Goal: Task Accomplishment & Management: Manage account settings

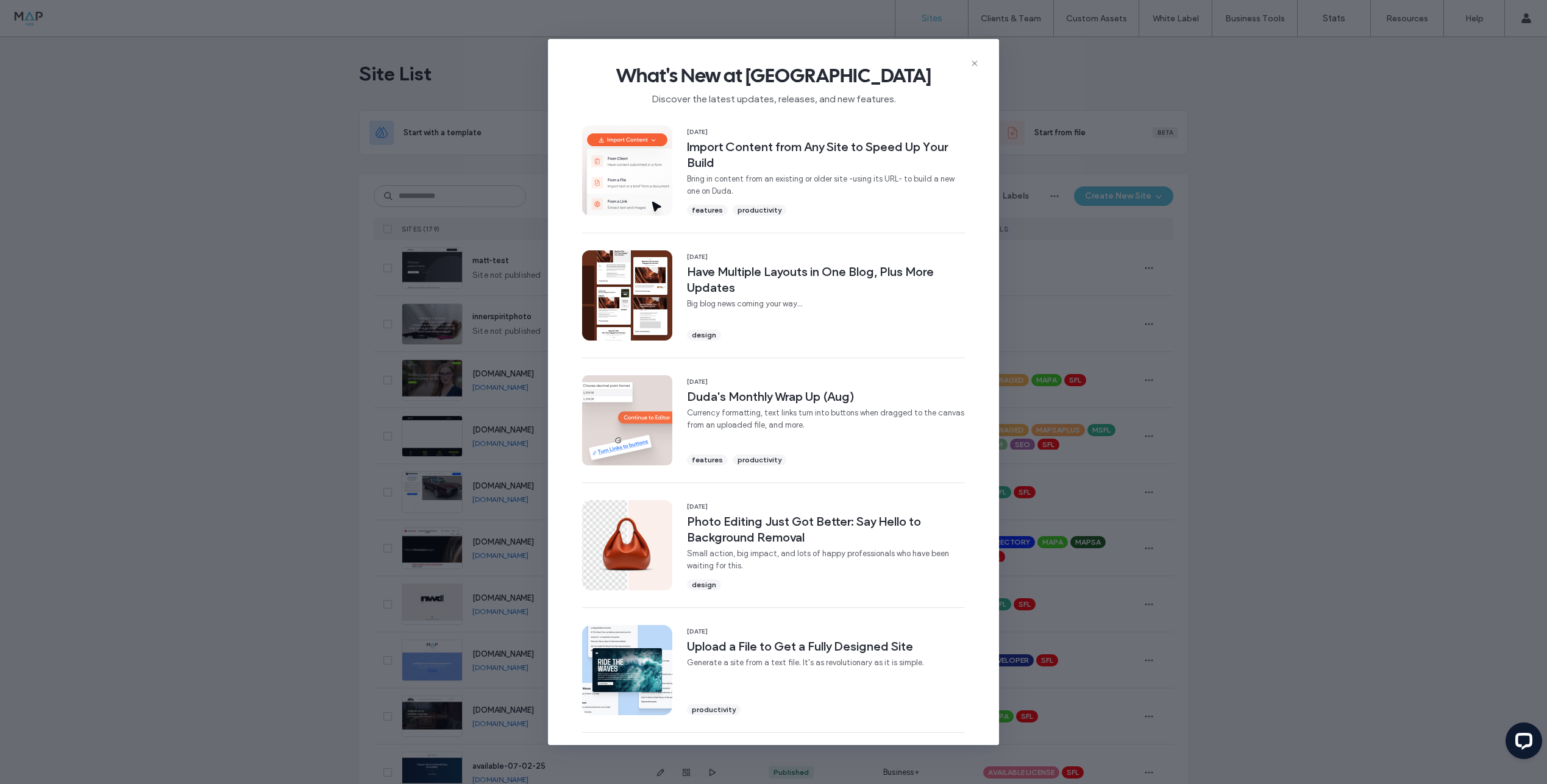
click at [969, 64] on div "What's New at Duda Discover the latest updates, releases, and new features. 16 …" at bounding box center [774, 392] width 451 height 706
drag, startPoint x: 973, startPoint y: 63, endPoint x: 890, endPoint y: 122, distance: 101.8
click at [973, 63] on icon at bounding box center [974, 63] width 10 height 10
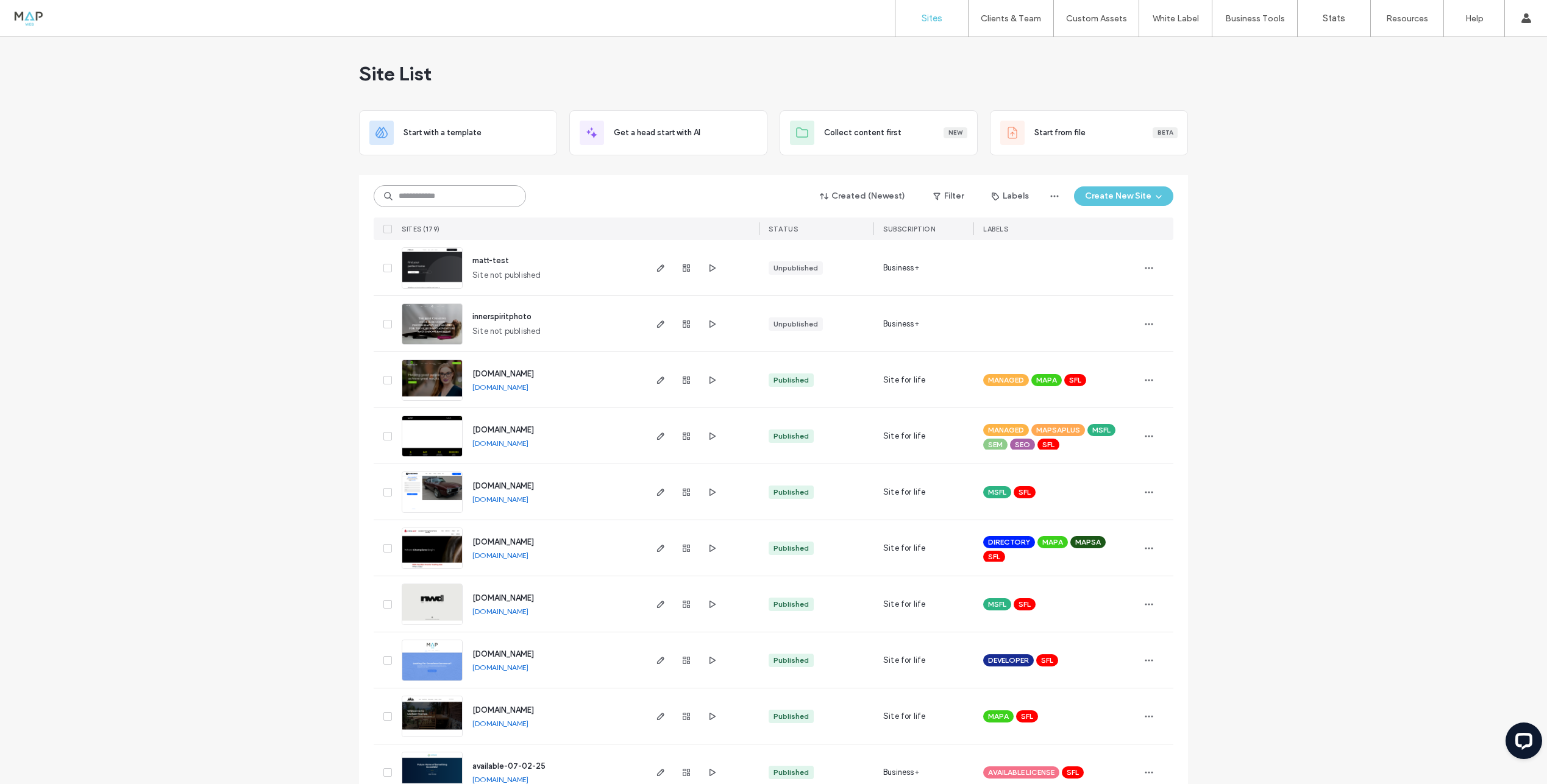
click at [412, 196] on input at bounding box center [449, 196] width 152 height 22
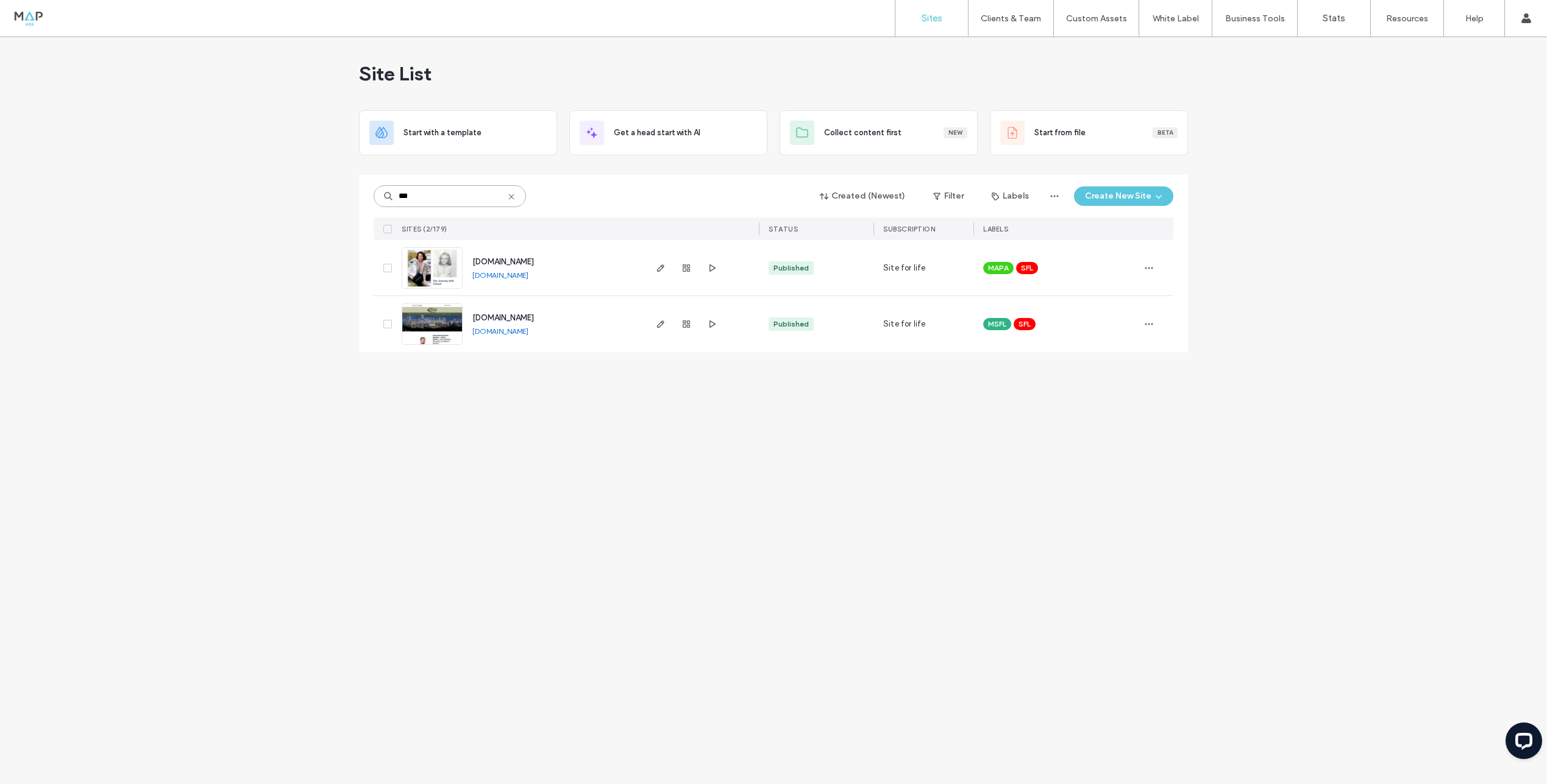
type input "***"
click at [428, 263] on img at bounding box center [432, 290] width 59 height 83
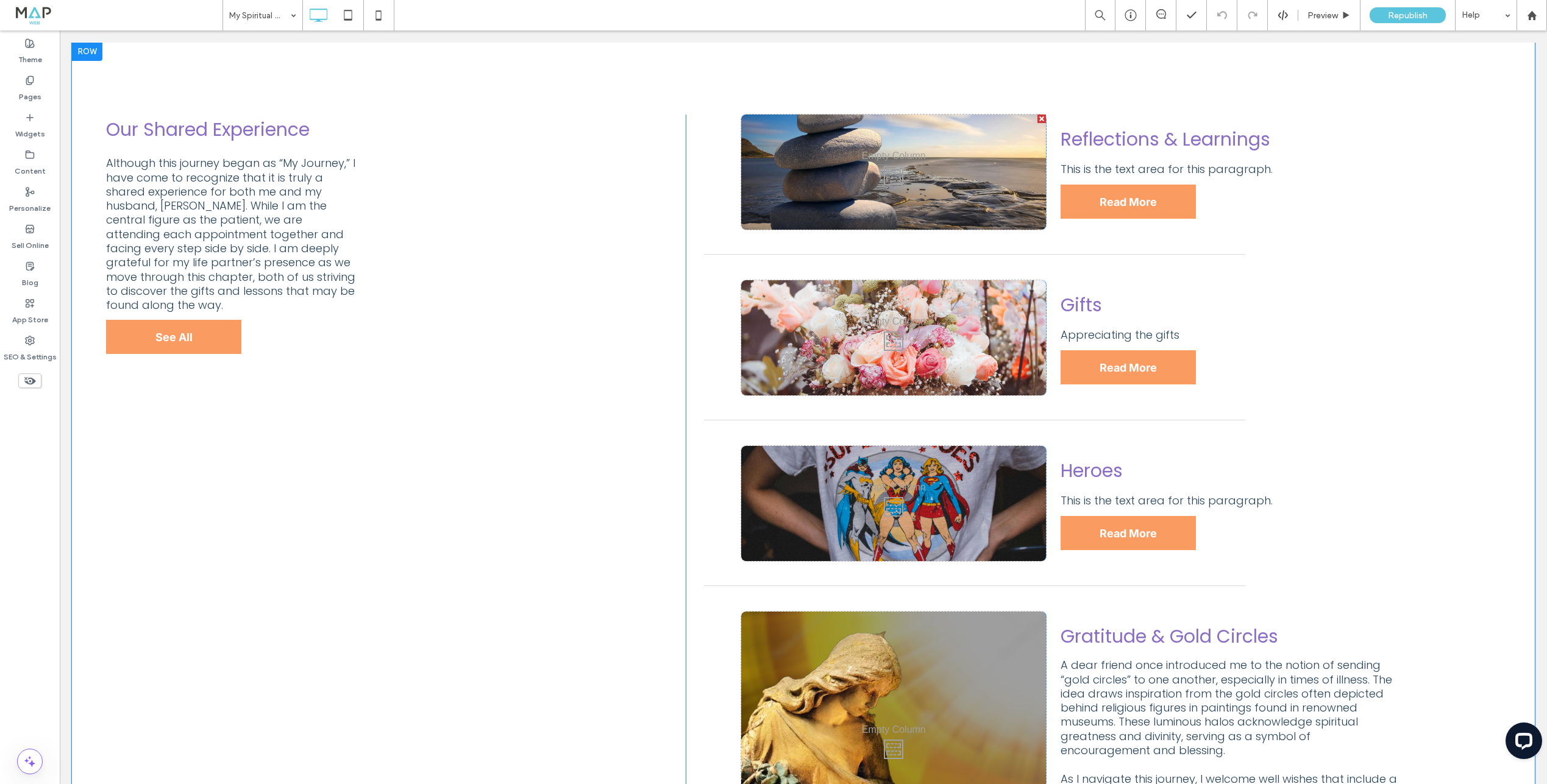
scroll to position [1550, 0]
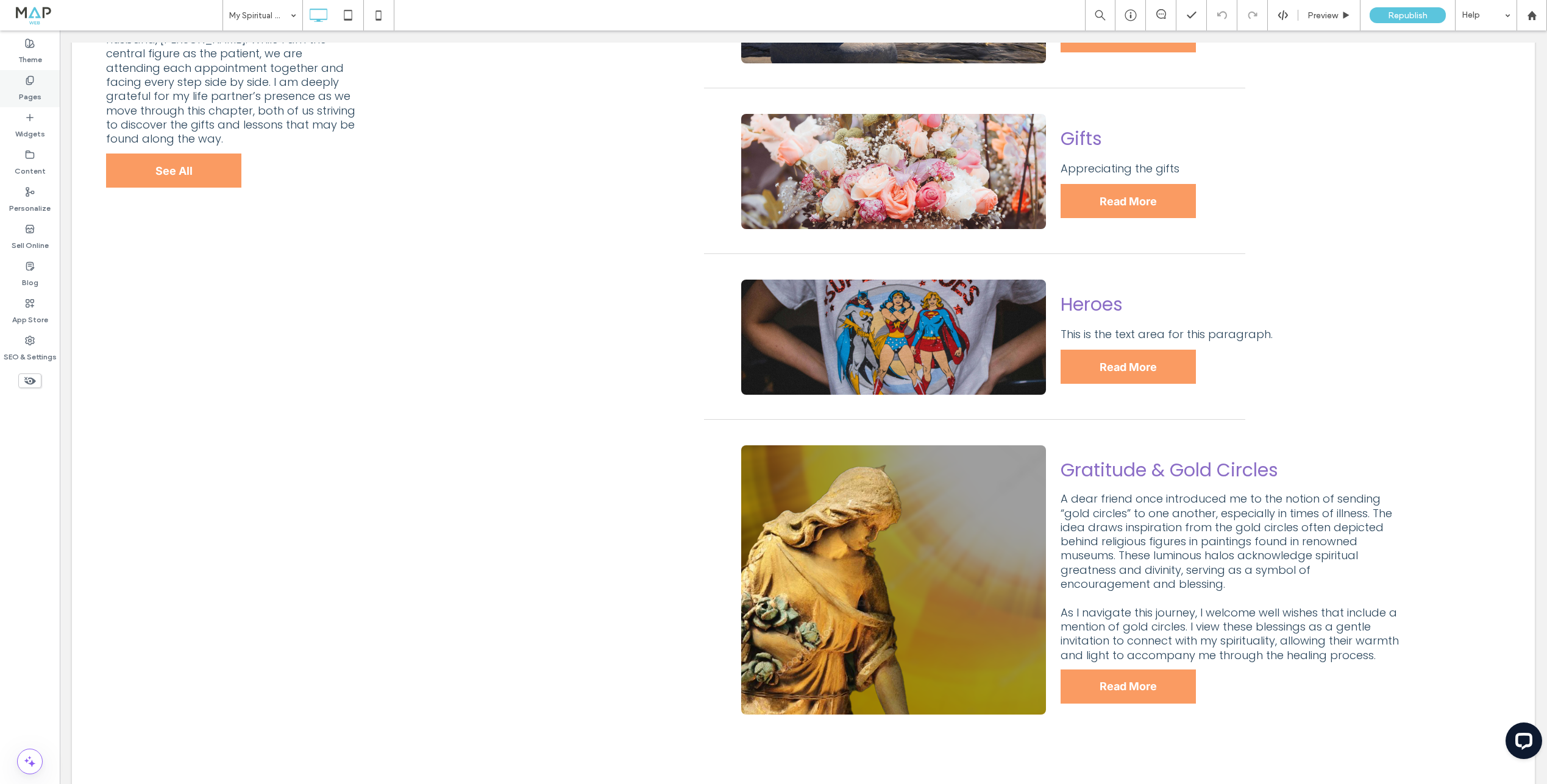
click at [20, 87] on label "Pages" at bounding box center [30, 94] width 23 height 17
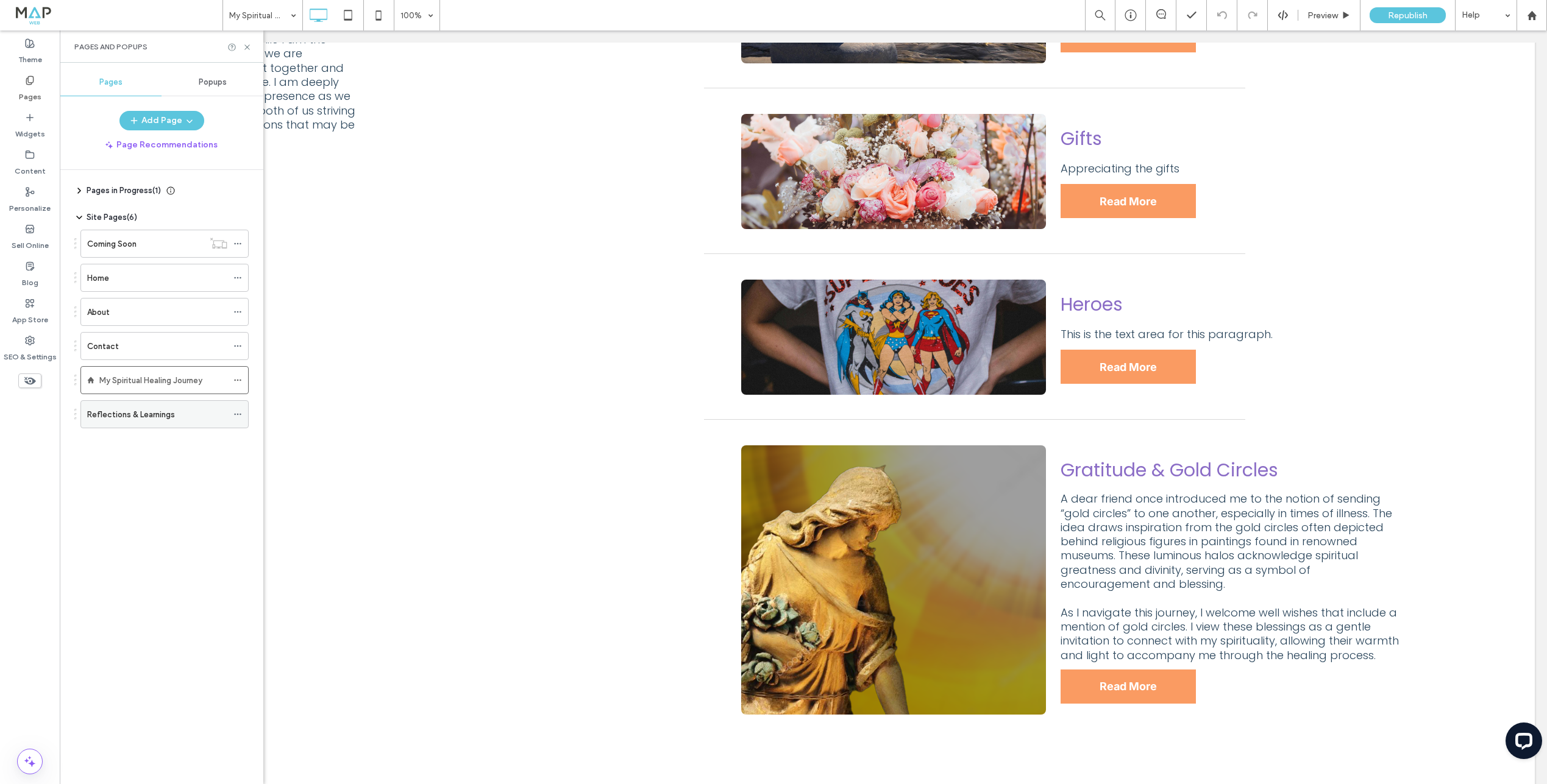
click at [118, 404] on div "Reflections & Learnings" at bounding box center [158, 414] width 140 height 27
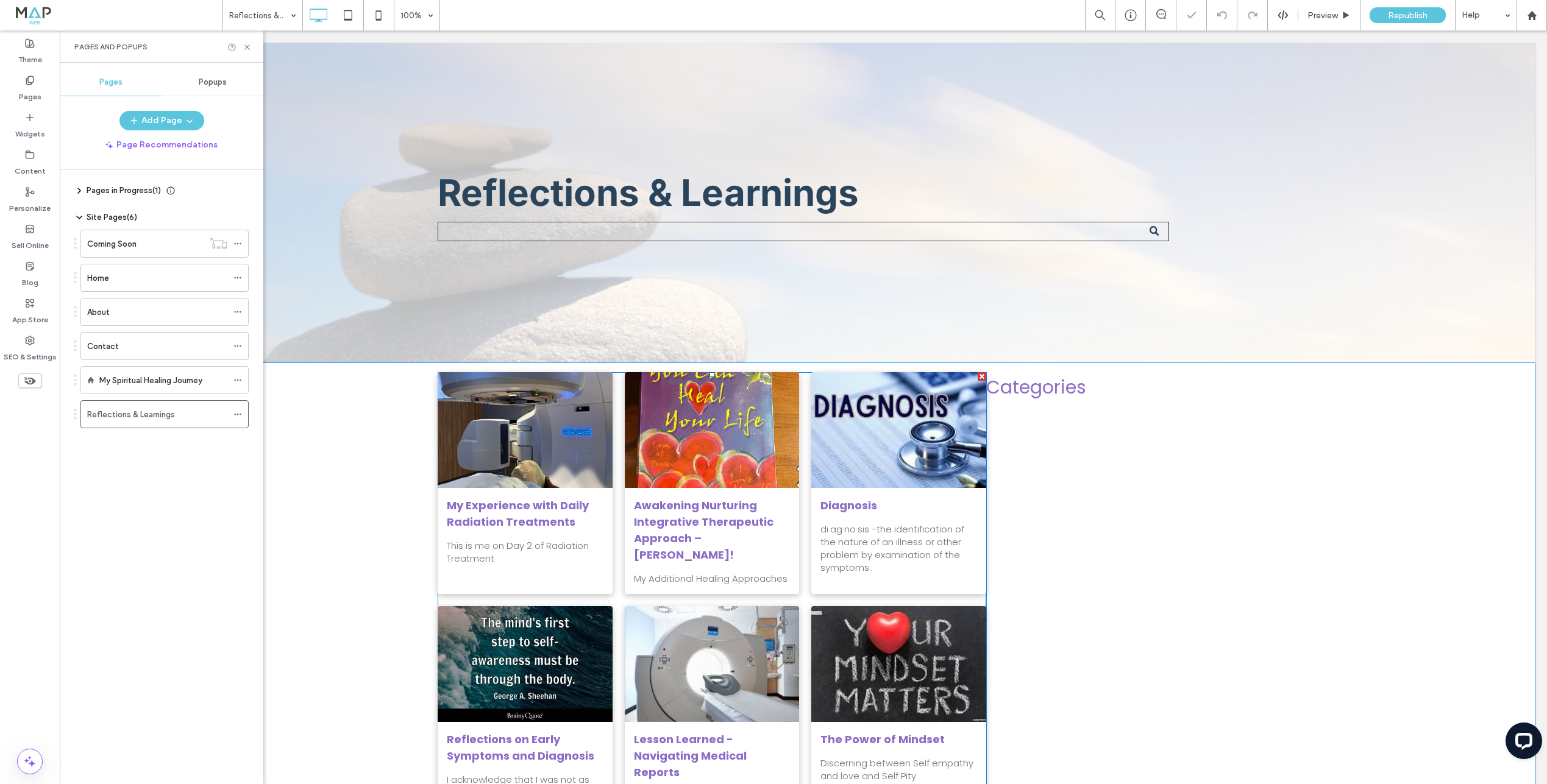
click at [565, 554] on div "This is me on Day 2 of Radiation Treatment" at bounding box center [525, 552] width 157 height 25
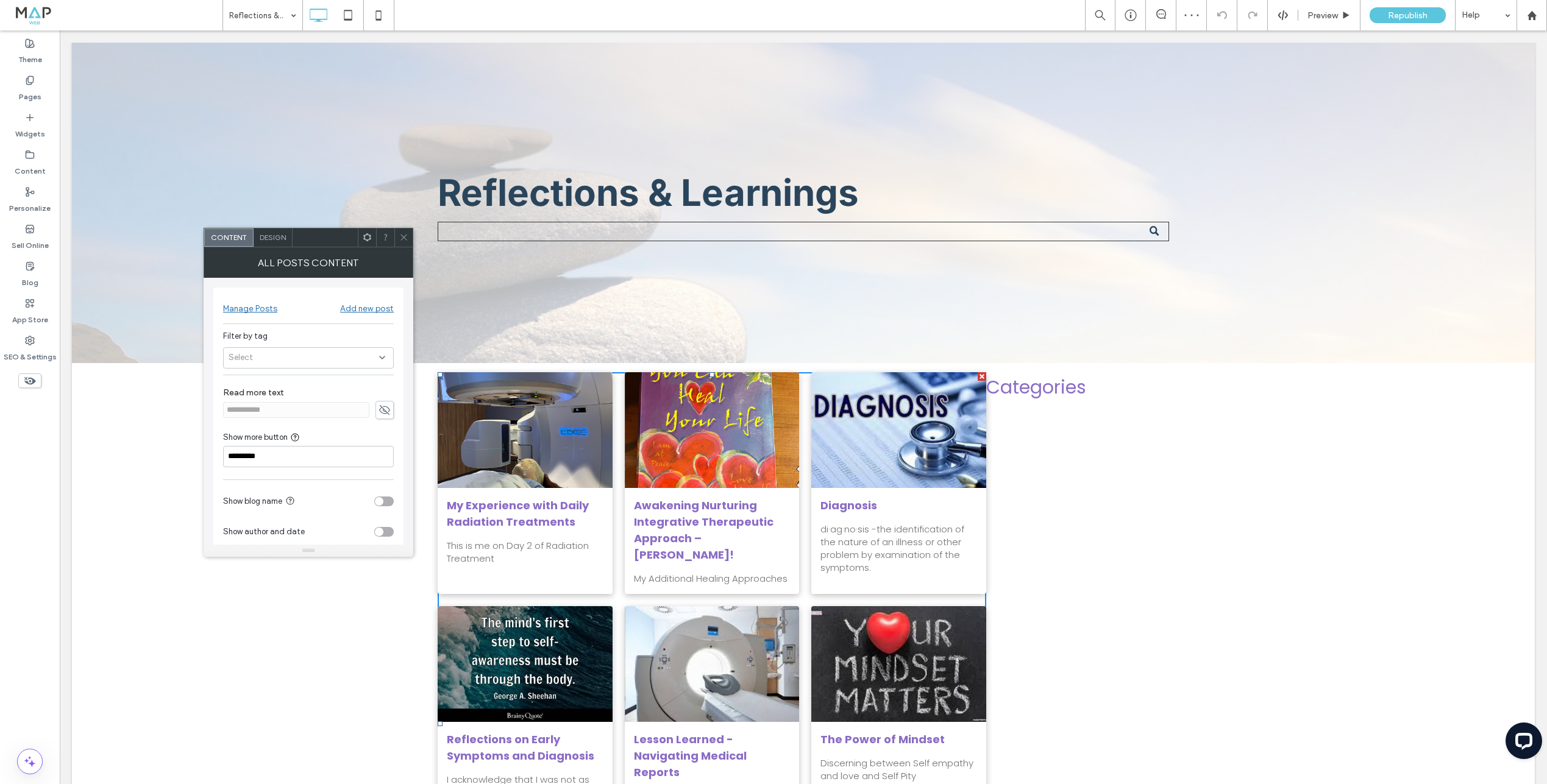
click at [283, 364] on div "Select" at bounding box center [309, 358] width 171 height 22
click at [403, 239] on icon at bounding box center [403, 238] width 9 height 9
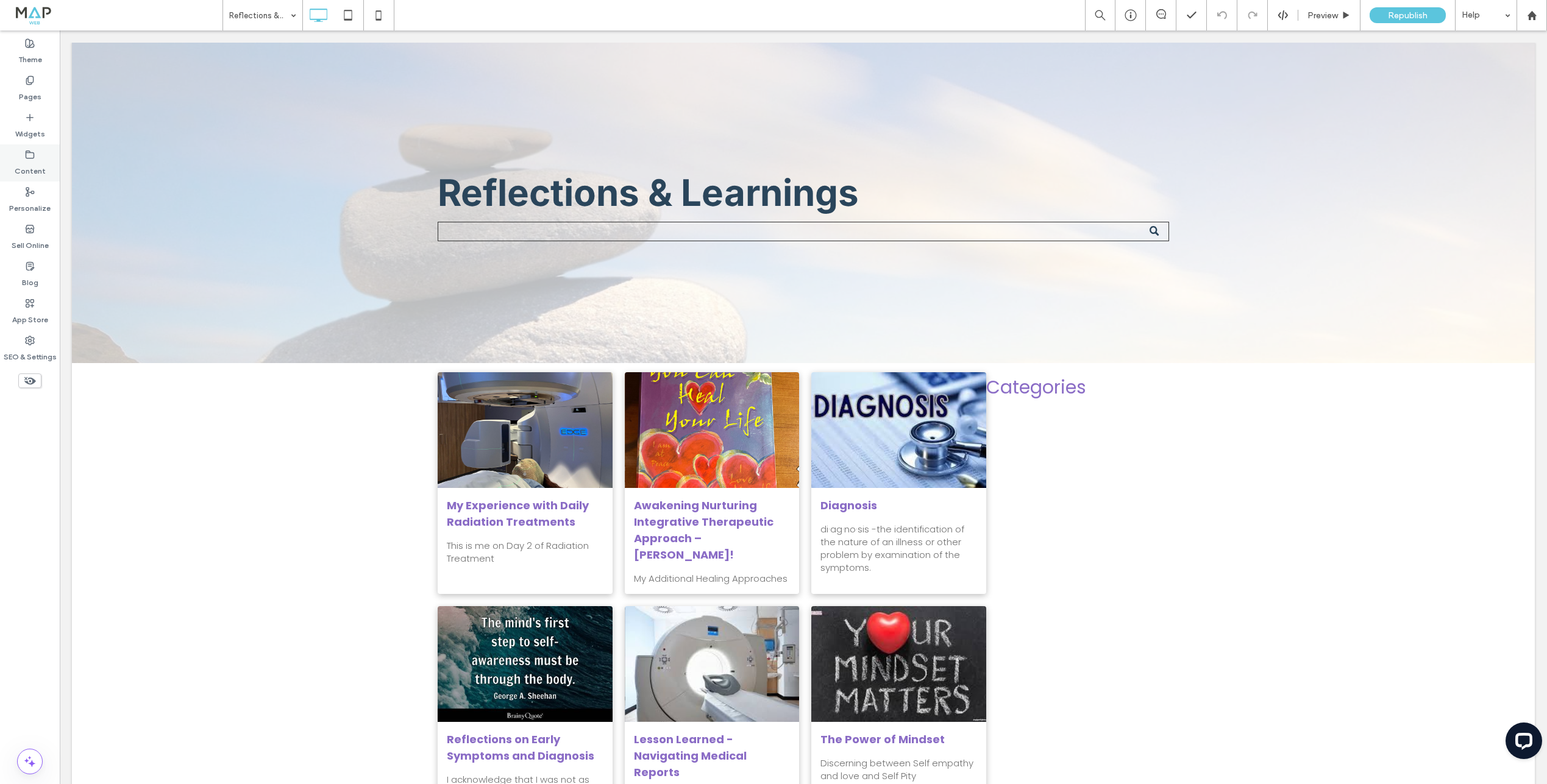
click at [32, 159] on label "Content" at bounding box center [30, 167] width 32 height 17
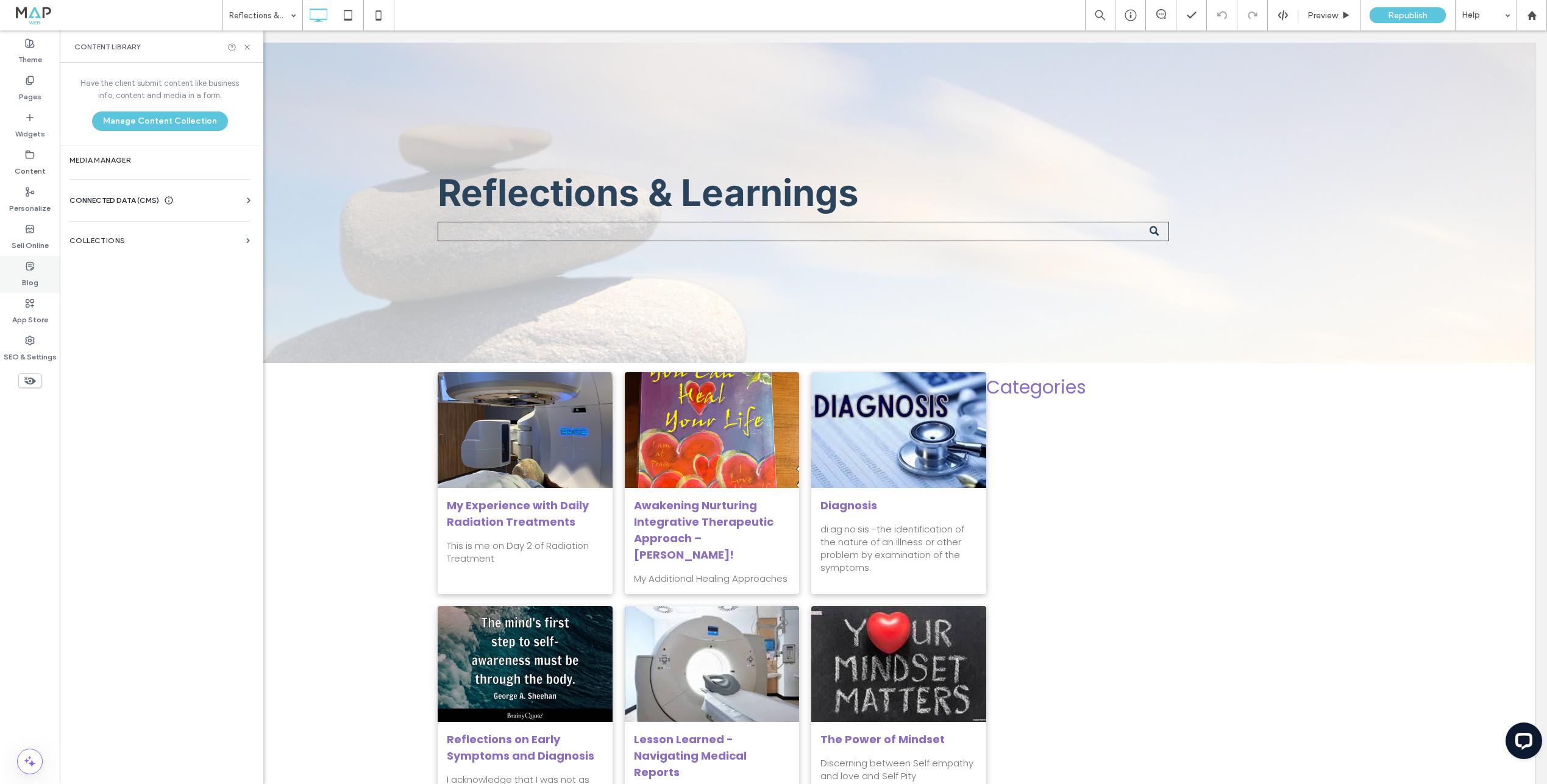
click at [21, 282] on div "Blog" at bounding box center [30, 274] width 59 height 37
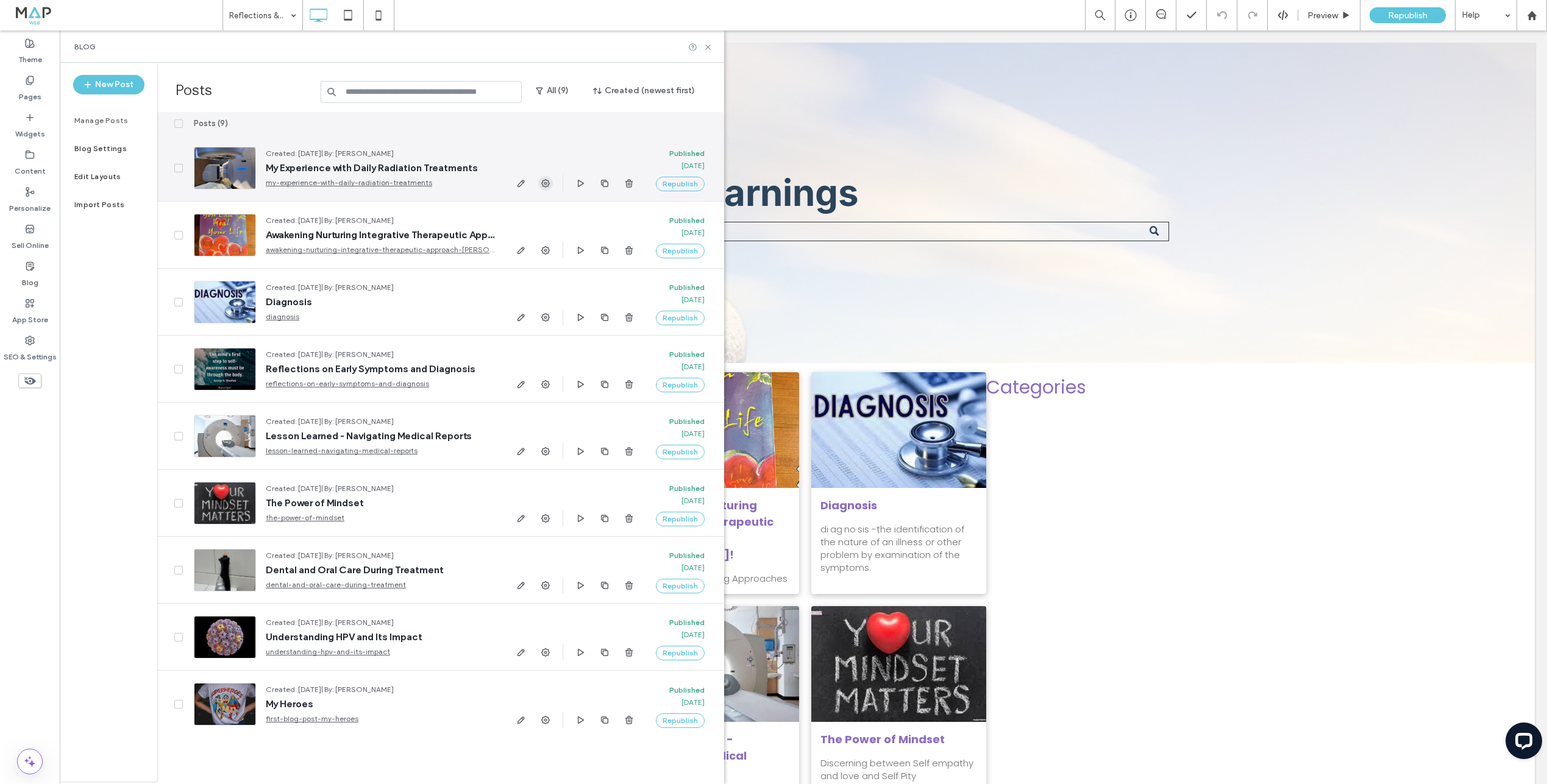
click at [547, 179] on icon "button" at bounding box center [545, 183] width 10 height 10
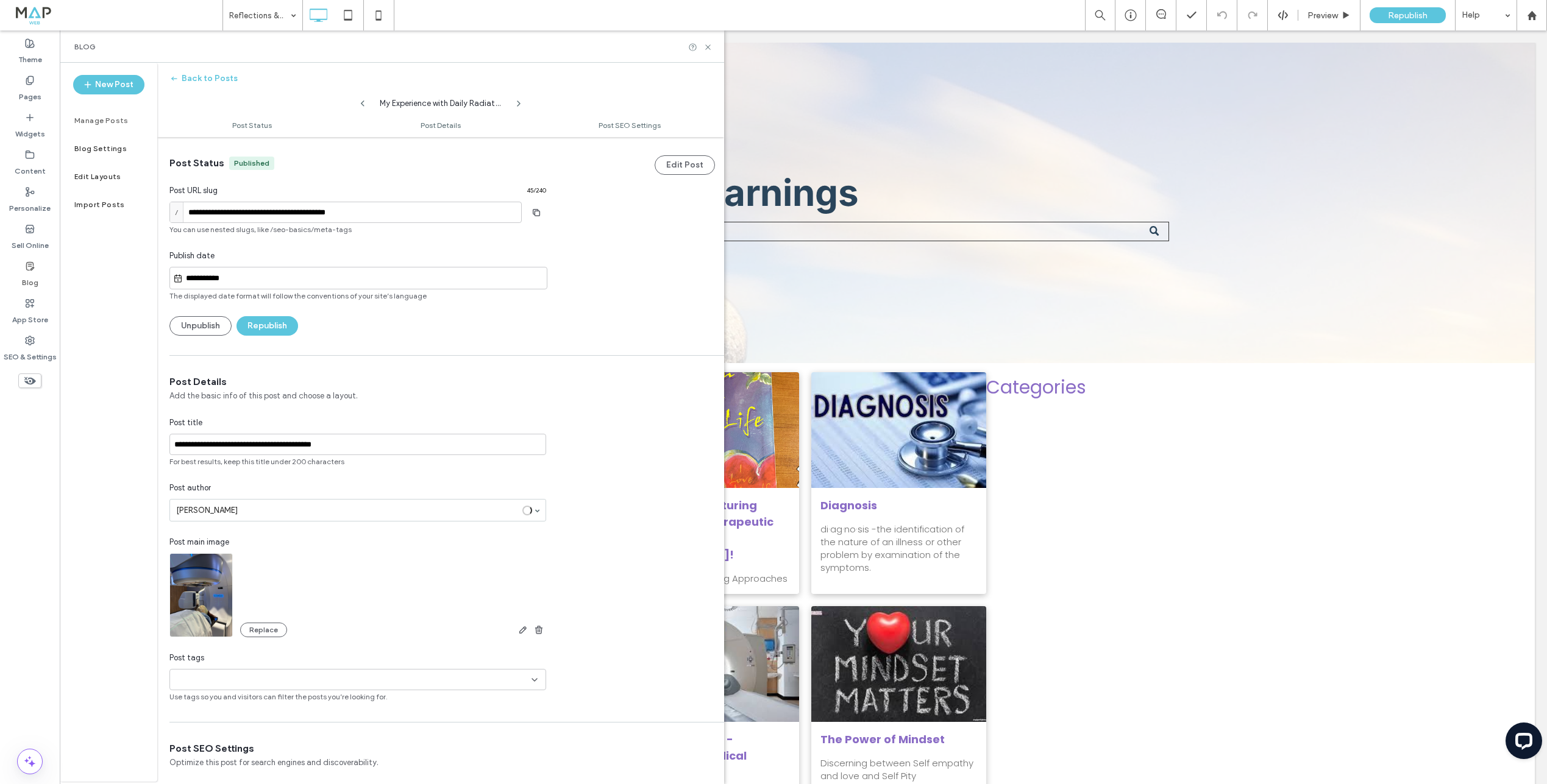
scroll to position [1, 0]
click at [533, 680] on icon at bounding box center [534, 679] width 10 height 10
click at [202, 80] on button "Back to Posts" at bounding box center [204, 78] width 68 height 20
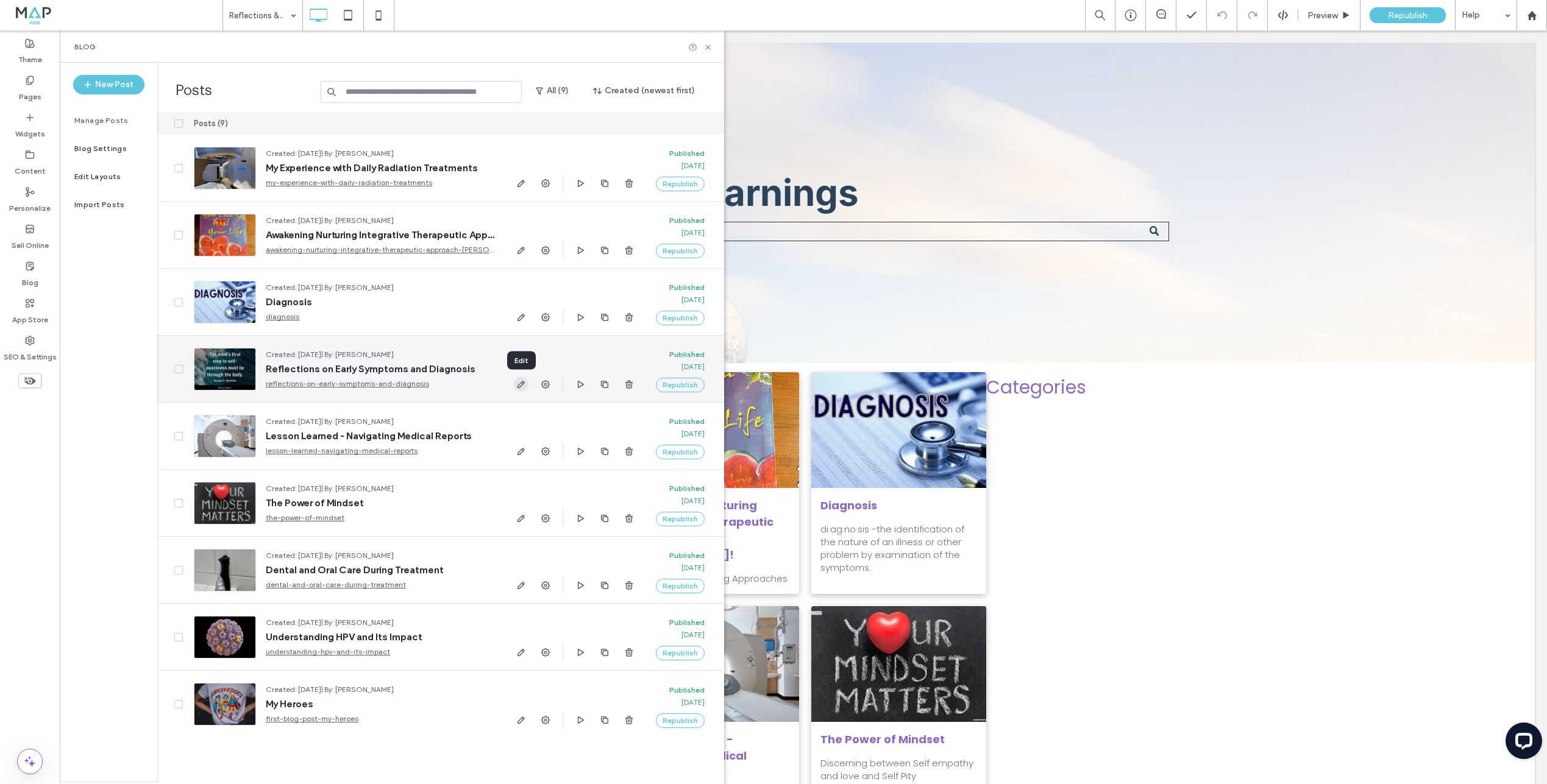
click at [521, 389] on icon "button" at bounding box center [520, 384] width 10 height 10
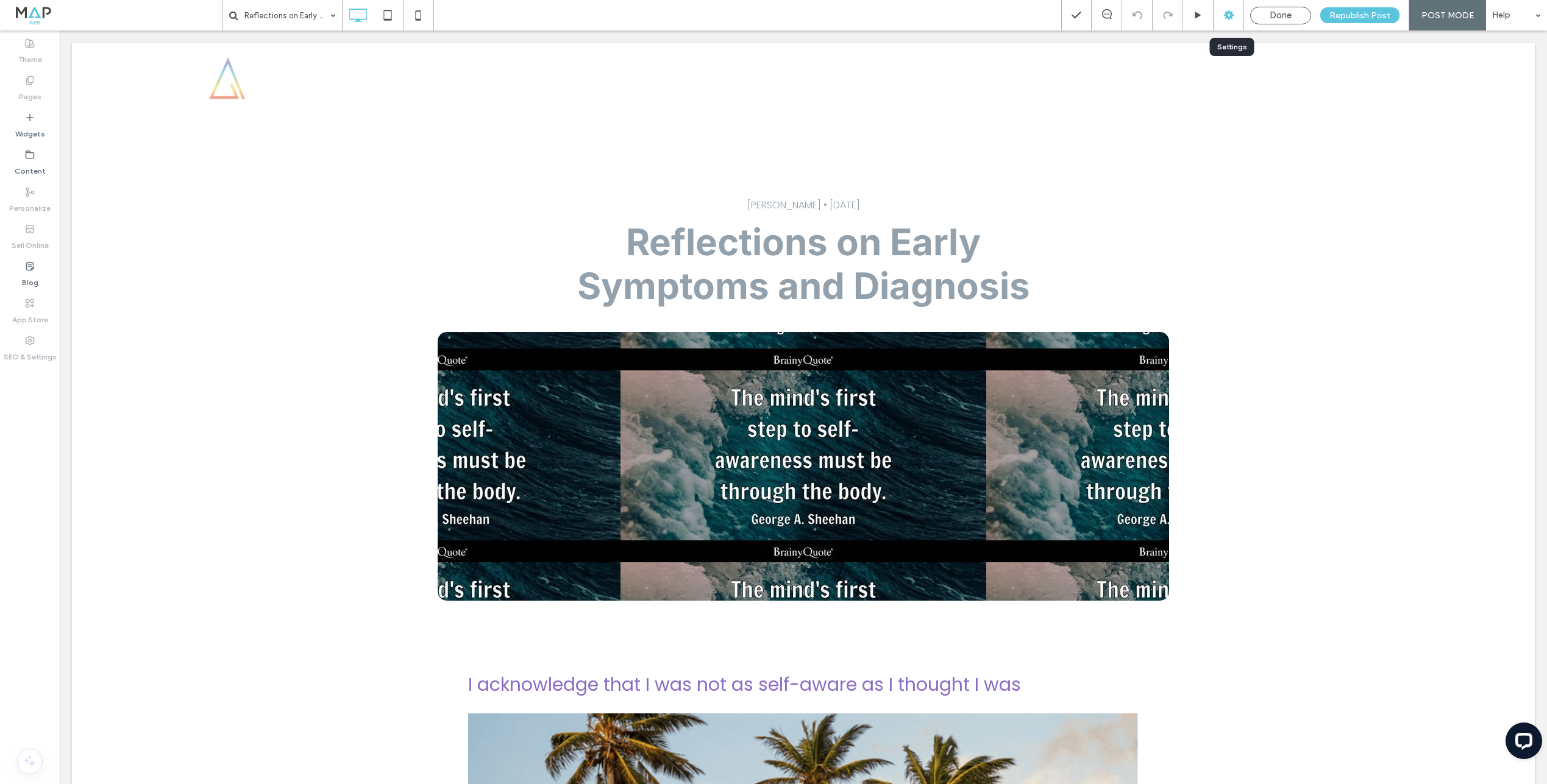
click at [1235, 9] on icon at bounding box center [1229, 15] width 13 height 13
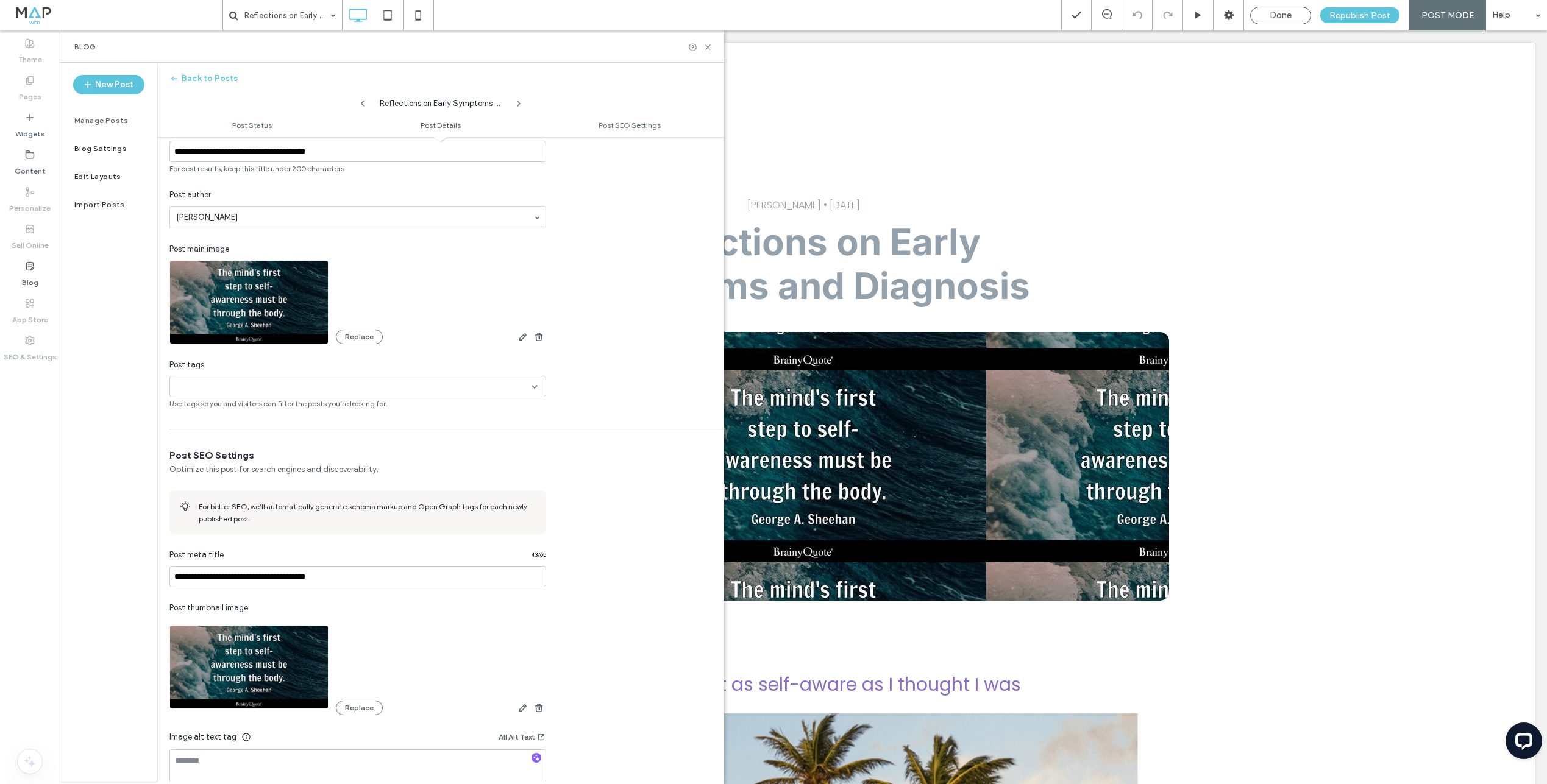
scroll to position [357, 0]
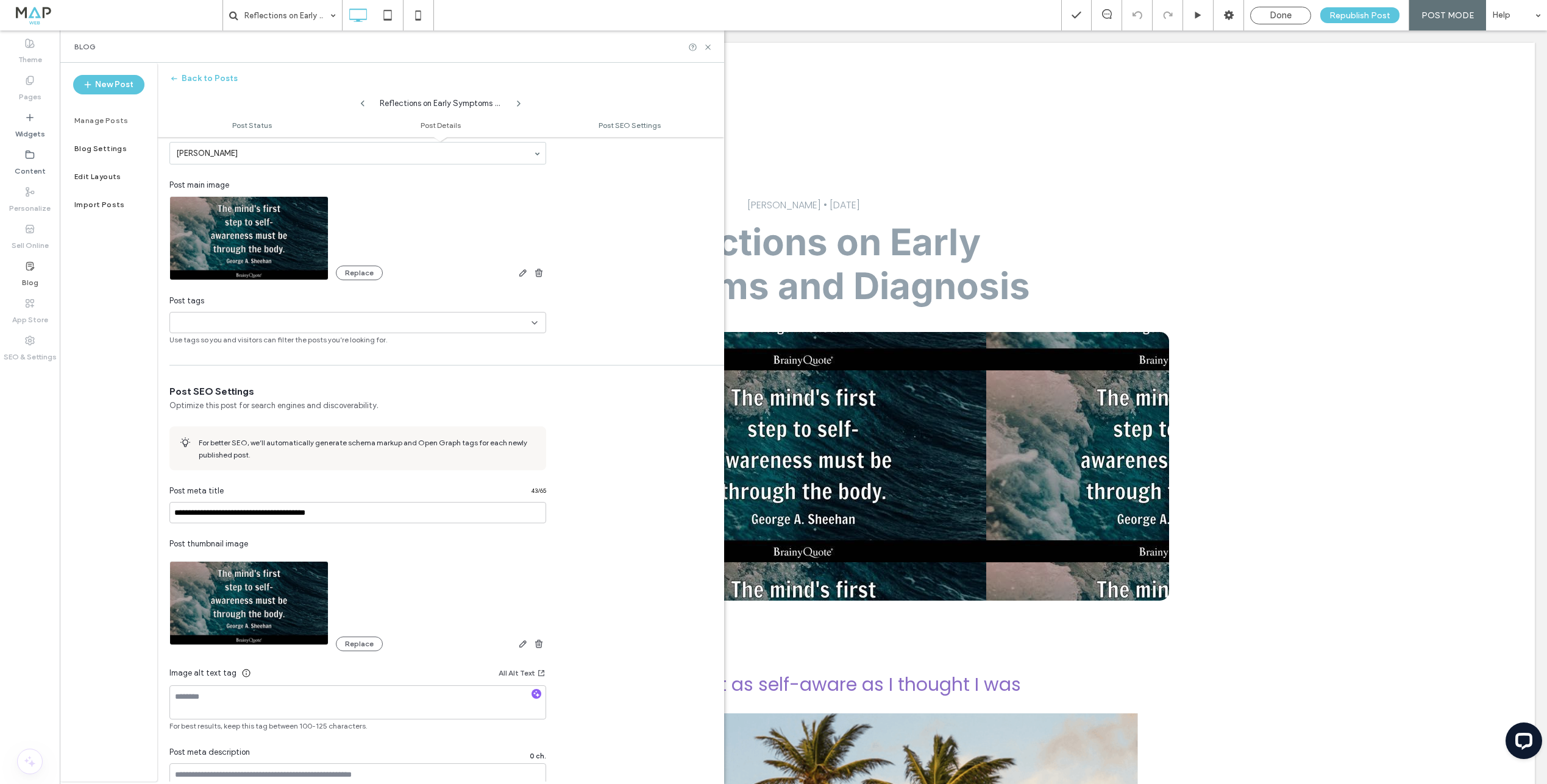
click at [204, 320] on input at bounding box center [216, 322] width 84 height 10
type input "**********"
click at [348, 347] on button "Add new tag" at bounding box center [358, 345] width 70 height 14
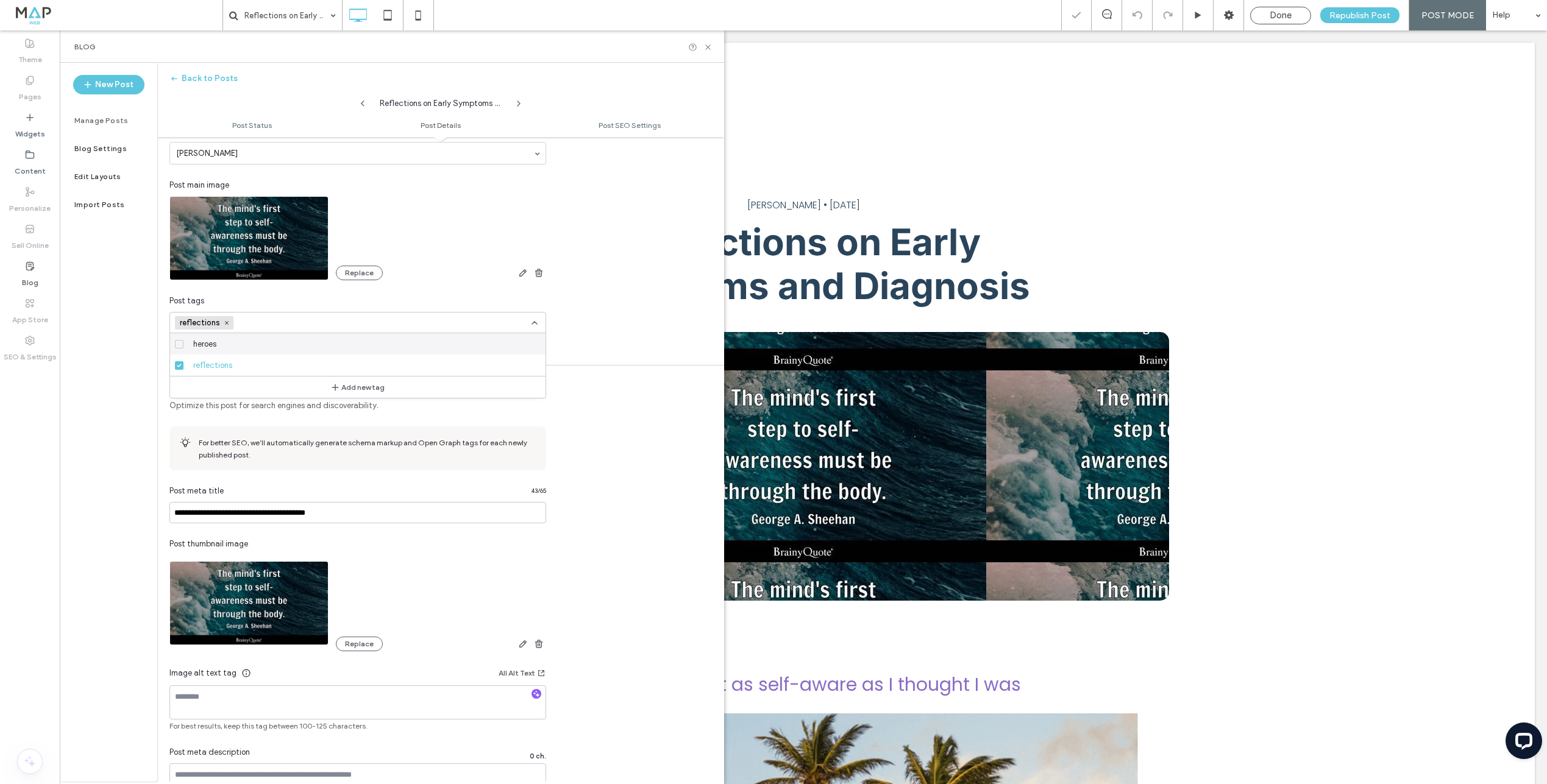
scroll to position [0, 0]
click at [1288, 11] on span "Done" at bounding box center [1280, 15] width 22 height 11
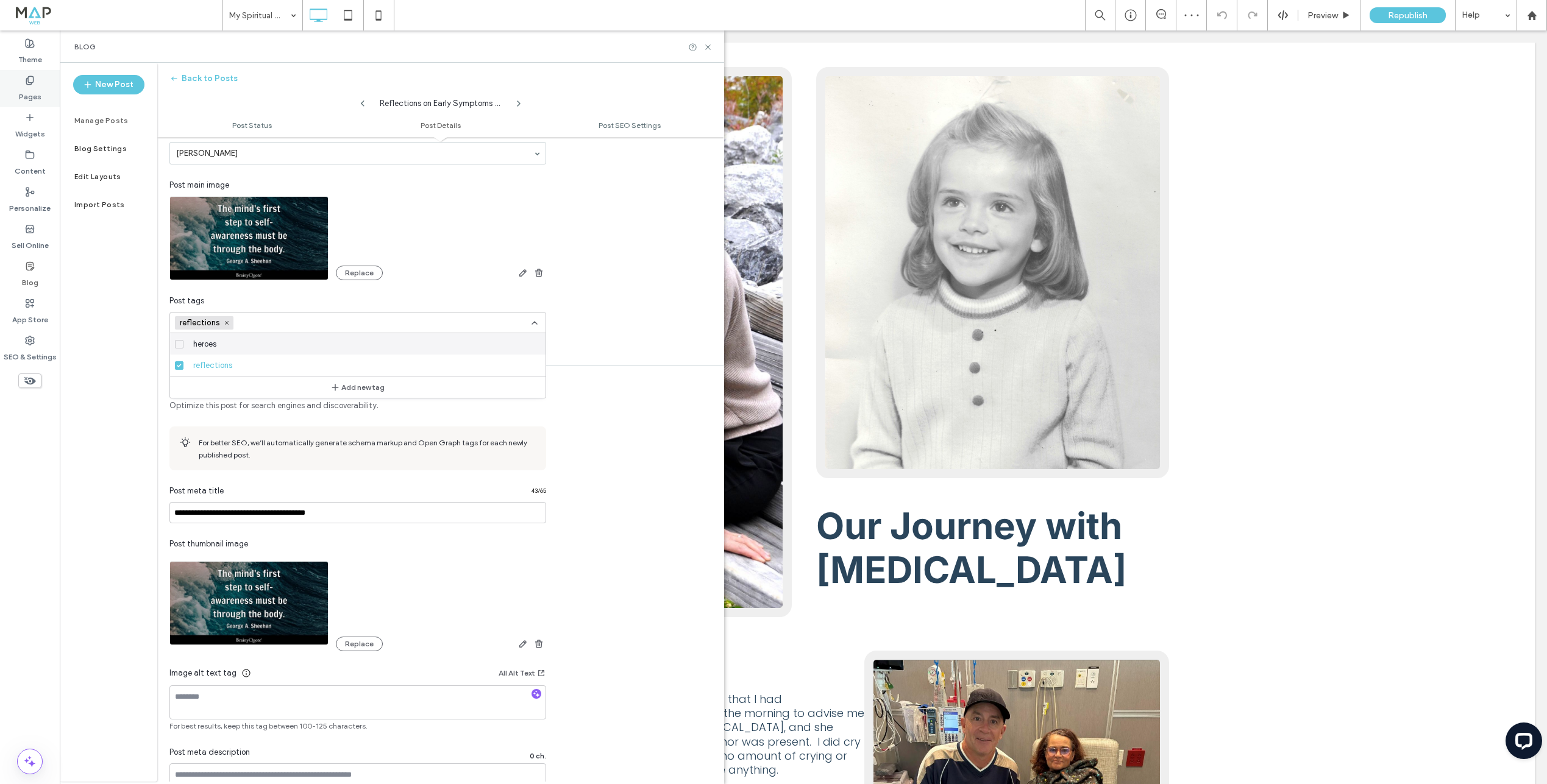
click at [16, 82] on div "Pages" at bounding box center [30, 88] width 59 height 37
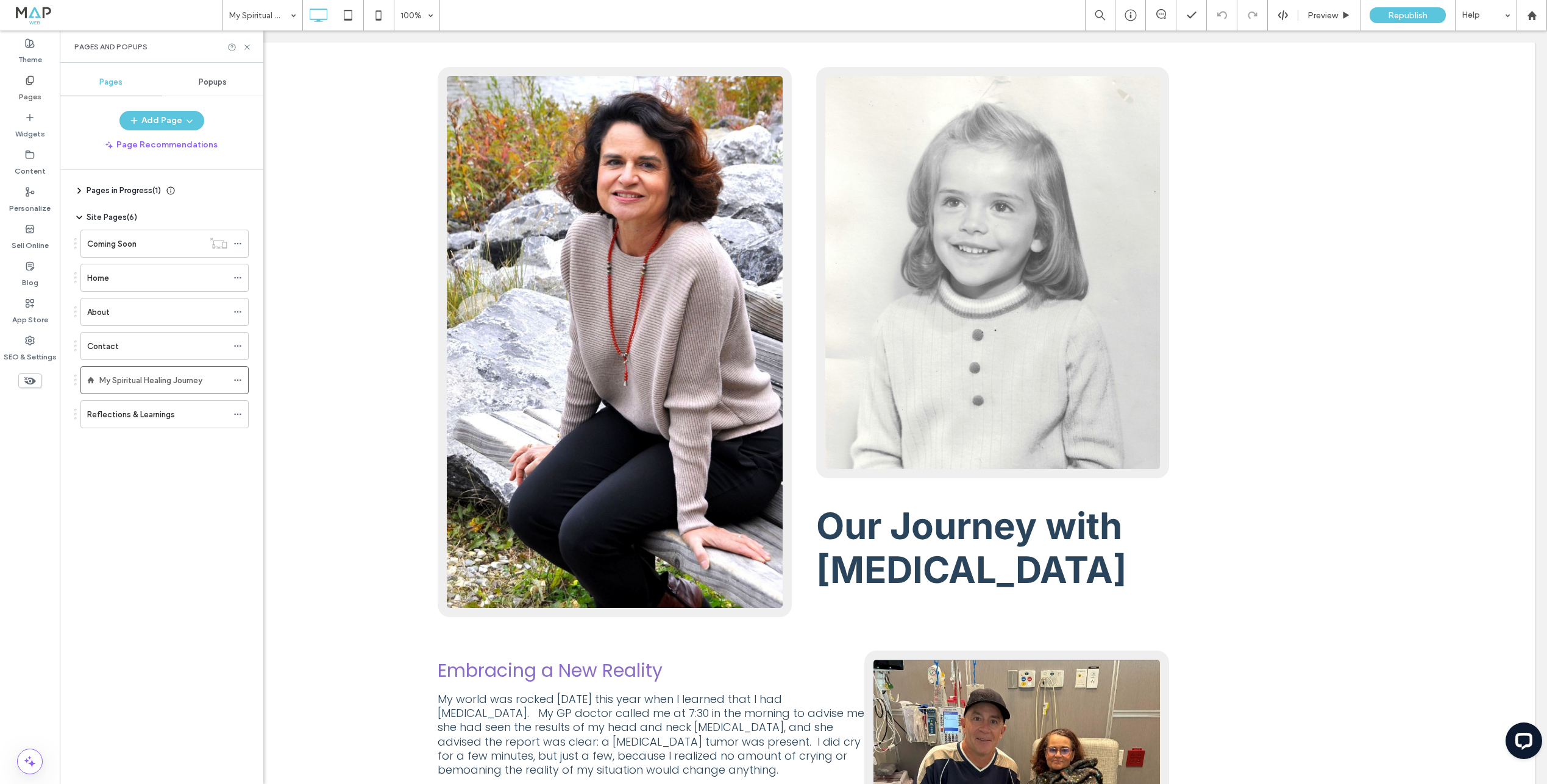
click at [133, 416] on label "Reflections & Learnings" at bounding box center [131, 415] width 87 height 22
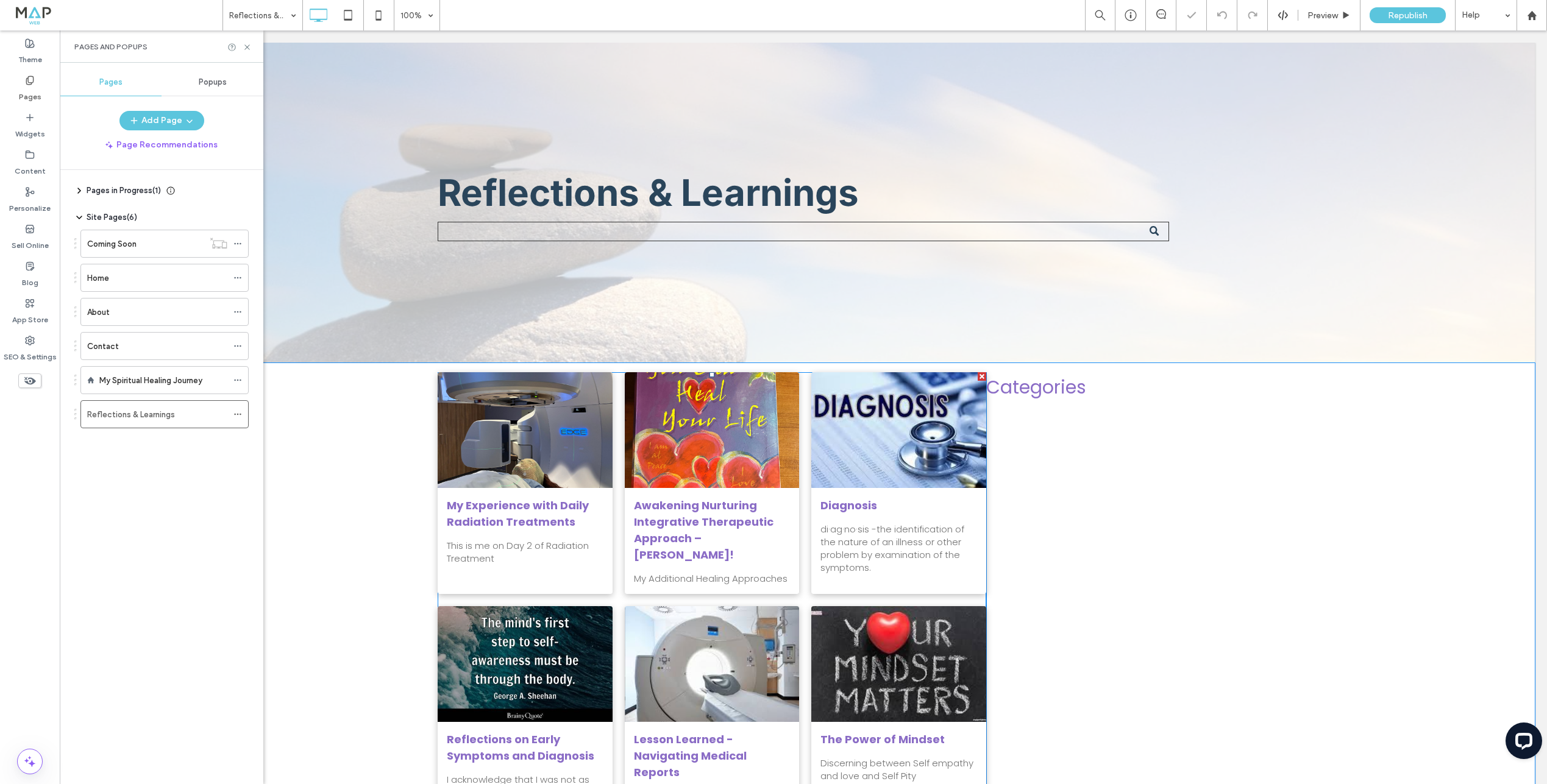
click at [638, 500] on link "Awakening Nurturing Integrative Therapeutic Approach – ANITA!" at bounding box center [712, 529] width 157 height 66
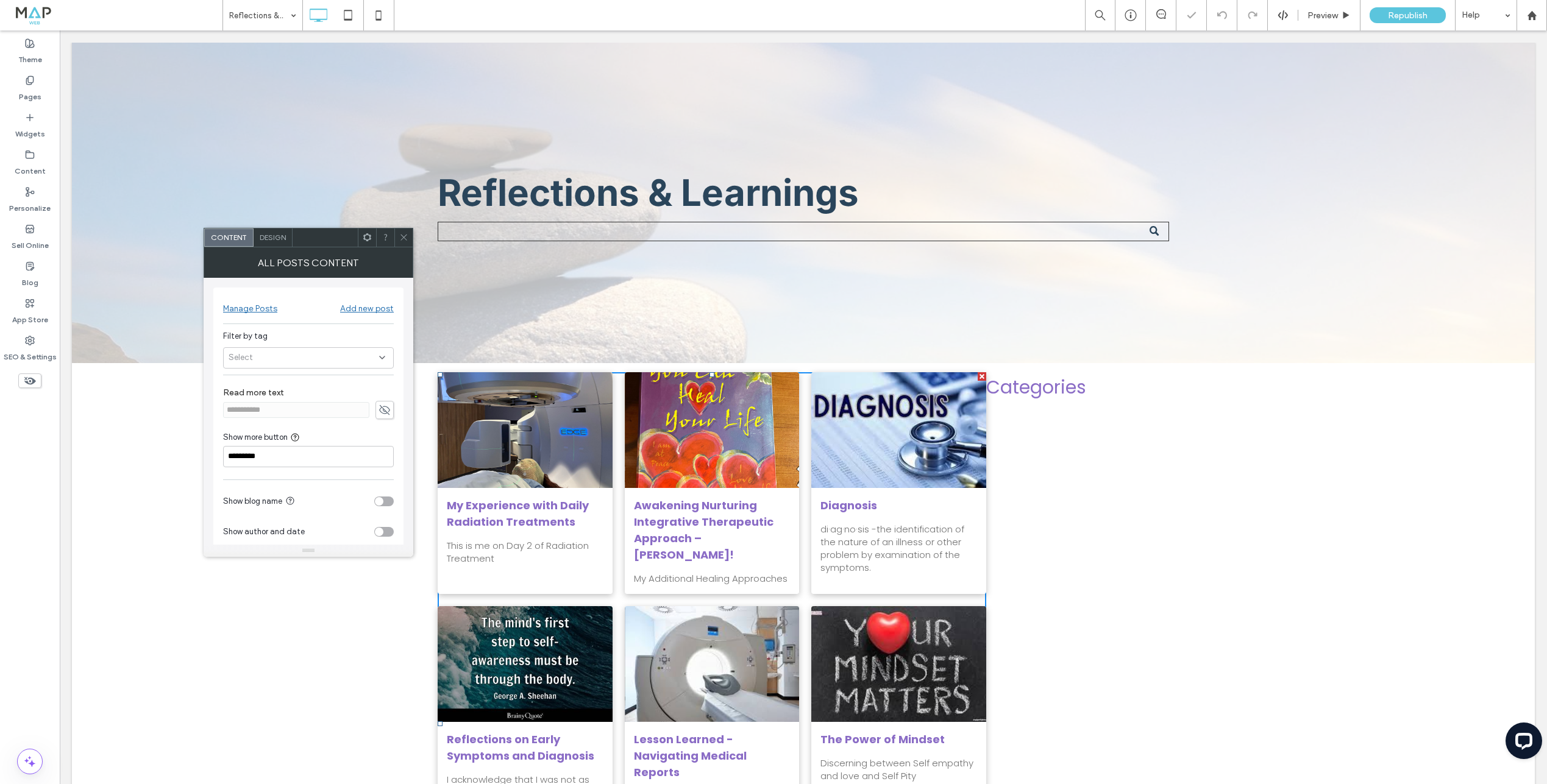
click at [286, 366] on div "Select" at bounding box center [309, 358] width 171 height 22
click at [276, 400] on span "reflections" at bounding box center [266, 401] width 39 height 13
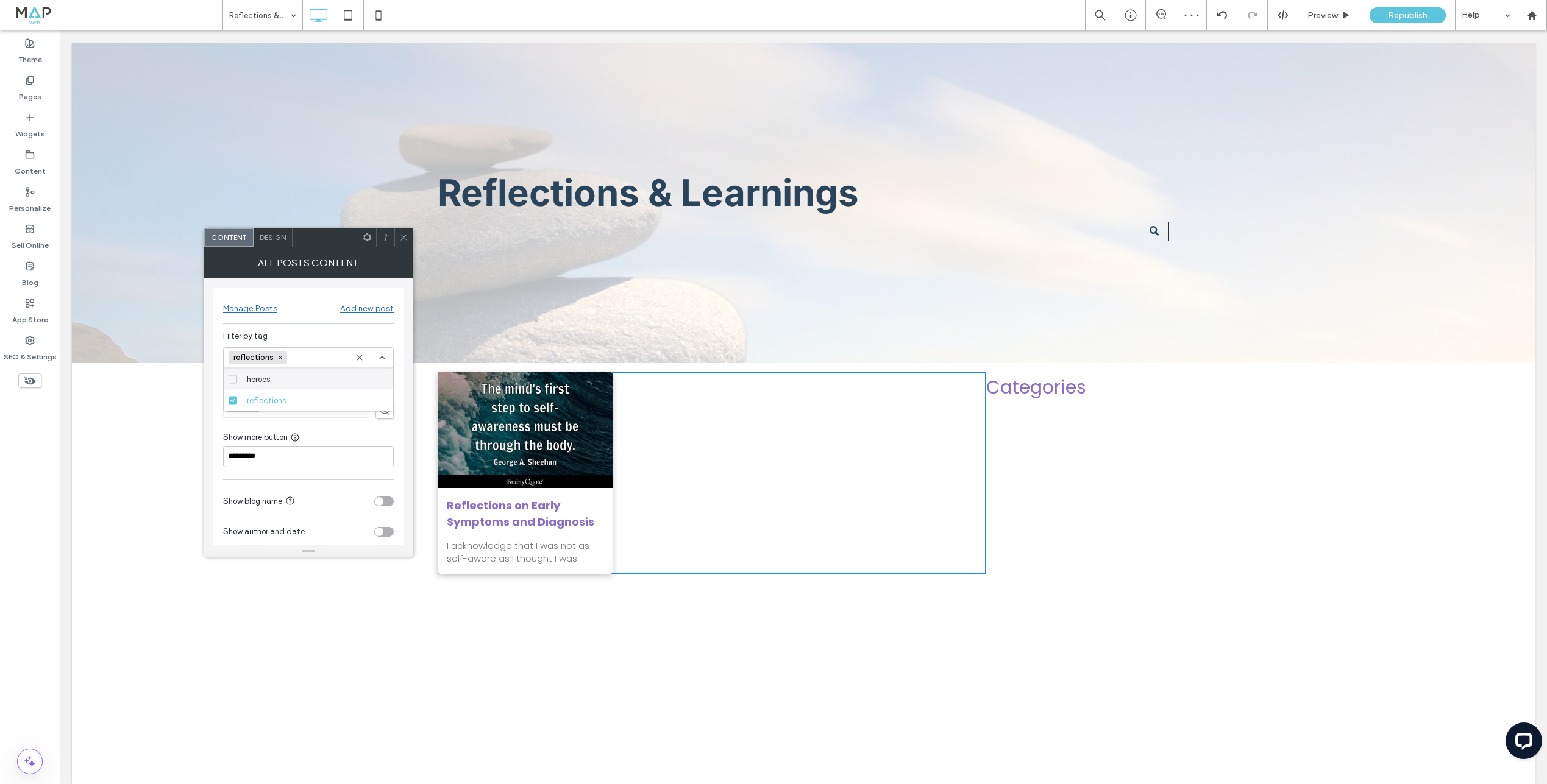
drag, startPoint x: 313, startPoint y: 327, endPoint x: 340, endPoint y: 295, distance: 41.9
click at [313, 327] on div "**********" at bounding box center [308, 451] width 190 height 327
click at [404, 239] on use at bounding box center [403, 238] width 6 height 6
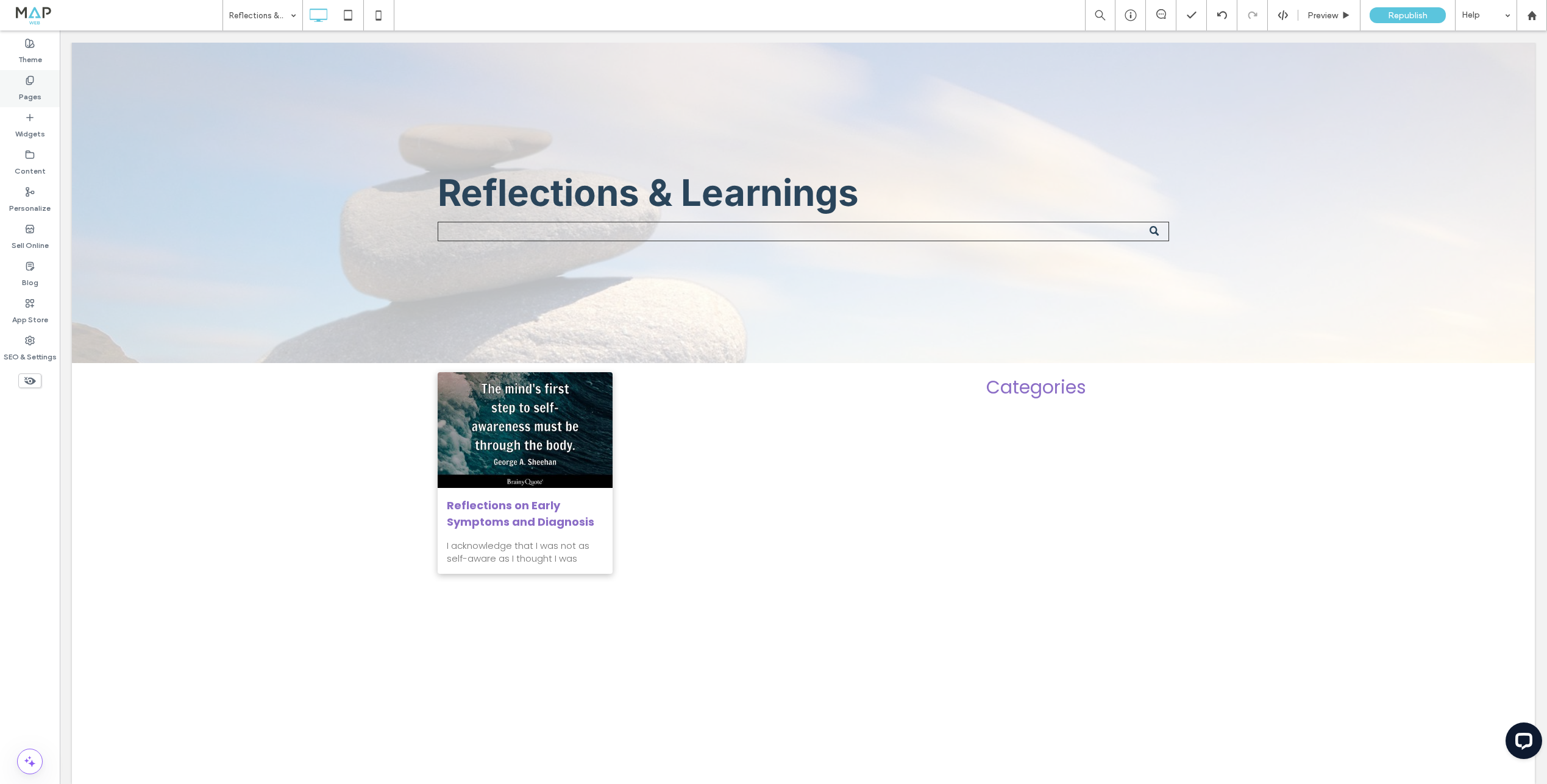
click at [25, 86] on label "Pages" at bounding box center [30, 94] width 23 height 17
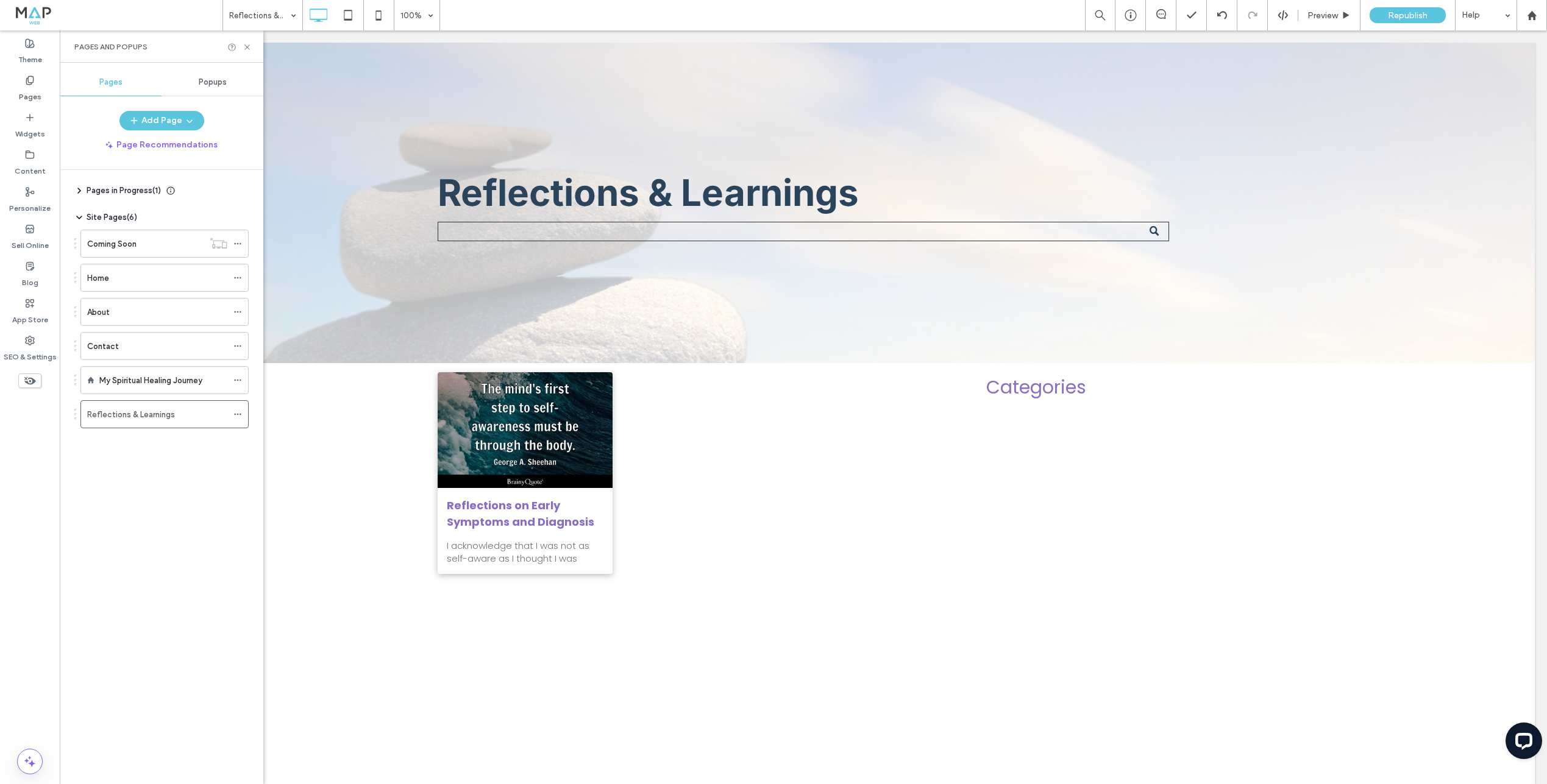
click at [131, 384] on label "My Spiritual Healing Journey" at bounding box center [150, 381] width 103 height 22
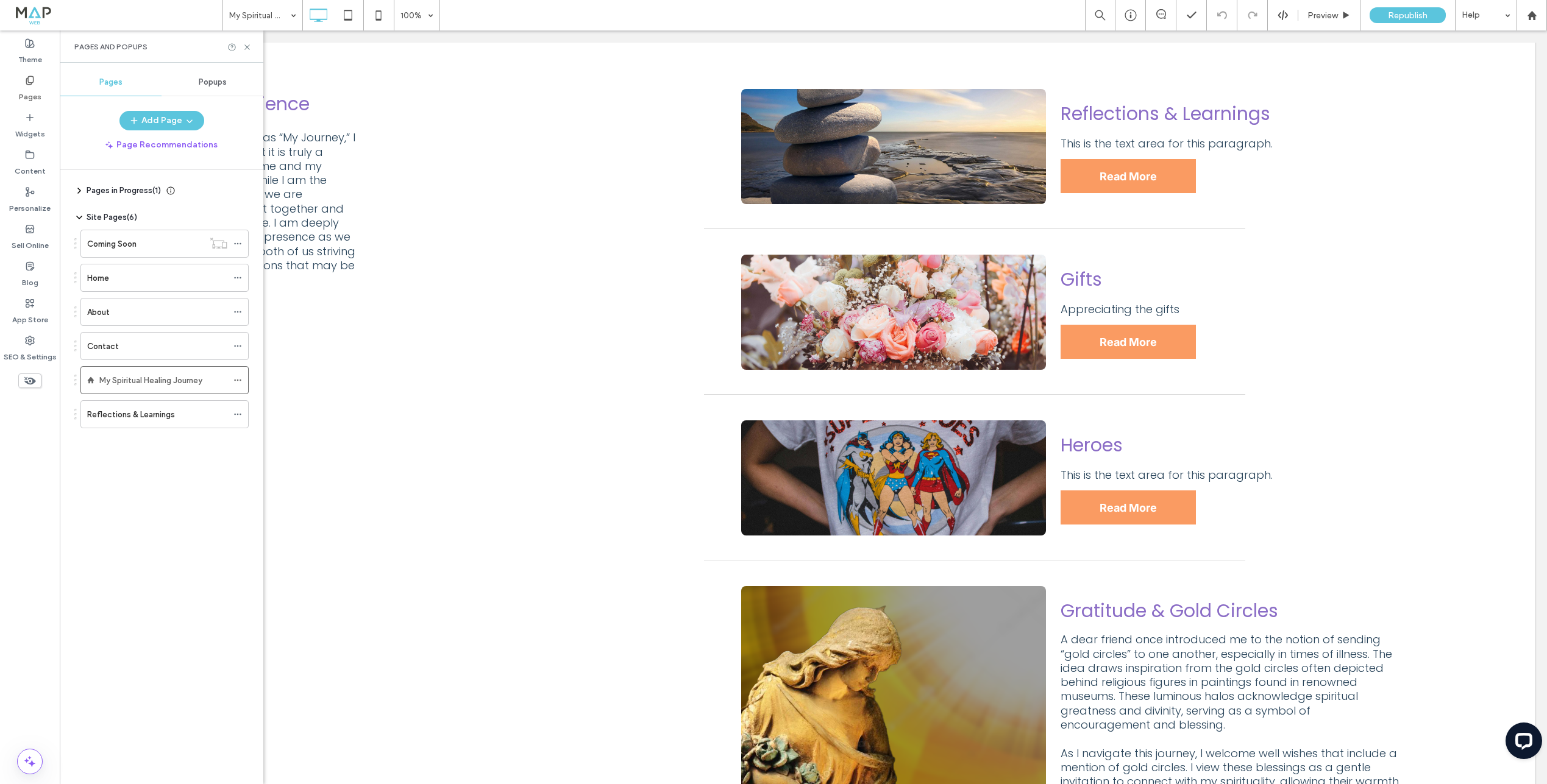
scroll to position [1550, 0]
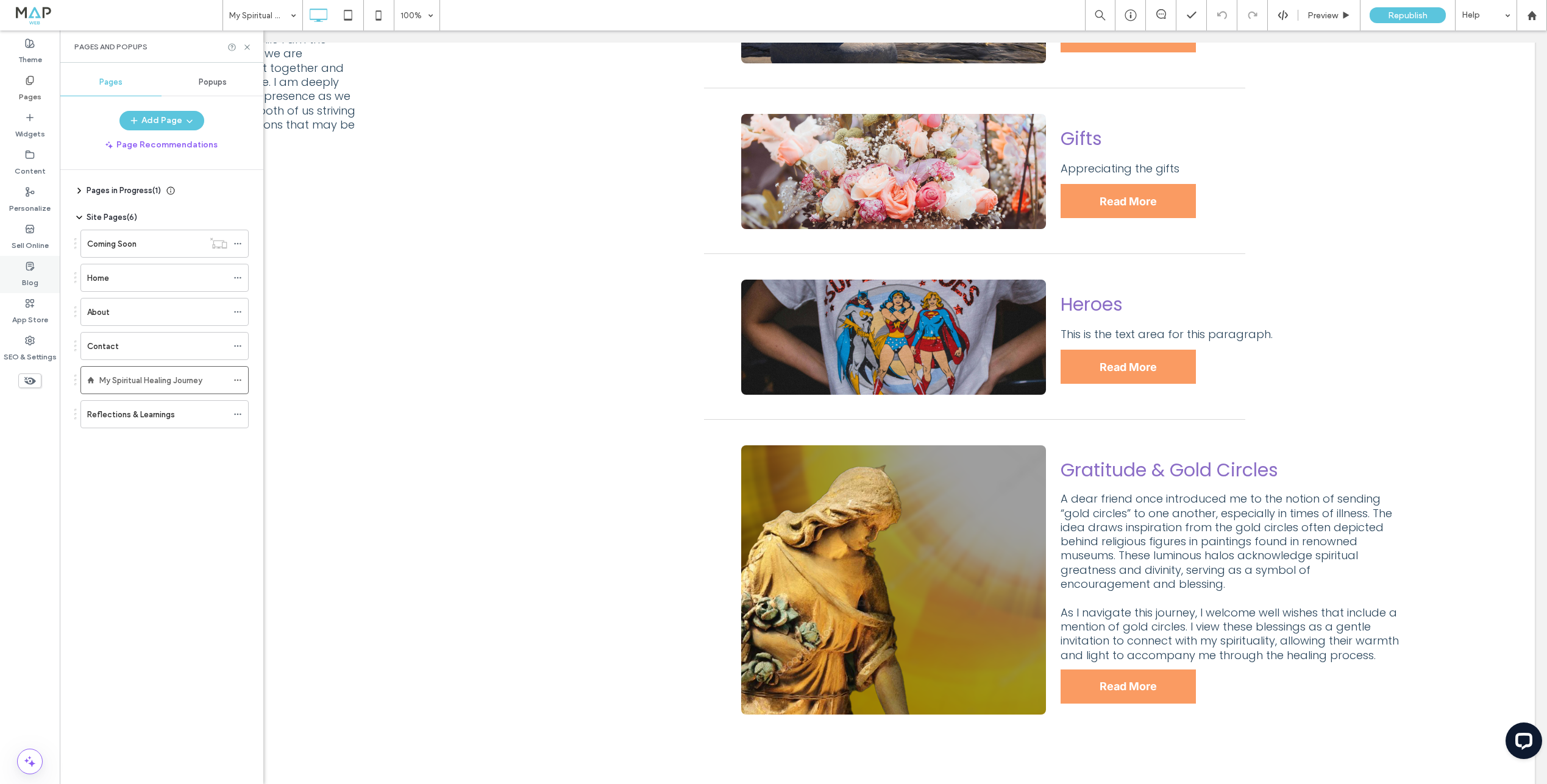
click at [34, 281] on label "Blog" at bounding box center [30, 279] width 16 height 17
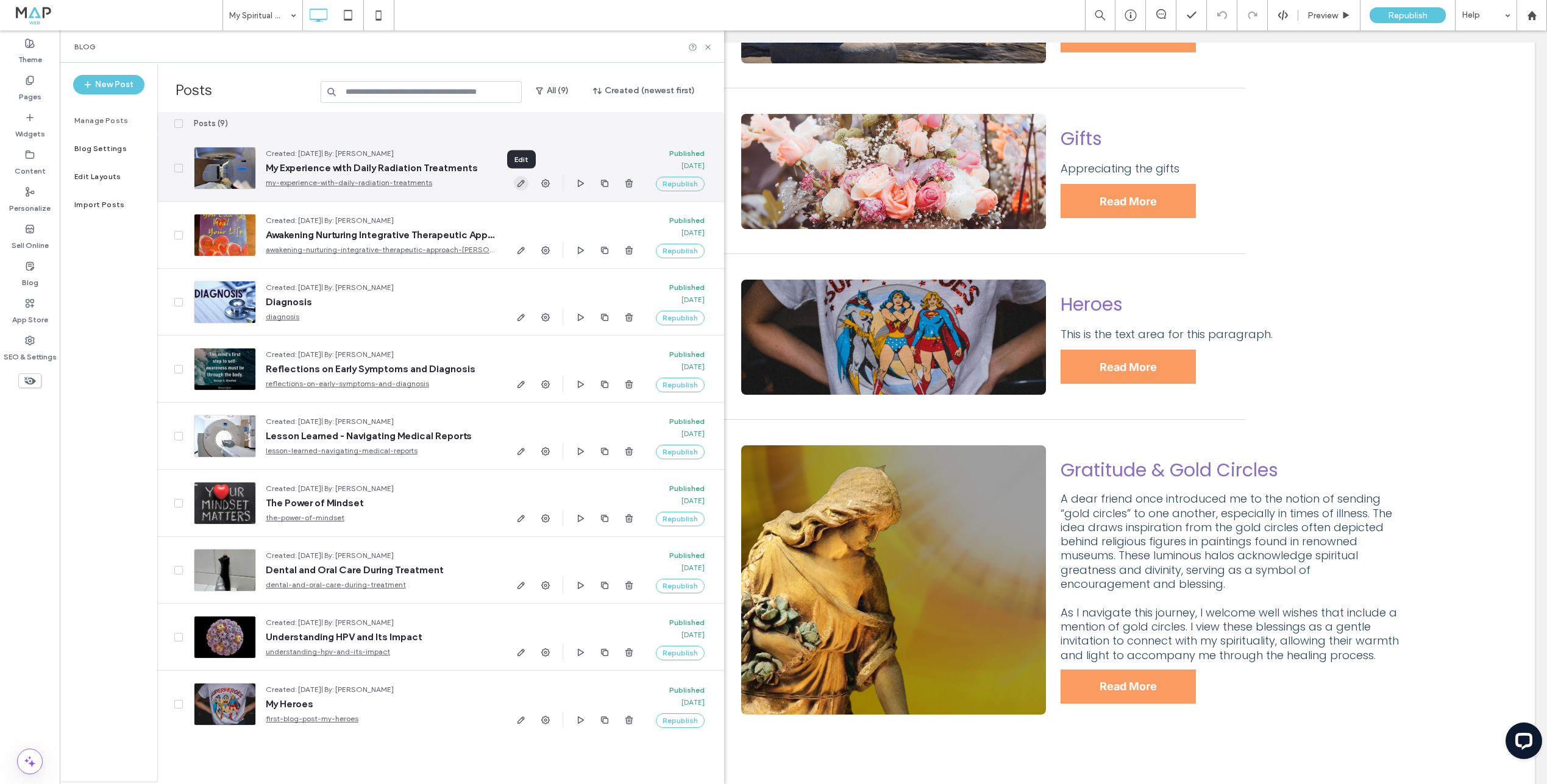
click at [521, 186] on icon "button" at bounding box center [520, 183] width 10 height 10
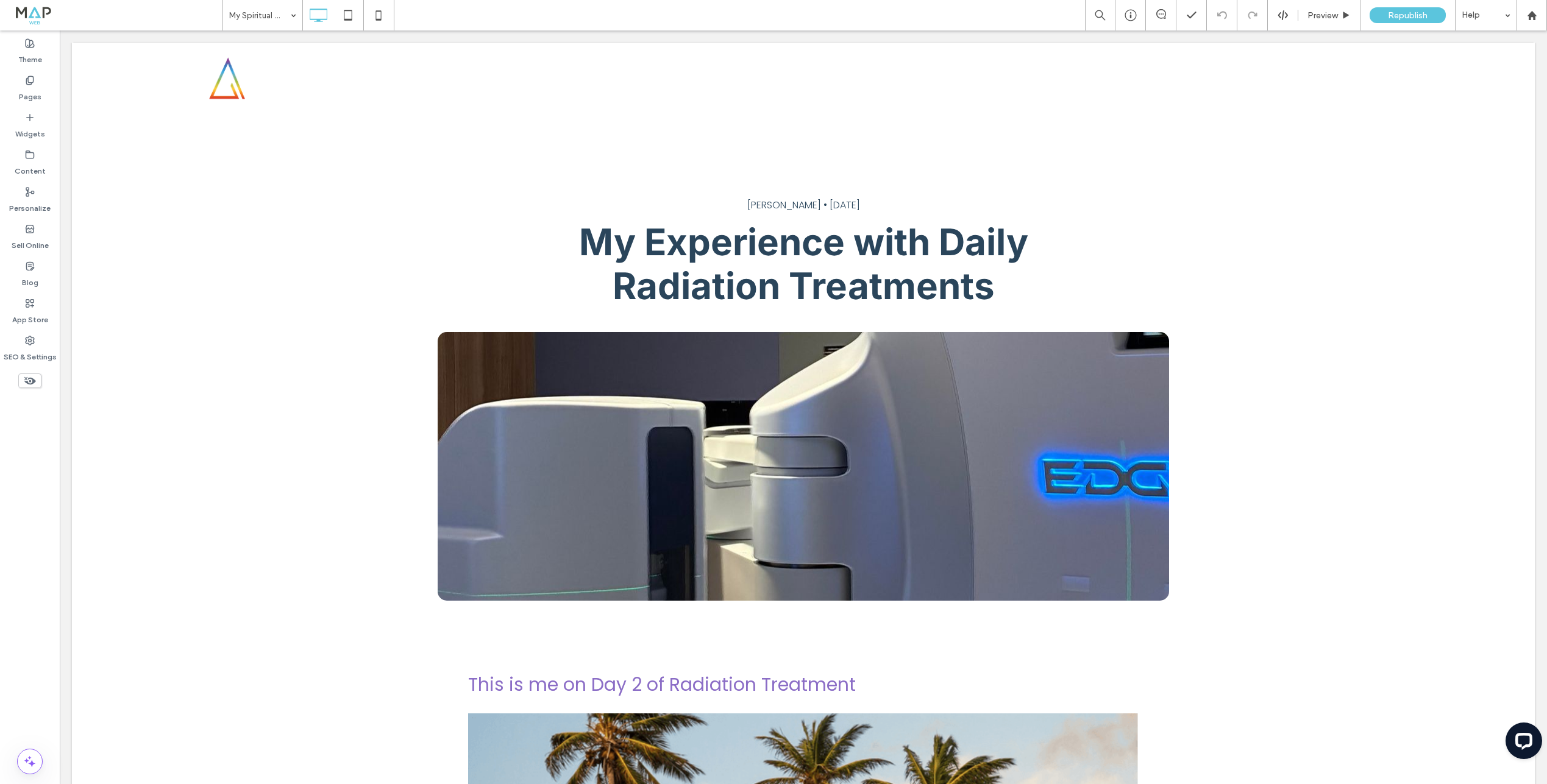
scroll to position [0, 0]
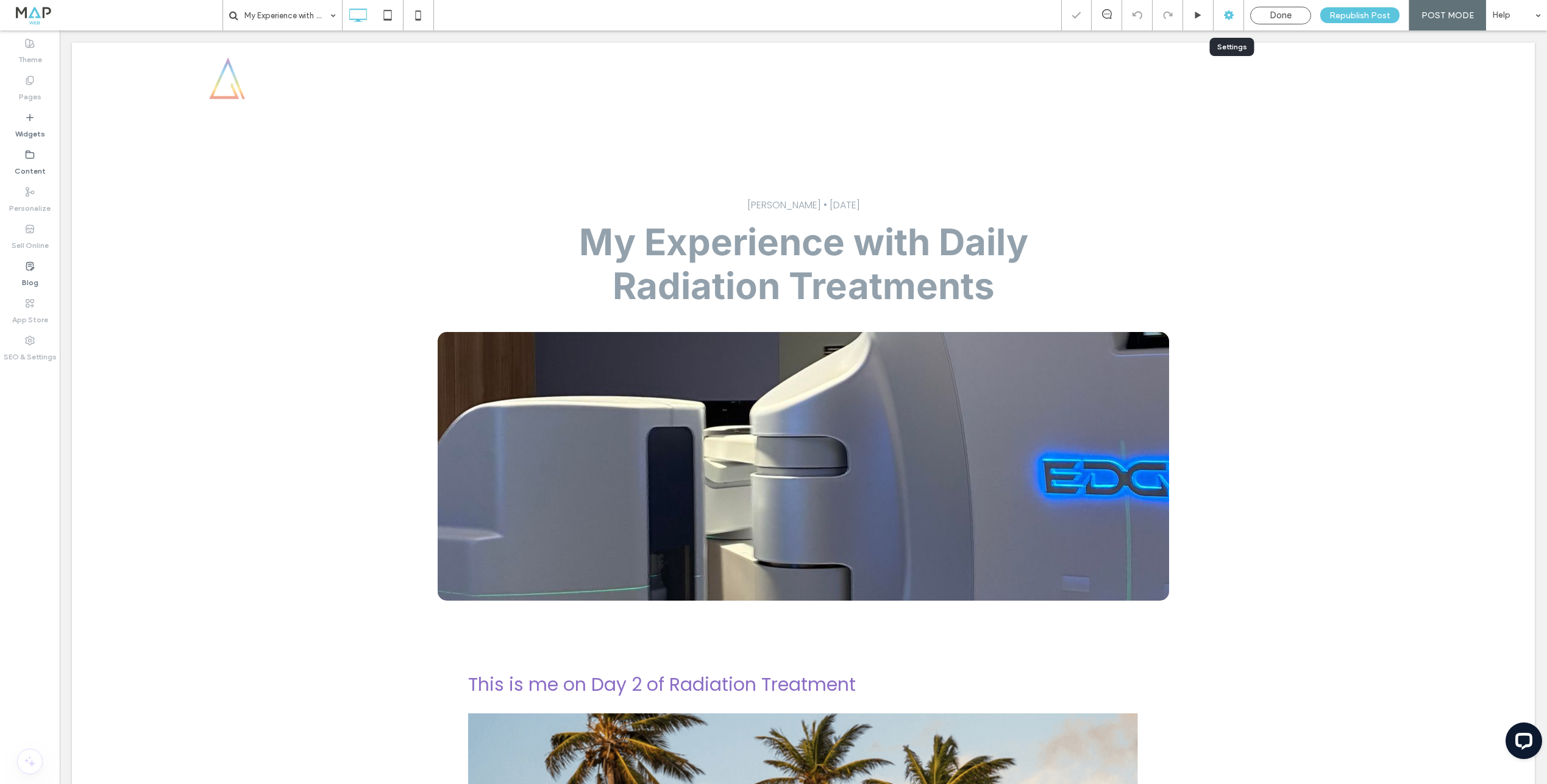
click at [1233, 15] on use at bounding box center [1228, 15] width 10 height 10
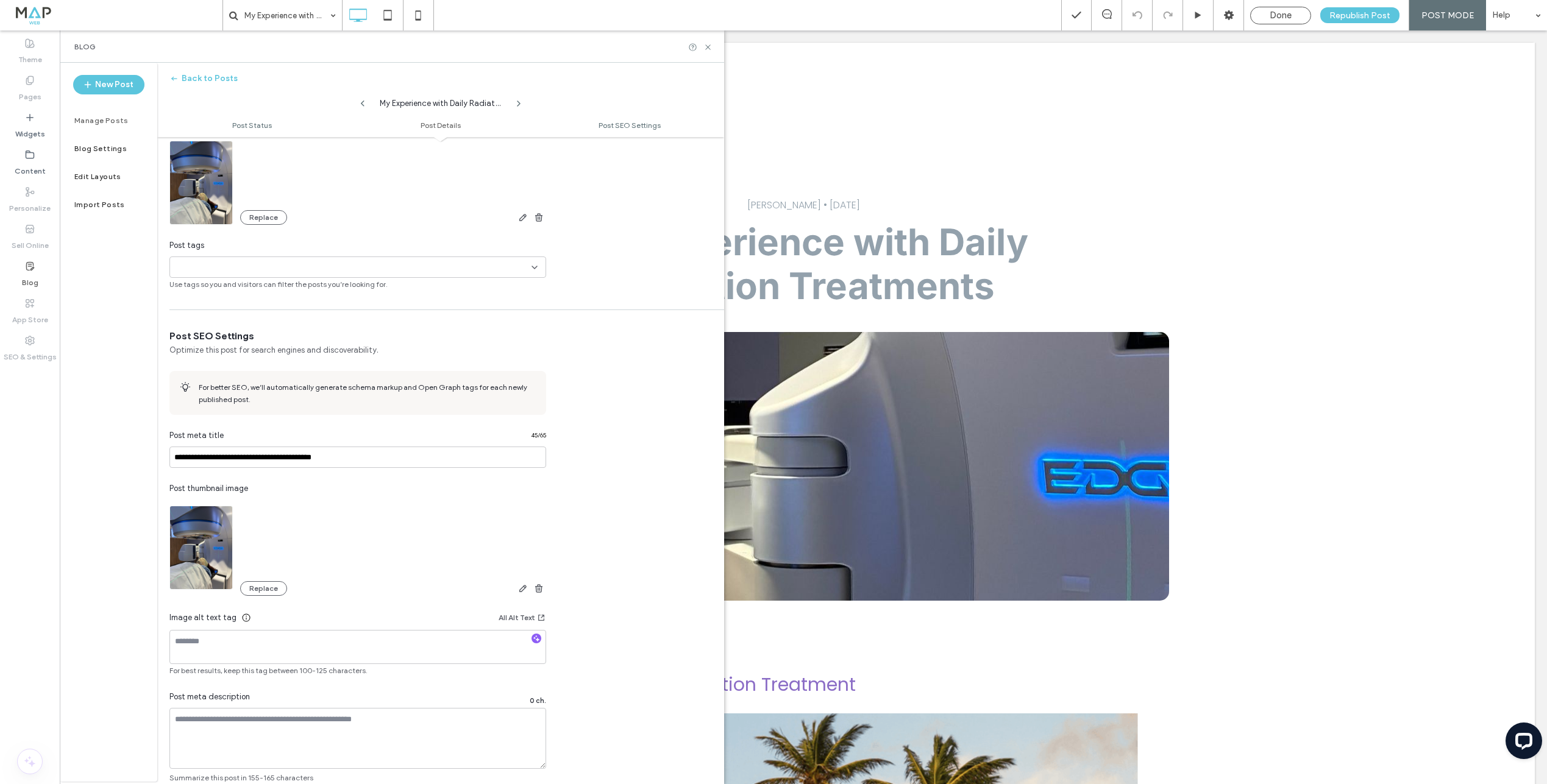
scroll to position [342, 0]
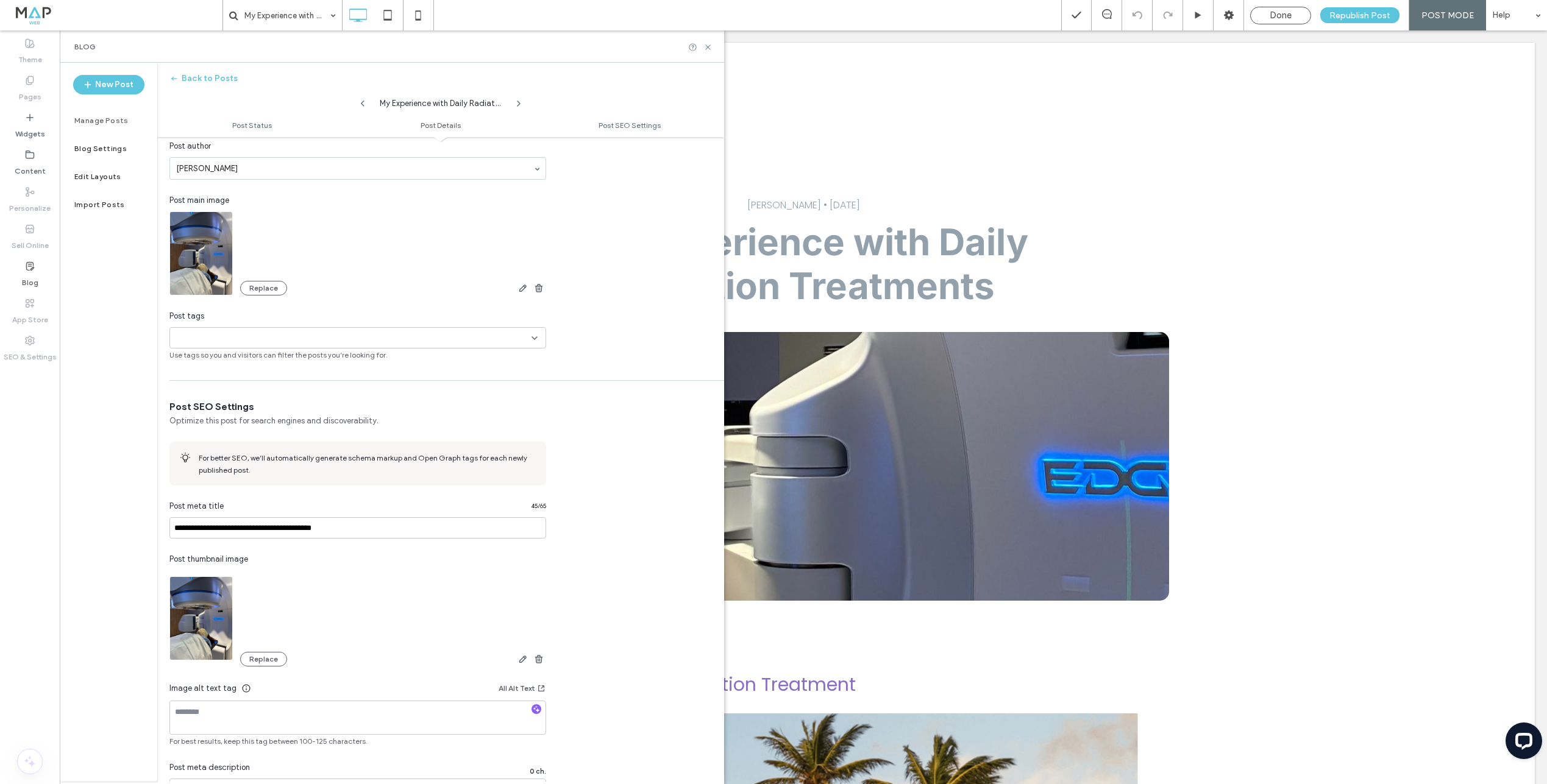
click at [235, 331] on div at bounding box center [216, 338] width 84 height 20
type input "*"
type input "*****"
click at [384, 364] on button "Add new tag" at bounding box center [358, 360] width 70 height 14
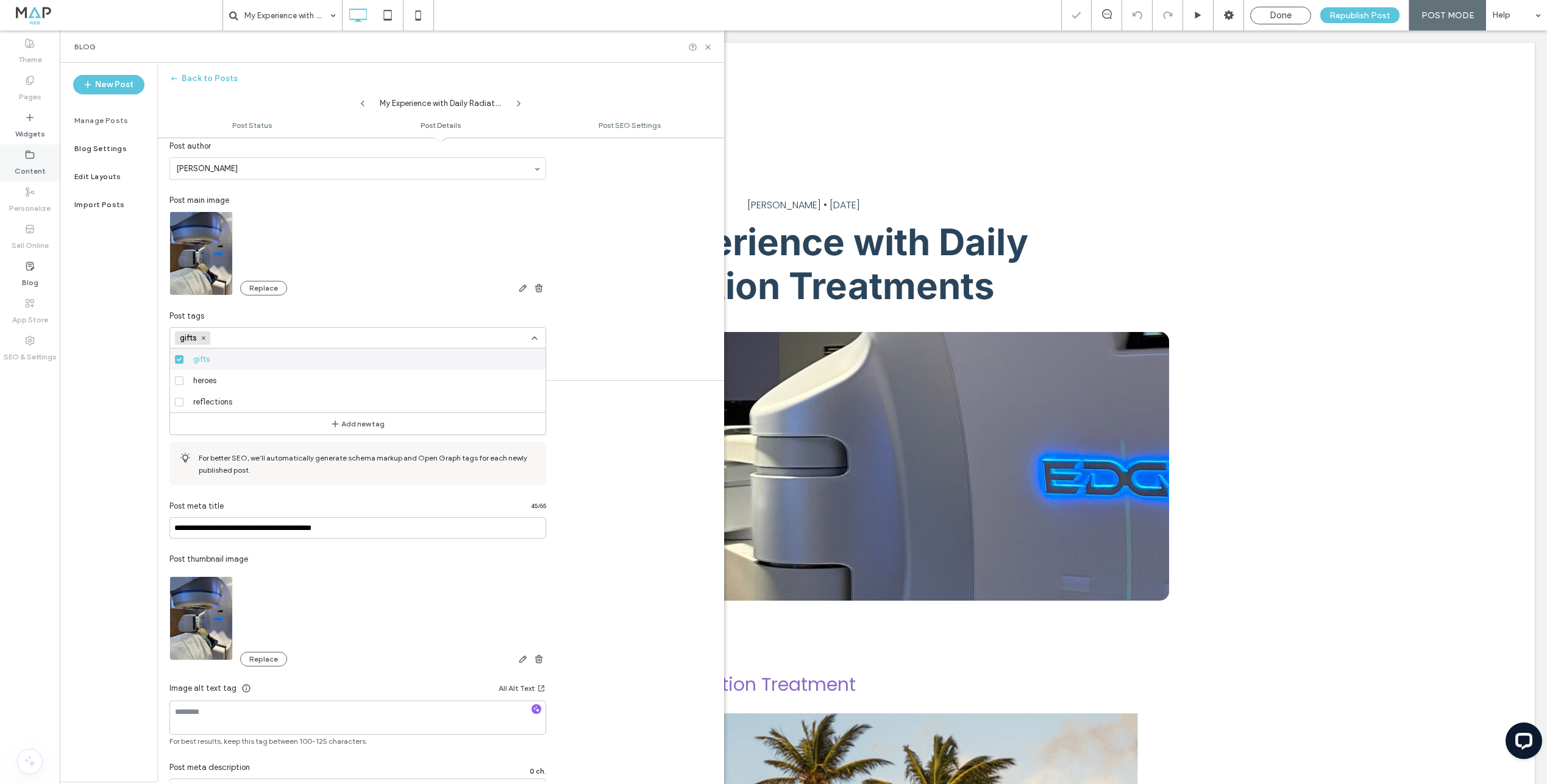
scroll to position [0, 0]
click at [223, 337] on input at bounding box center [257, 338] width 84 height 10
paste input "*********"
type input "*********"
click at [347, 356] on button "Add new tag" at bounding box center [358, 360] width 70 height 14
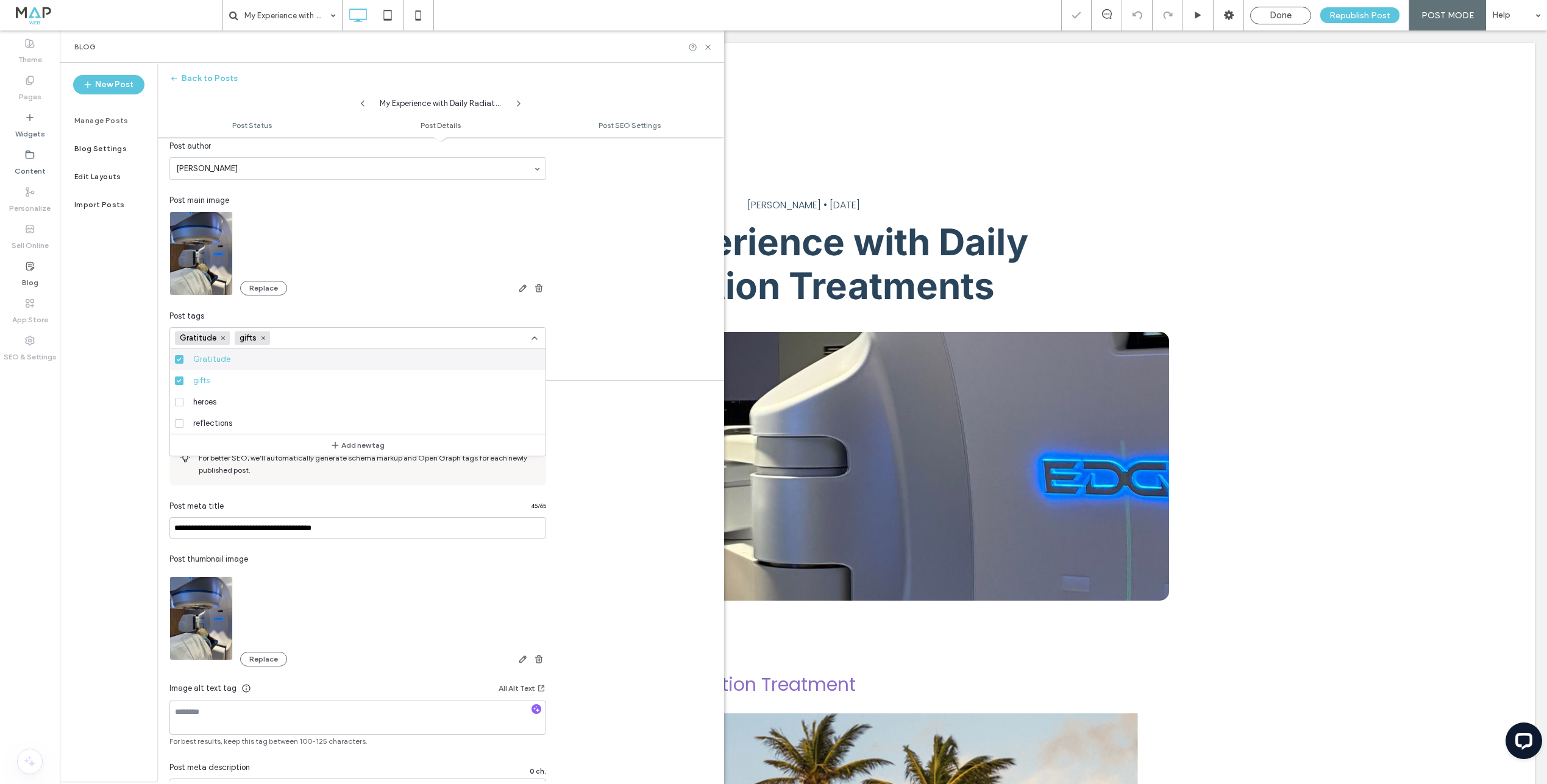
drag, startPoint x: 312, startPoint y: 338, endPoint x: 281, endPoint y: 339, distance: 31.0
click at [307, 338] on input at bounding box center [316, 338] width 84 height 10
click at [264, 339] on icon at bounding box center [263, 338] width 6 height 6
click at [223, 338] on use at bounding box center [223, 338] width 4 height 4
click at [190, 75] on button "Back to Posts" at bounding box center [204, 78] width 68 height 20
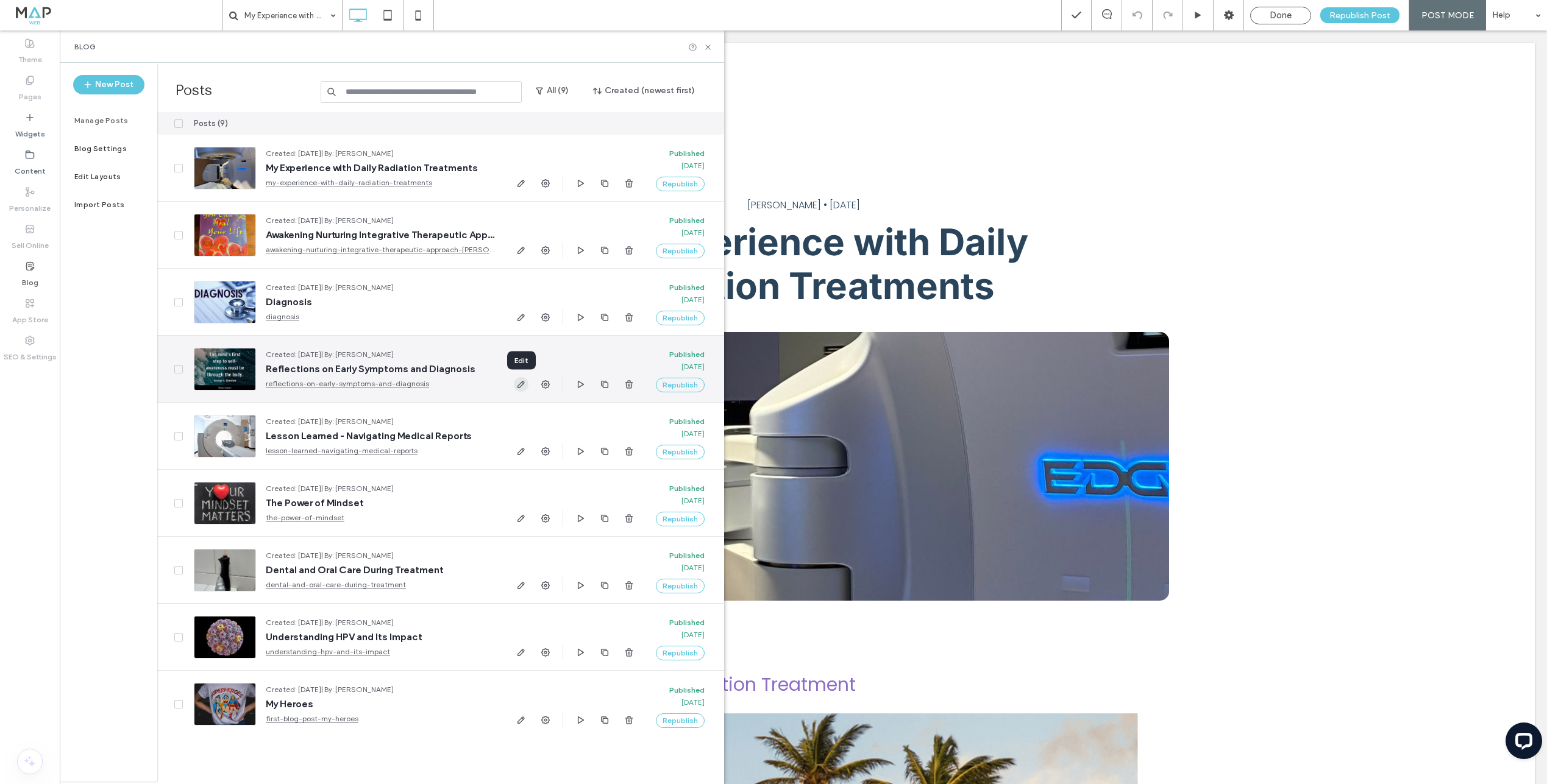
click at [524, 383] on use "button" at bounding box center [521, 384] width 7 height 7
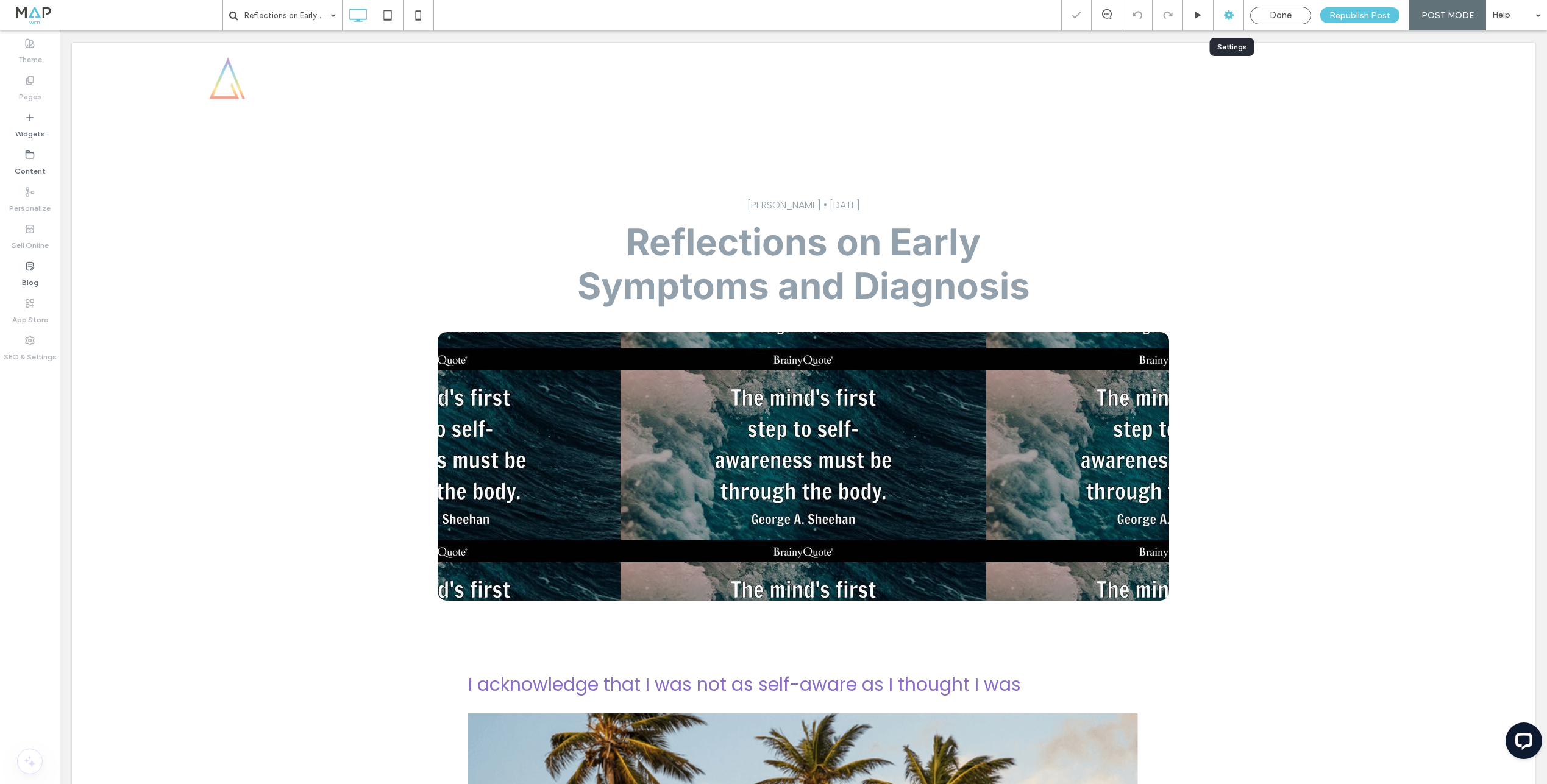
click at [1234, 25] on div at bounding box center [1229, 15] width 31 height 31
click at [1229, 14] on icon at bounding box center [1229, 15] width 13 height 13
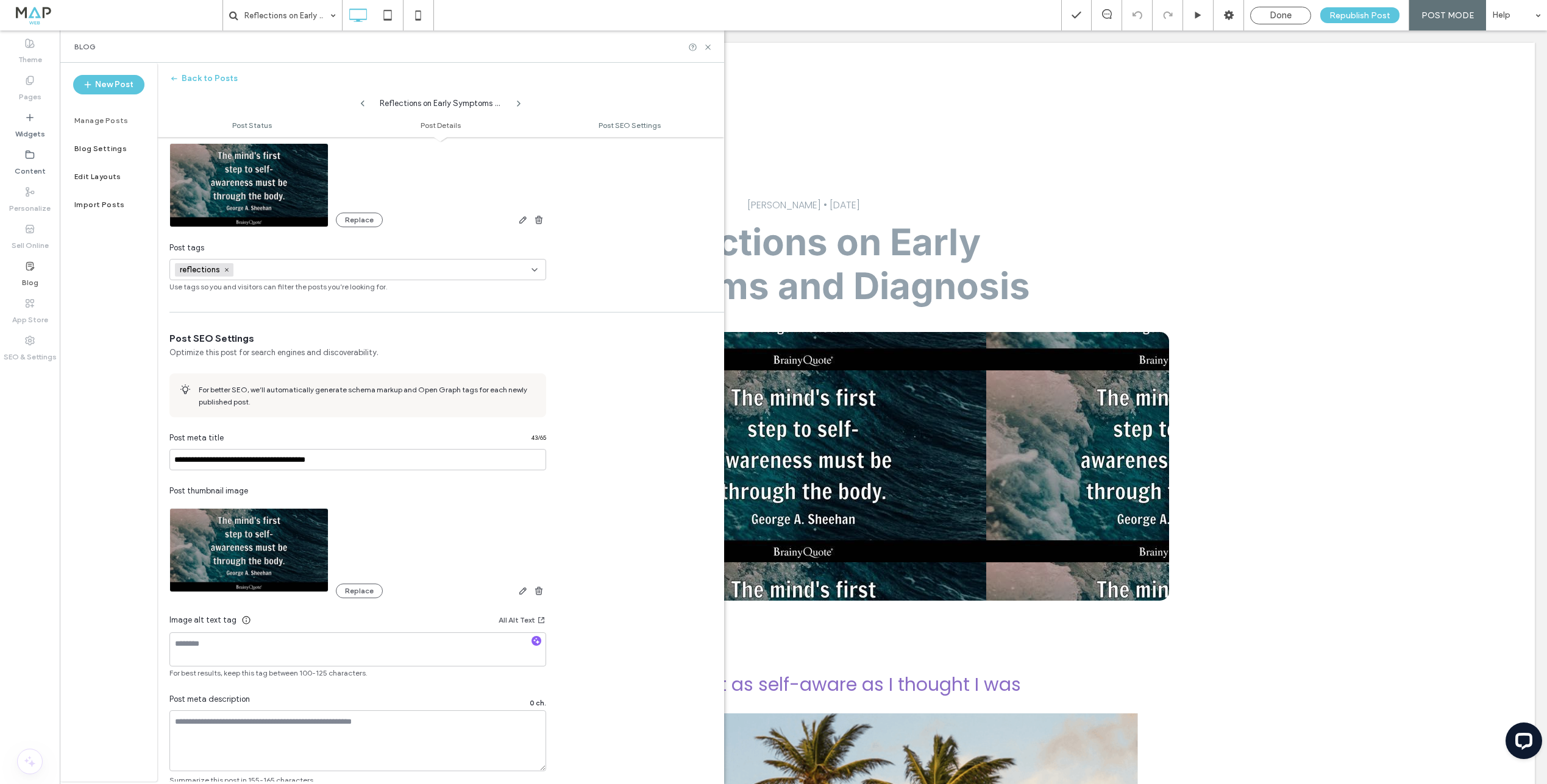
scroll to position [383, 0]
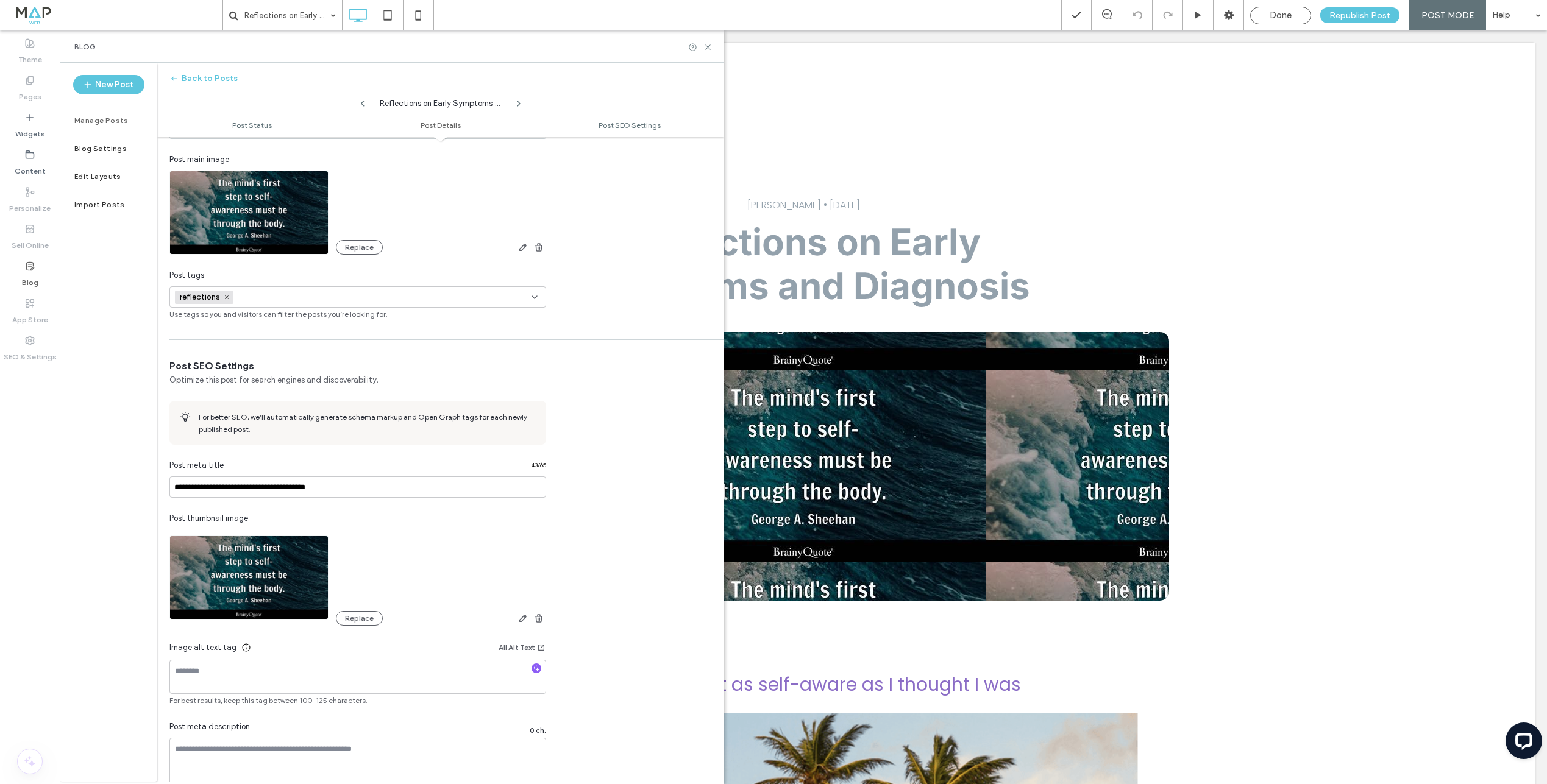
click at [533, 294] on icon at bounding box center [534, 297] width 10 height 10
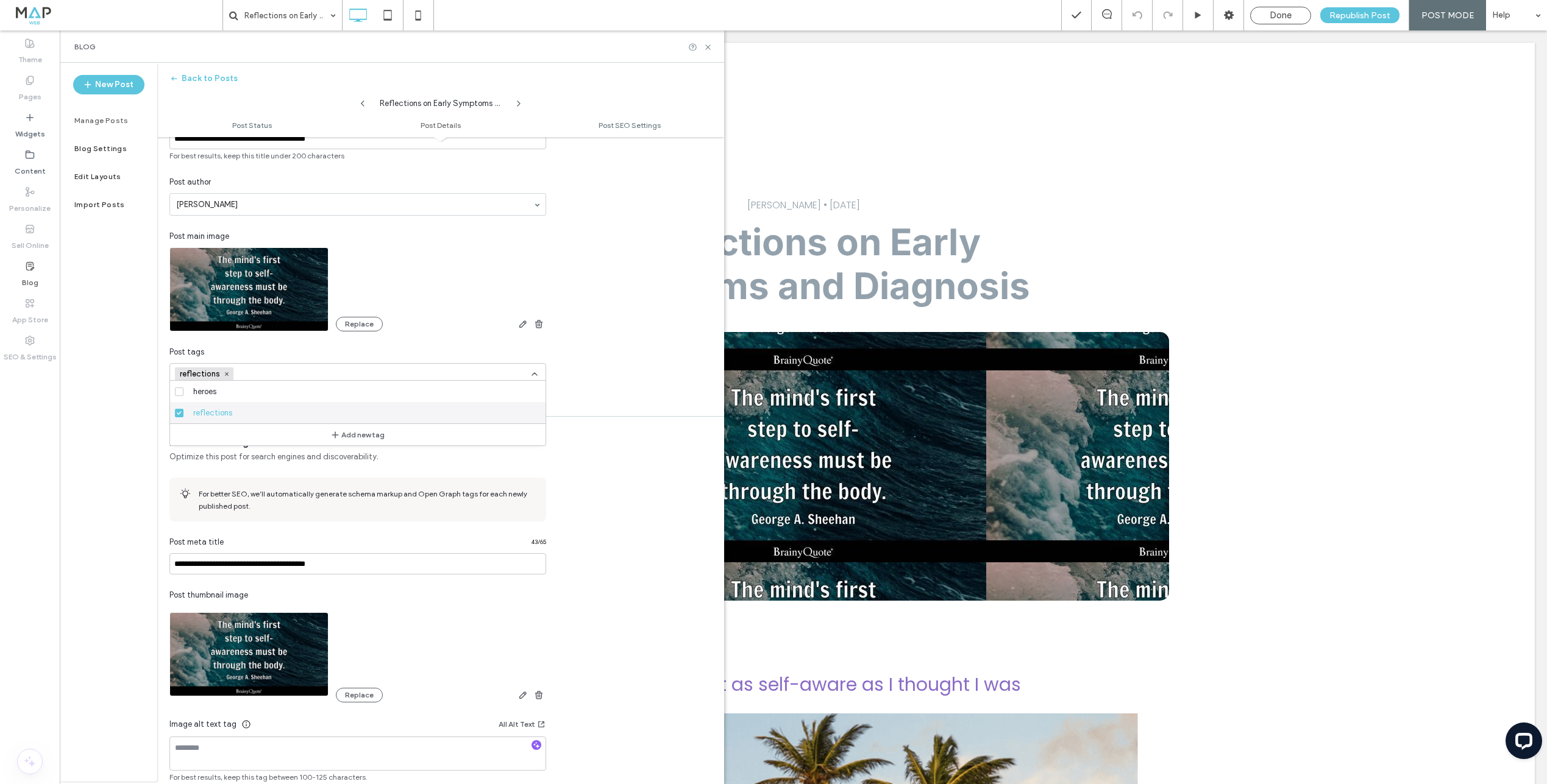
scroll to position [305, 0]
click at [386, 441] on button "Add new tag" at bounding box center [358, 439] width 70 height 14
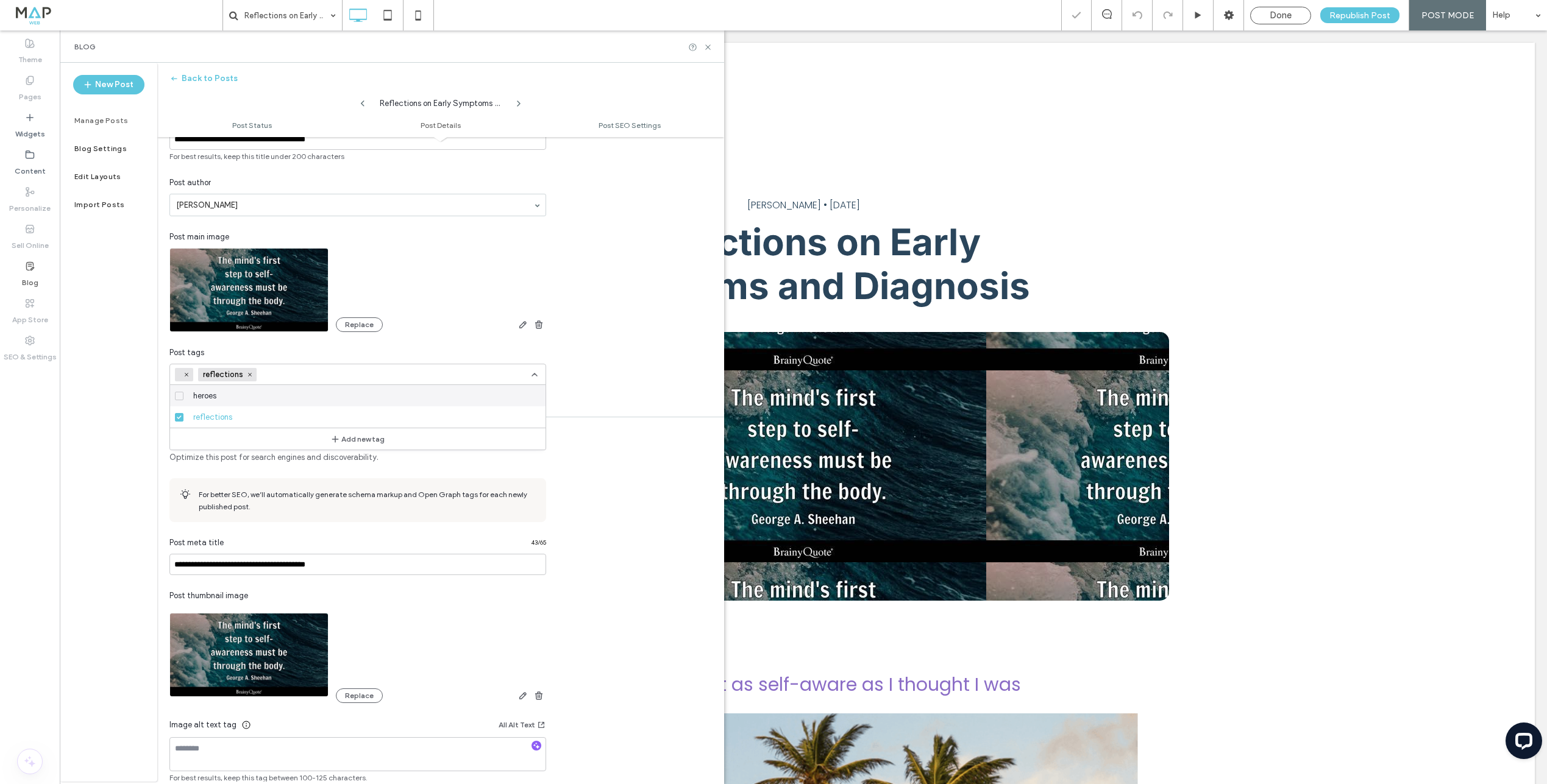
scroll to position [0, 0]
click at [185, 373] on icon at bounding box center [186, 374] width 6 height 6
click at [106, 127] on div "Manage Posts" at bounding box center [108, 120] width 97 height 28
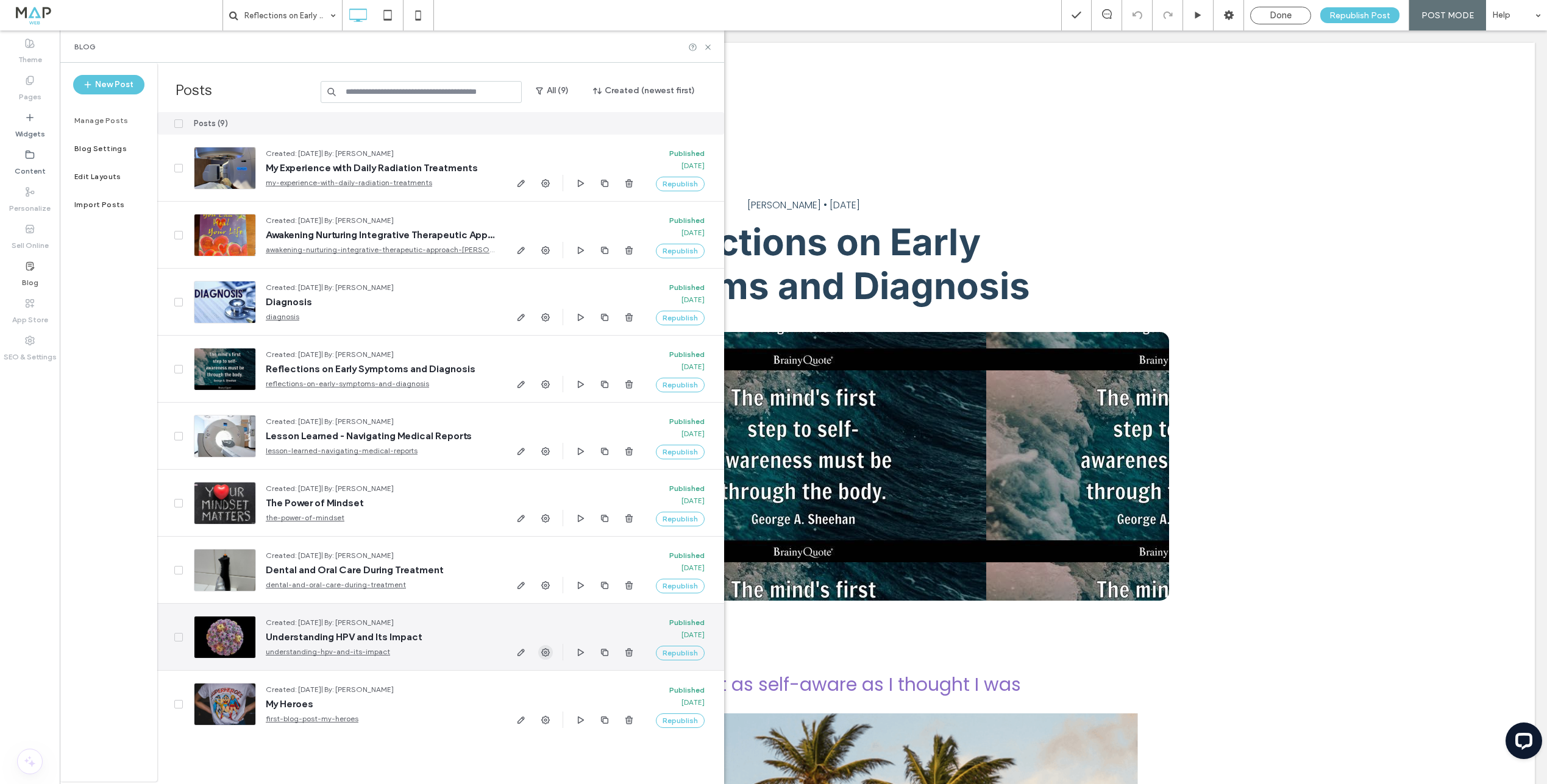
click at [548, 653] on use "button" at bounding box center [545, 652] width 8 height 8
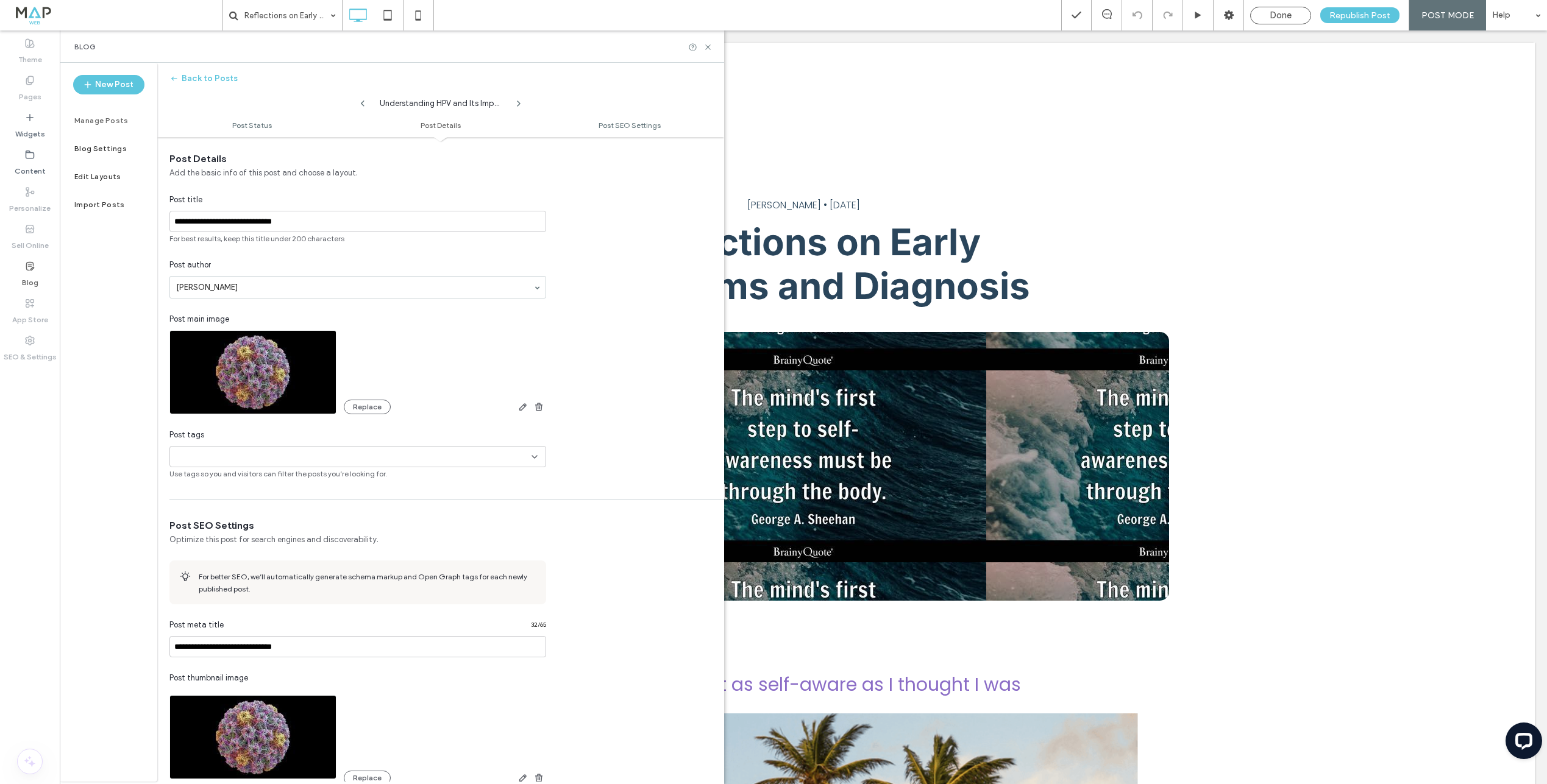
scroll to position [257, 0]
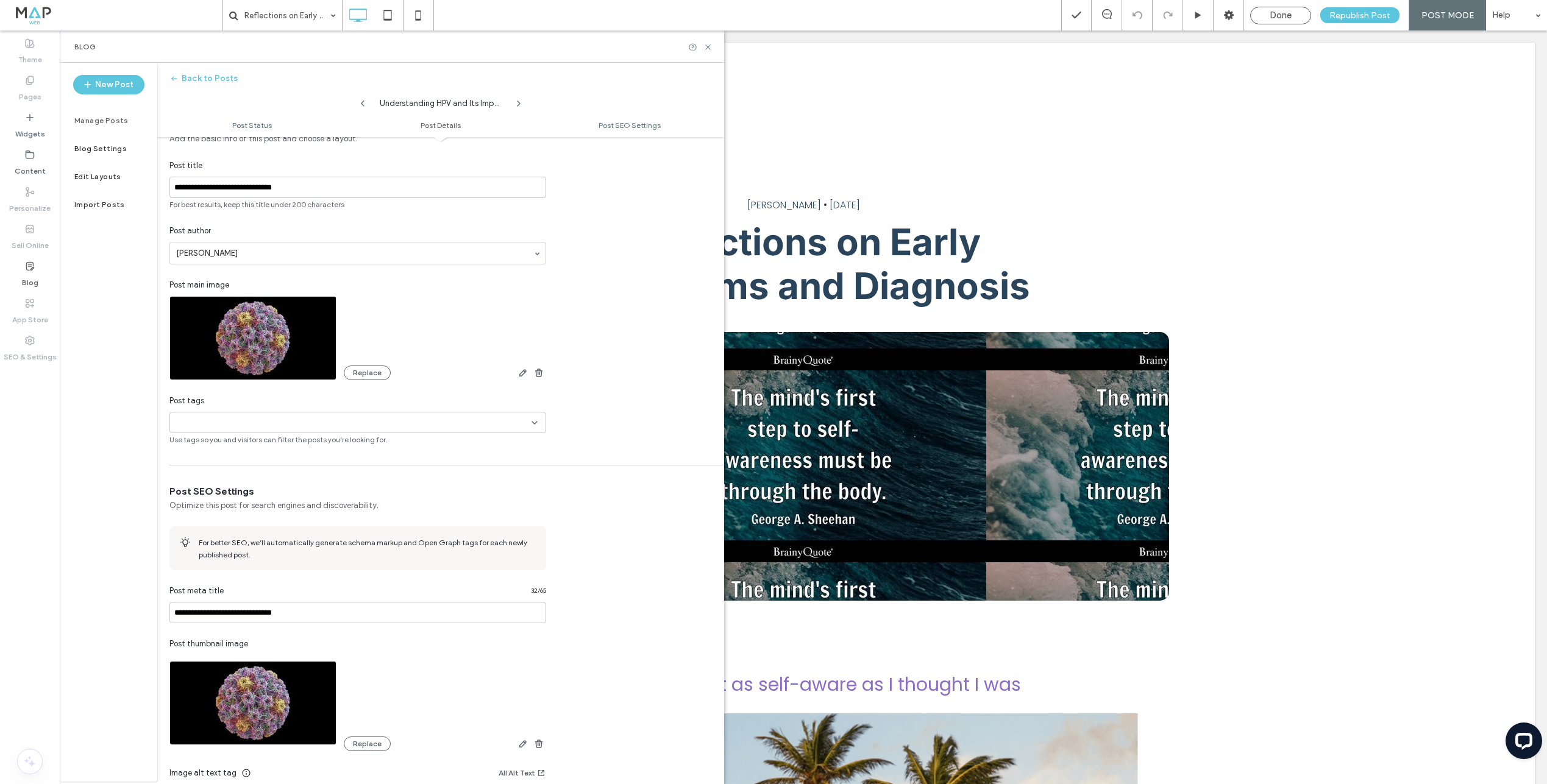
click at [532, 420] on icon at bounding box center [534, 422] width 10 height 10
click at [206, 72] on button "Back to Posts" at bounding box center [204, 78] width 68 height 20
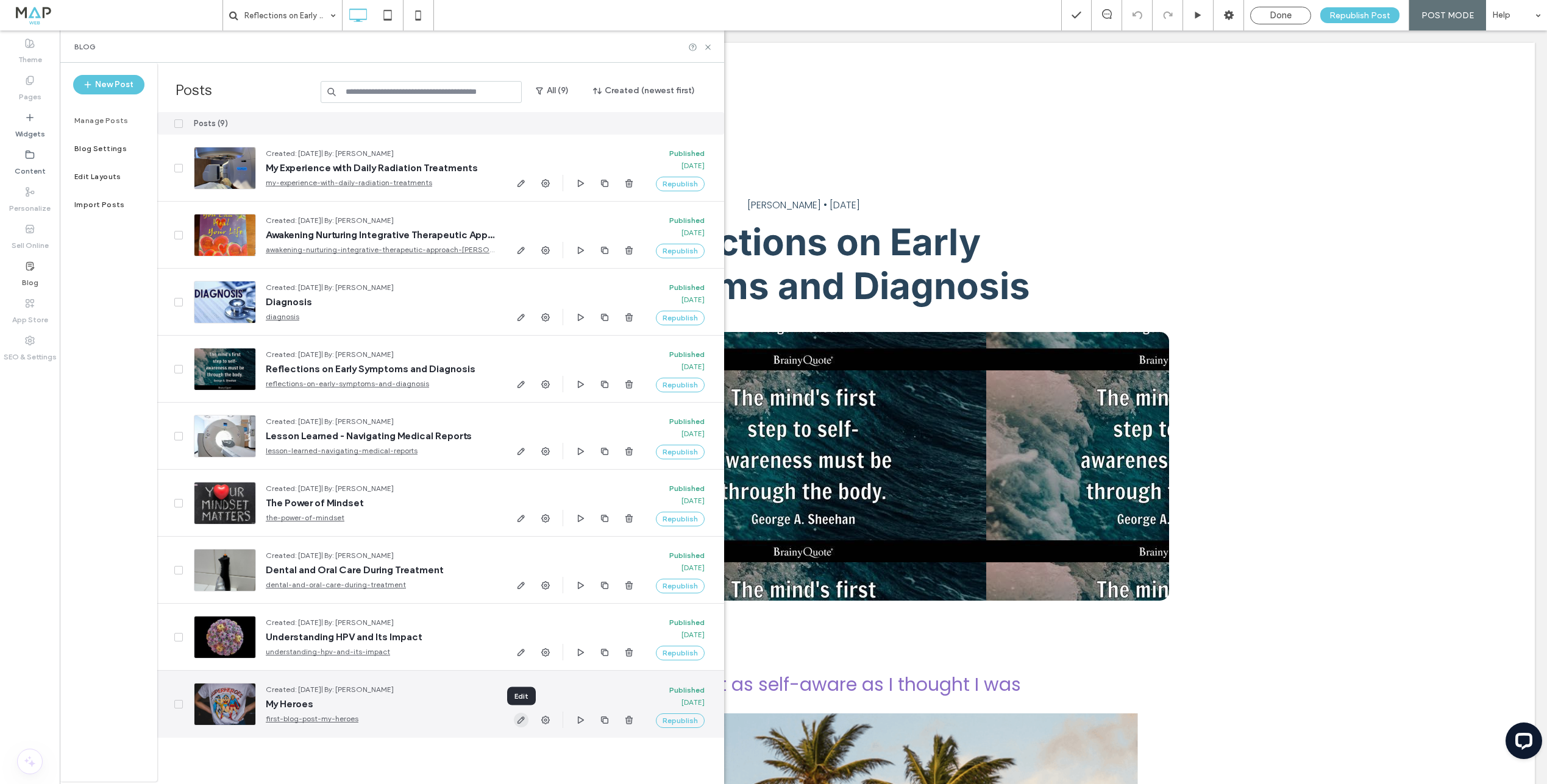
click at [520, 718] on icon "button" at bounding box center [520, 720] width 10 height 10
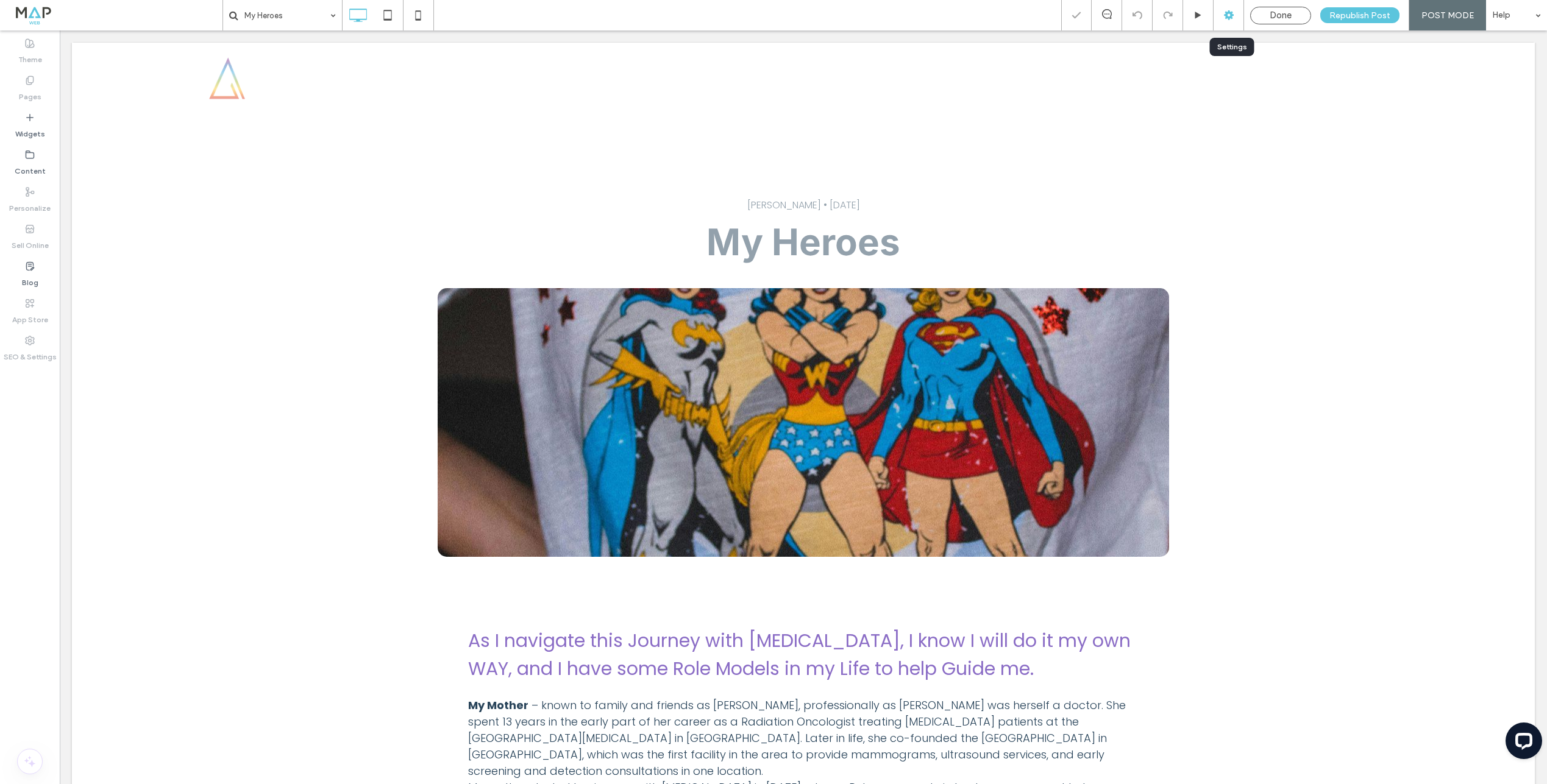
drag, startPoint x: 1235, startPoint y: 19, endPoint x: 1000, endPoint y: 167, distance: 277.7
click at [1235, 19] on icon at bounding box center [1229, 15] width 13 height 13
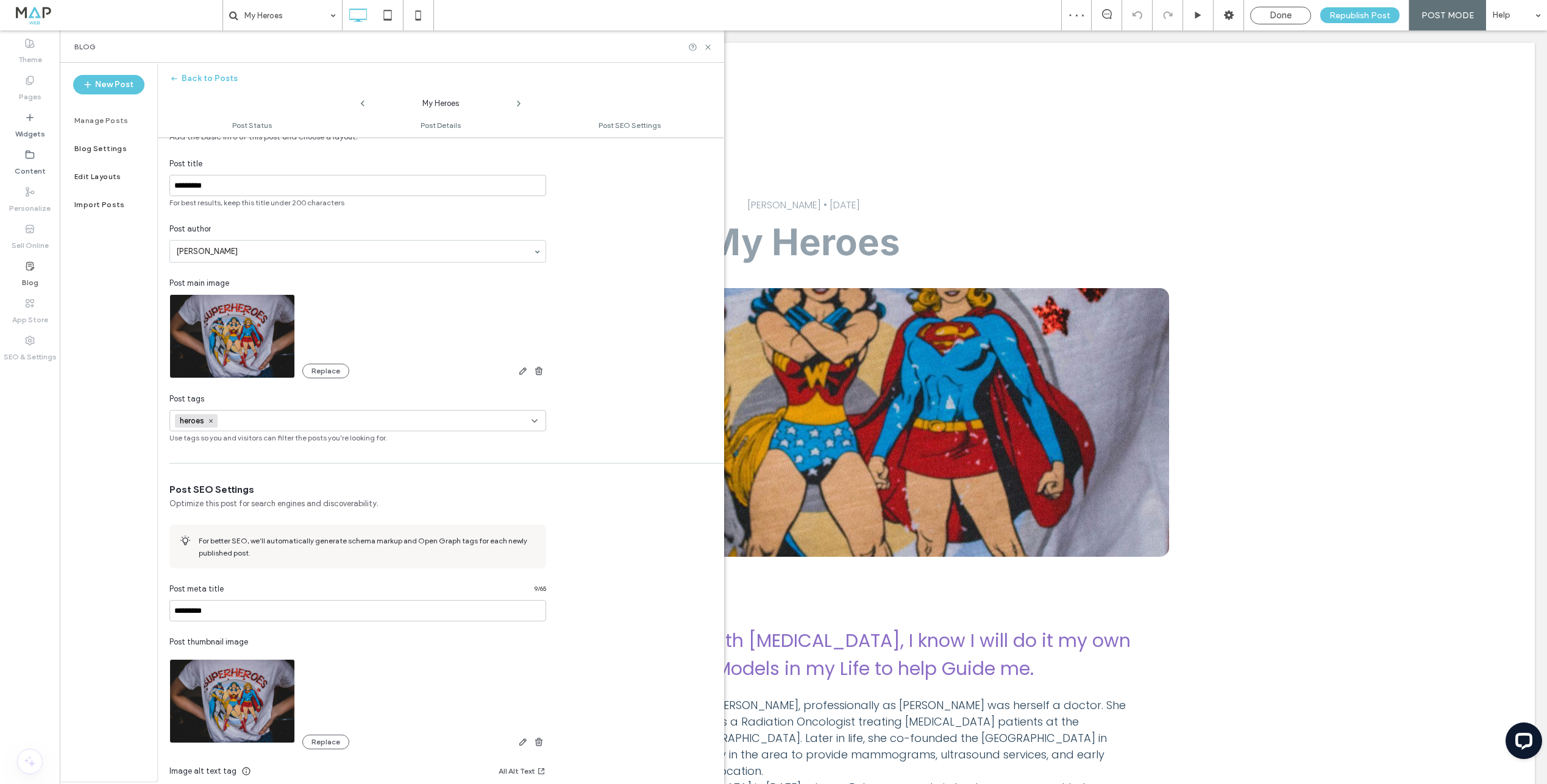
scroll to position [338, 0]
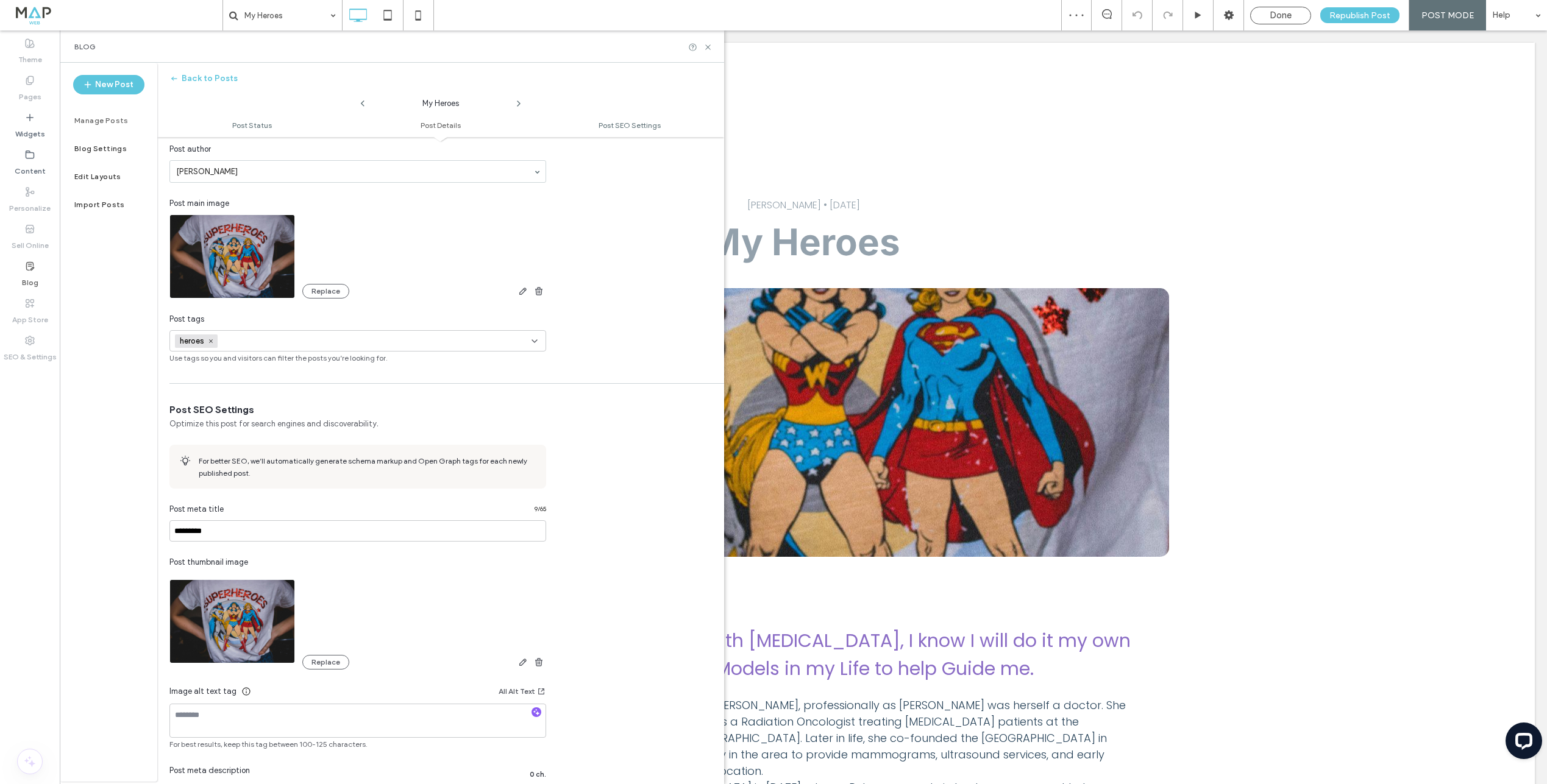
click at [256, 343] on input at bounding box center [264, 341] width 84 height 10
type input "*****"
click at [339, 363] on icon "button" at bounding box center [335, 363] width 10 height 10
click at [275, 338] on input at bounding box center [304, 341] width 84 height 10
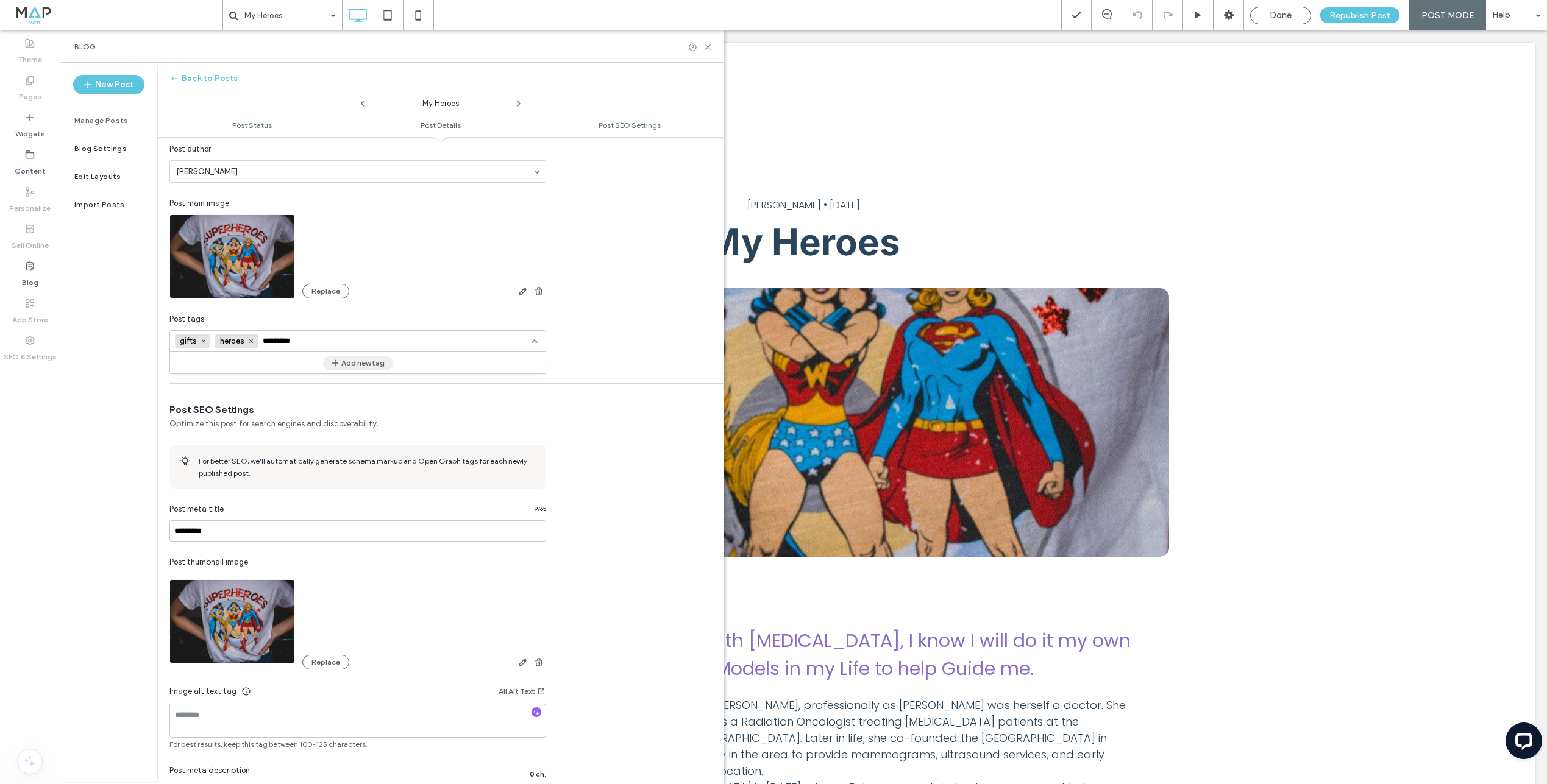
type input "*********"
click at [339, 366] on icon "button" at bounding box center [335, 363] width 10 height 10
click at [107, 116] on label "Manage Posts" at bounding box center [102, 120] width 54 height 8
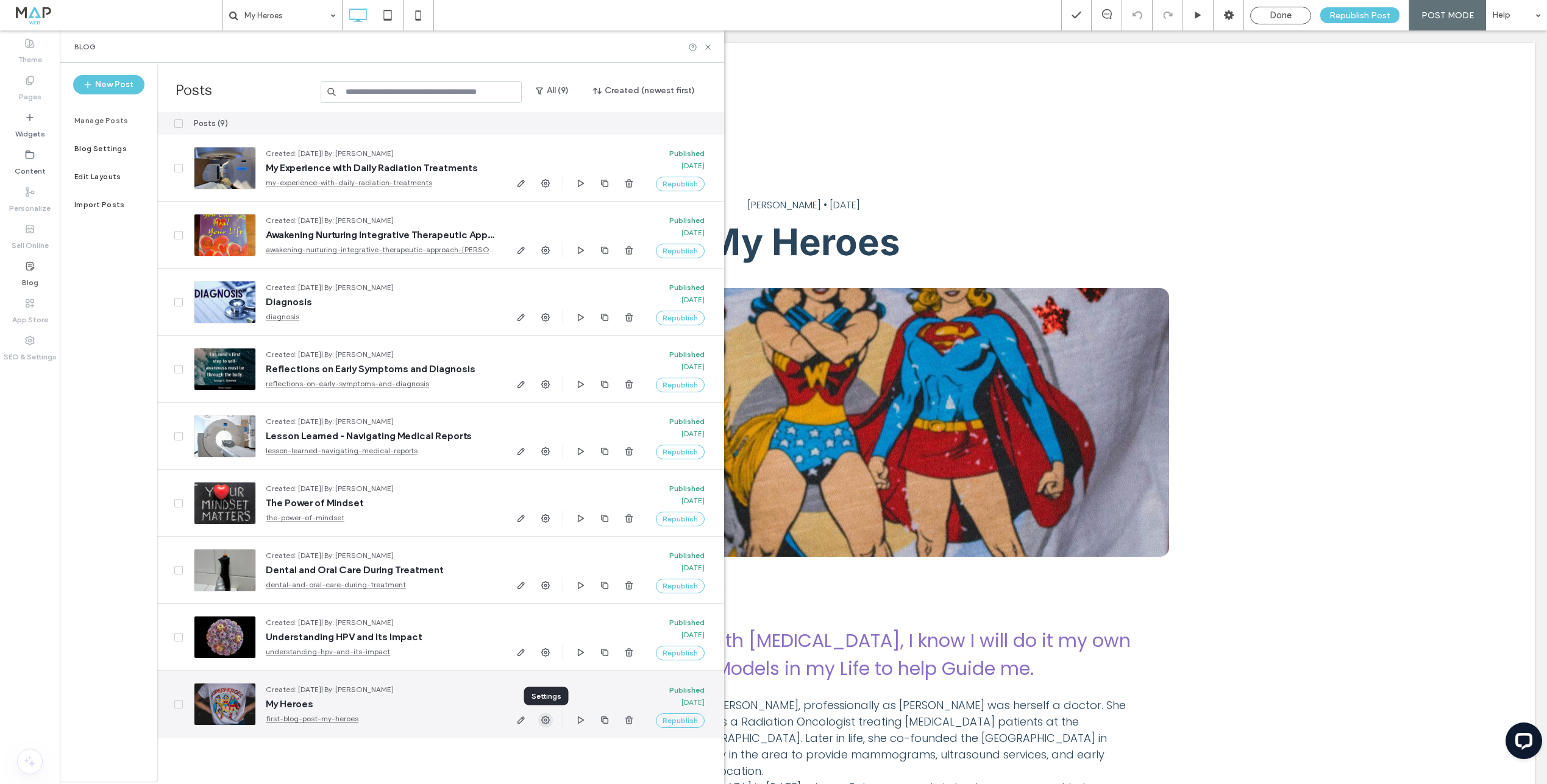
click at [542, 721] on use "button" at bounding box center [545, 719] width 8 height 8
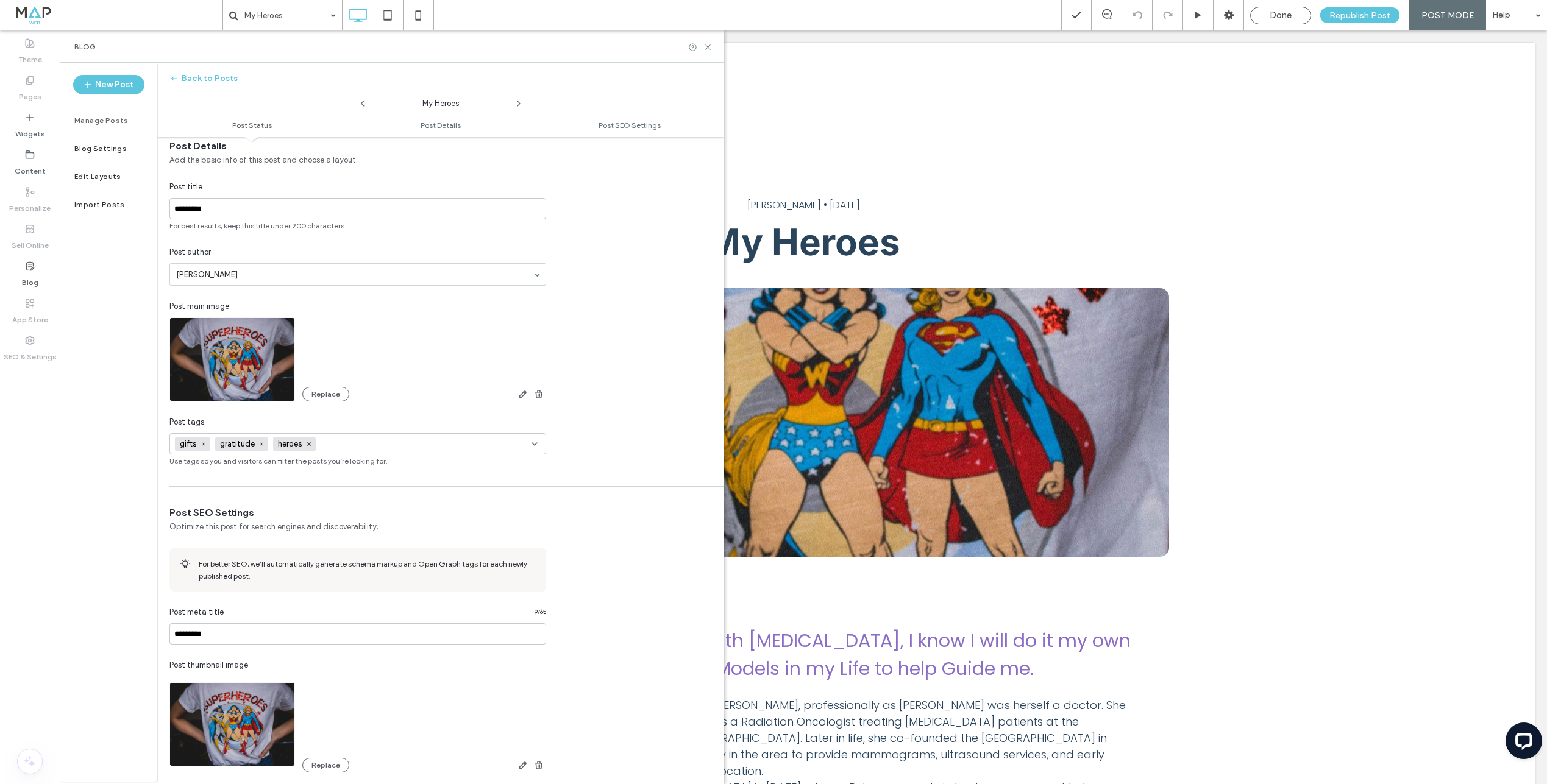
scroll to position [491, 0]
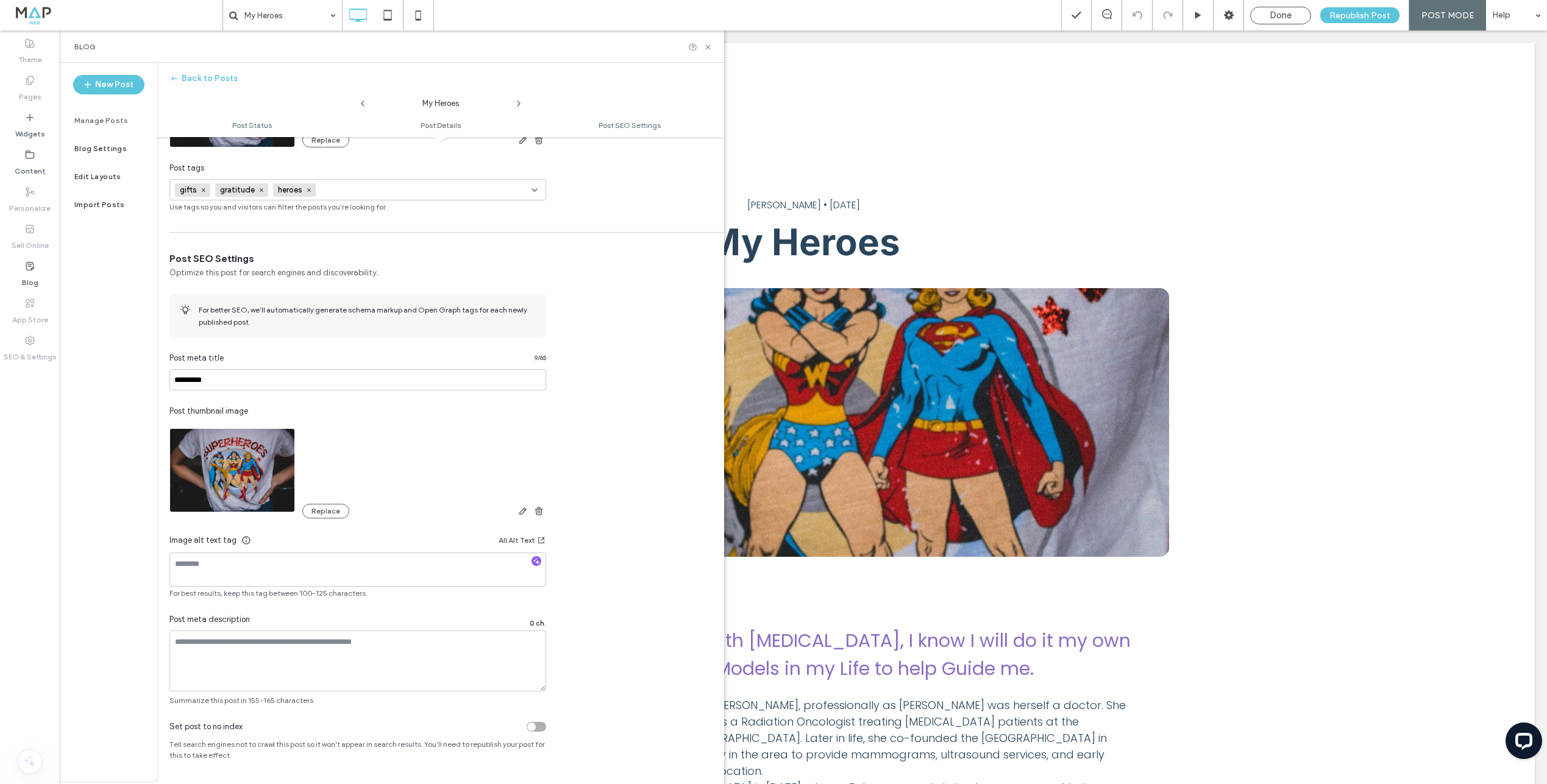
click at [331, 192] on input at bounding box center [362, 190] width 84 height 10
type input "**********"
click at [357, 214] on button "Add new tag" at bounding box center [358, 212] width 70 height 14
click at [419, 182] on div at bounding box center [427, 190] width 84 height 20
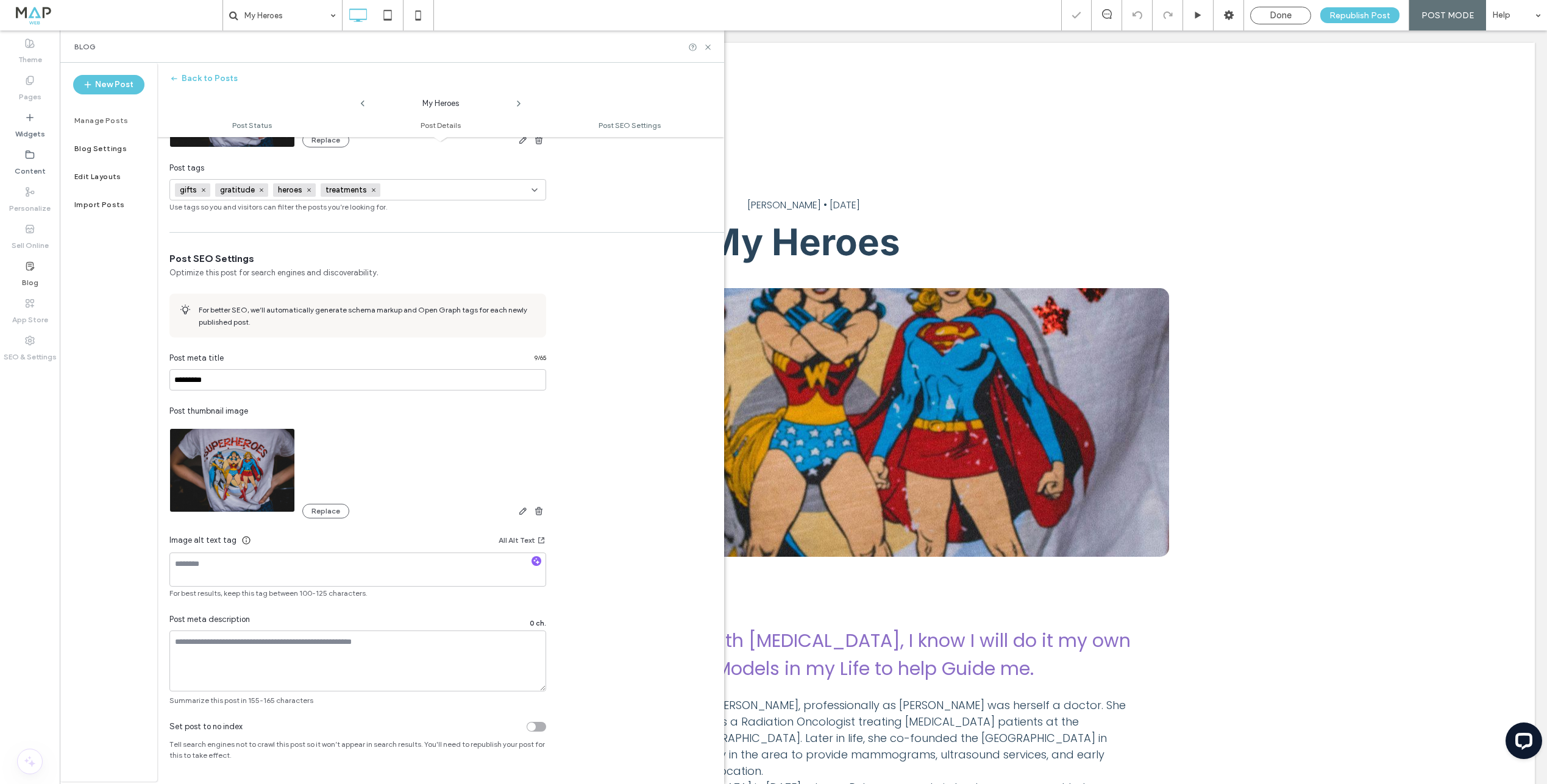
click at [413, 190] on input at bounding box center [427, 190] width 84 height 10
type input "*****"
click at [392, 211] on button "Add new tag" at bounding box center [358, 212] width 70 height 14
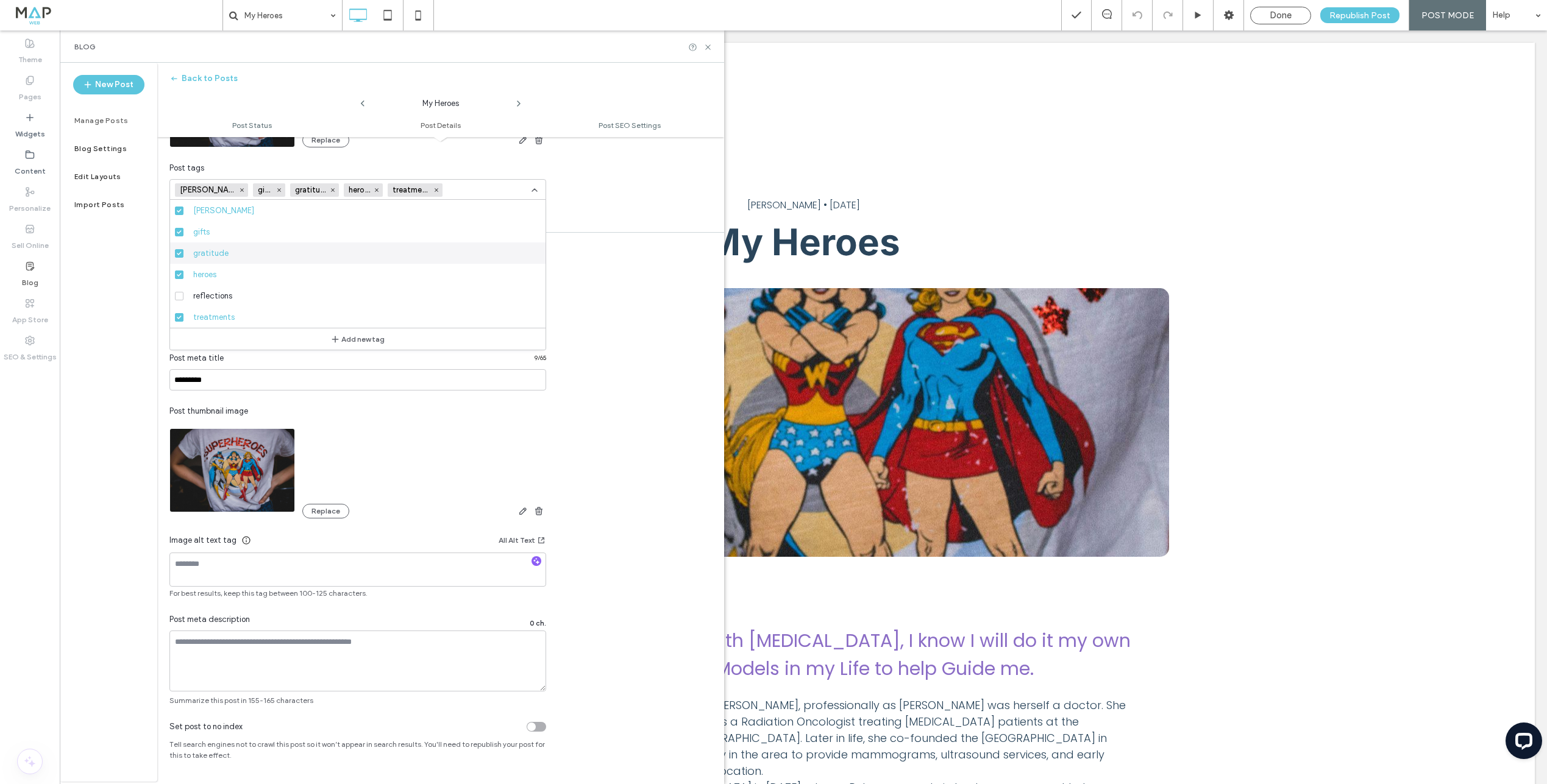
click at [640, 254] on div "Post SEO Settings Optimize this post for search engines and discoverability. Fo…" at bounding box center [441, 479] width 567 height 454
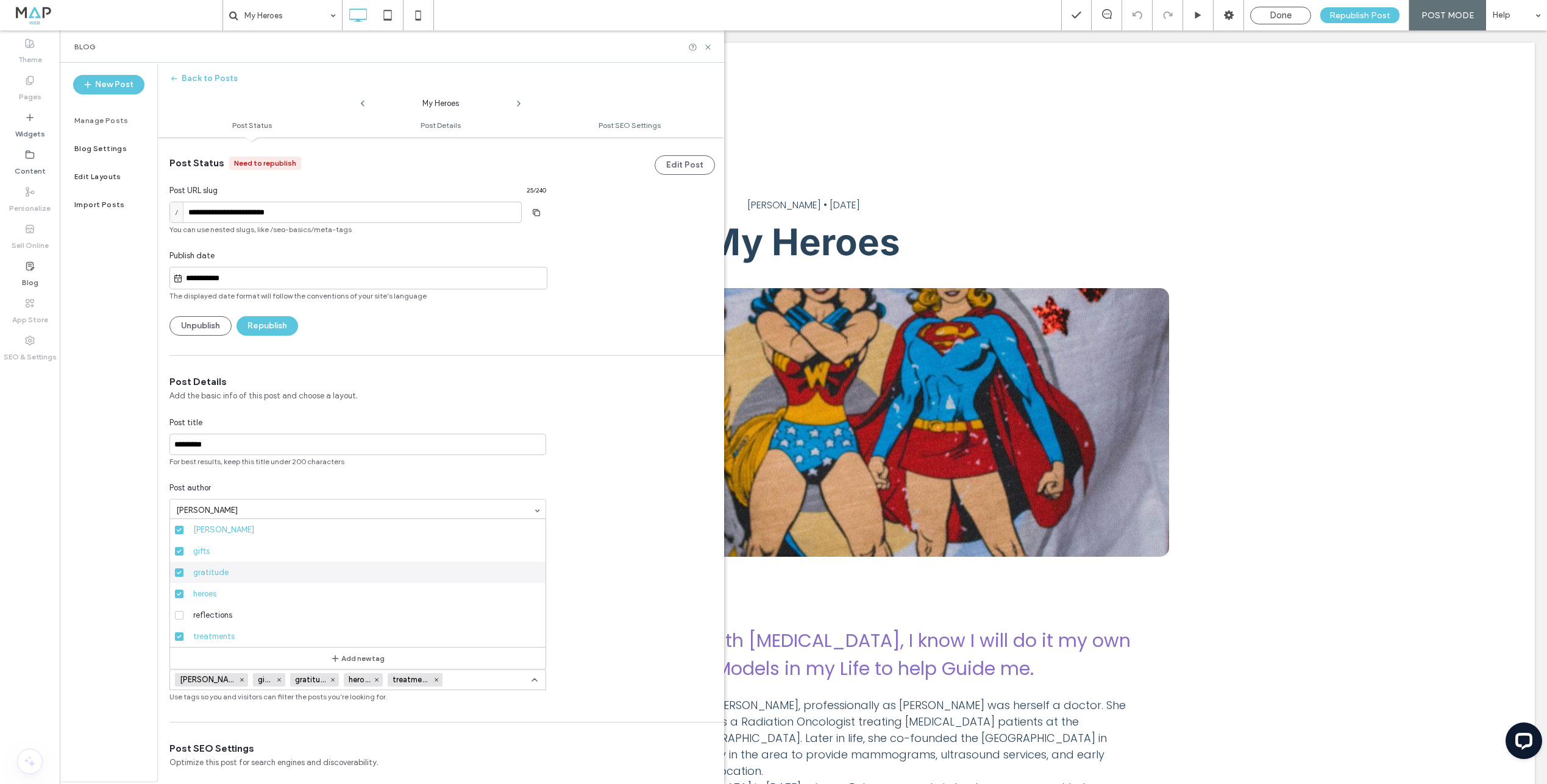
drag, startPoint x: 1291, startPoint y: 14, endPoint x: 991, endPoint y: 85, distance: 308.3
click at [1291, 14] on span "Done" at bounding box center [1280, 15] width 22 height 11
click at [25, 87] on label "Pages" at bounding box center [30, 94] width 23 height 17
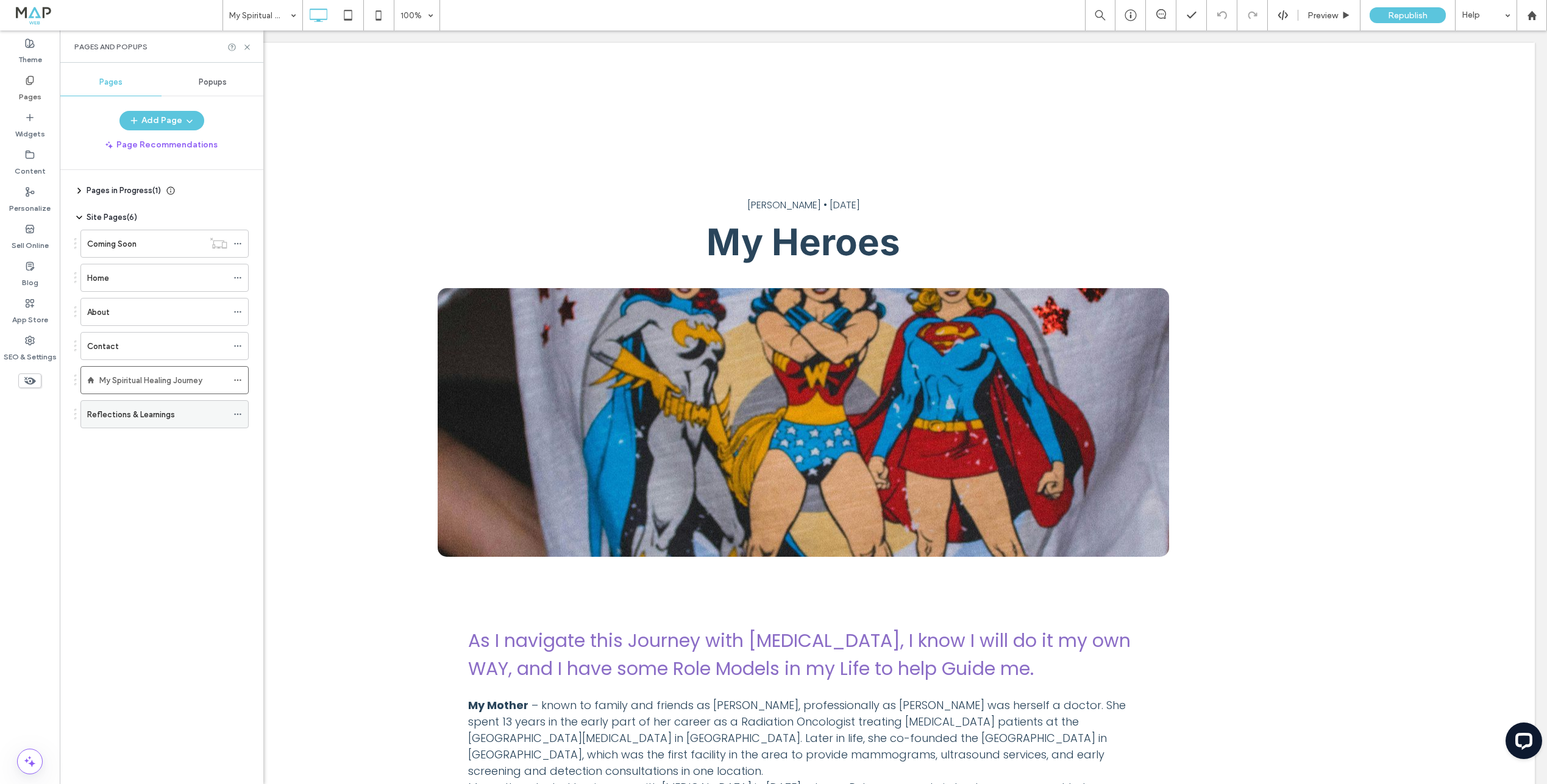
click at [149, 410] on label "Reflections & Learnings" at bounding box center [131, 415] width 87 height 22
click at [239, 413] on icon at bounding box center [237, 414] width 8 height 8
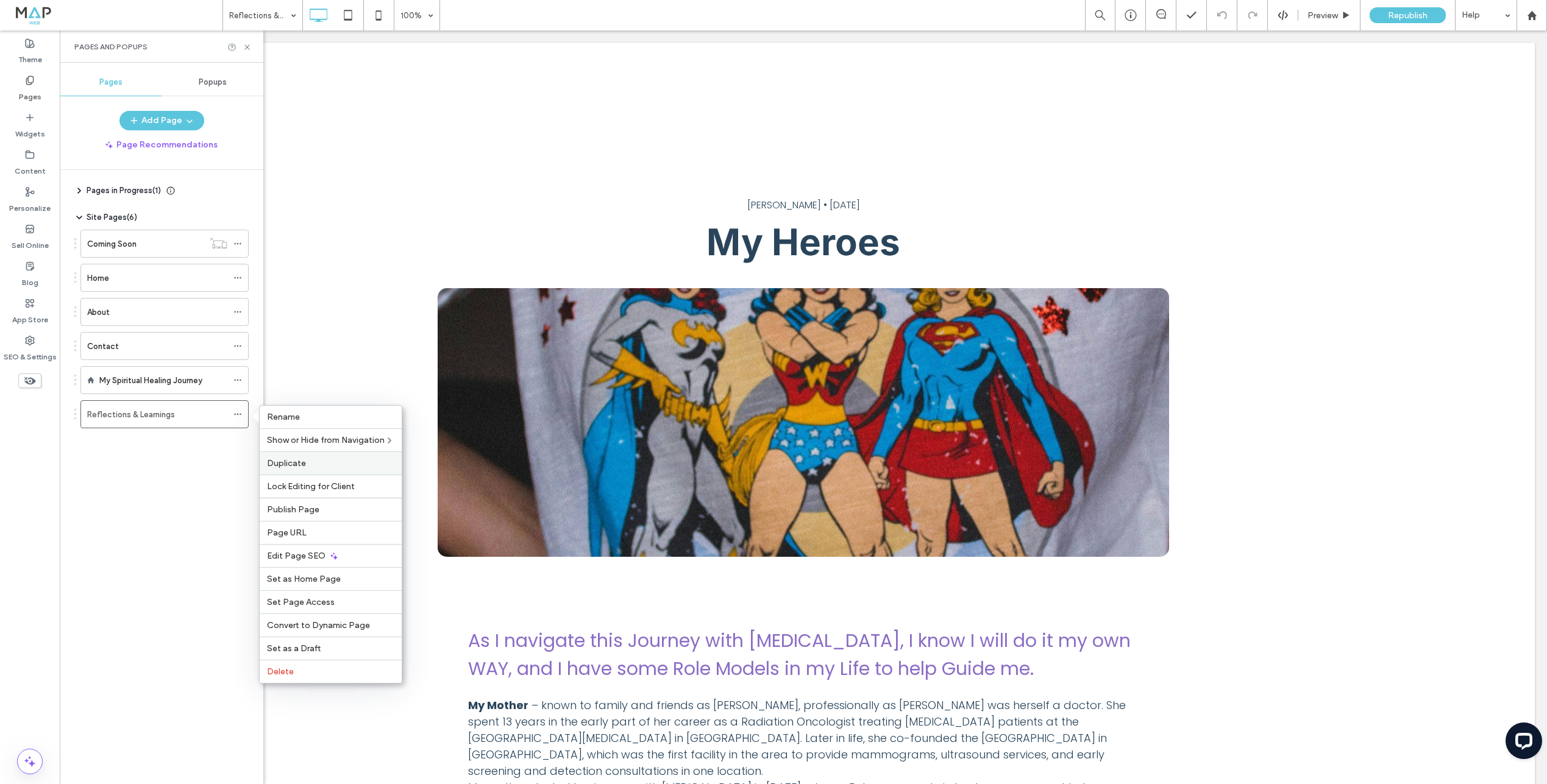
click at [289, 457] on div "Duplicate" at bounding box center [330, 464] width 142 height 23
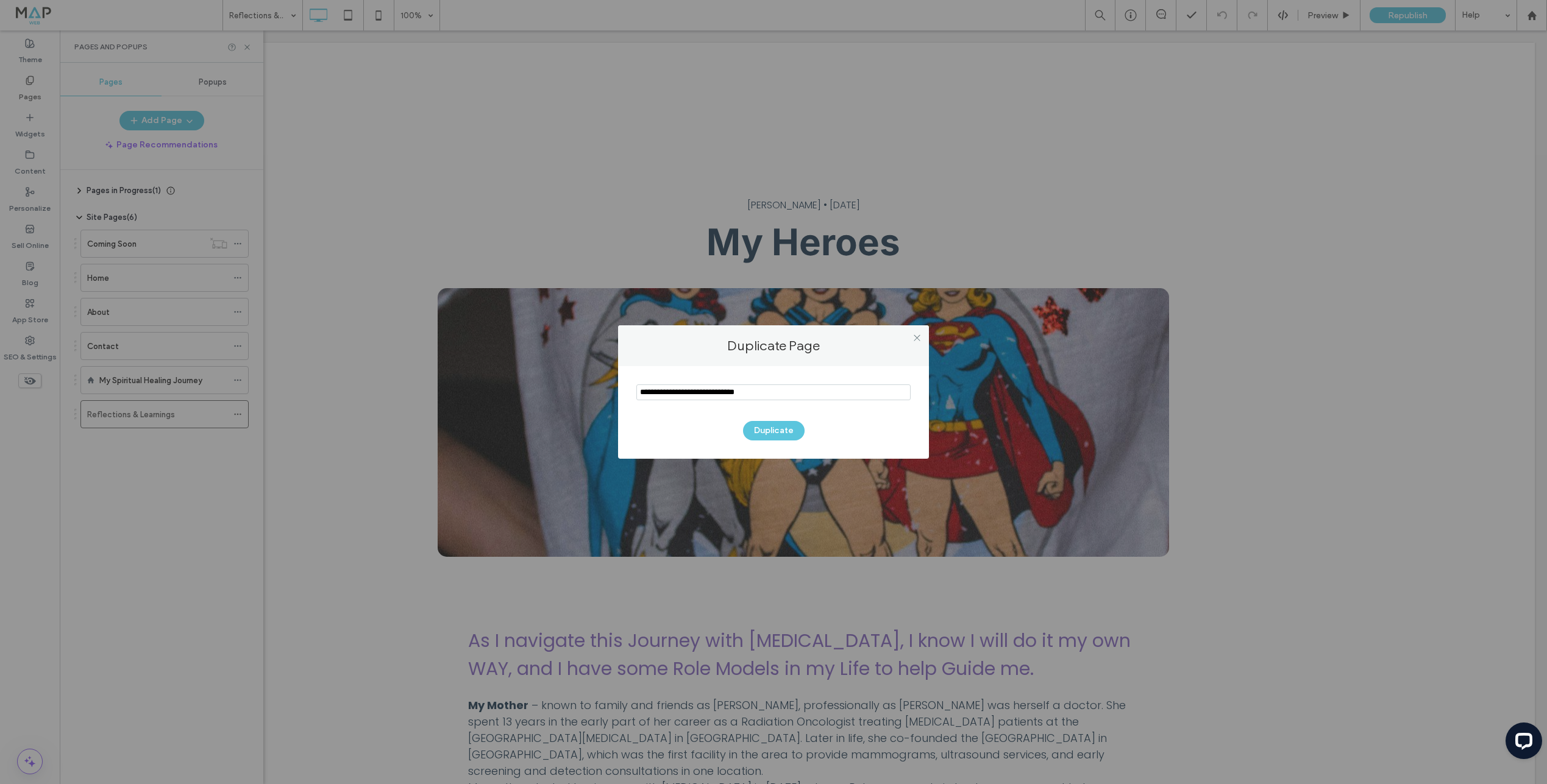
drag, startPoint x: 647, startPoint y: 390, endPoint x: 602, endPoint y: 388, distance: 45.0
click at [602, 388] on div "Duplicate Page Duplicate" at bounding box center [774, 392] width 1547 height 784
type input "*****"
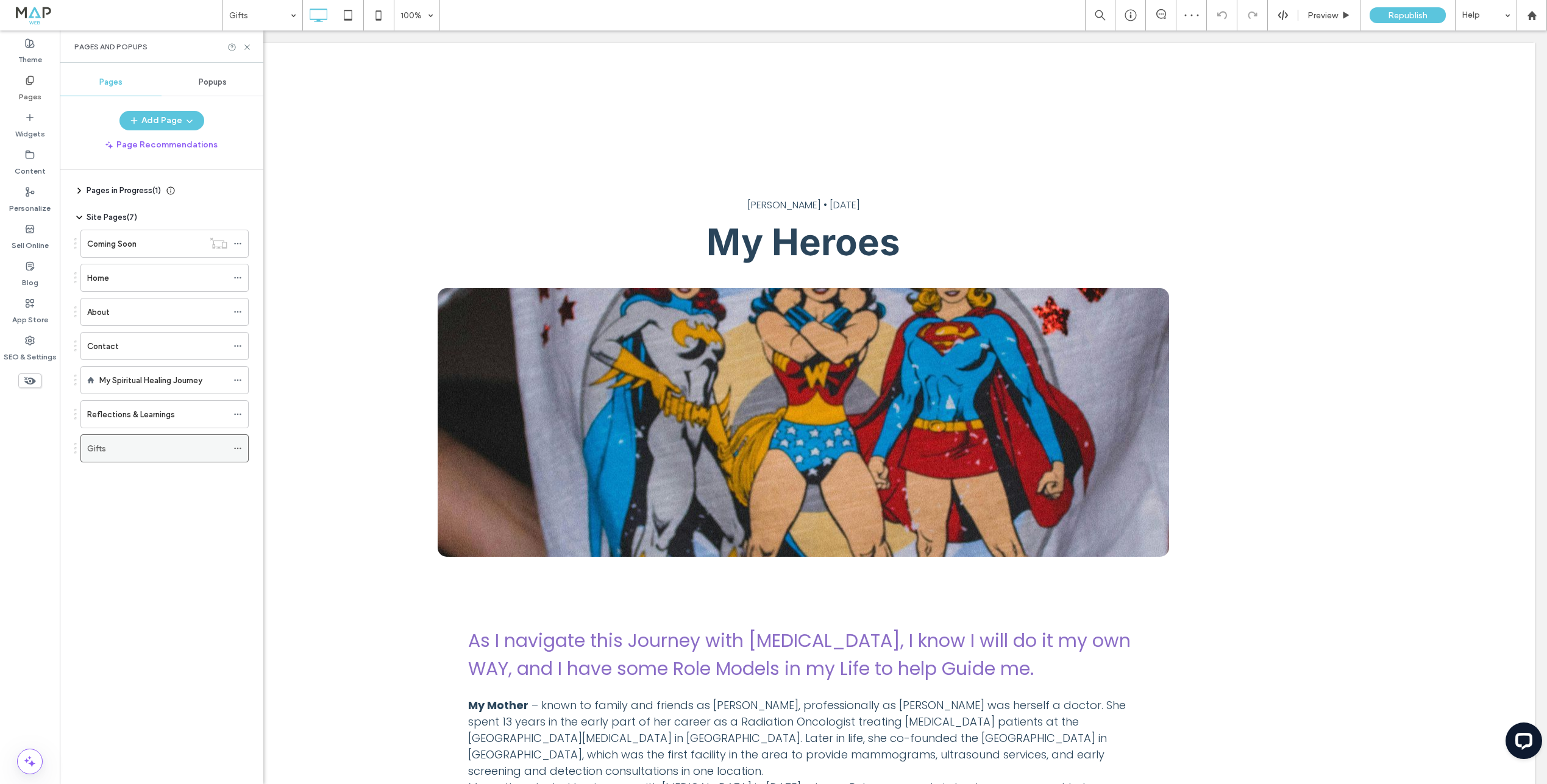
click at [240, 450] on icon at bounding box center [237, 448] width 8 height 8
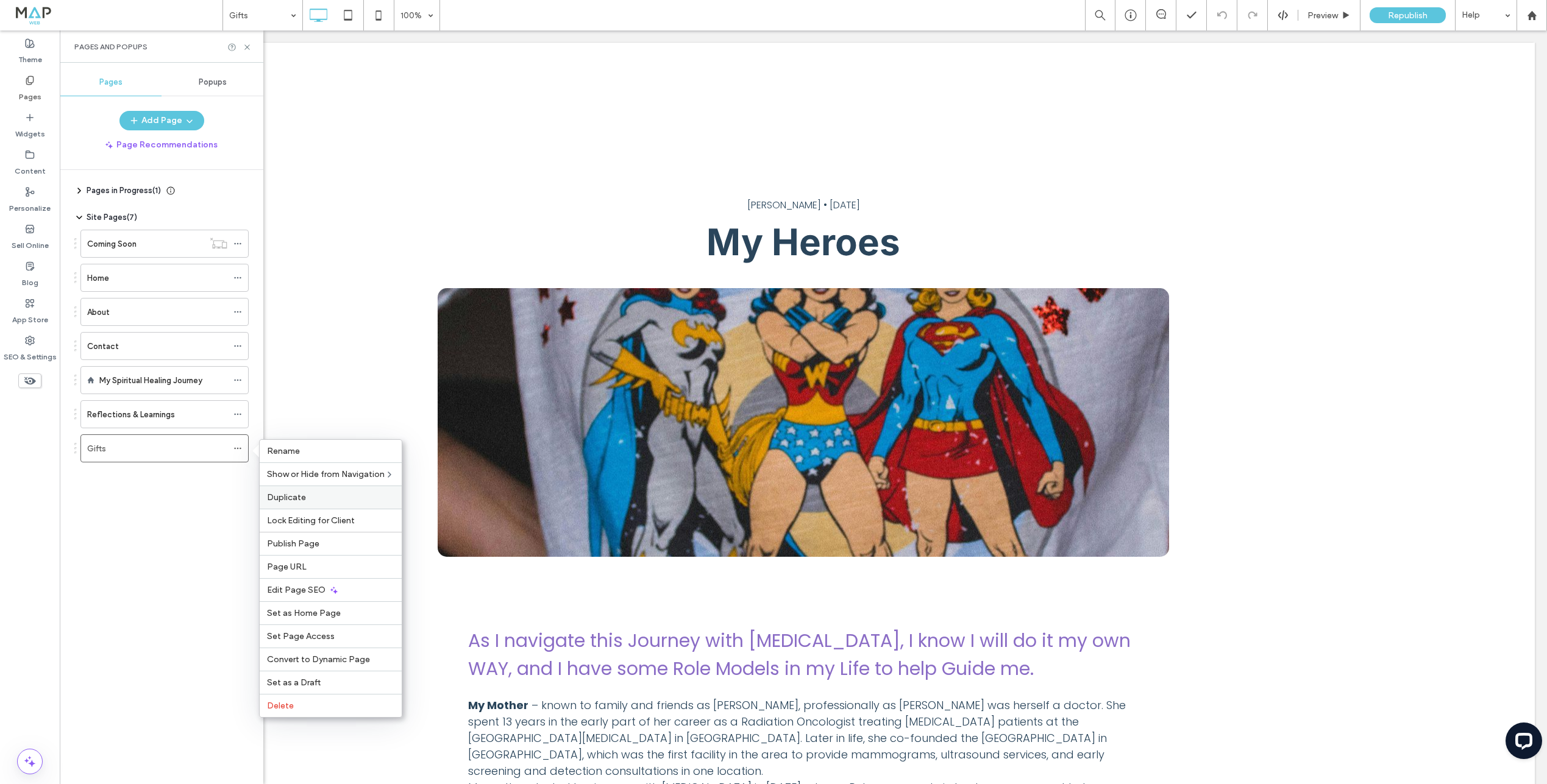
click at [288, 498] on span "Duplicate" at bounding box center [286, 498] width 39 height 11
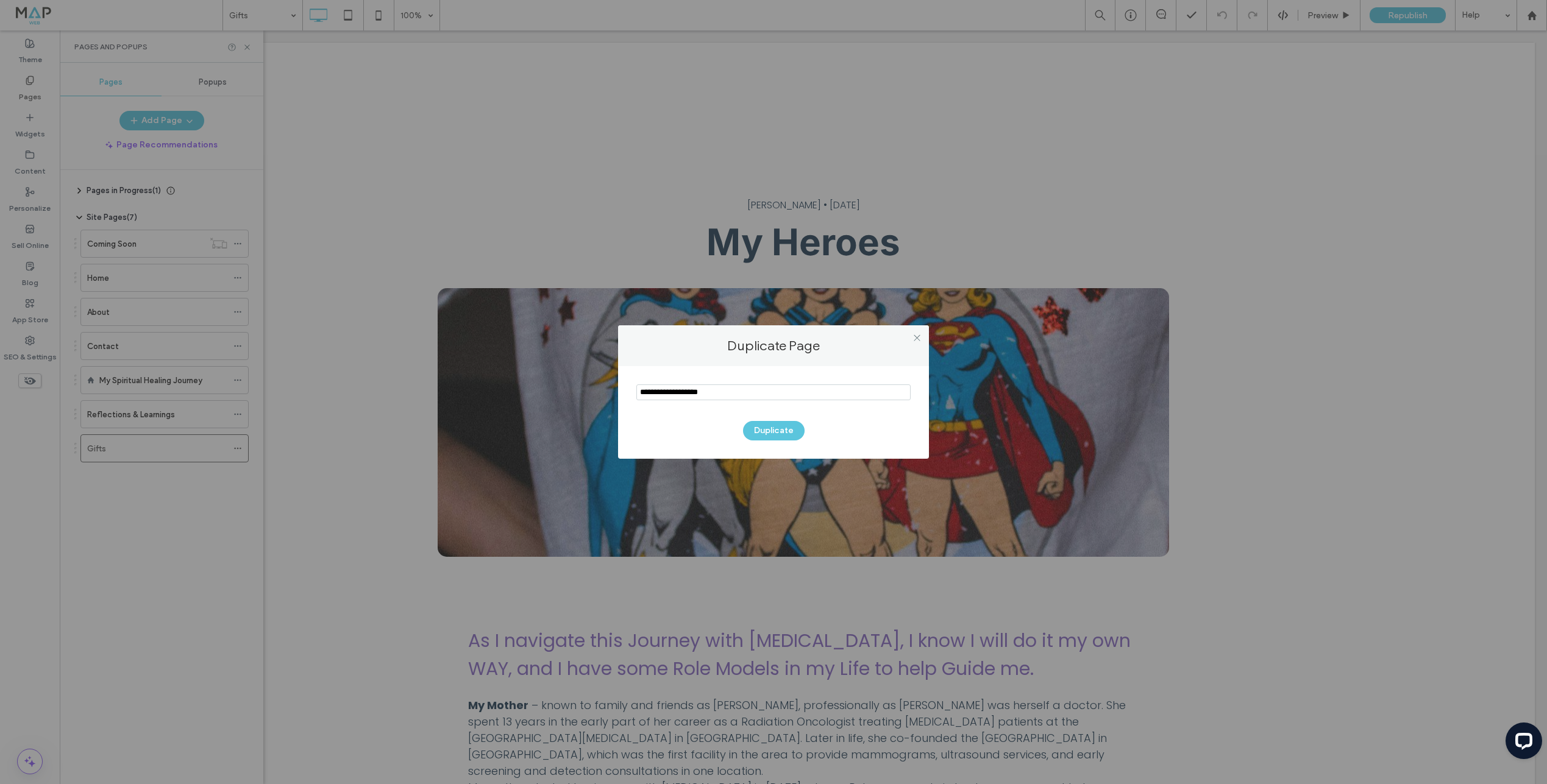
drag, startPoint x: 765, startPoint y: 389, endPoint x: 571, endPoint y: 384, distance: 194.1
click at [571, 384] on div "Duplicate Page Duplicate" at bounding box center [774, 392] width 1547 height 784
type input "******"
click at [785, 433] on button "Duplicate" at bounding box center [774, 431] width 61 height 20
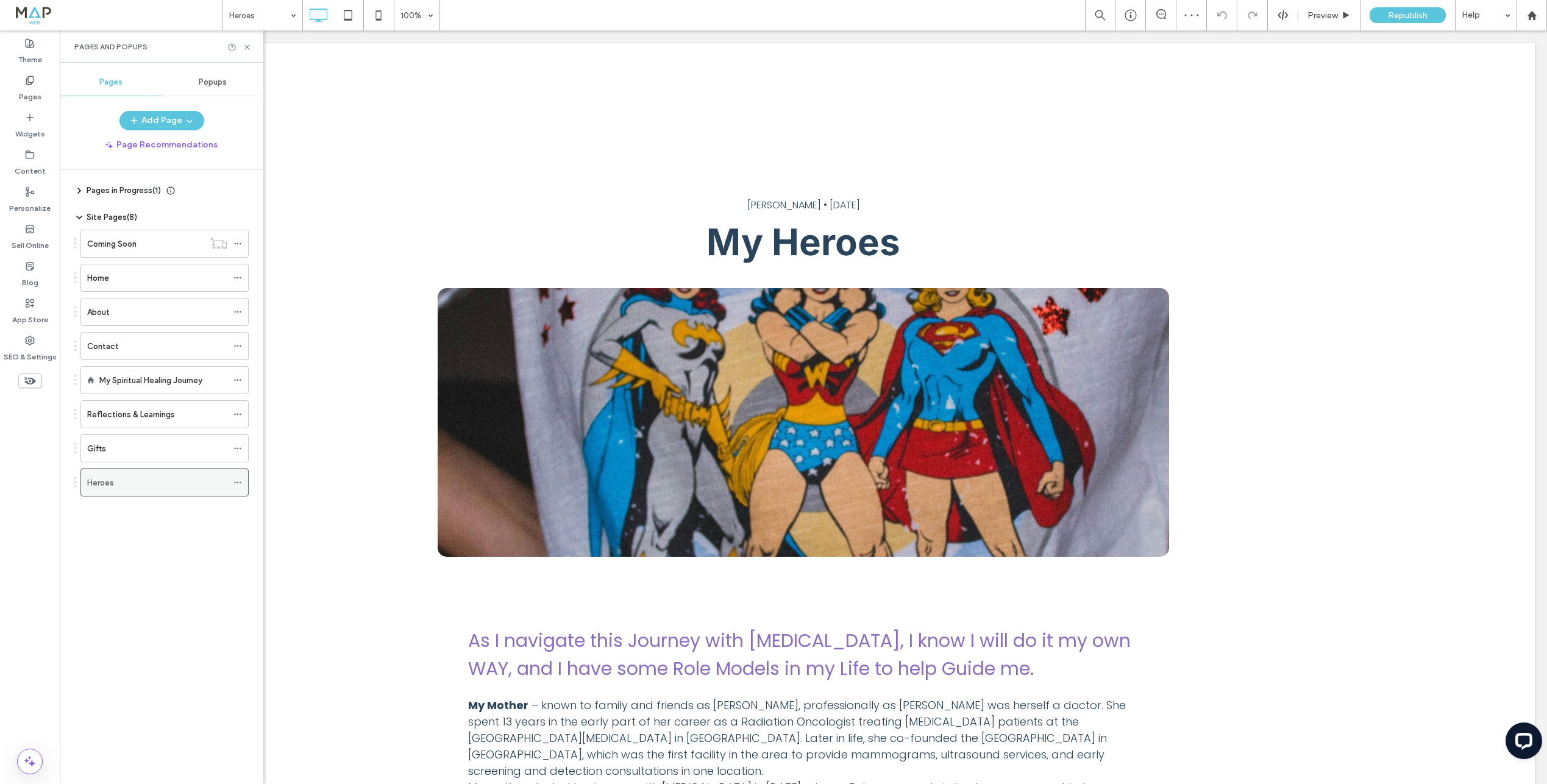
click at [237, 482] on use at bounding box center [237, 482] width 6 height 2
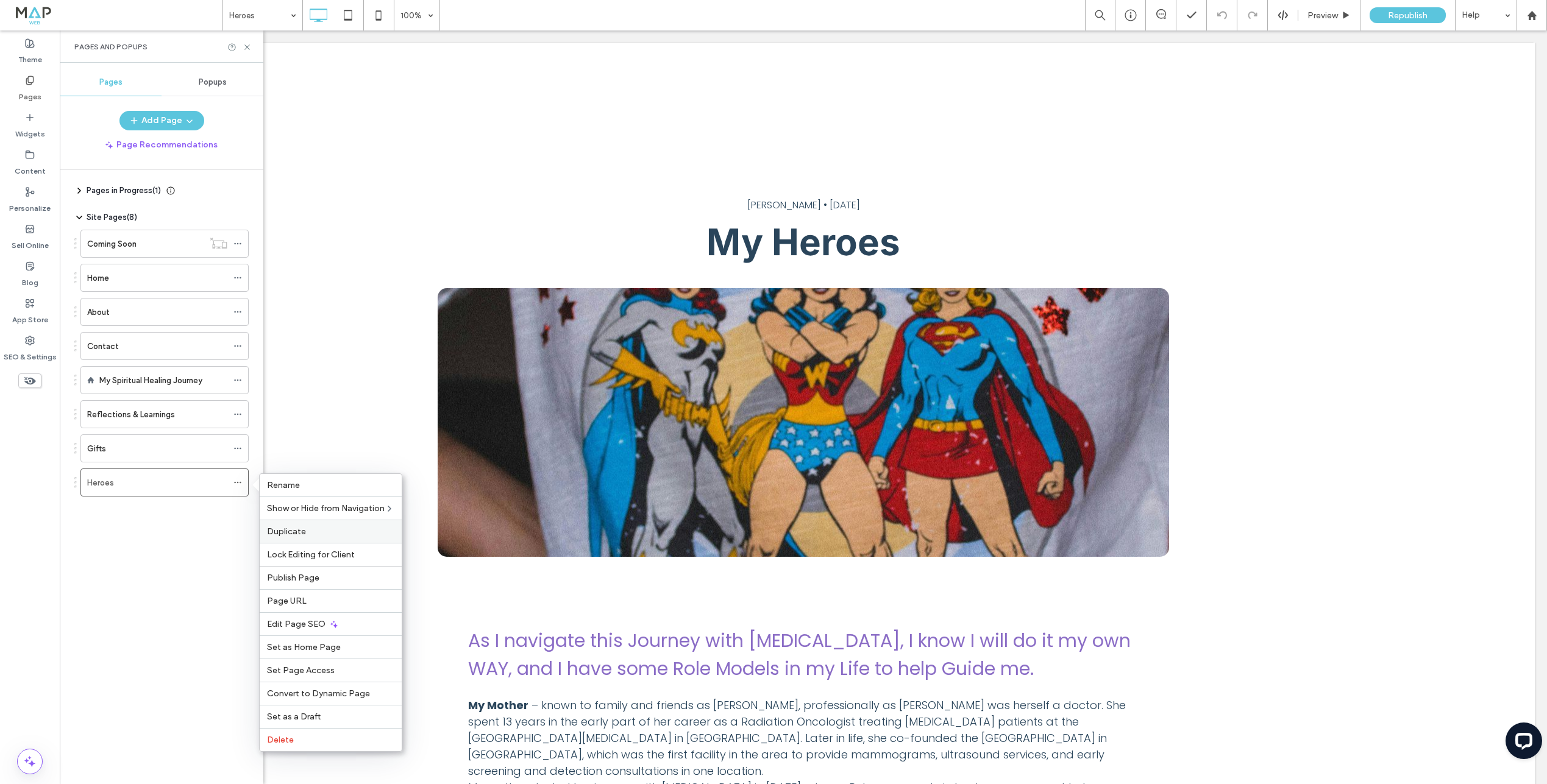
click at [308, 535] on label "Duplicate" at bounding box center [330, 532] width 127 height 11
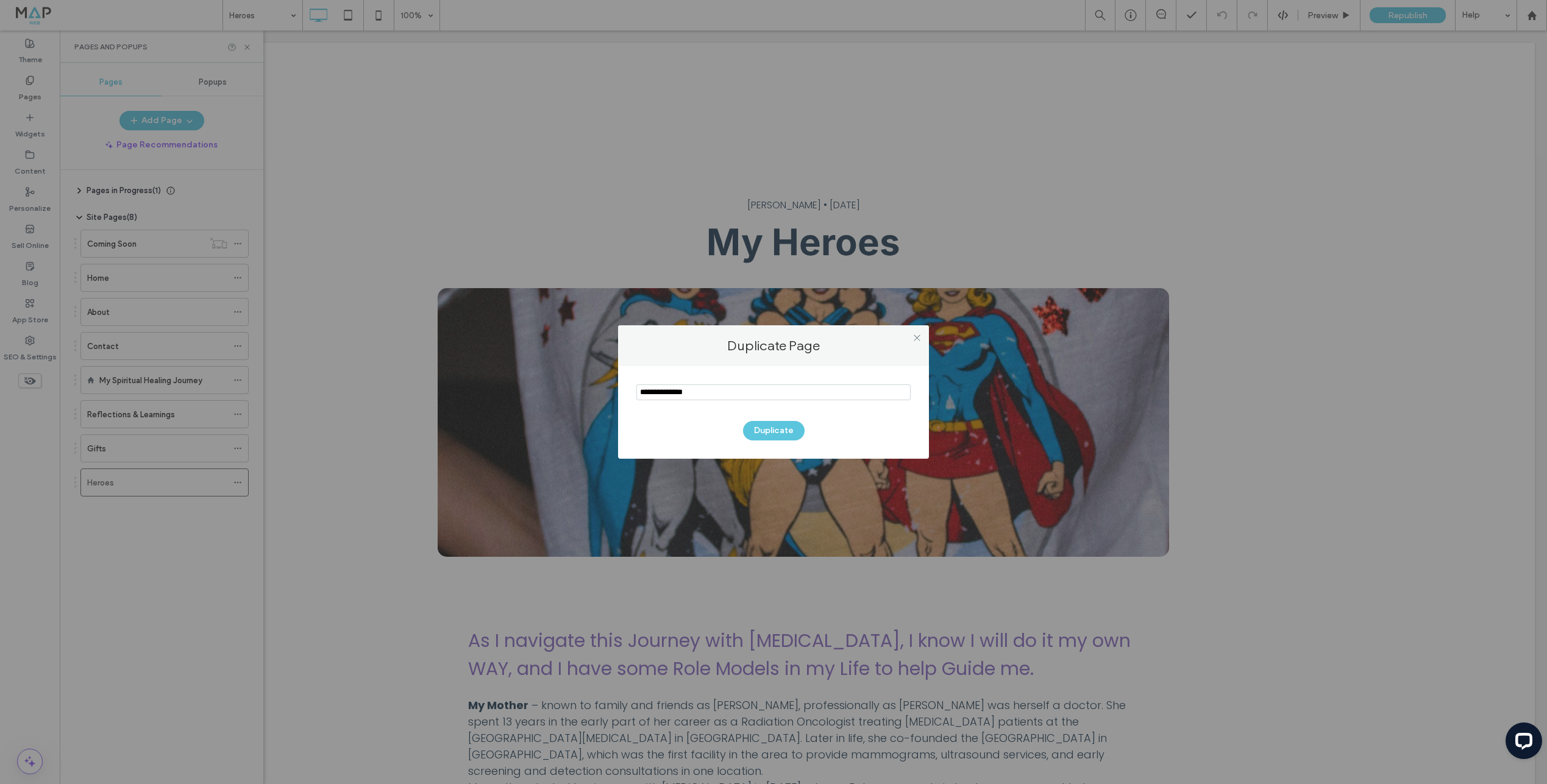
drag, startPoint x: 701, startPoint y: 392, endPoint x: 564, endPoint y: 391, distance: 137.0
click at [564, 391] on div "Duplicate Page Duplicate" at bounding box center [774, 392] width 1547 height 784
type input "*********"
click at [764, 433] on button "Duplicate" at bounding box center [774, 431] width 61 height 20
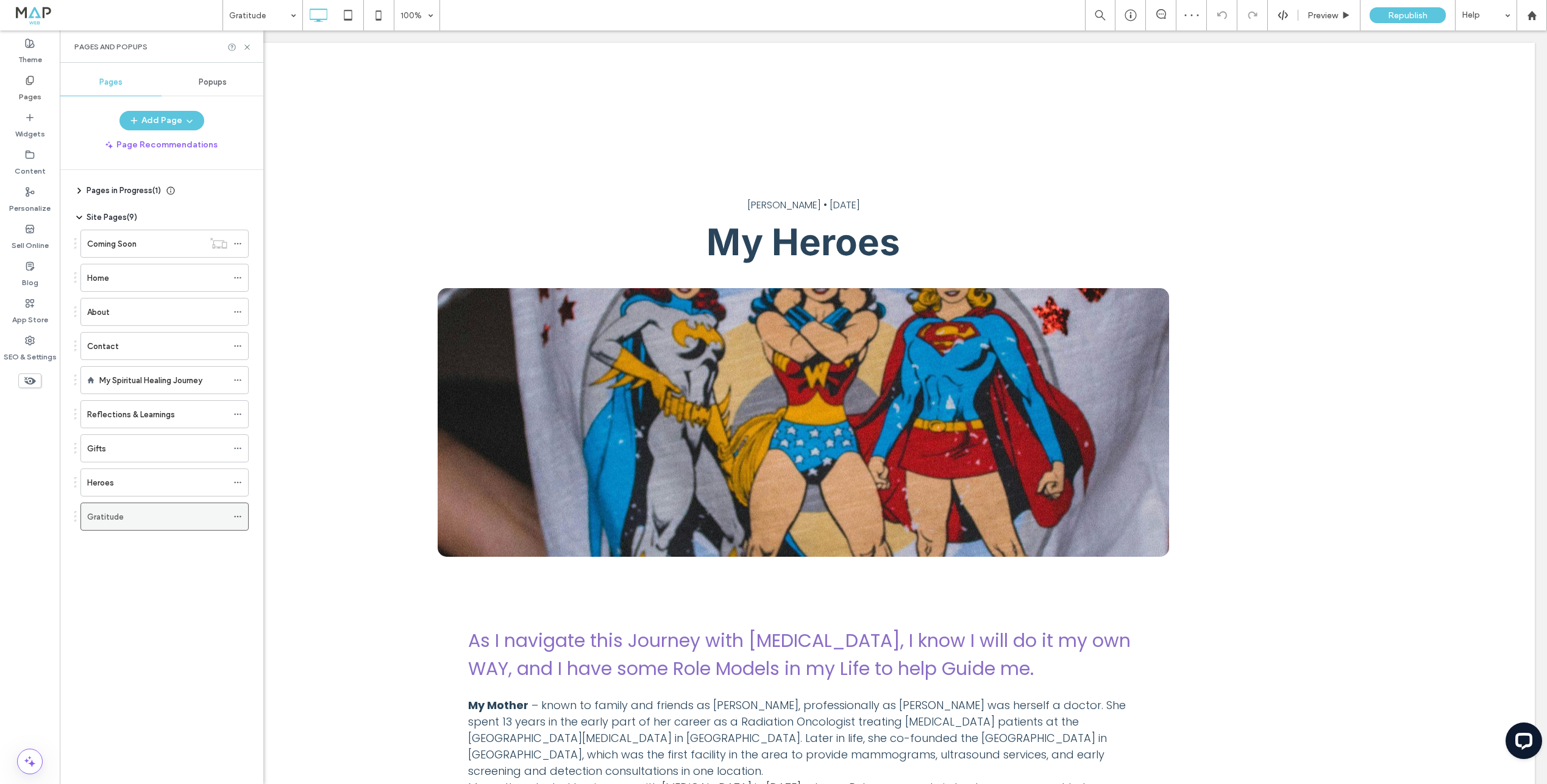
click at [240, 516] on use at bounding box center [237, 517] width 6 height 2
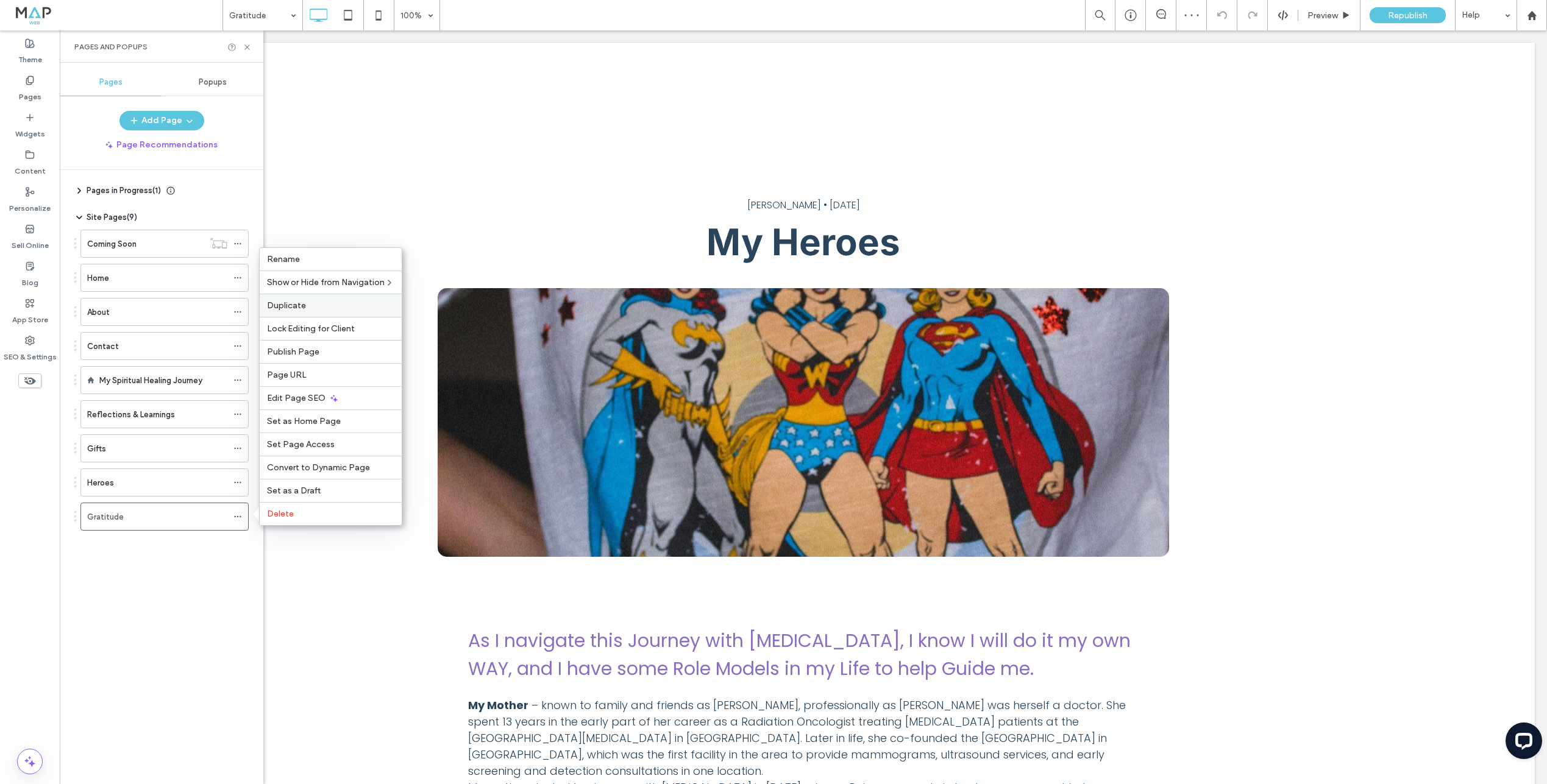
click at [291, 309] on span "Duplicate" at bounding box center [286, 306] width 39 height 11
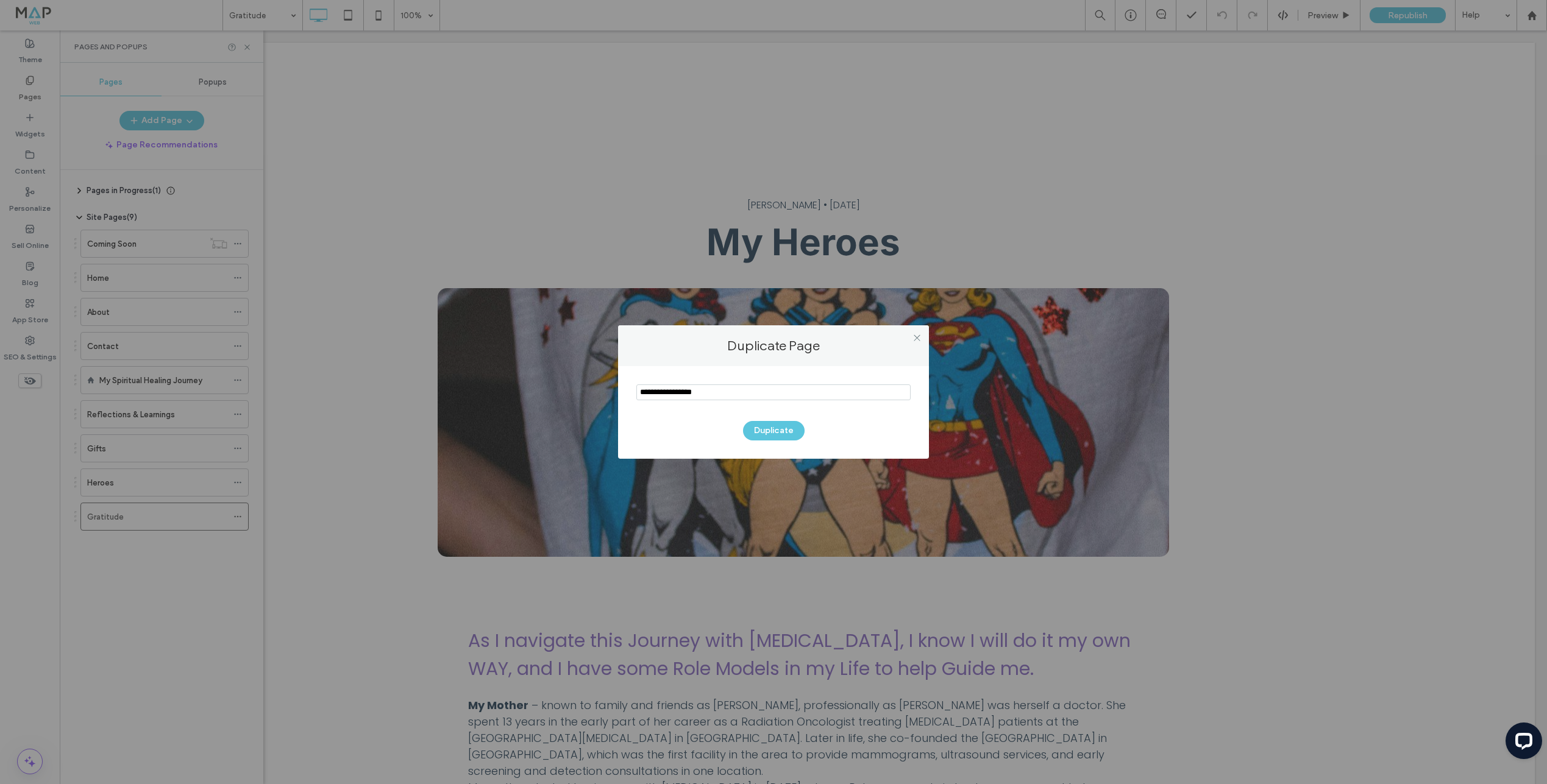
drag, startPoint x: 673, startPoint y: 390, endPoint x: 602, endPoint y: 383, distance: 71.3
click at [602, 383] on div "Duplicate Page Duplicate" at bounding box center [774, 392] width 1547 height 784
type input "**********"
click at [774, 430] on button "Duplicate" at bounding box center [774, 431] width 61 height 20
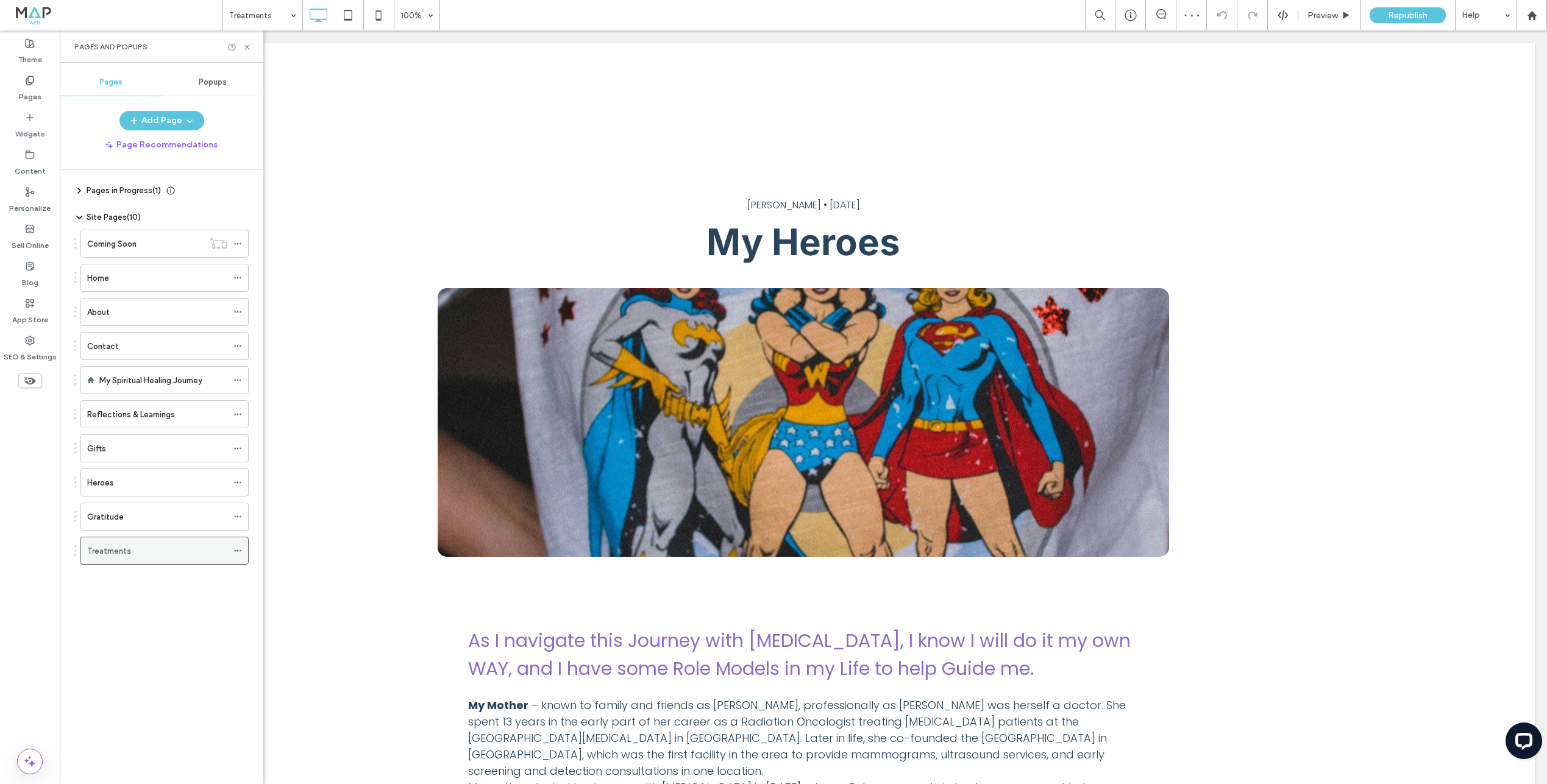
click at [237, 545] on span at bounding box center [237, 551] width 8 height 18
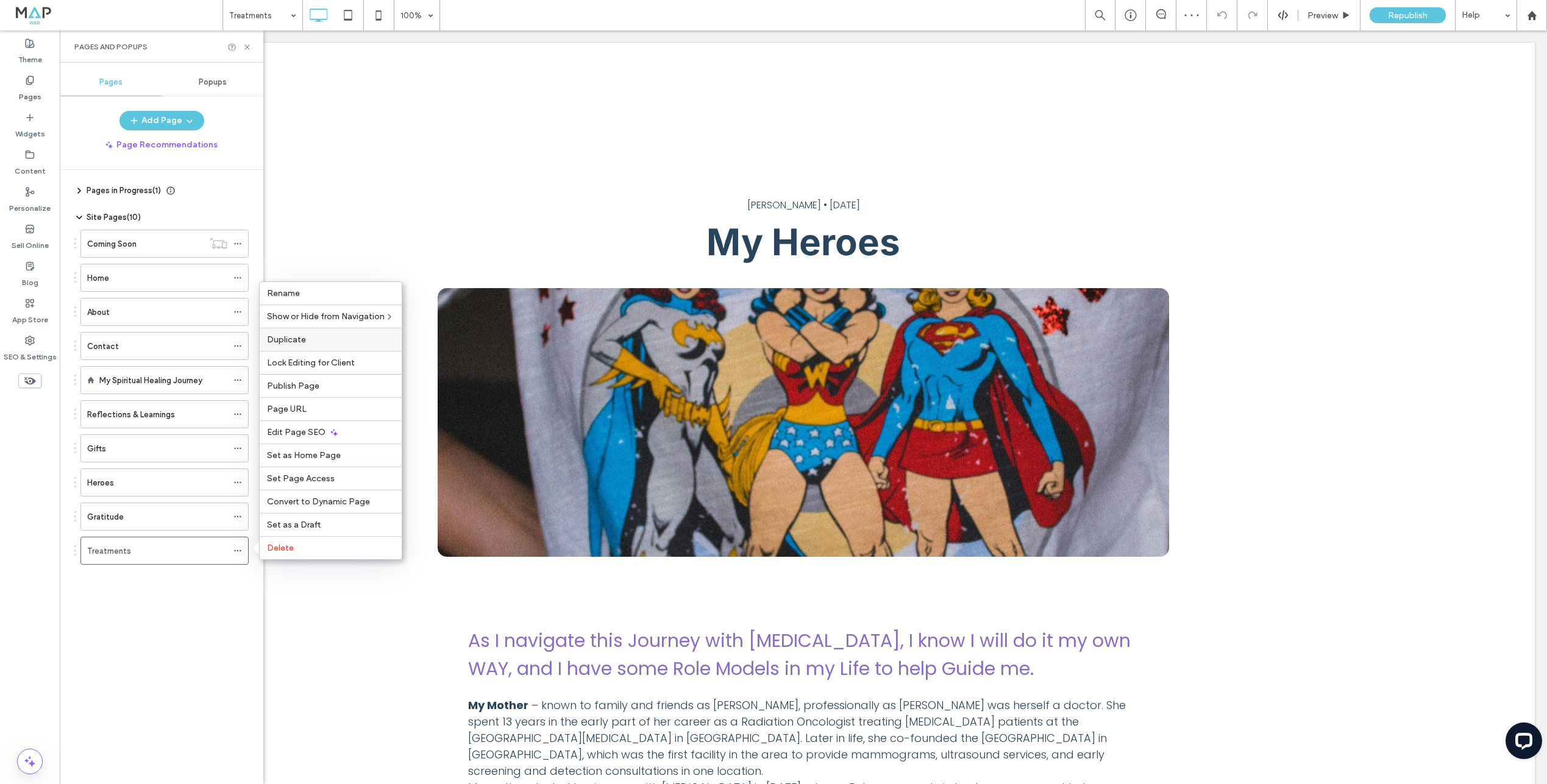
click at [299, 335] on span "Duplicate" at bounding box center [286, 340] width 39 height 11
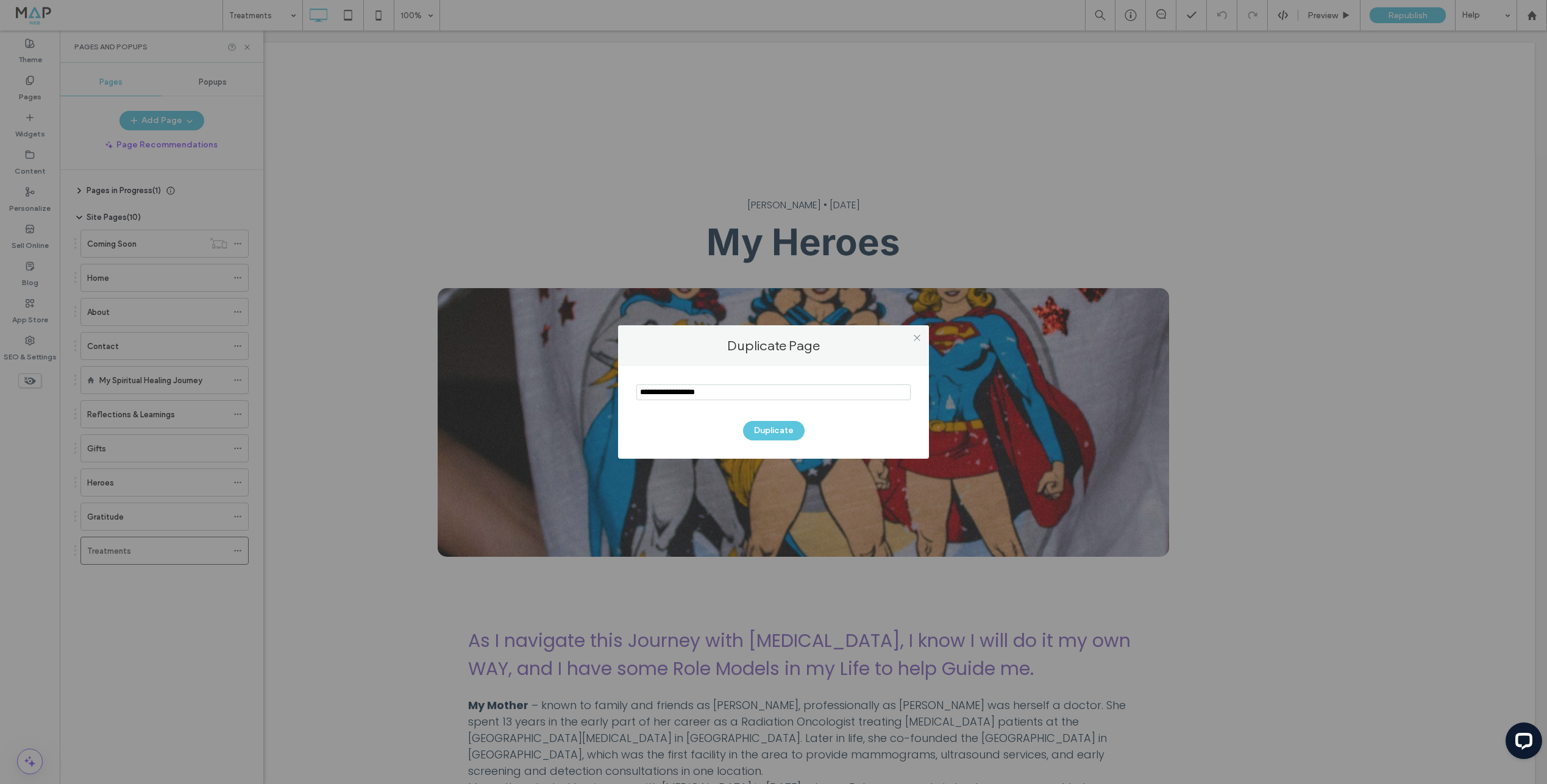
drag, startPoint x: 712, startPoint y: 394, endPoint x: 645, endPoint y: 392, distance: 67.0
click at [641, 392] on input "notEmpty" at bounding box center [774, 392] width 275 height 16
type input "*****"
click at [786, 440] on div "Duplicate" at bounding box center [773, 412] width 311 height 93
drag, startPoint x: 775, startPoint y: 429, endPoint x: 556, endPoint y: 473, distance: 223.4
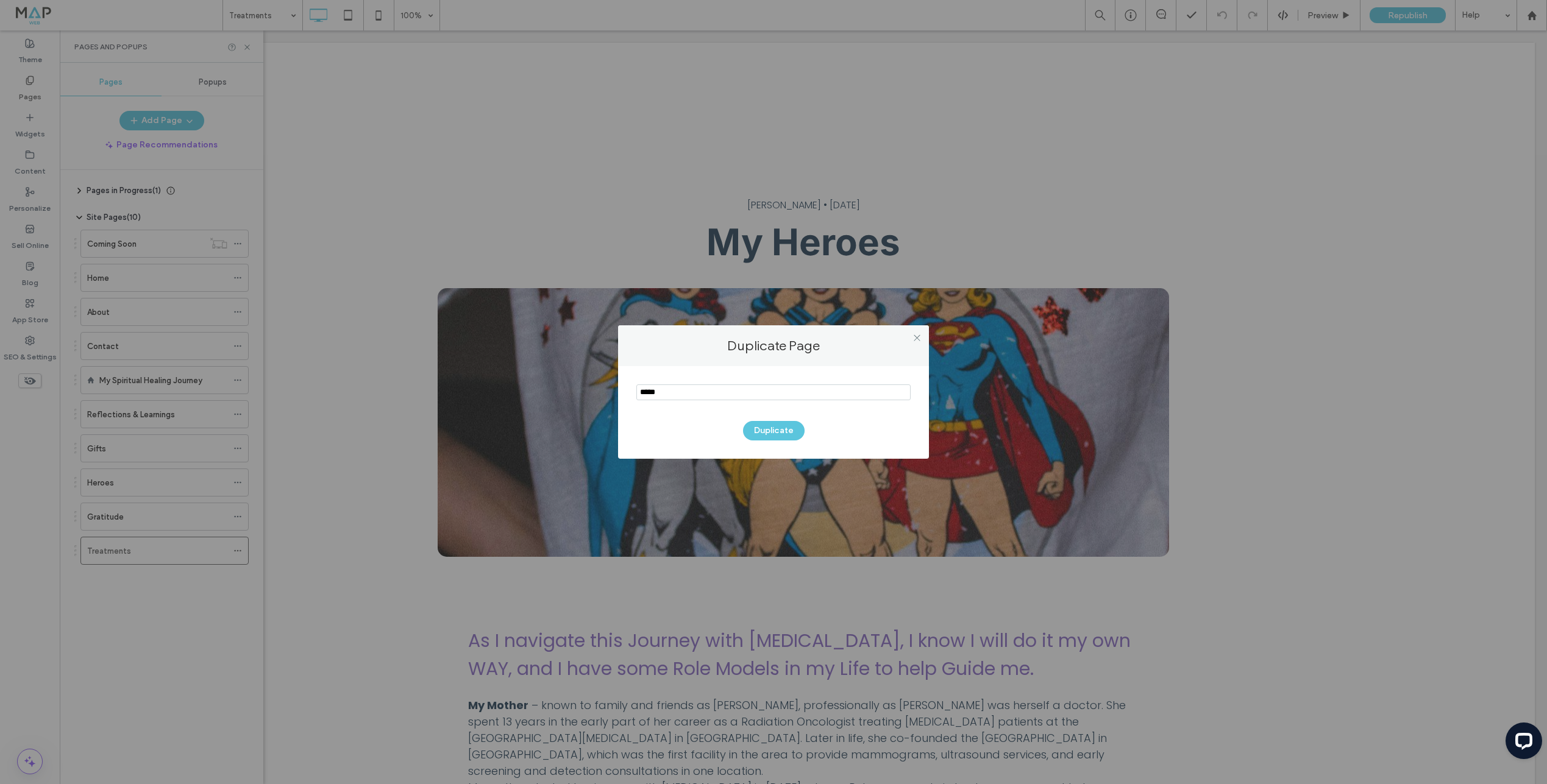
click at [775, 429] on button "Duplicate" at bounding box center [774, 431] width 61 height 20
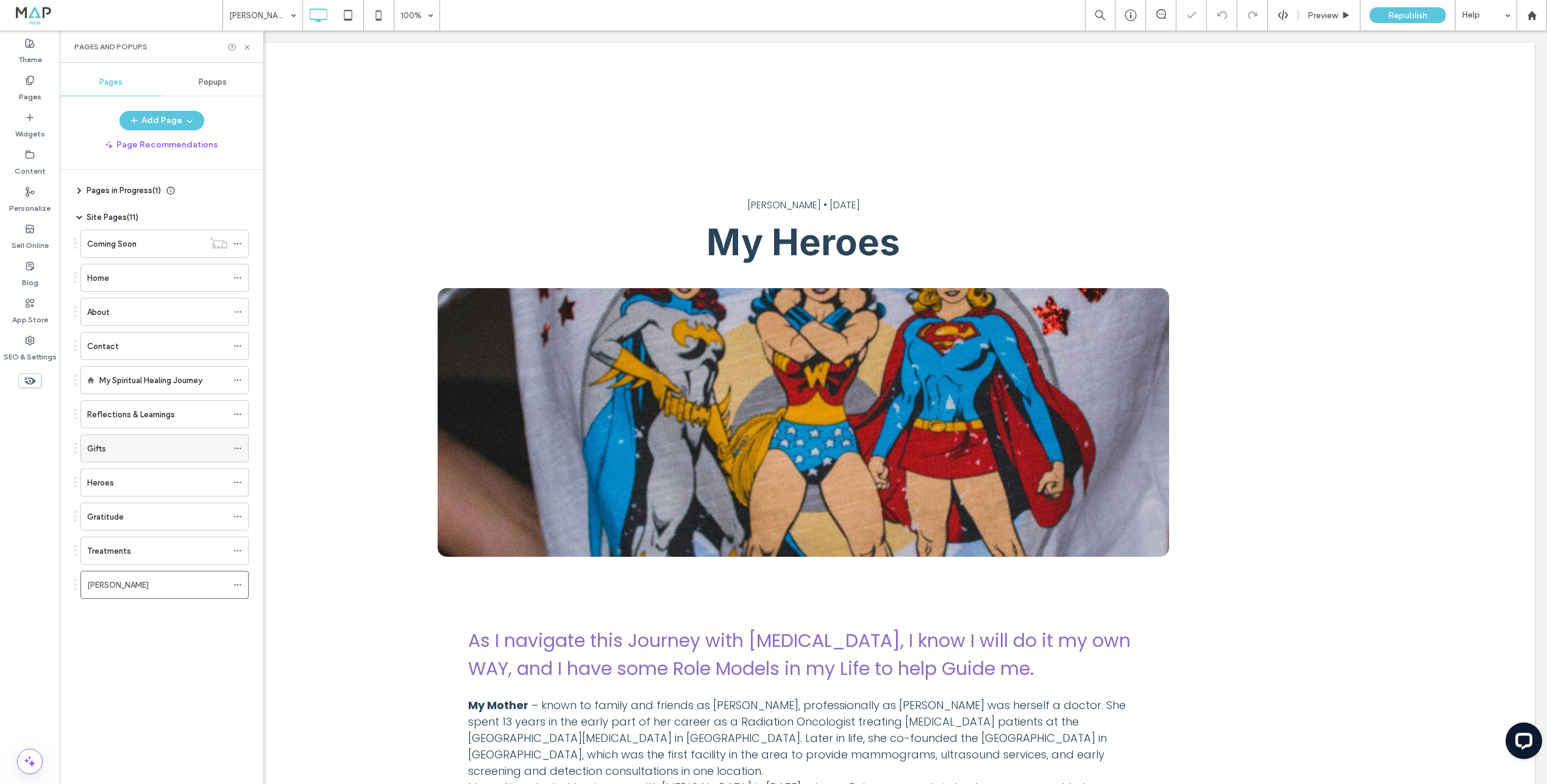
click at [239, 448] on icon at bounding box center [237, 448] width 8 height 8
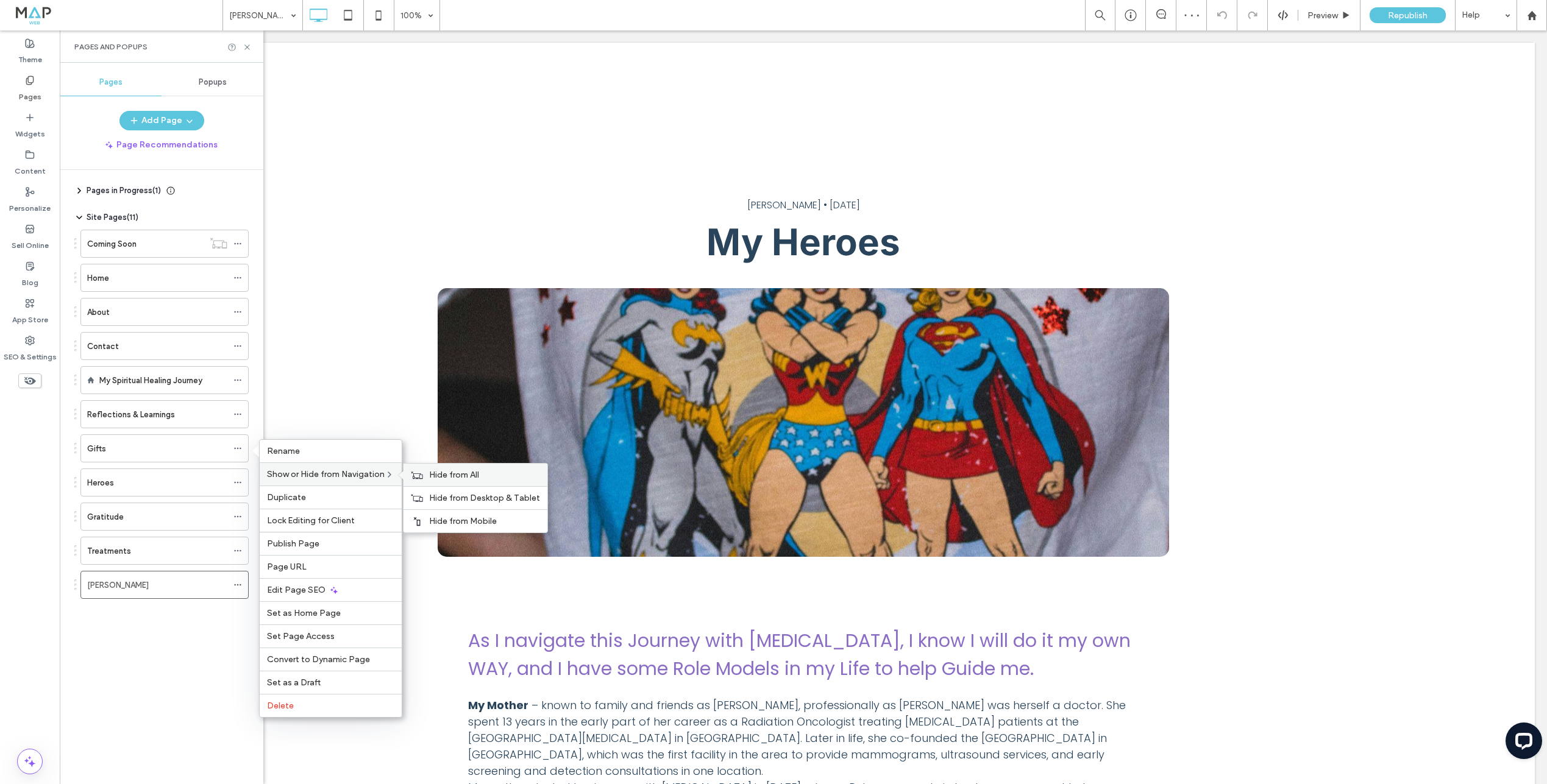
drag, startPoint x: 438, startPoint y: 475, endPoint x: 426, endPoint y: 476, distance: 12.0
click at [437, 475] on span "Hide from All" at bounding box center [455, 475] width 50 height 11
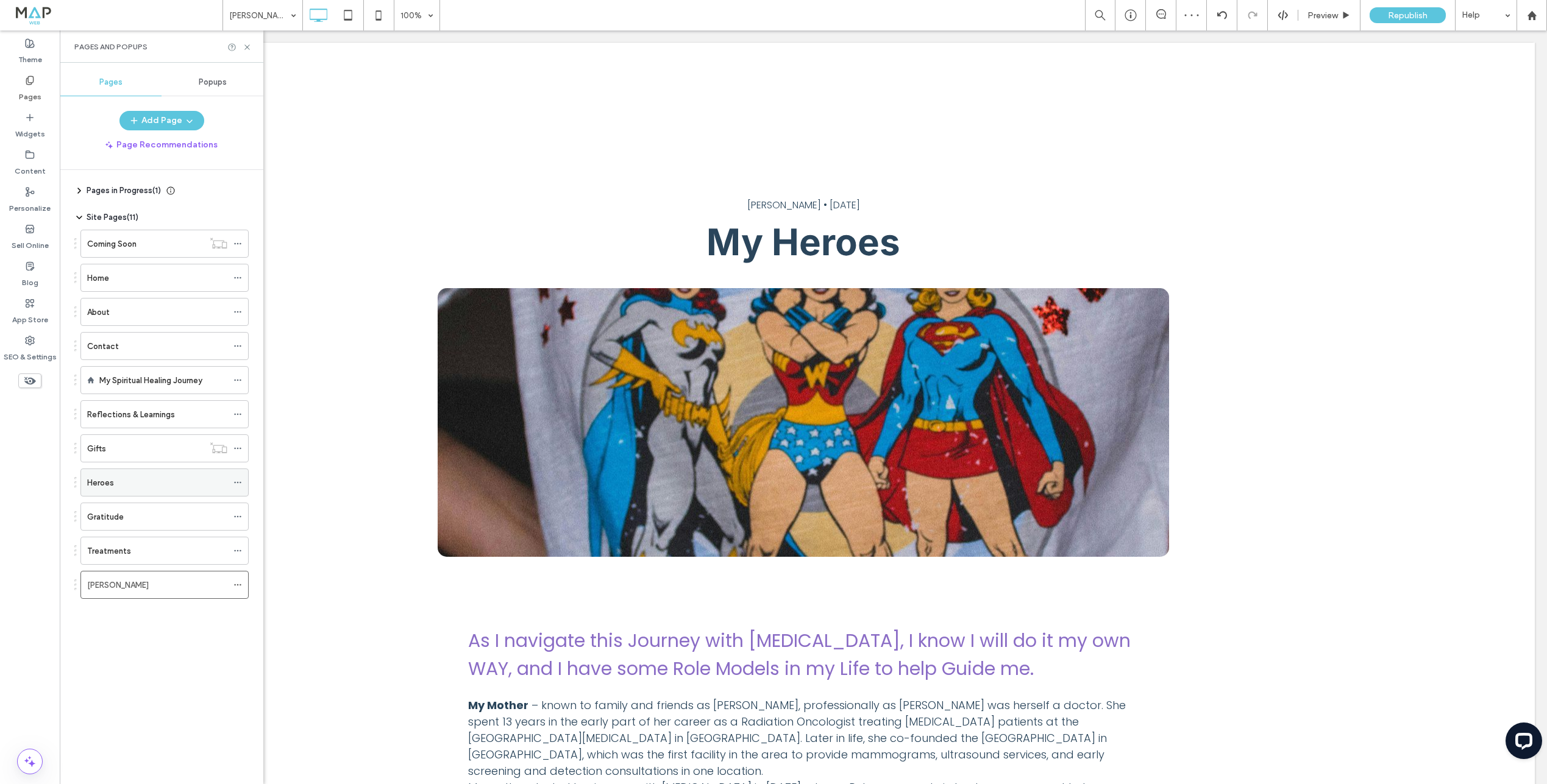
click at [242, 478] on div at bounding box center [240, 482] width 14 height 18
click at [237, 482] on icon at bounding box center [237, 482] width 8 height 8
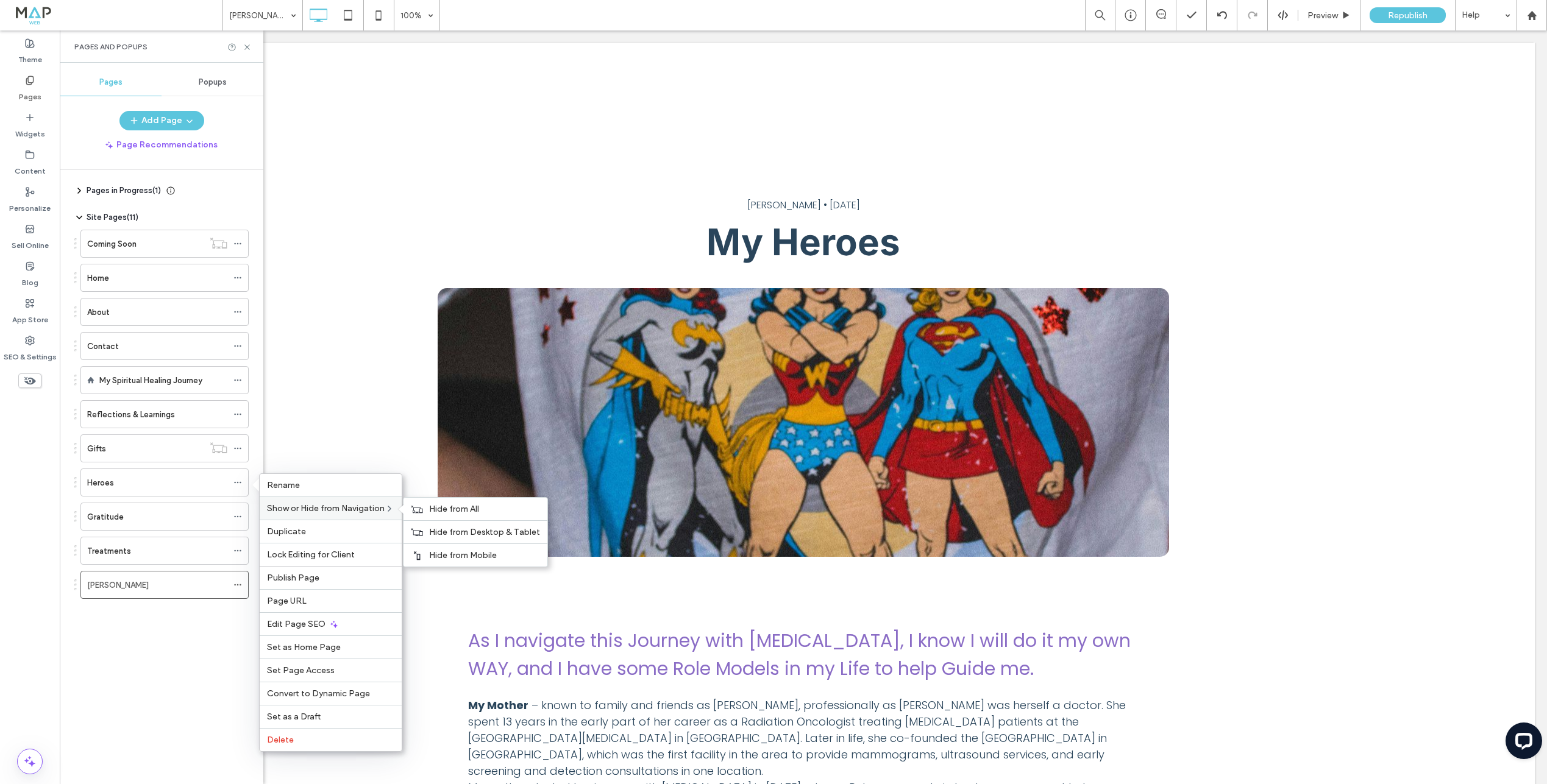
drag, startPoint x: 442, startPoint y: 505, endPoint x: 340, endPoint y: 507, distance: 102.0
click at [442, 505] on span "Hide from All" at bounding box center [455, 509] width 50 height 11
click at [233, 514] on icon at bounding box center [237, 516] width 8 height 8
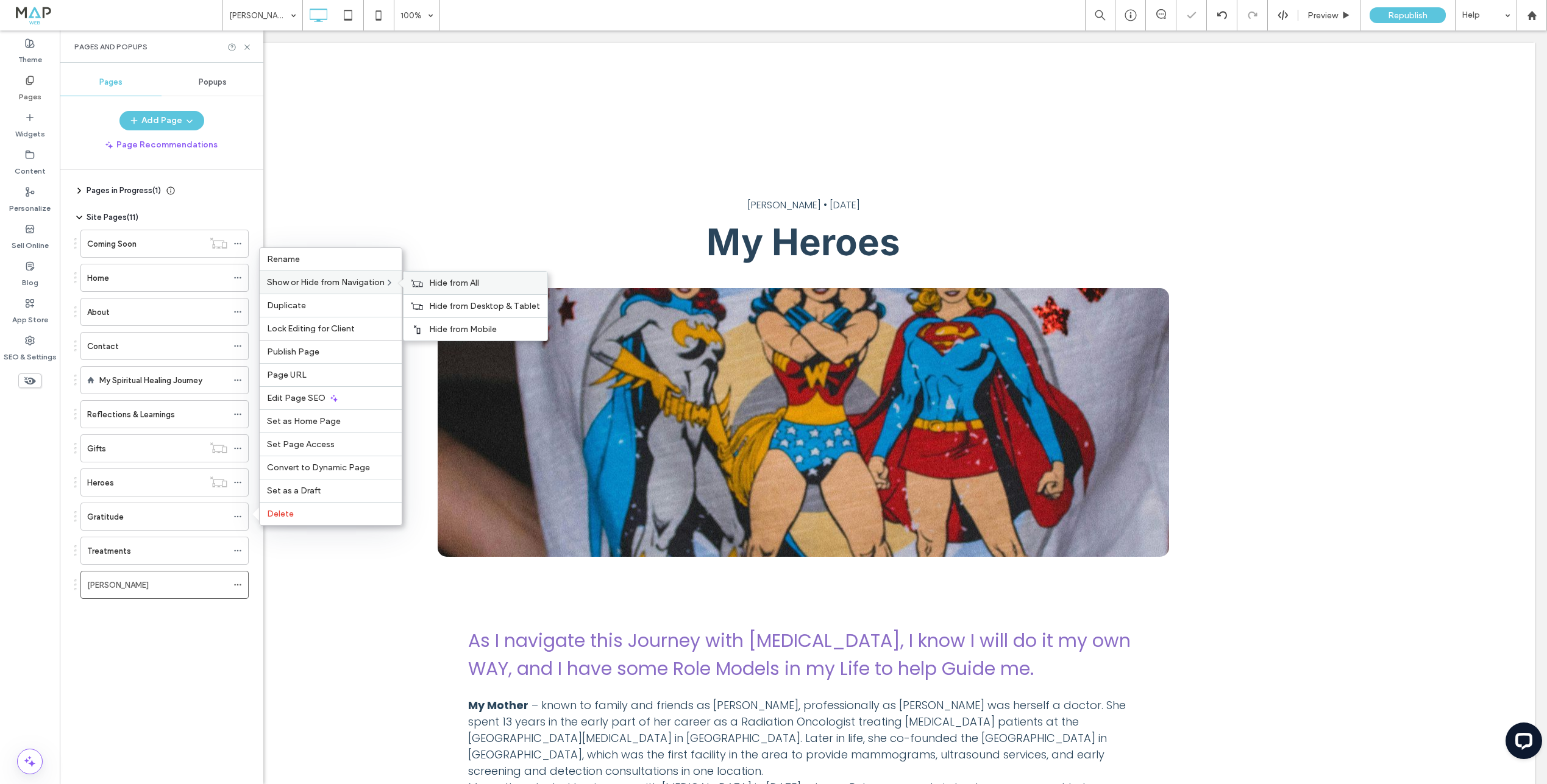
click at [452, 284] on span "Hide from All" at bounding box center [455, 284] width 50 height 11
click at [240, 548] on icon at bounding box center [237, 550] width 8 height 8
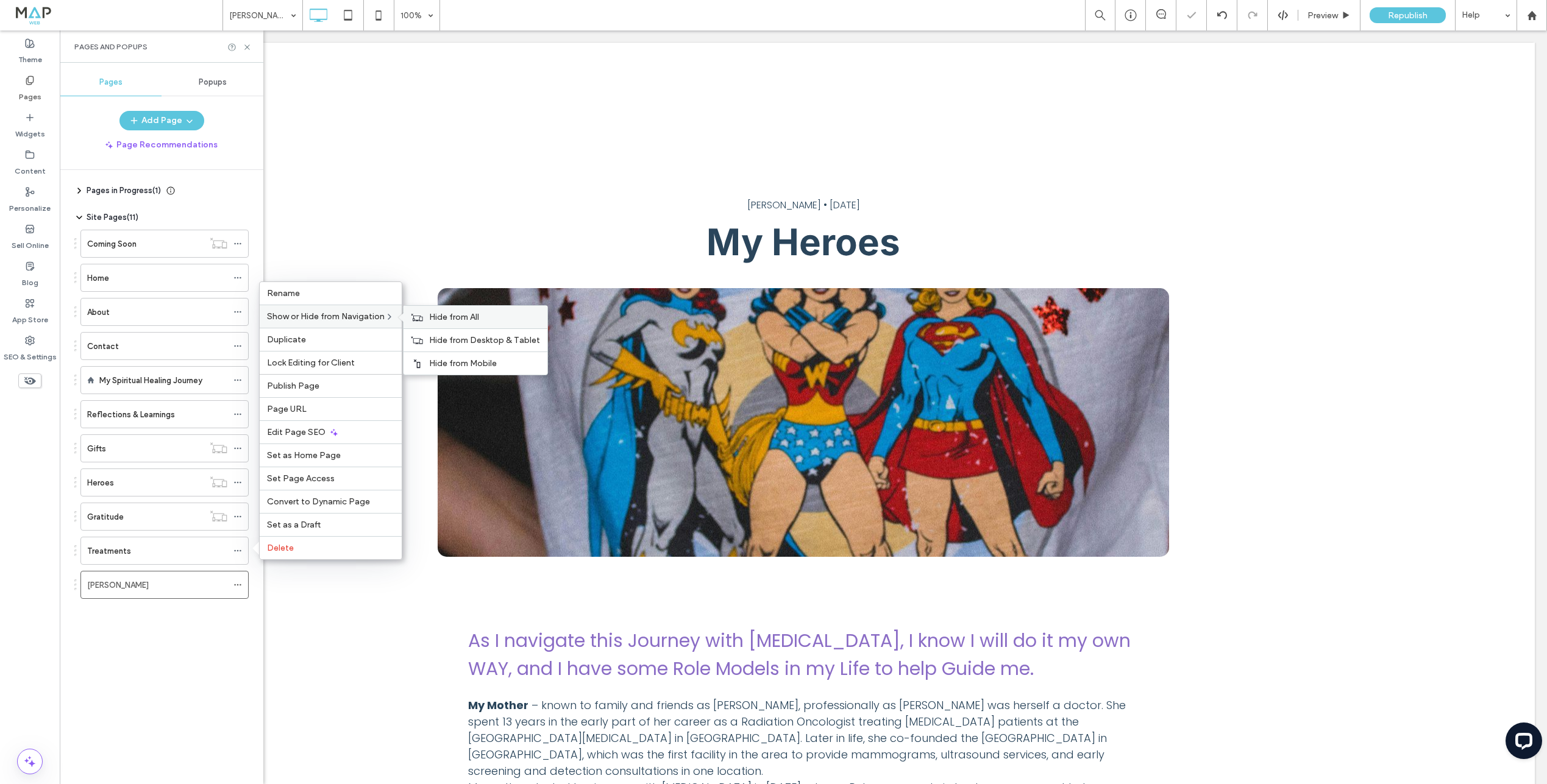
click at [431, 316] on span "Hide from All" at bounding box center [455, 318] width 50 height 11
click at [235, 584] on icon at bounding box center [237, 584] width 8 height 8
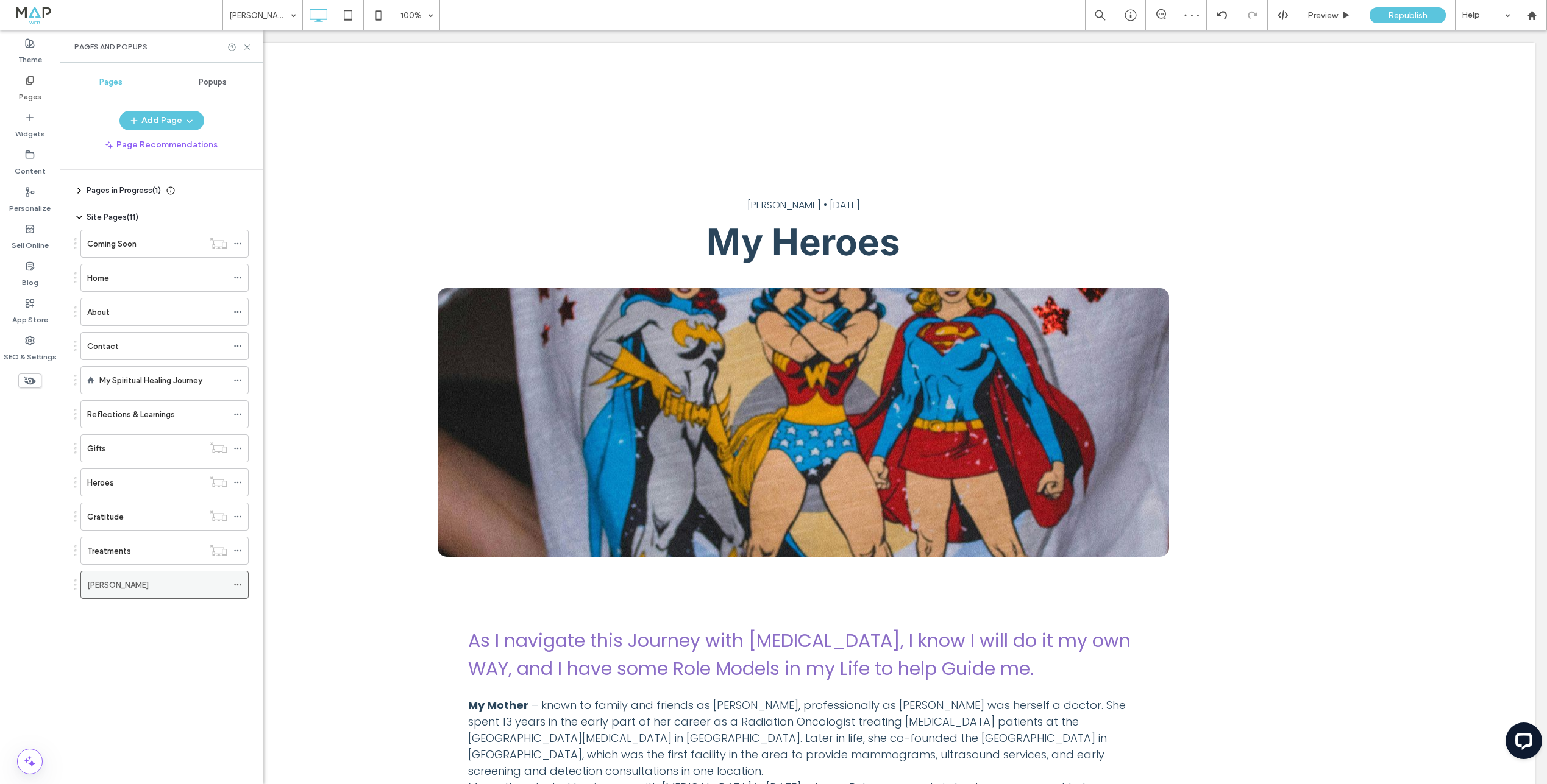
drag, startPoint x: 240, startPoint y: 584, endPoint x: 228, endPoint y: 585, distance: 12.0
click at [240, 584] on icon at bounding box center [237, 584] width 8 height 8
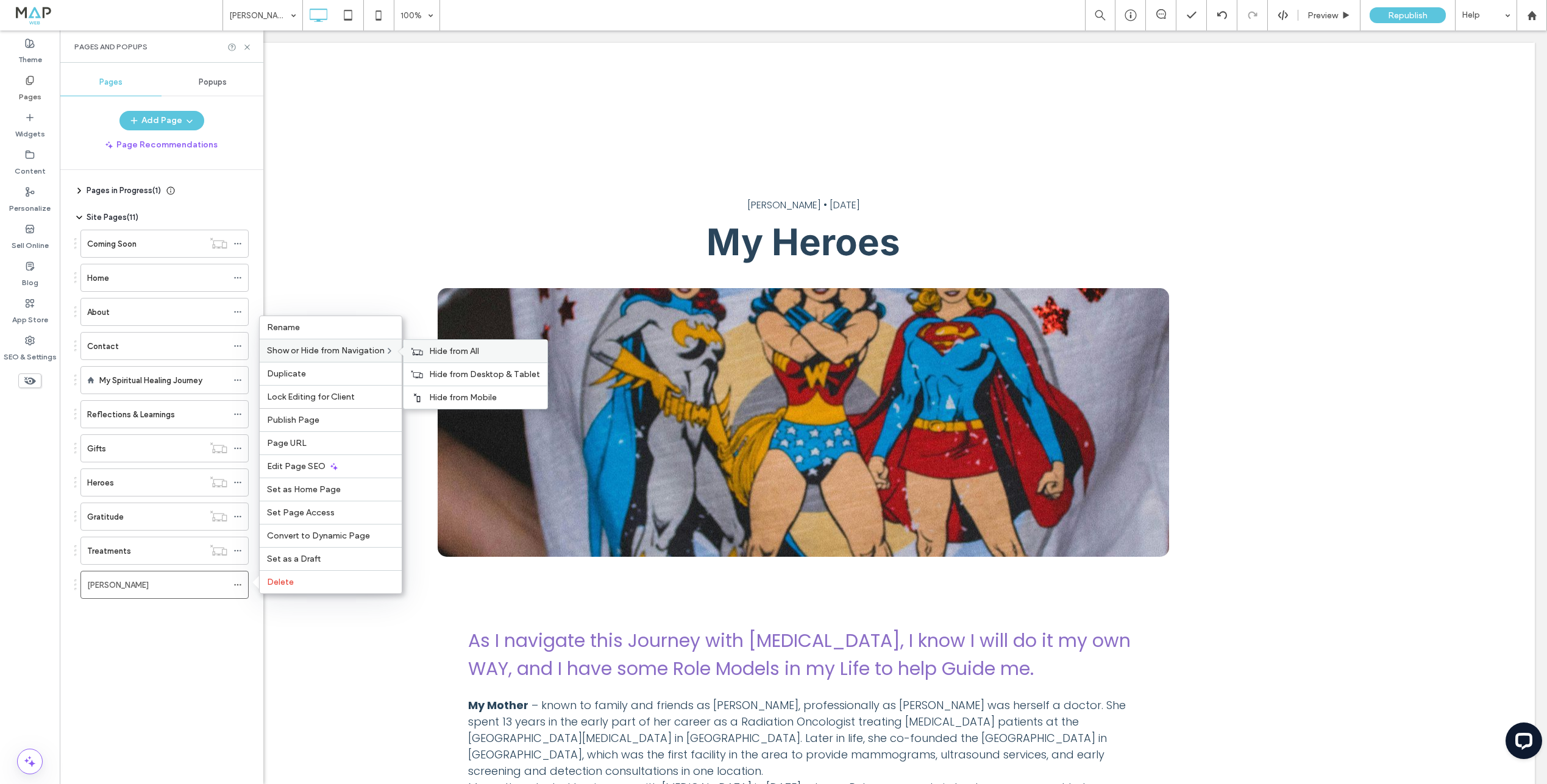
click at [466, 355] on span "Hide from All" at bounding box center [455, 352] width 50 height 11
click at [33, 130] on label "Widgets" at bounding box center [30, 131] width 30 height 17
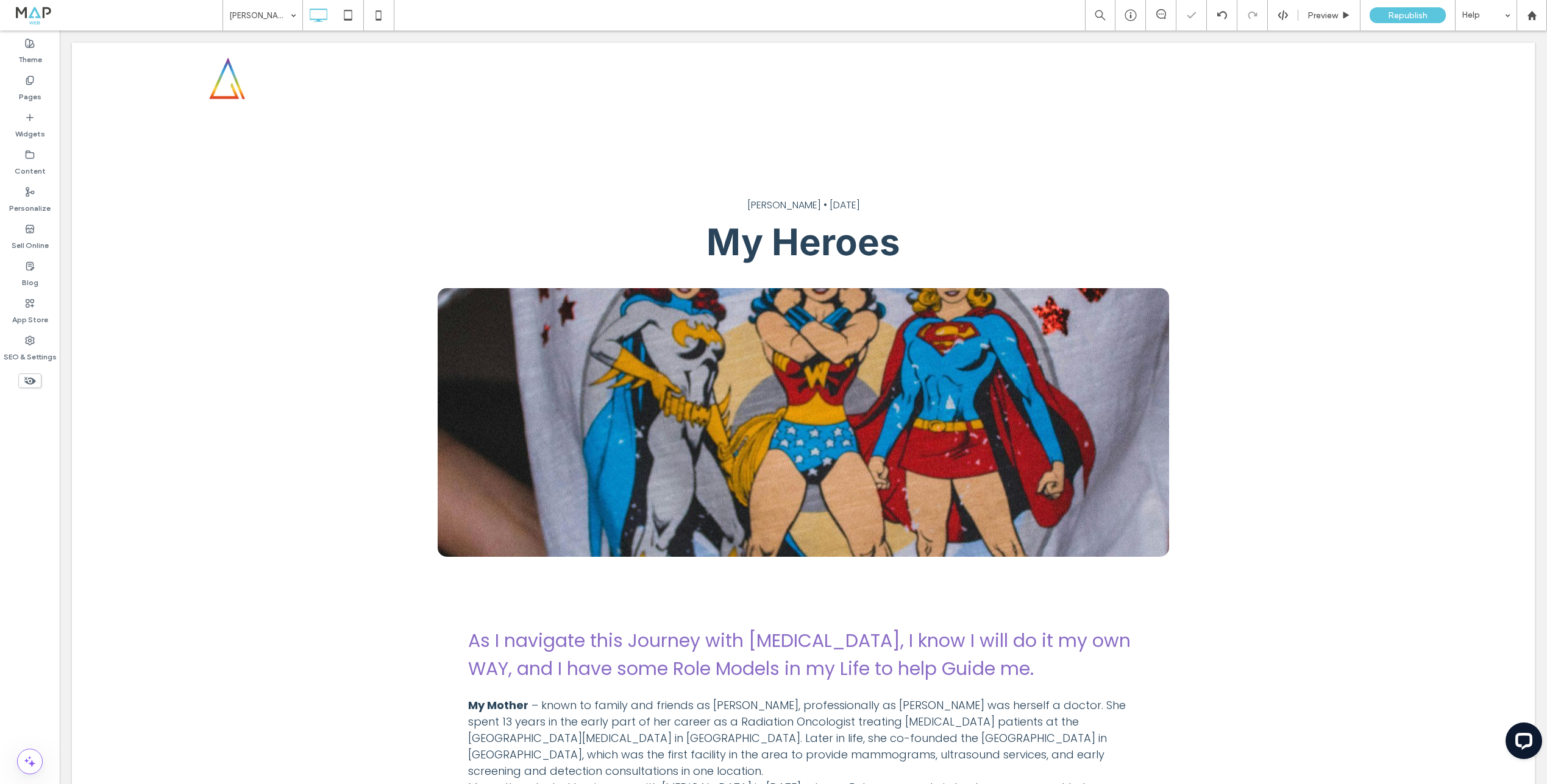
type input "*******"
type input "**"
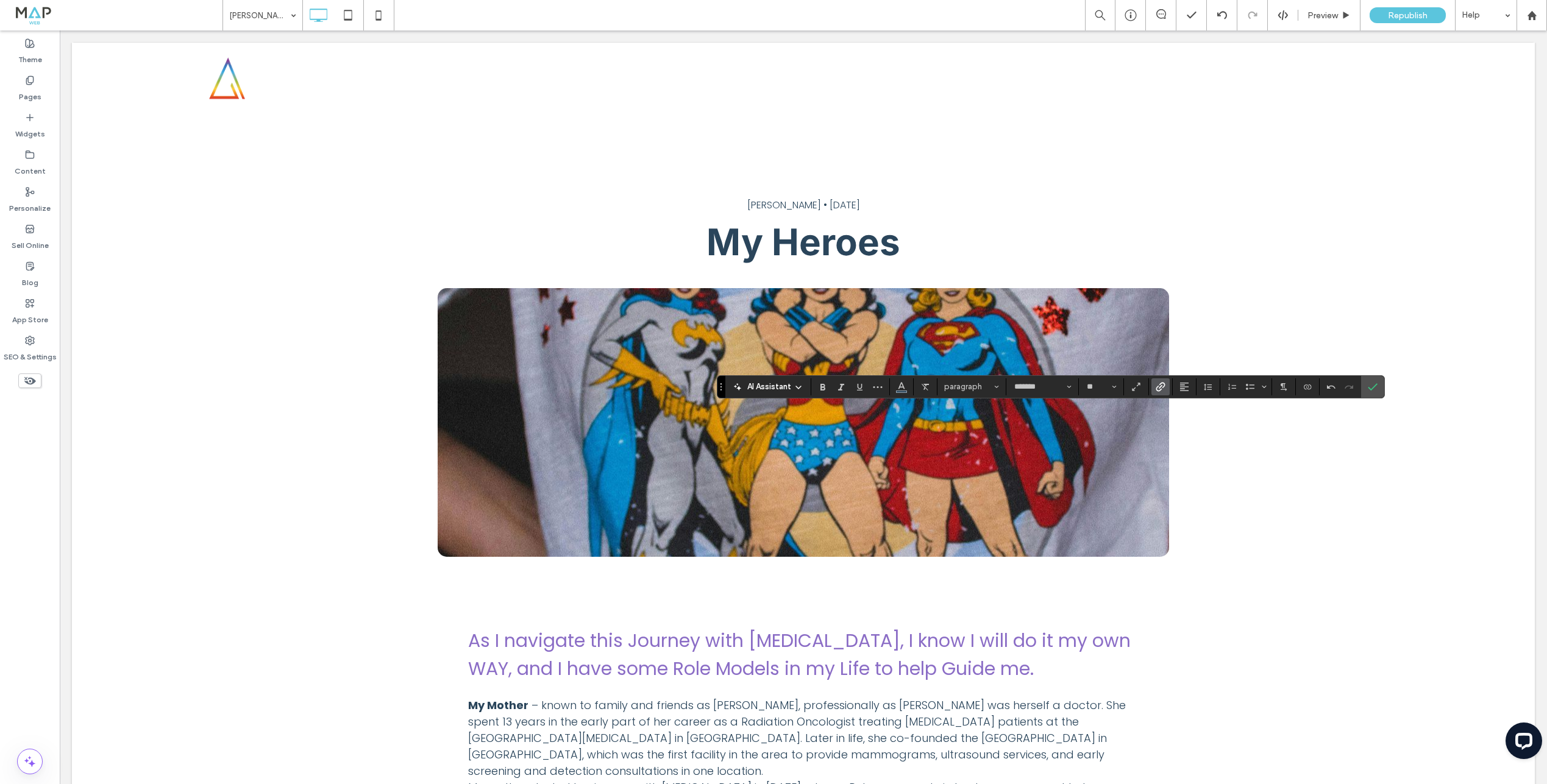
click at [1160, 382] on icon "Link" at bounding box center [1161, 386] width 10 height 10
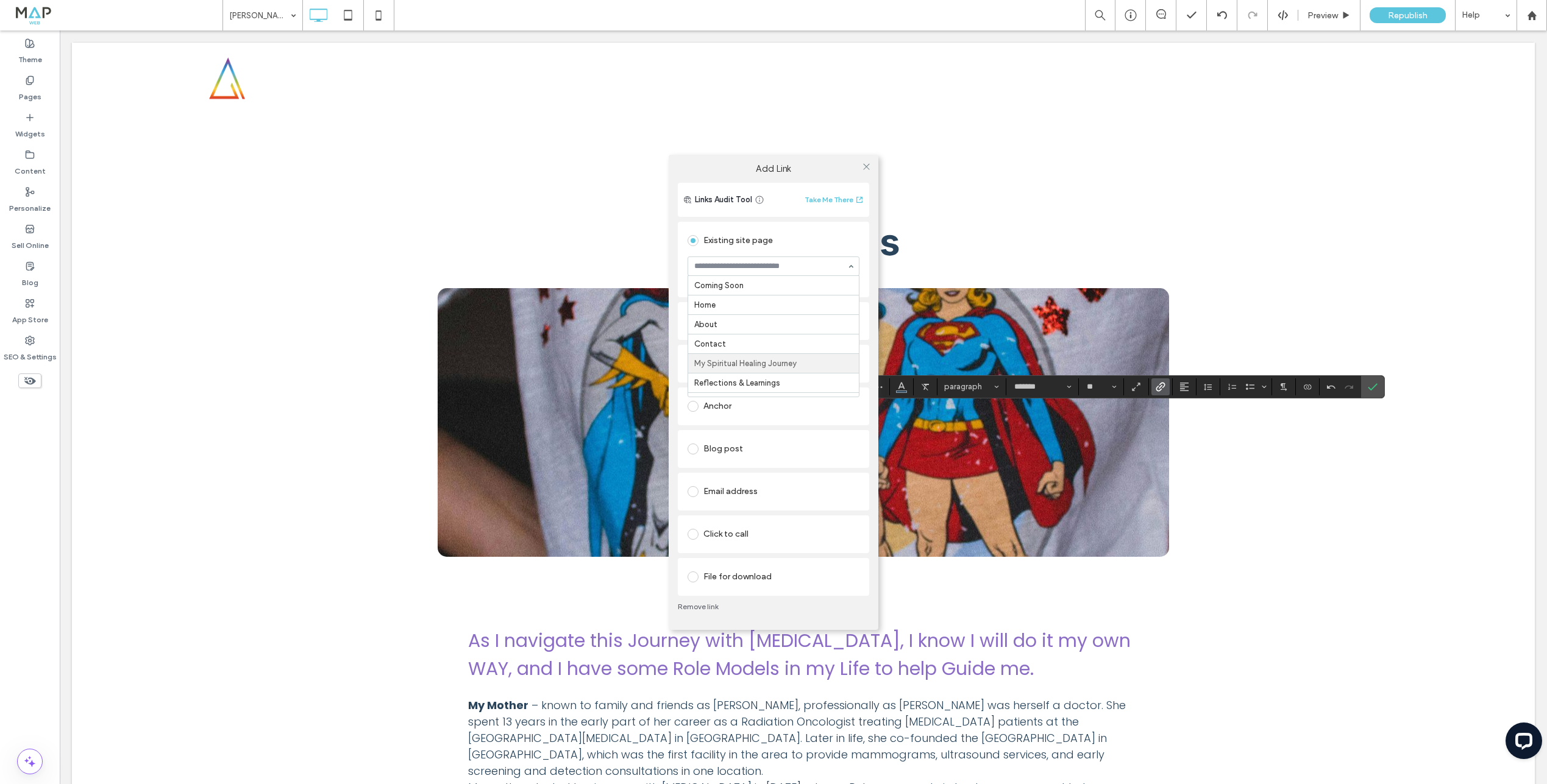
scroll to position [80, 0]
type input "**"
click at [865, 163] on icon at bounding box center [866, 167] width 9 height 9
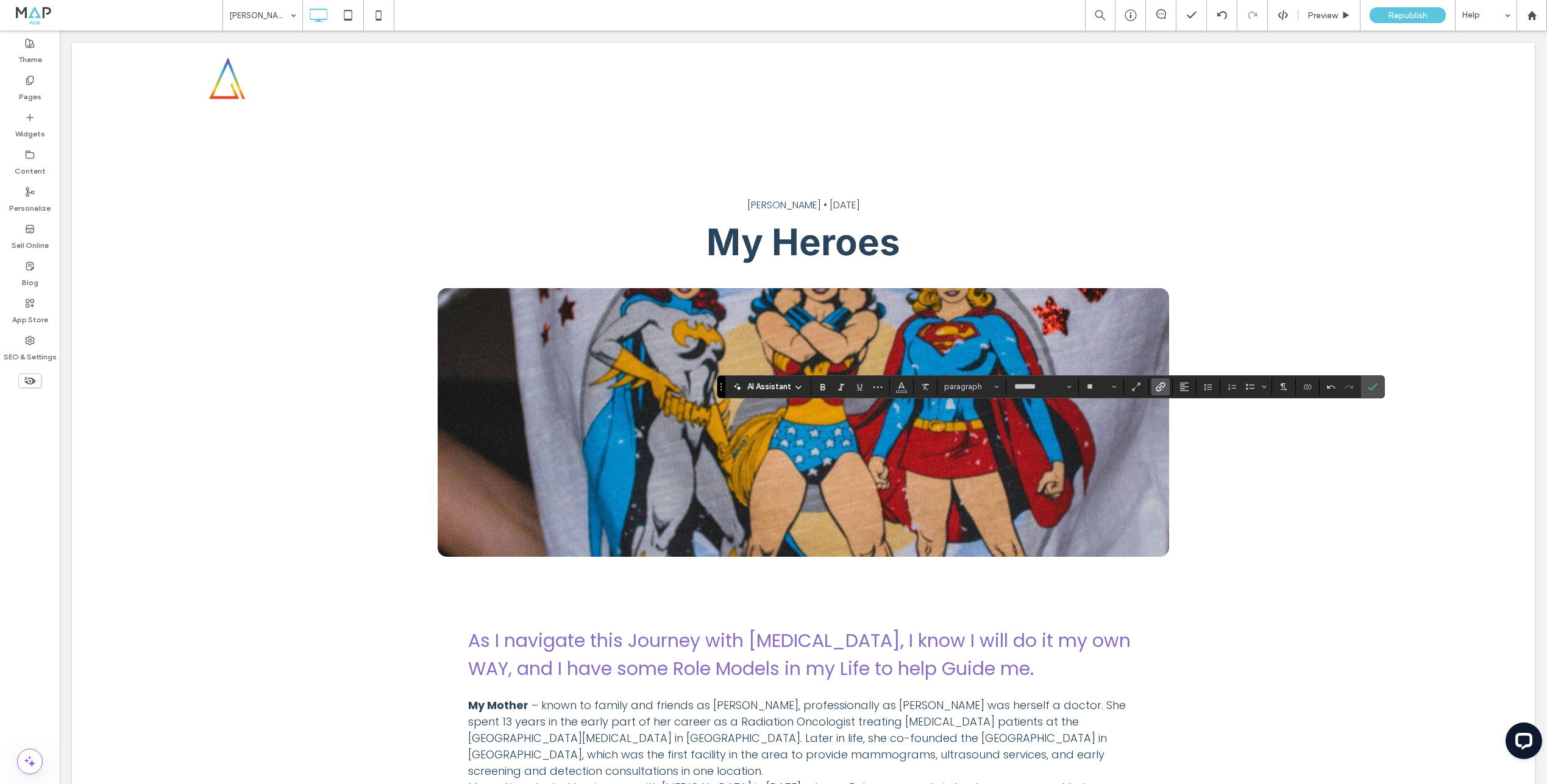
click at [1159, 390] on use "Link" at bounding box center [1161, 386] width 9 height 9
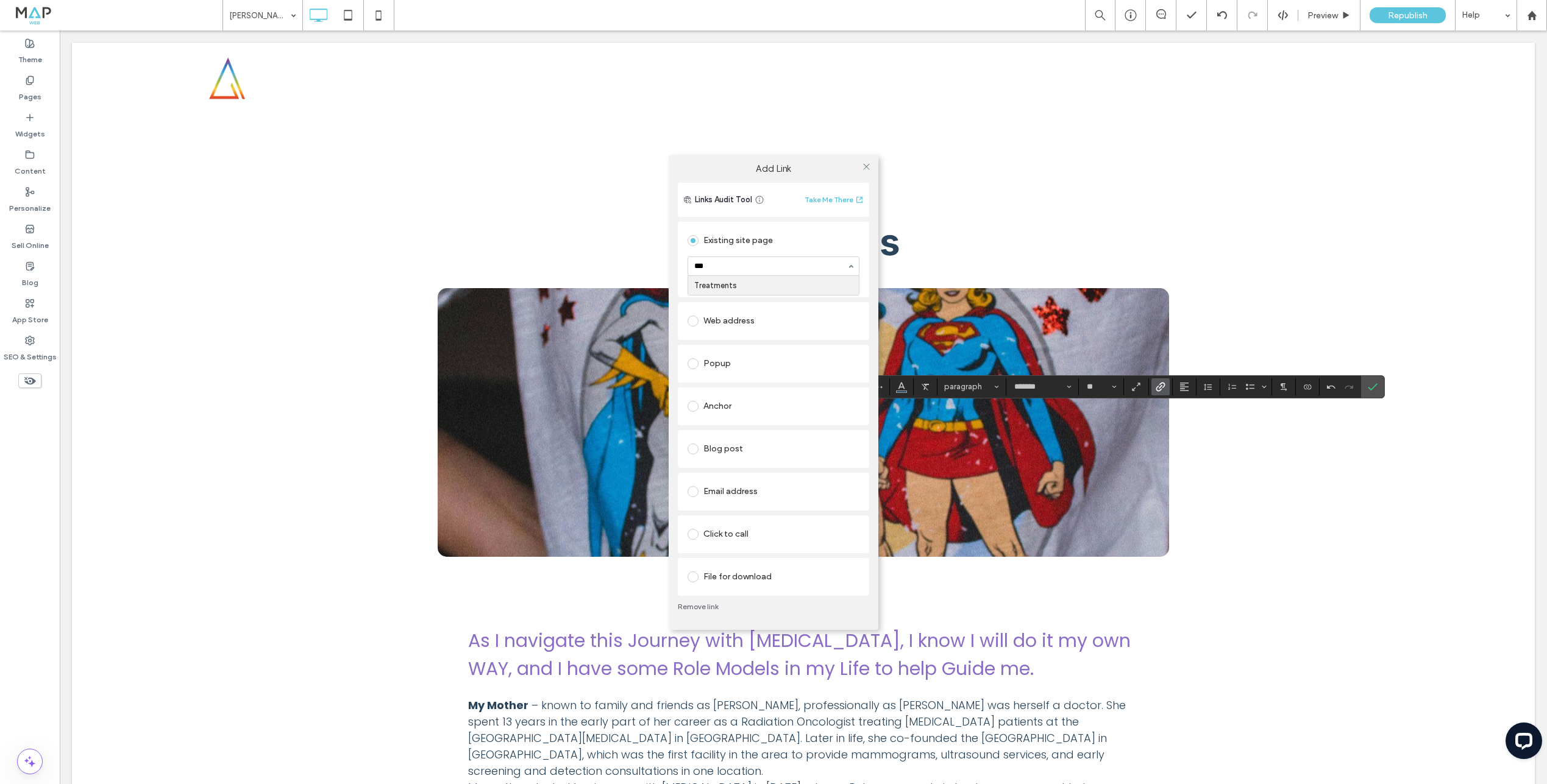
type input "****"
click at [862, 165] on icon at bounding box center [866, 167] width 9 height 9
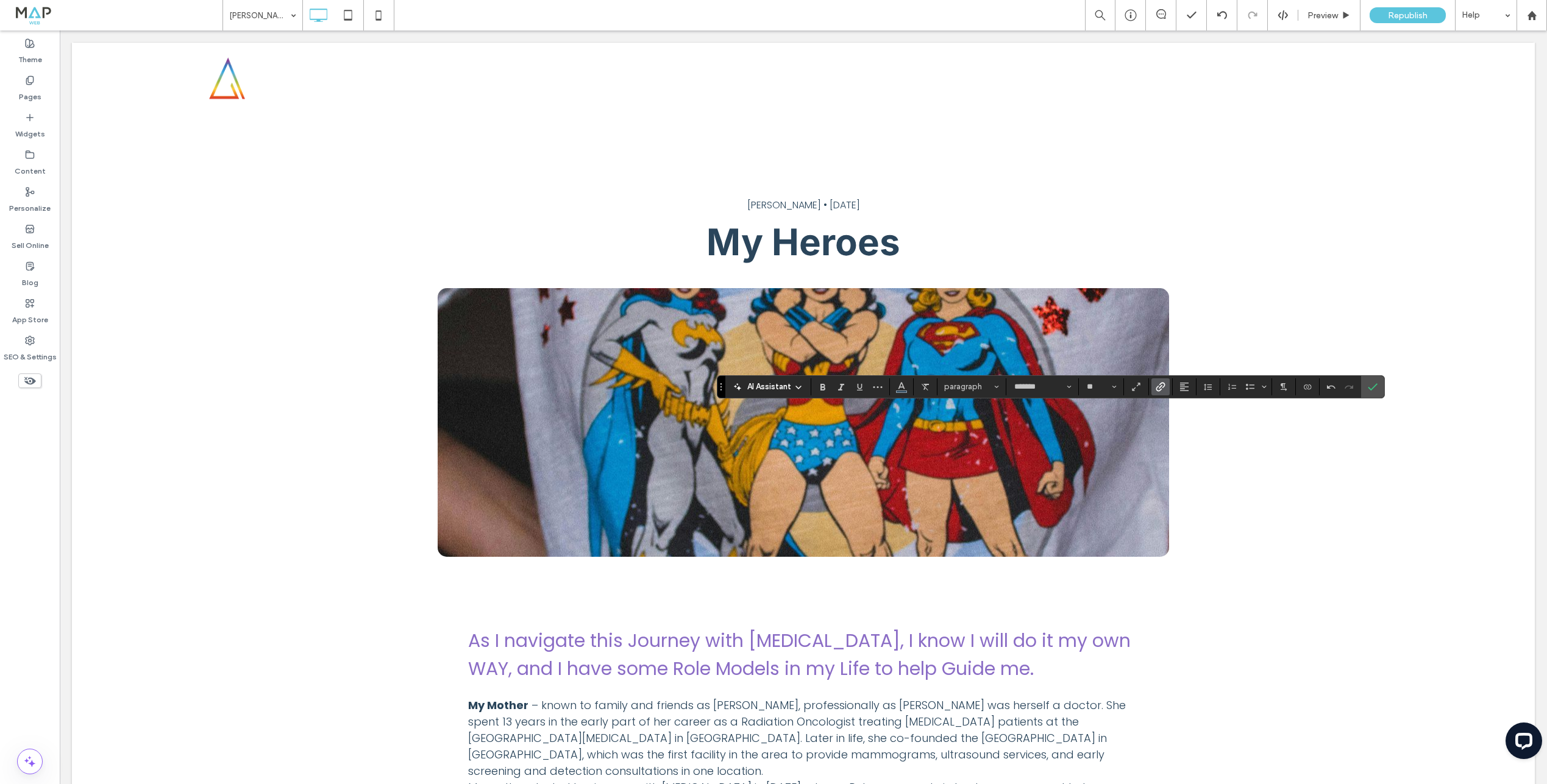
click at [1156, 390] on use "Link" at bounding box center [1161, 386] width 9 height 9
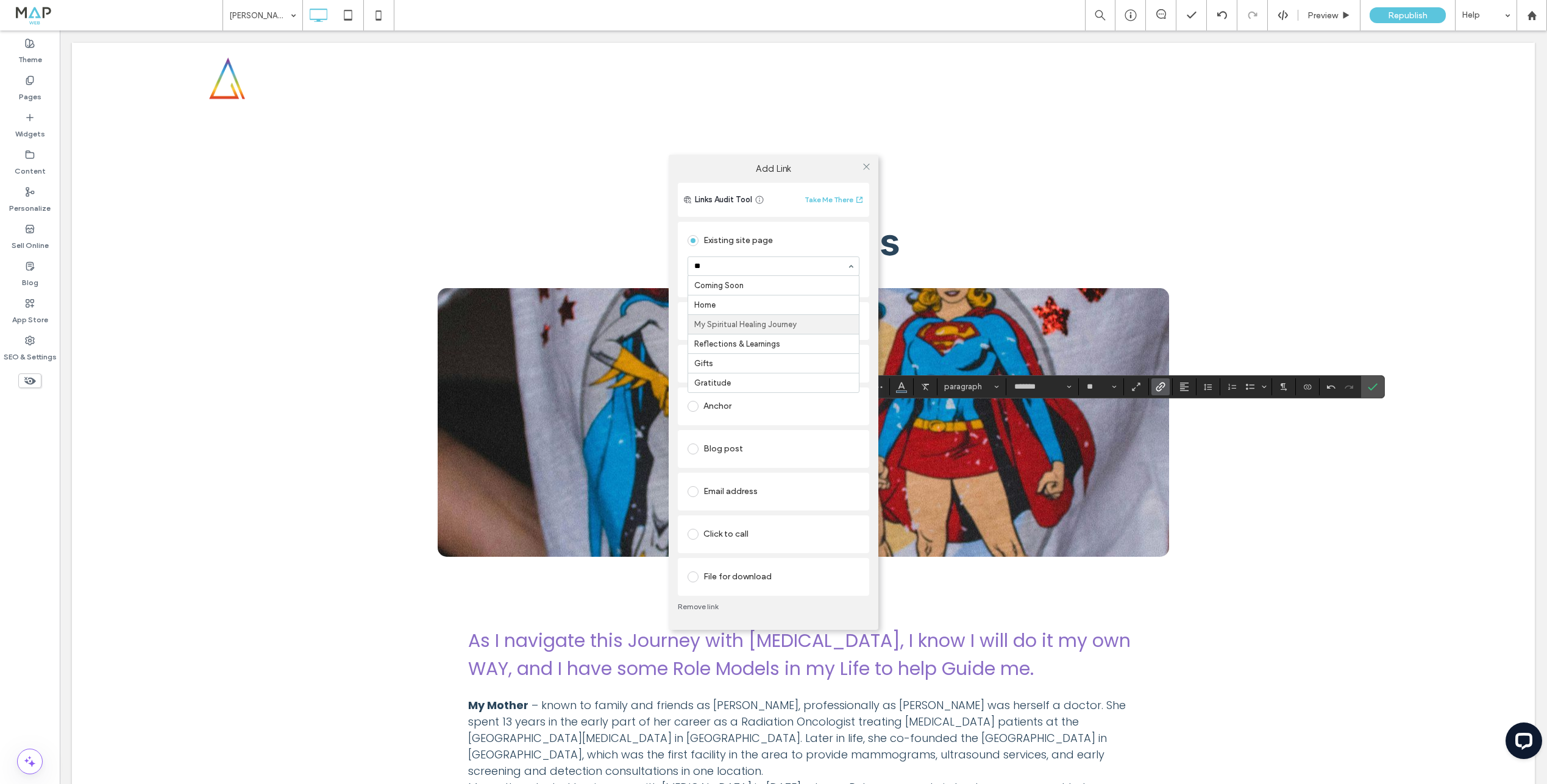
type input "***"
click at [864, 167] on icon at bounding box center [866, 167] width 9 height 9
drag, startPoint x: 866, startPoint y: 166, endPoint x: 907, endPoint y: 209, distance: 59.4
click at [871, 169] on div at bounding box center [866, 167] width 18 height 18
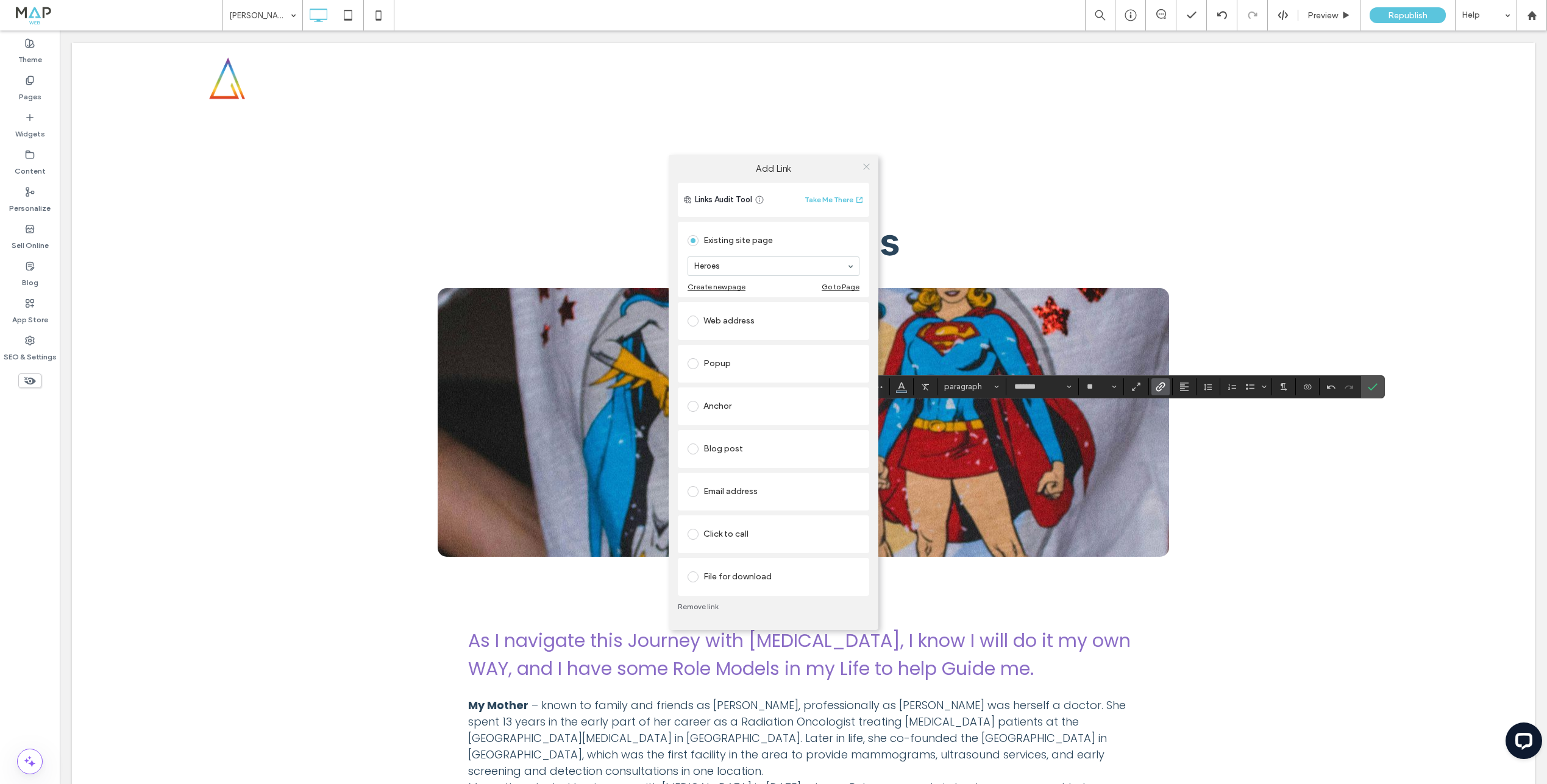
click at [866, 167] on use at bounding box center [866, 167] width 6 height 6
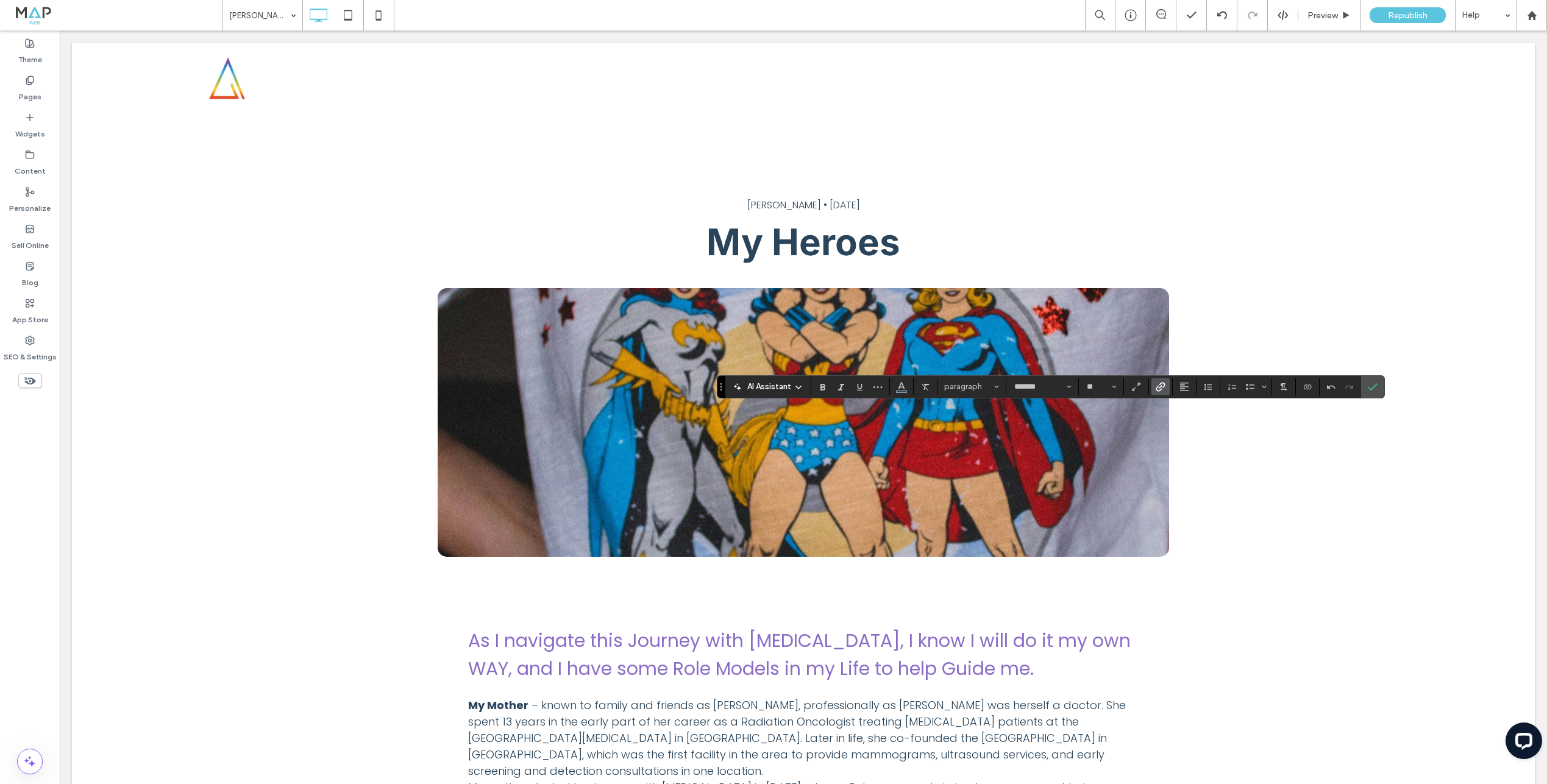
click at [1158, 388] on icon "Link" at bounding box center [1161, 386] width 10 height 10
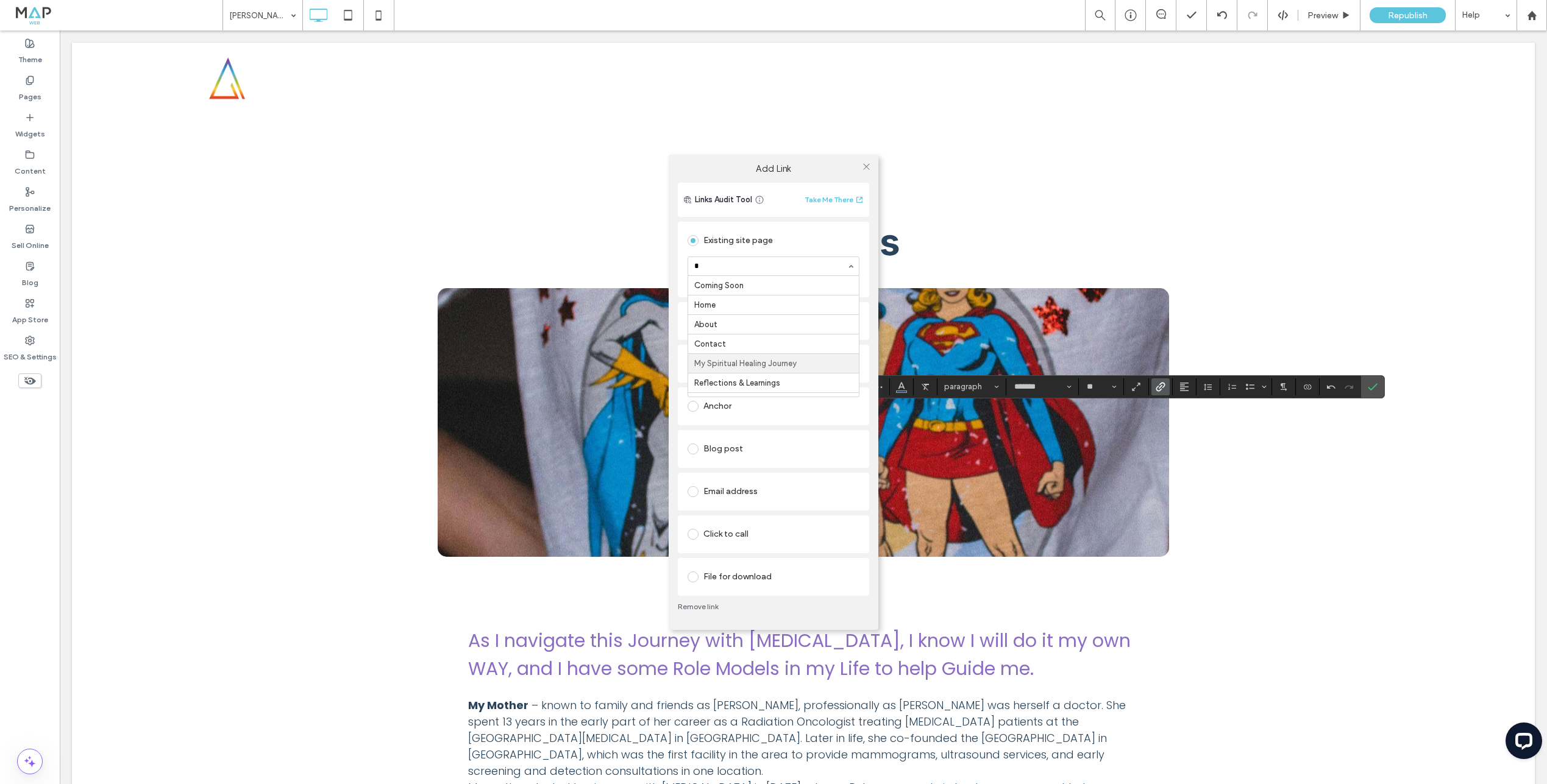
scroll to position [0, 0]
type input "***"
drag, startPoint x: 733, startPoint y: 286, endPoint x: 811, endPoint y: 197, distance: 118.3
drag, startPoint x: 862, startPoint y: 164, endPoint x: 1010, endPoint y: 347, distance: 235.4
click at [862, 164] on icon at bounding box center [866, 167] width 9 height 9
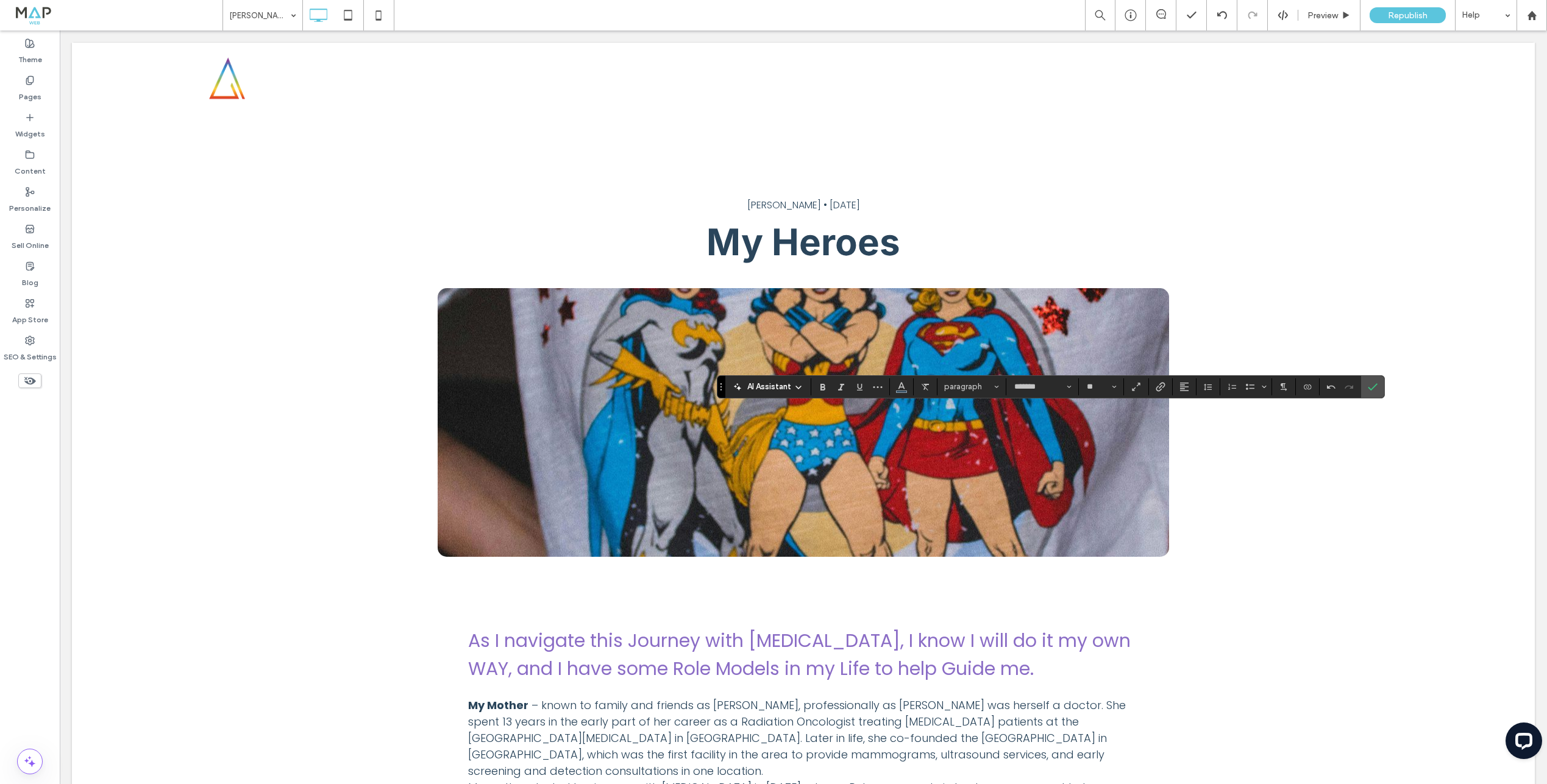
click at [1150, 388] on section at bounding box center [1161, 386] width 23 height 17
click at [1153, 387] on label "Link" at bounding box center [1161, 386] width 18 height 17
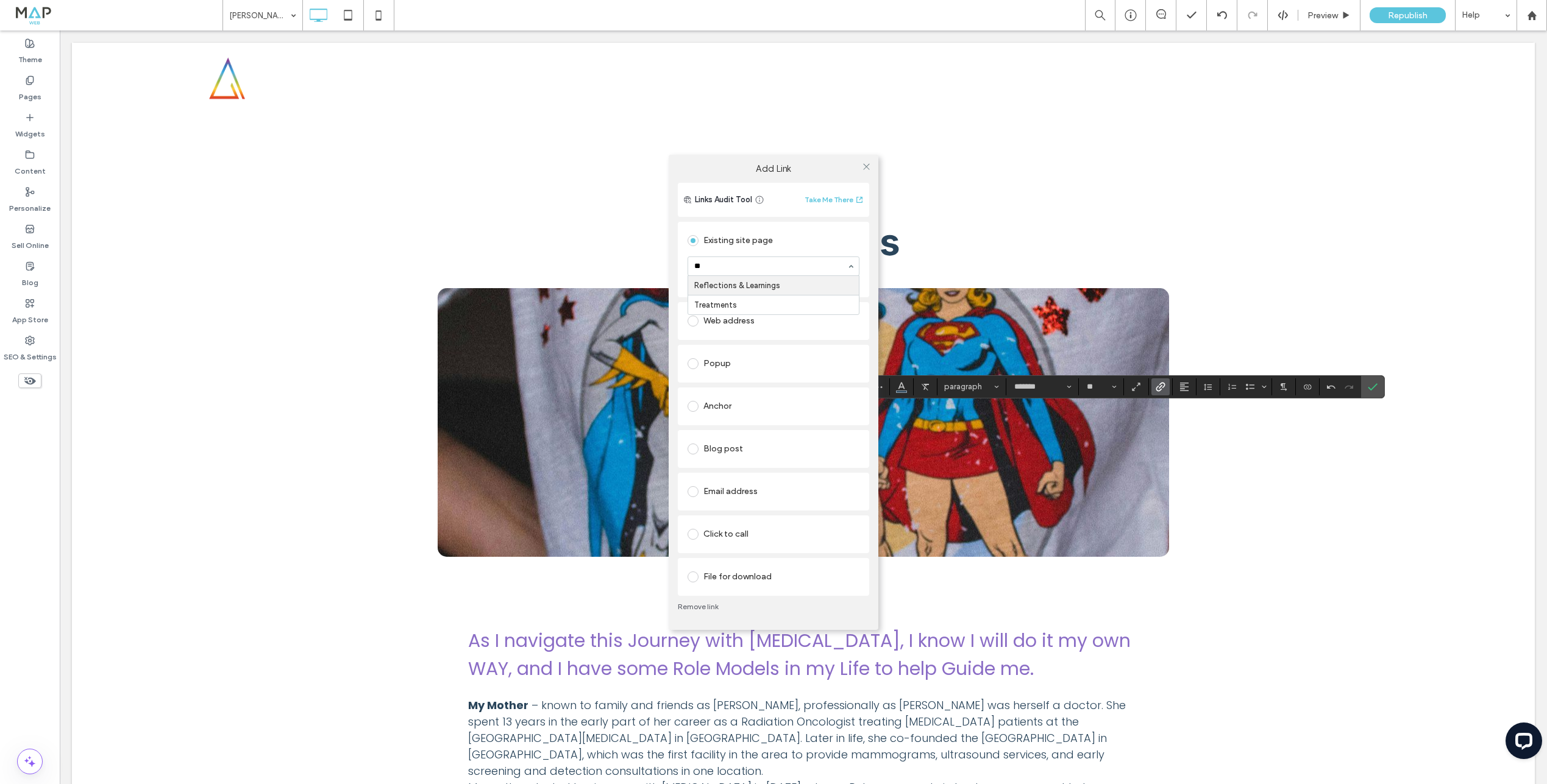
type input "***"
drag, startPoint x: 867, startPoint y: 164, endPoint x: 875, endPoint y: 176, distance: 14.4
click at [866, 164] on icon at bounding box center [866, 167] width 9 height 9
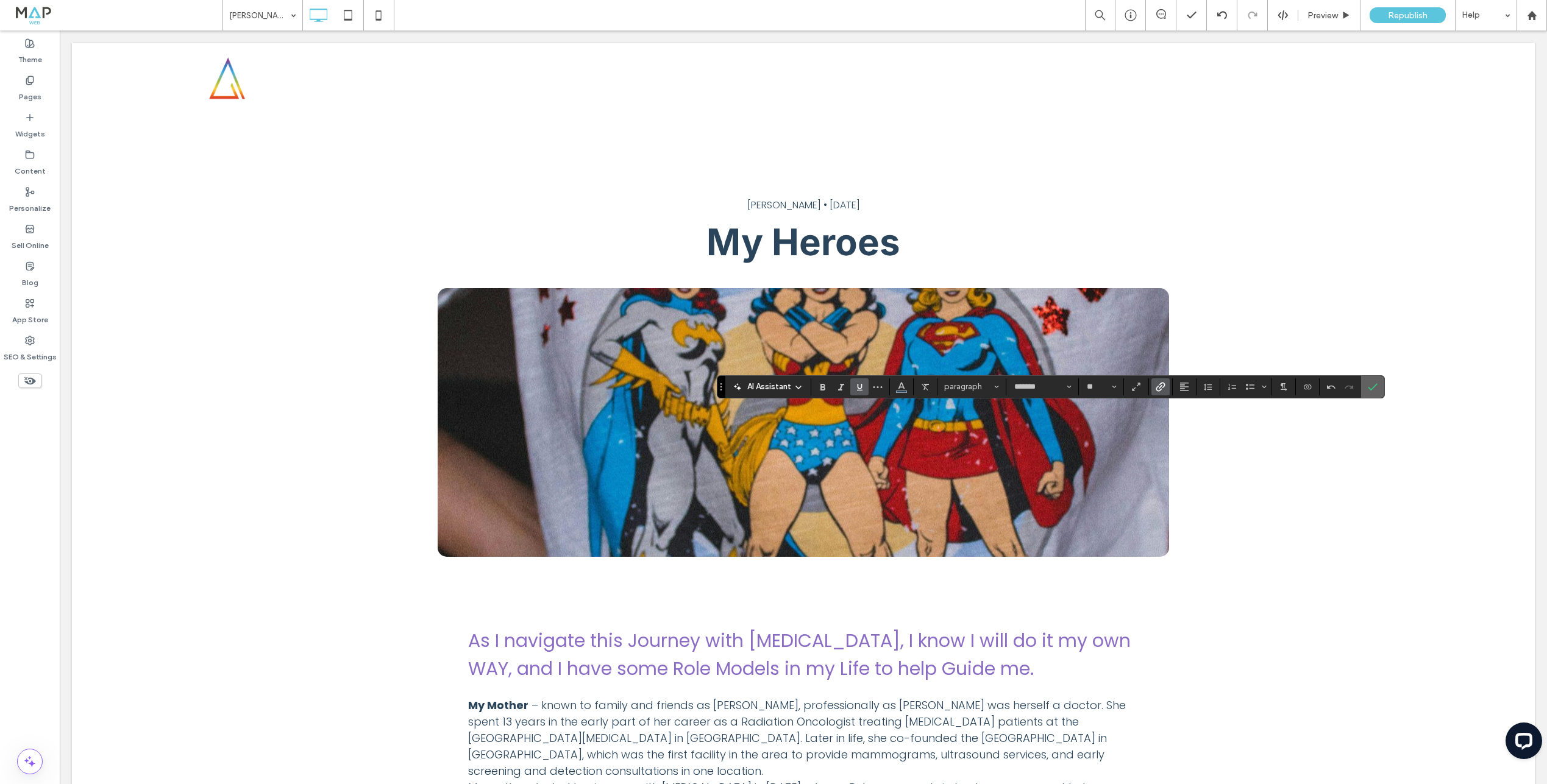
click at [1376, 390] on icon "Confirm" at bounding box center [1372, 386] width 10 height 10
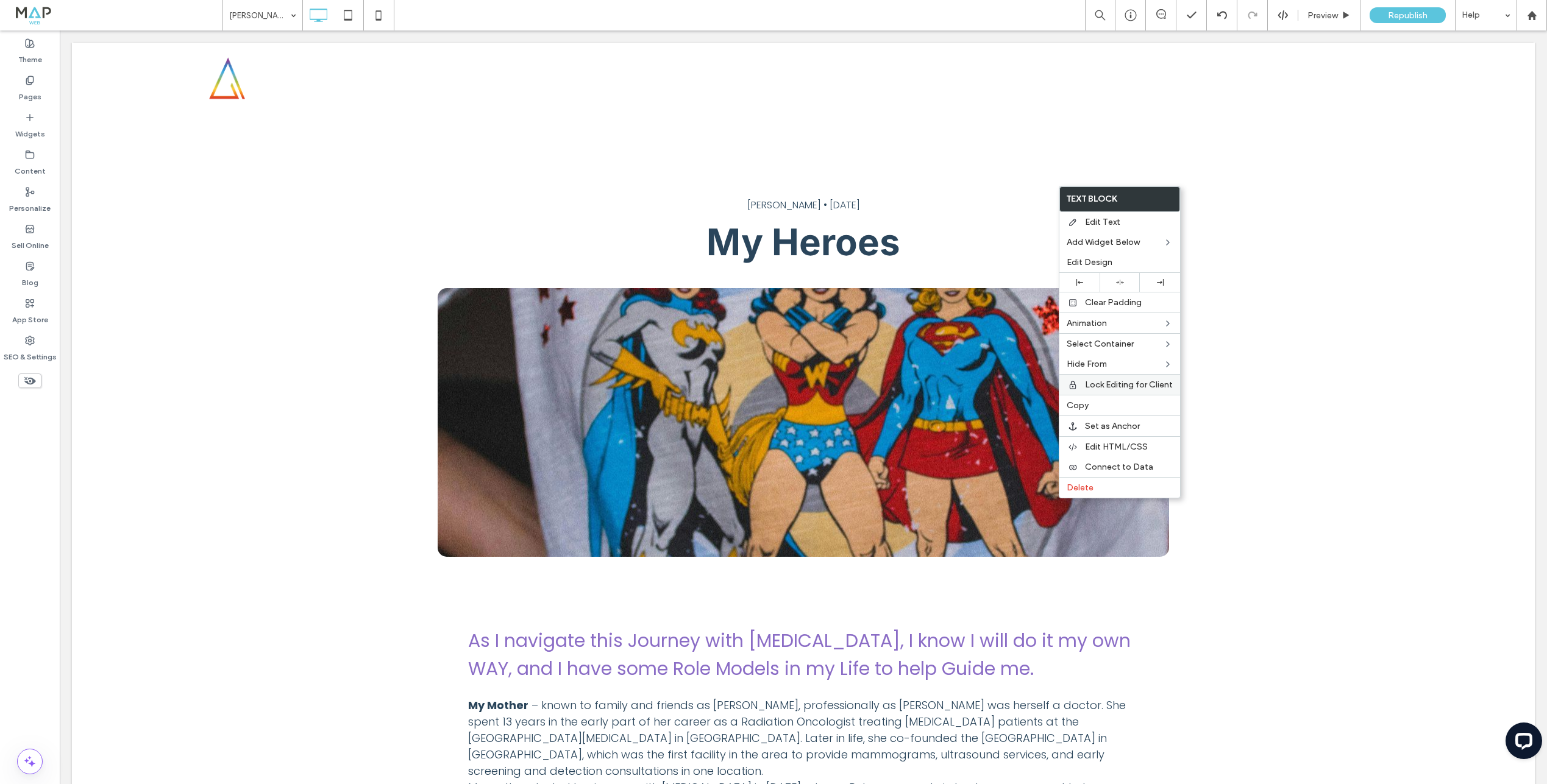
drag, startPoint x: 1084, startPoint y: 408, endPoint x: 1063, endPoint y: 388, distance: 29.0
click at [1084, 407] on span "Copy" at bounding box center [1078, 406] width 22 height 11
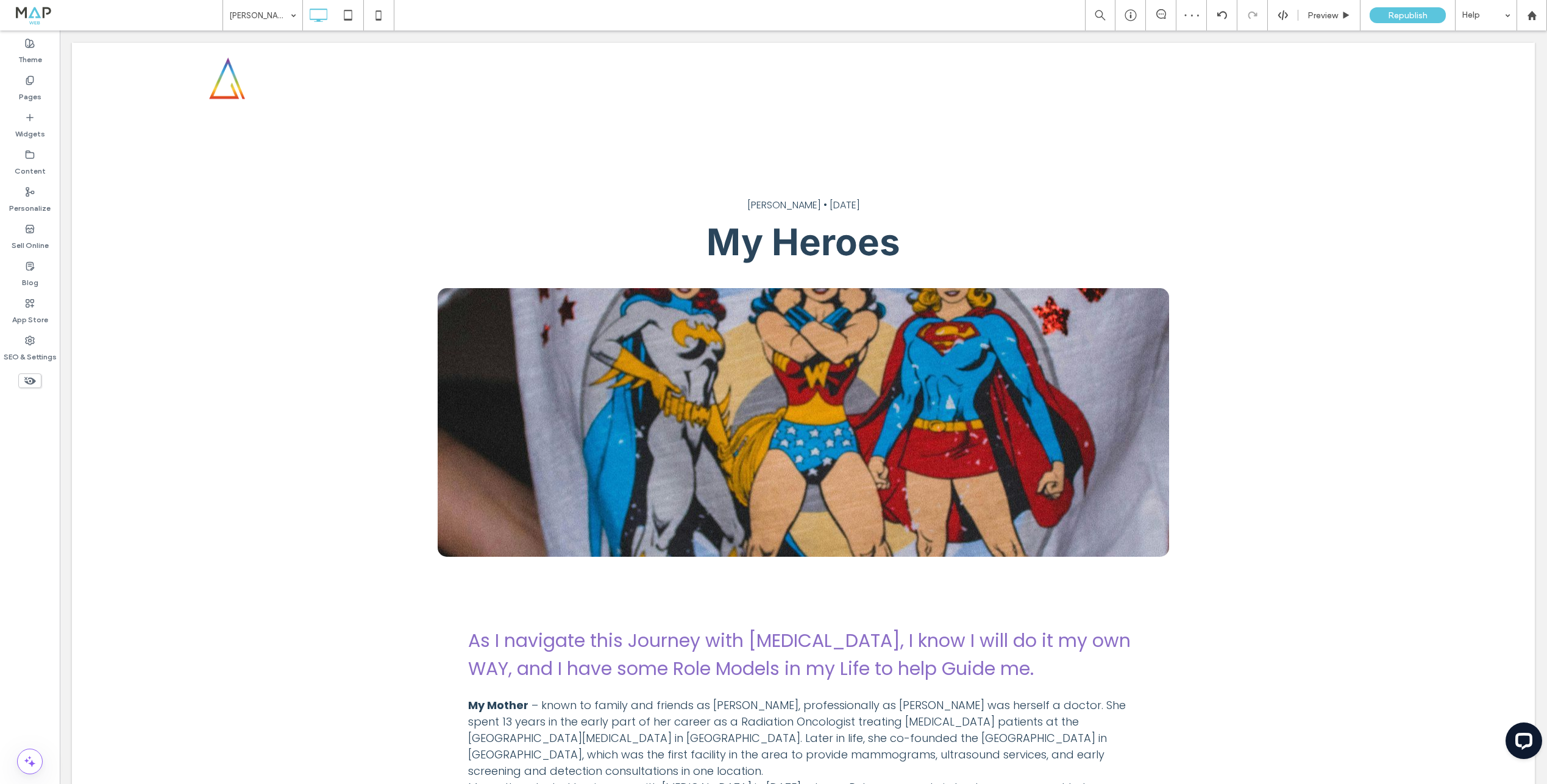
type input "*****"
type input "**"
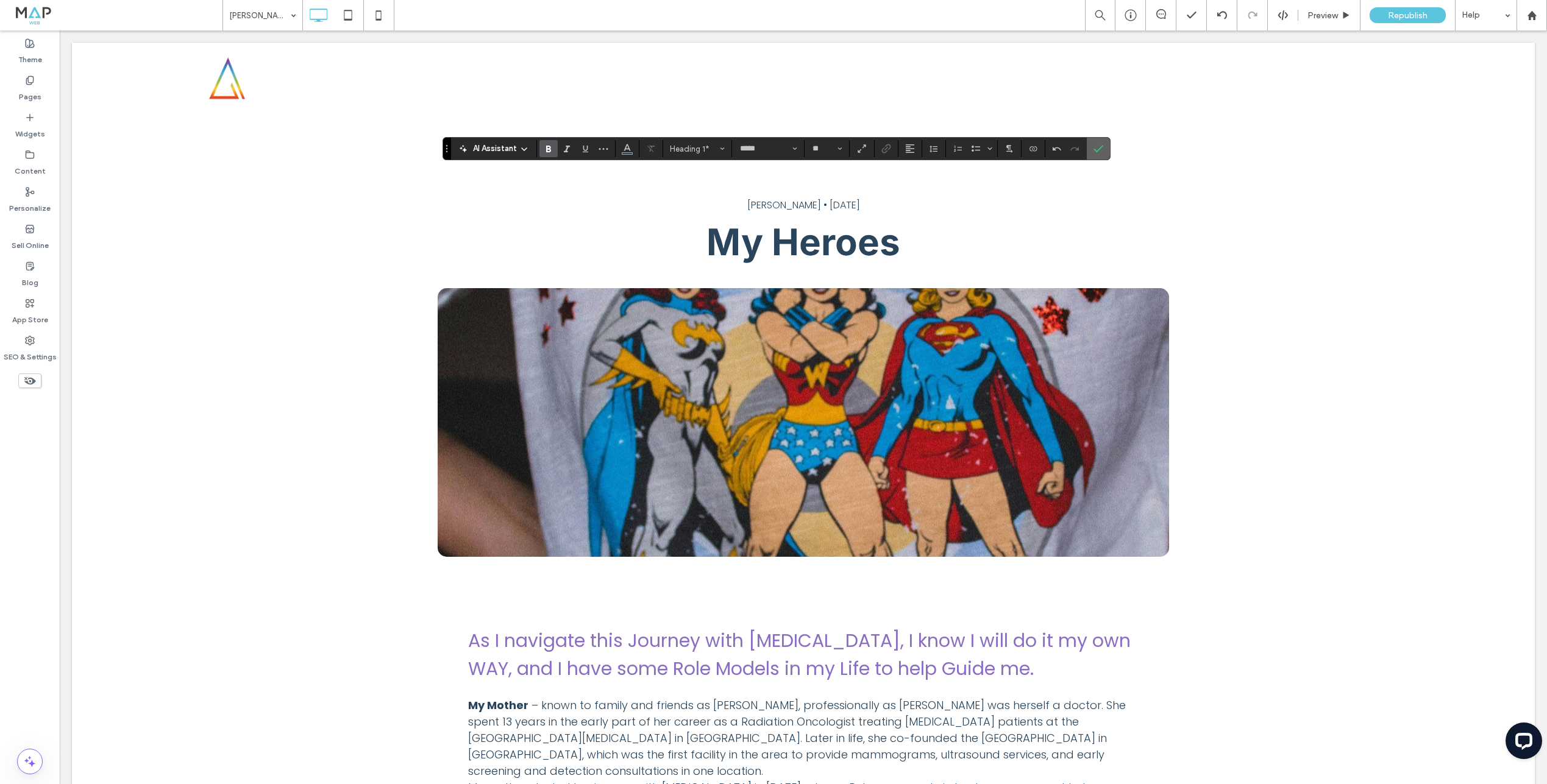
click at [1099, 140] on span "Confirm" at bounding box center [1099, 149] width 10 height 21
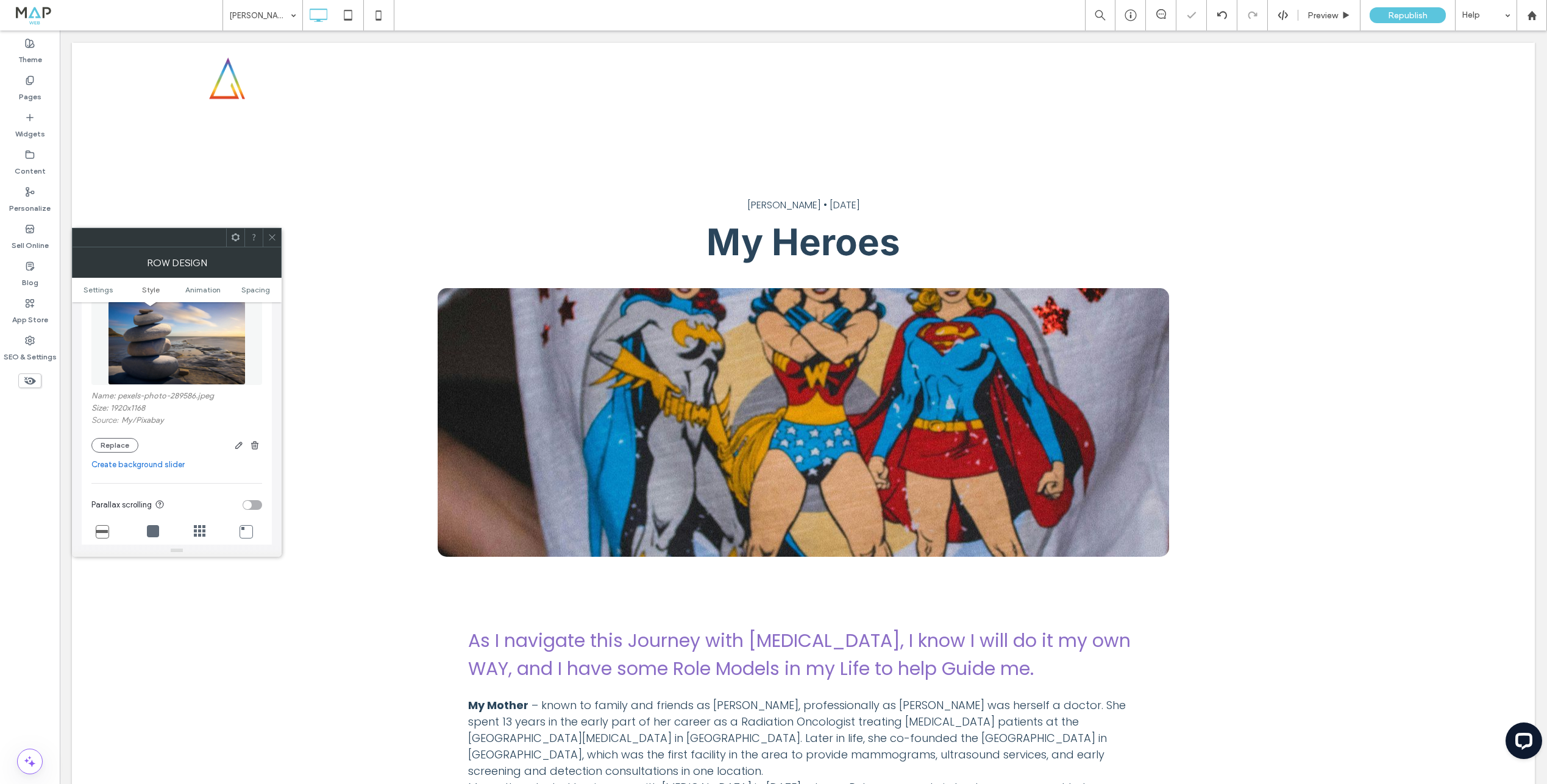
scroll to position [247, 0]
click at [127, 437] on button "Replace" at bounding box center [115, 441] width 47 height 14
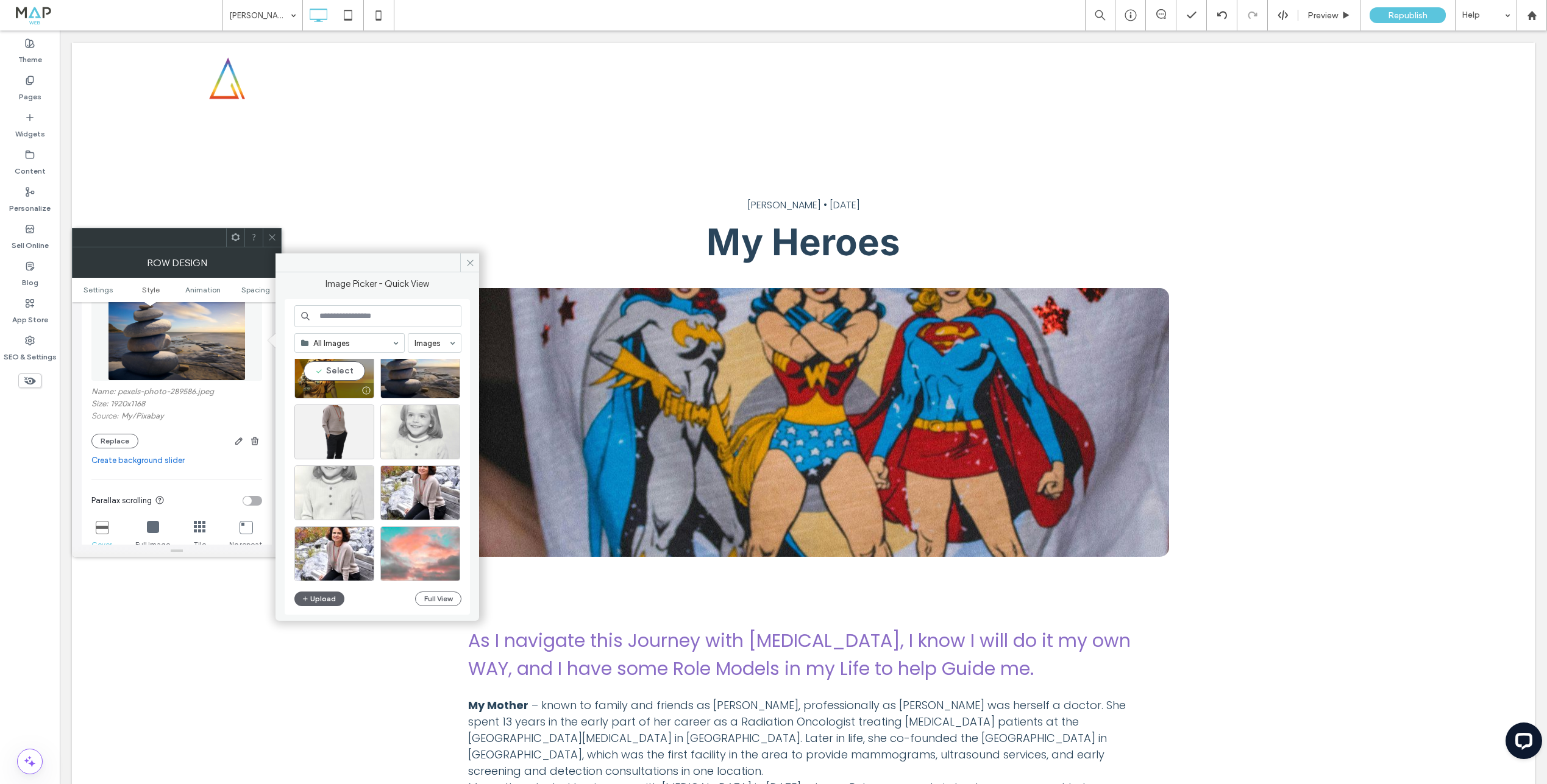
scroll to position [409, 0]
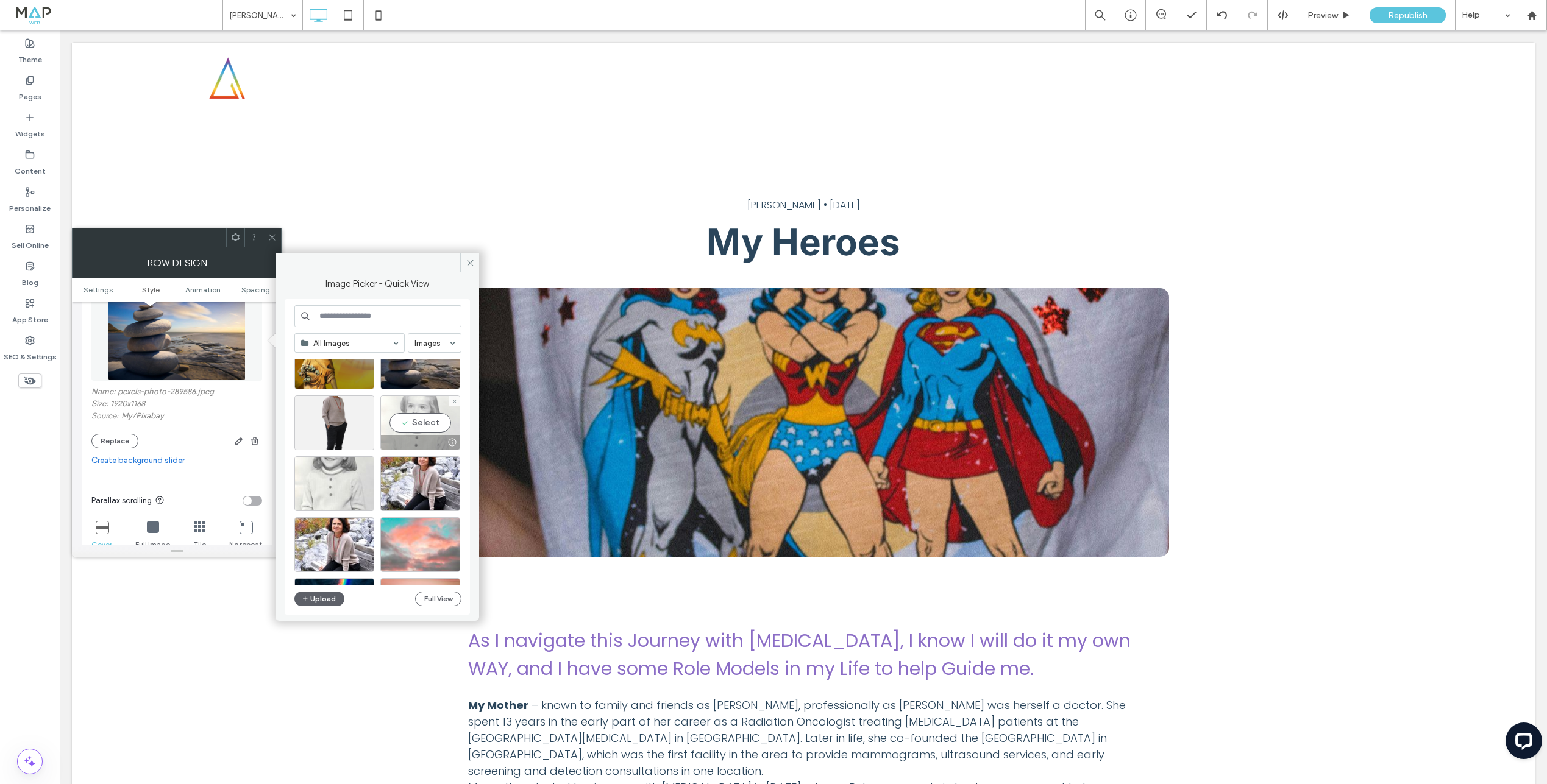
click at [430, 422] on div "Select" at bounding box center [420, 422] width 80 height 55
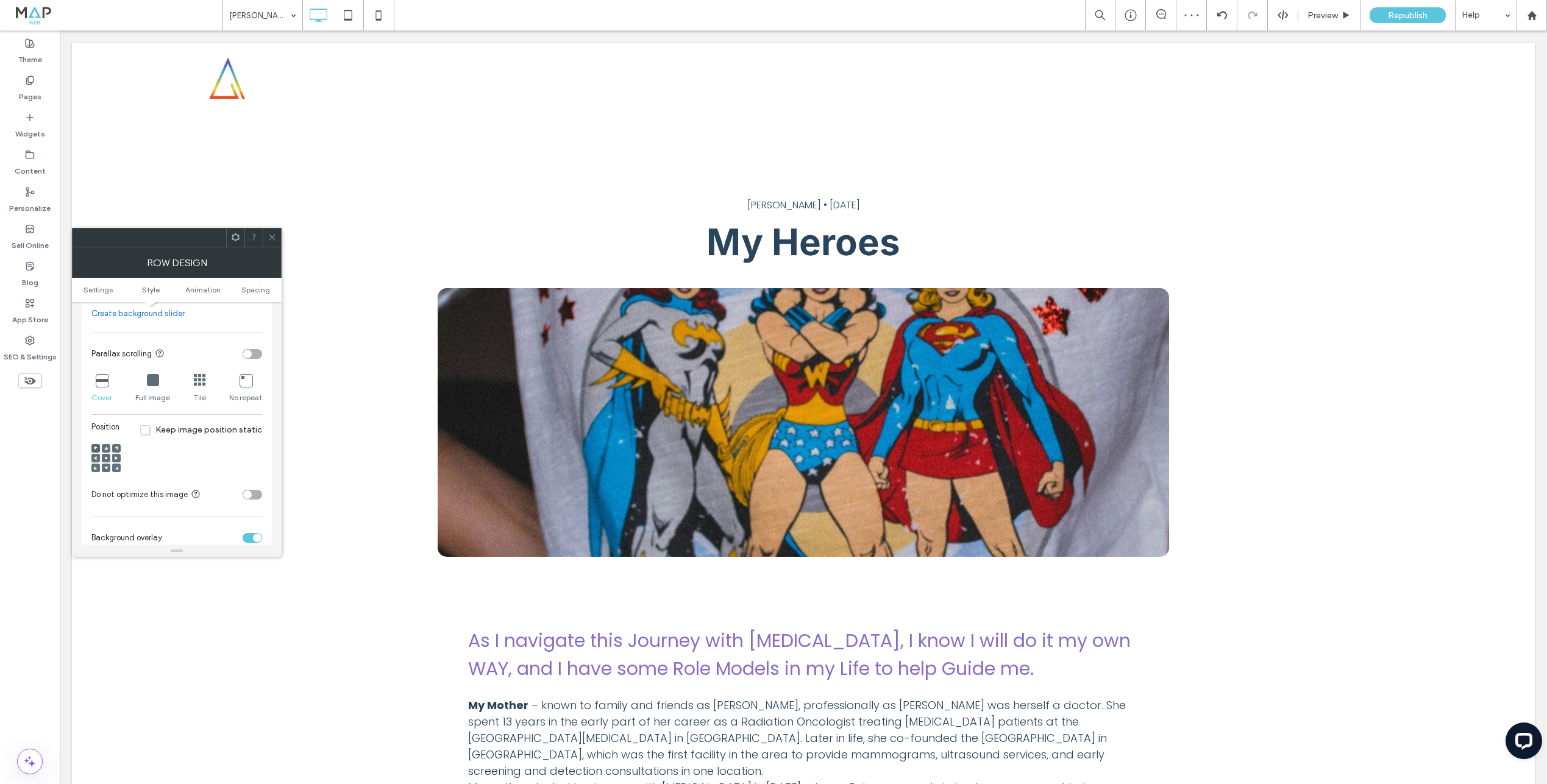
scroll to position [397, 0]
click at [107, 452] on icon at bounding box center [106, 454] width 4 height 4
click at [273, 232] on span at bounding box center [272, 238] width 9 height 18
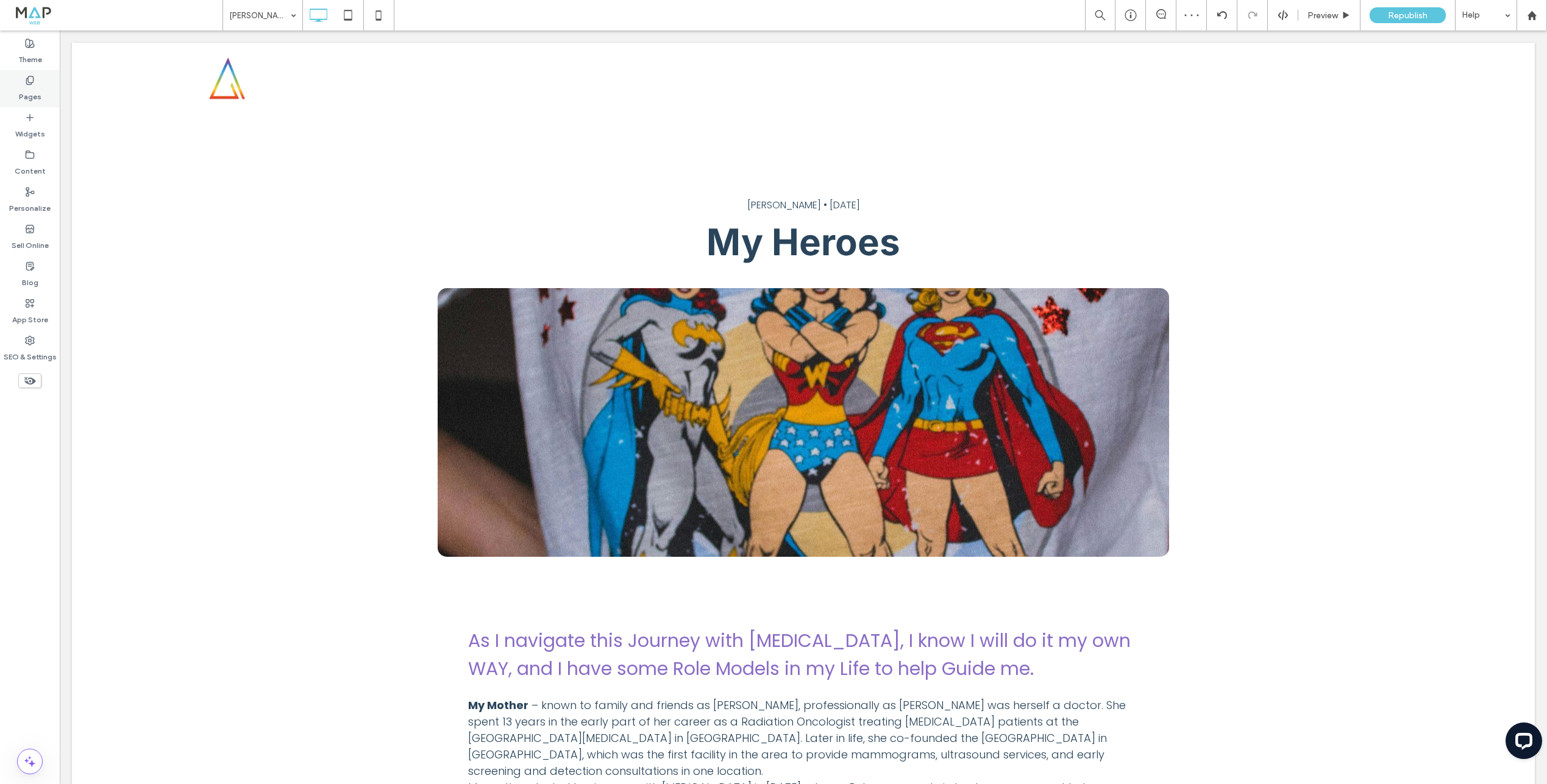
click at [22, 95] on label "Pages" at bounding box center [30, 94] width 23 height 17
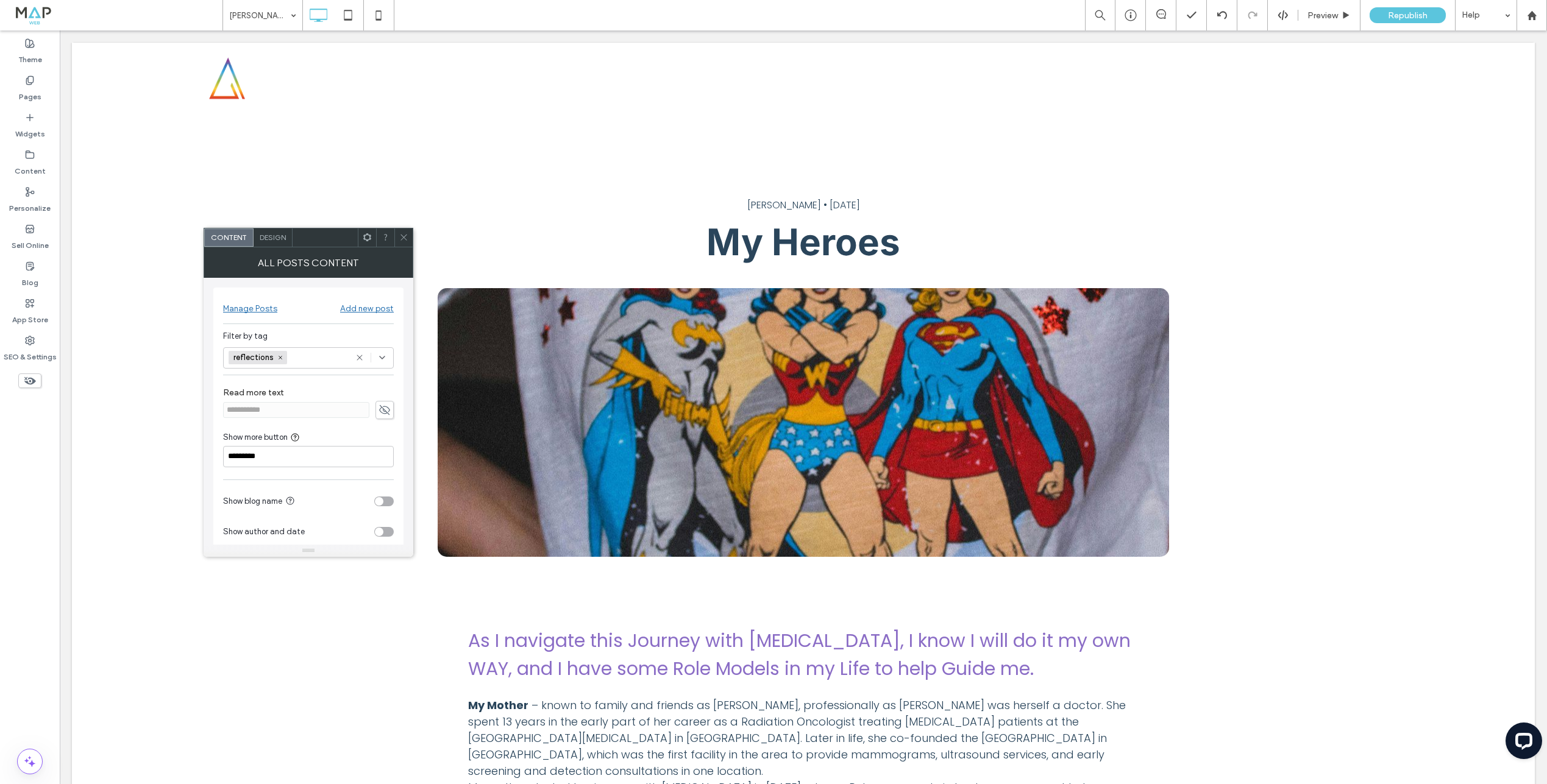
drag, startPoint x: 283, startPoint y: 357, endPoint x: 294, endPoint y: 365, distance: 13.6
click at [282, 358] on span at bounding box center [280, 357] width 8 height 8
click at [339, 360] on div "Select" at bounding box center [309, 358] width 171 height 22
drag, startPoint x: 314, startPoint y: 379, endPoint x: 357, endPoint y: 316, distance: 76.3
click at [313, 379] on div "anita" at bounding box center [312, 380] width 141 height 22
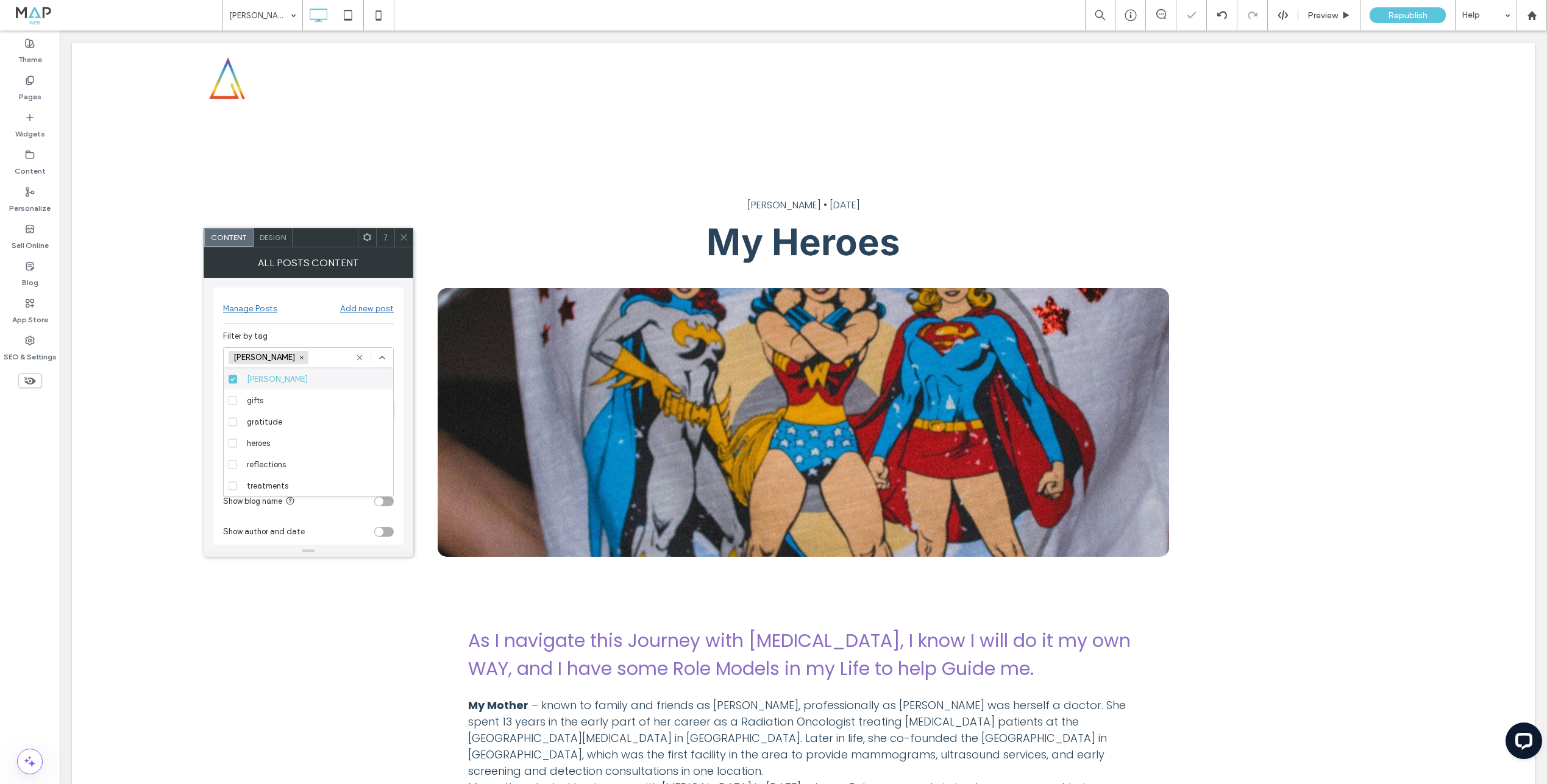
click at [403, 233] on icon at bounding box center [403, 238] width 9 height 9
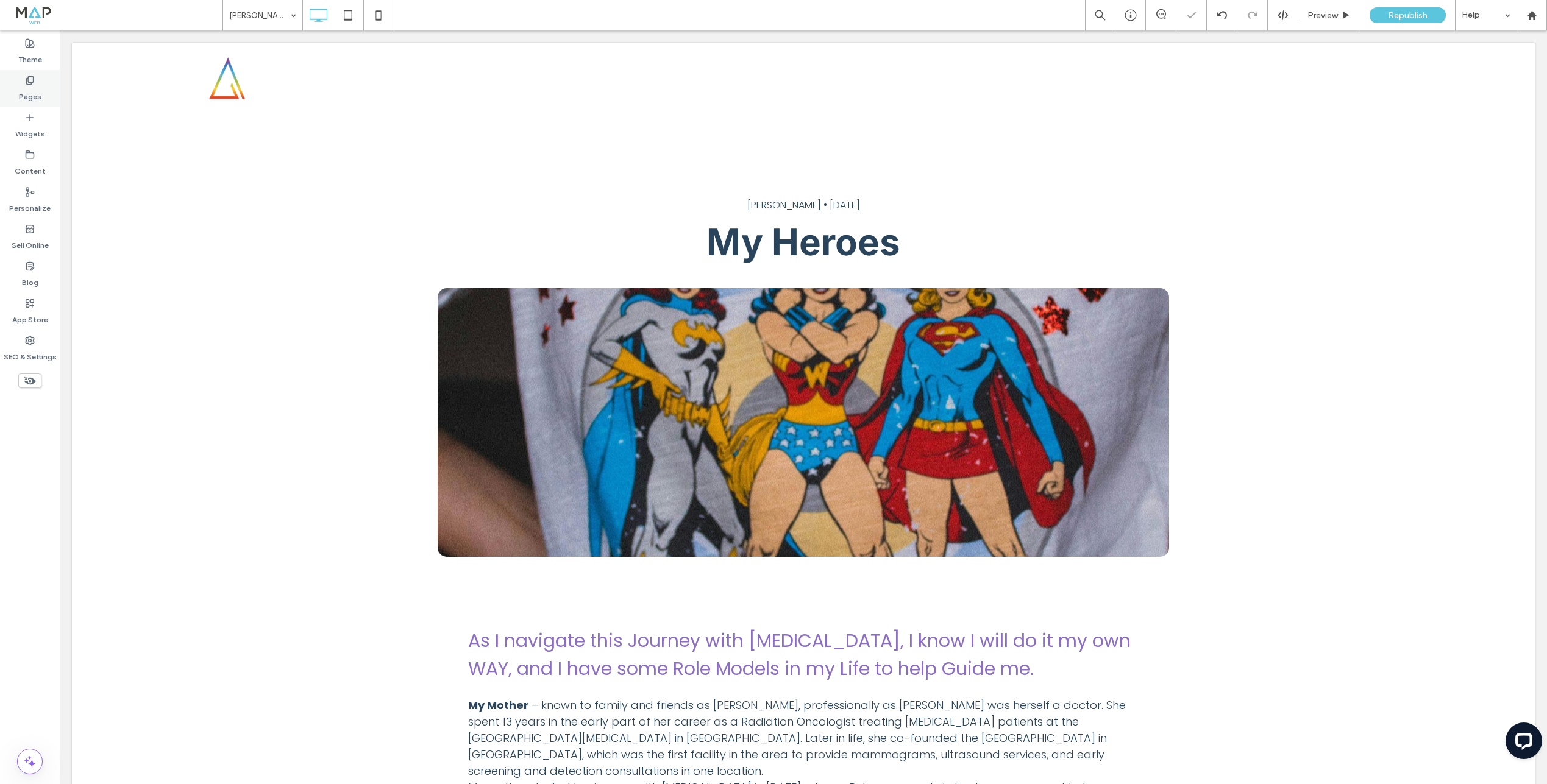
click at [38, 89] on label "Pages" at bounding box center [30, 94] width 23 height 17
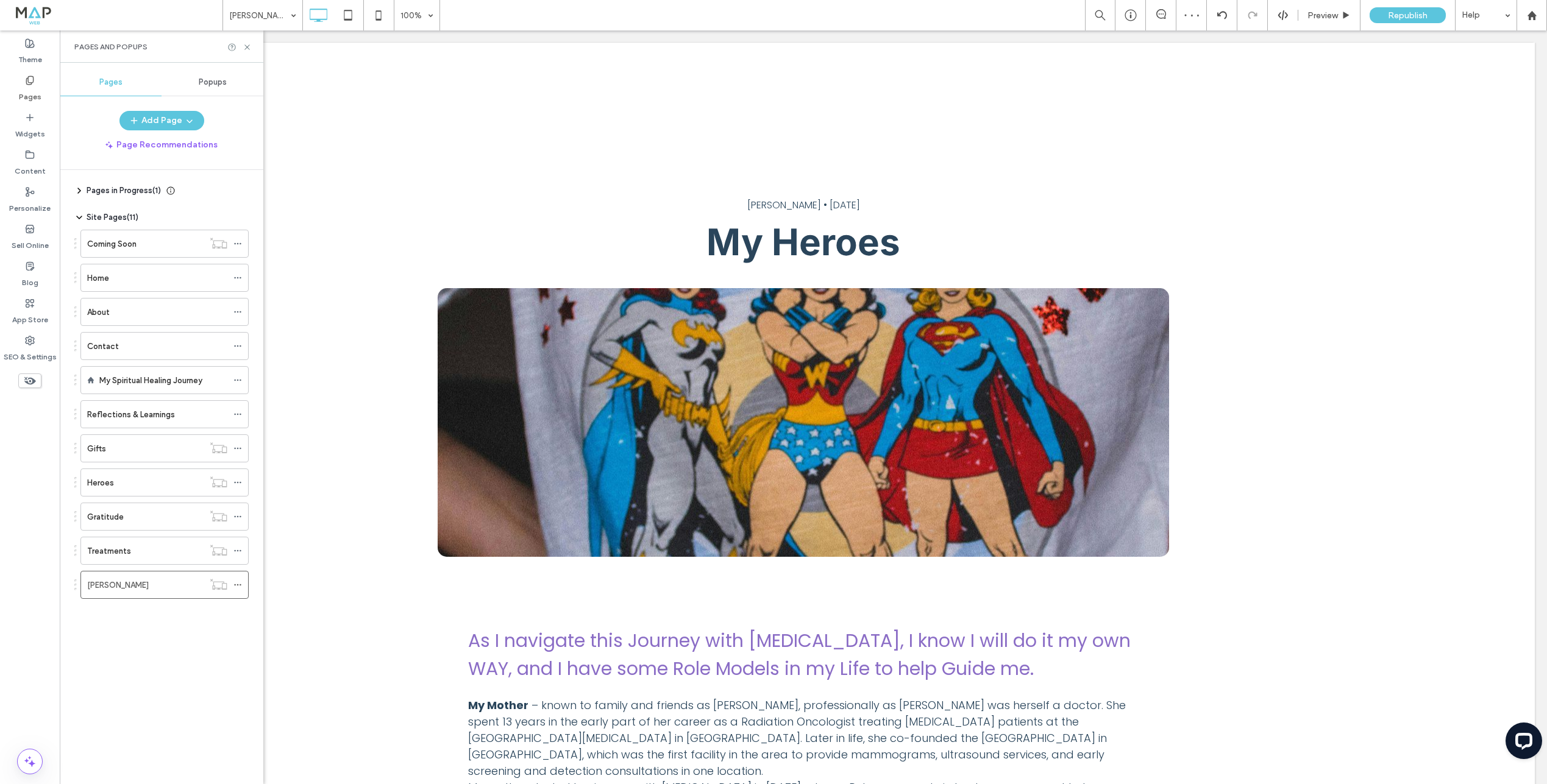
click at [135, 555] on div "Treatments" at bounding box center [145, 551] width 116 height 13
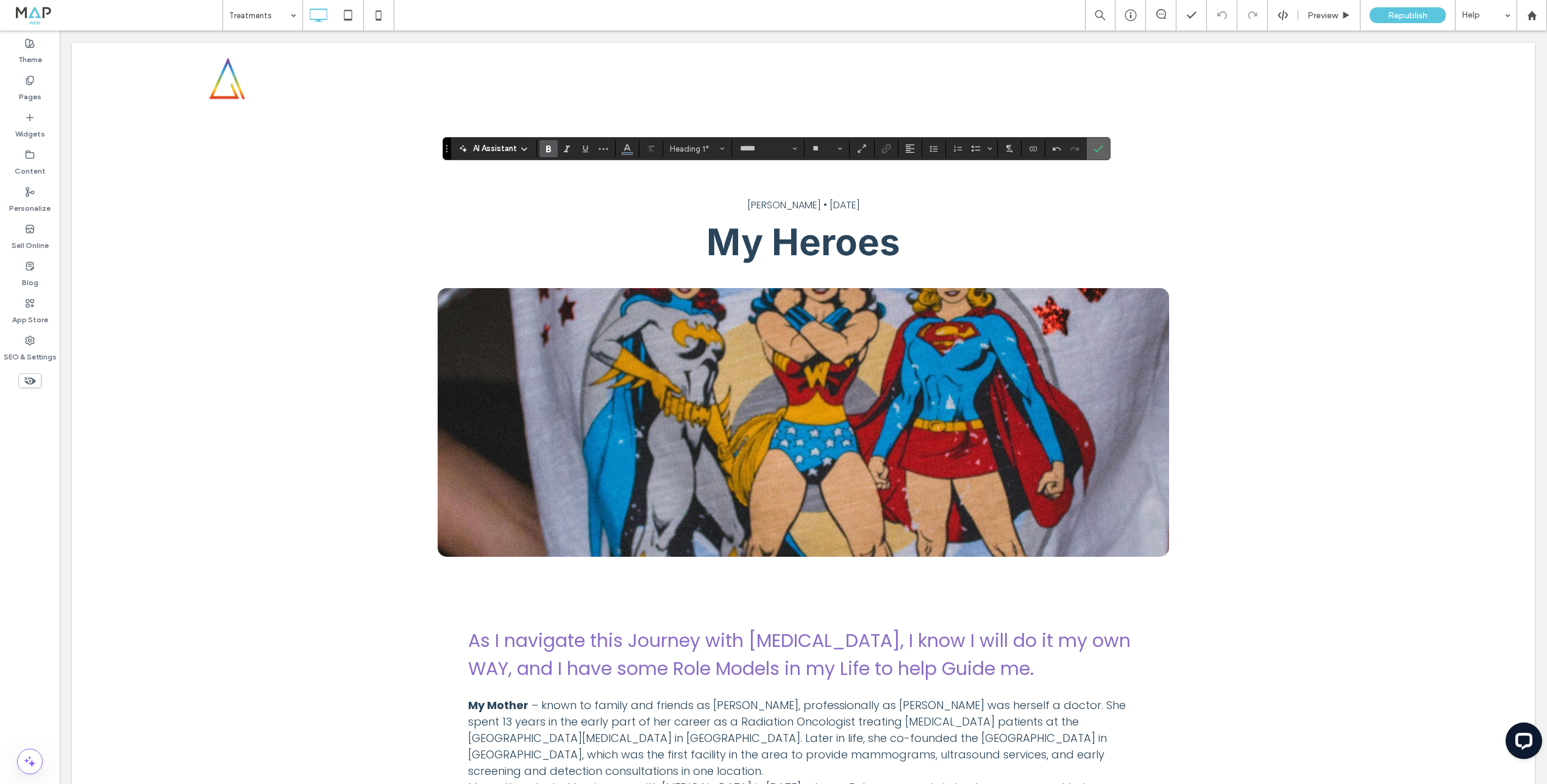
click at [1101, 150] on icon "Confirm" at bounding box center [1099, 149] width 10 height 10
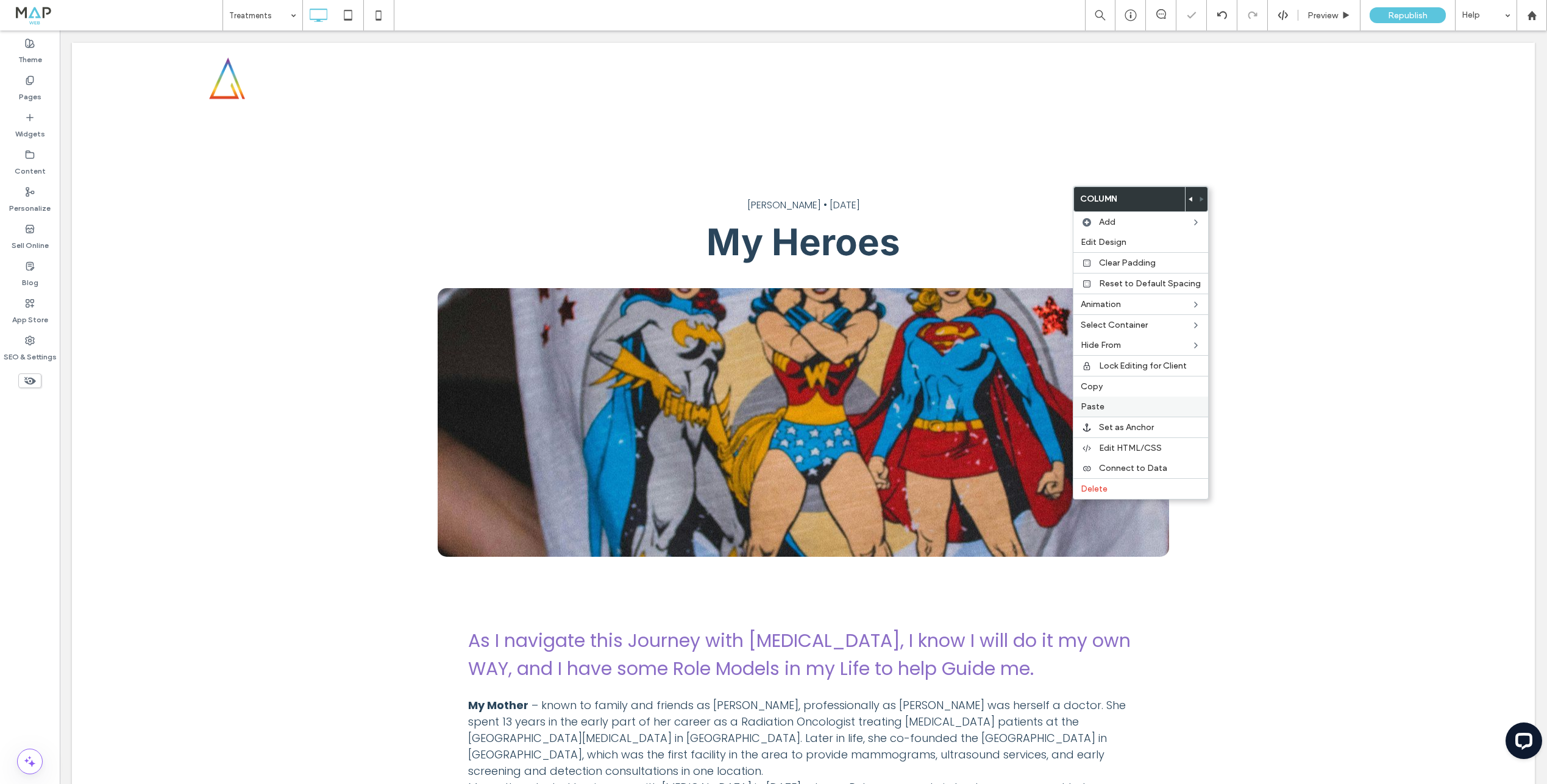
click at [1107, 409] on label "Paste" at bounding box center [1140, 407] width 120 height 11
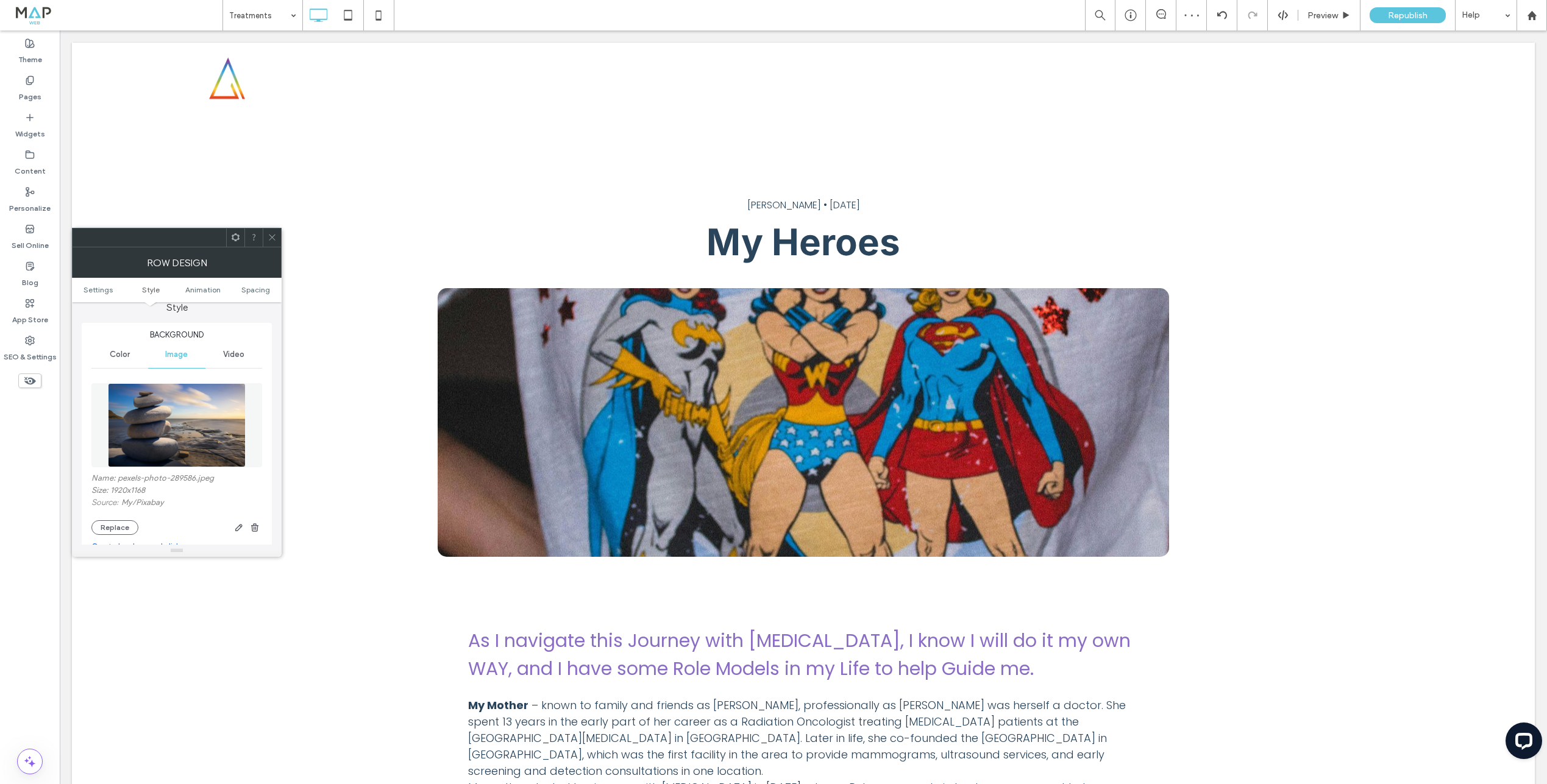
scroll to position [185, 0]
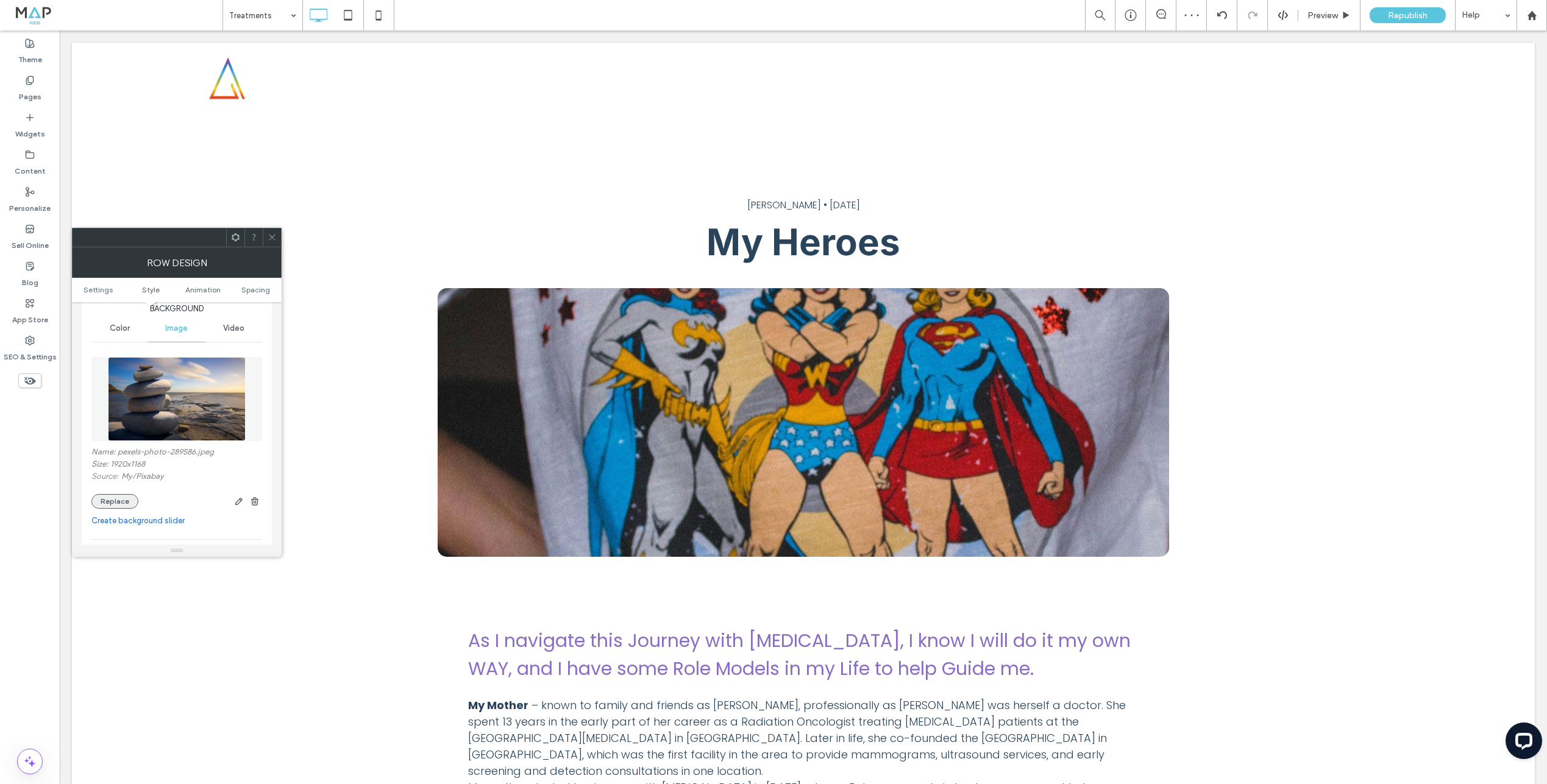
drag, startPoint x: 122, startPoint y: 497, endPoint x: 154, endPoint y: 500, distance: 32.1
click at [122, 498] on button "Replace" at bounding box center [115, 501] width 47 height 14
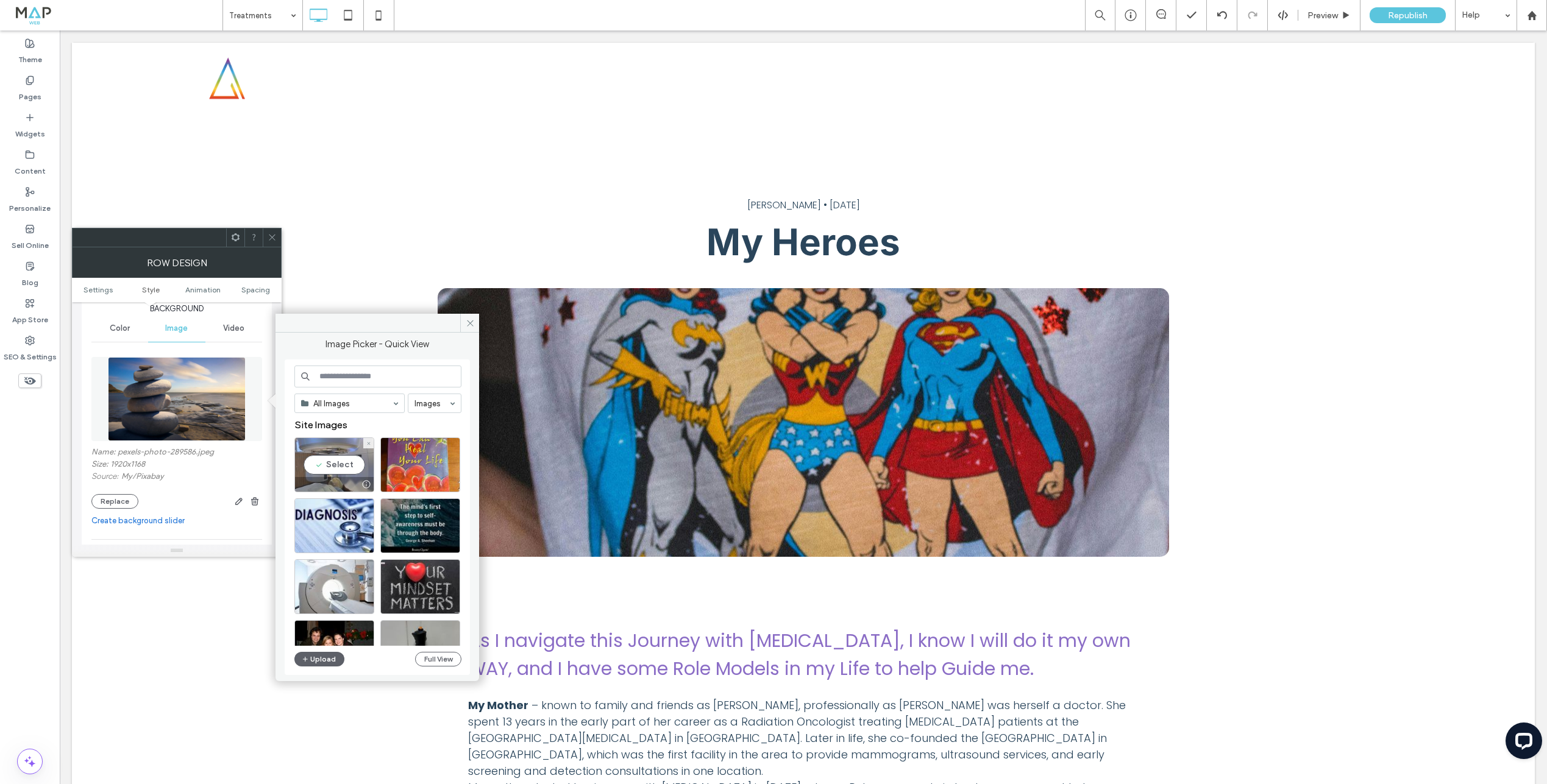
click at [335, 468] on div "Select" at bounding box center [334, 464] width 80 height 55
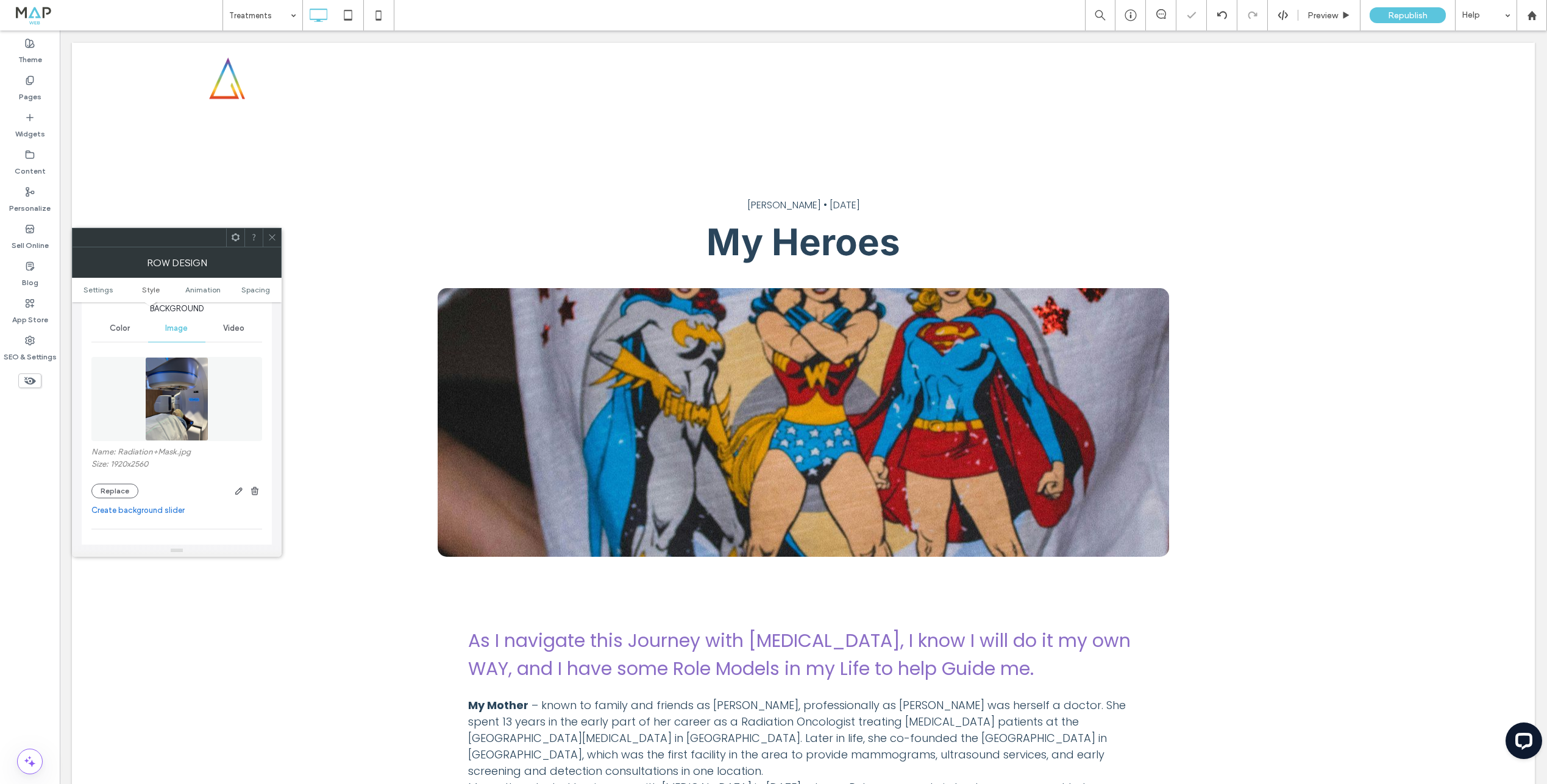
click at [274, 233] on icon at bounding box center [272, 238] width 9 height 9
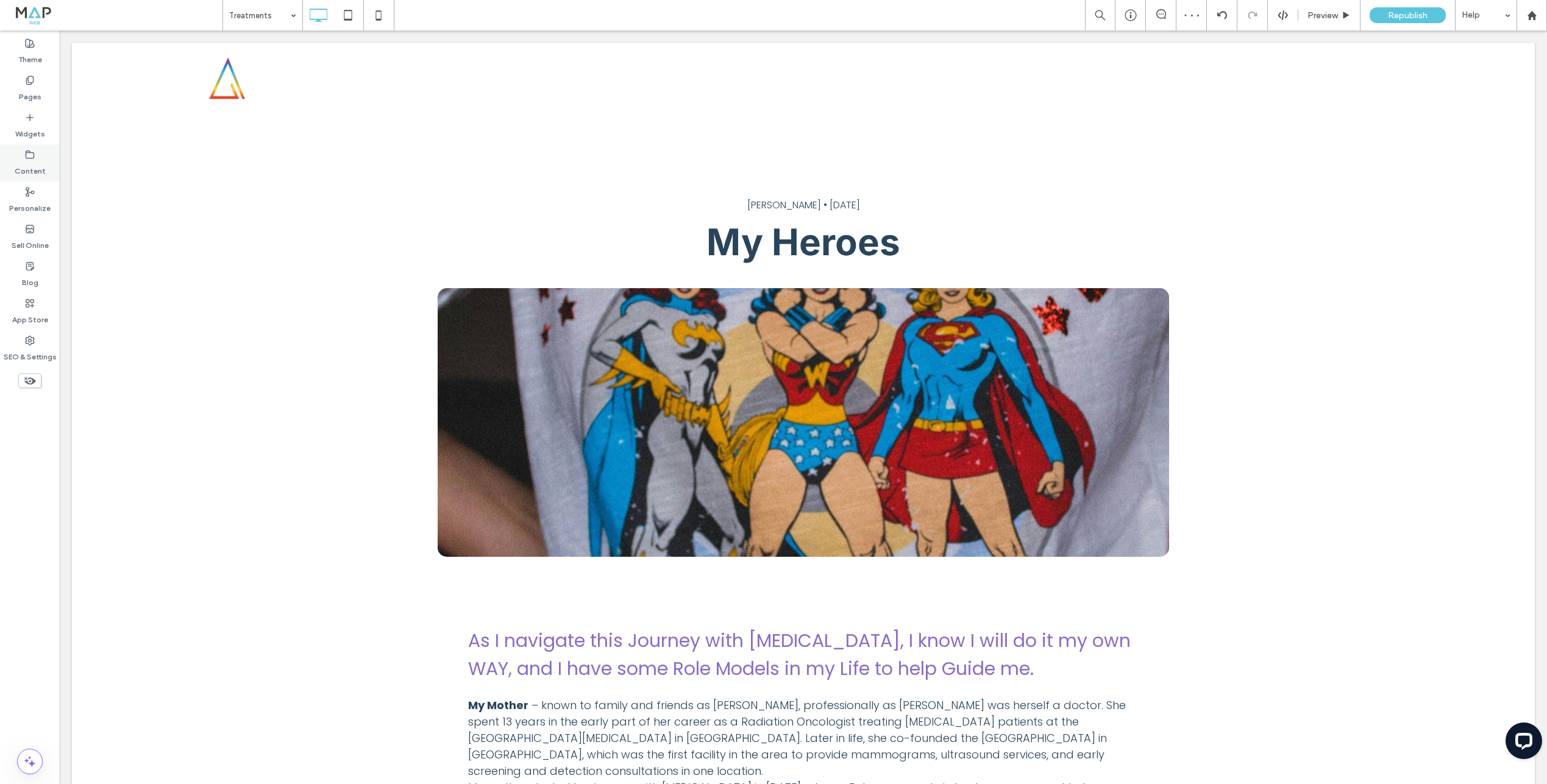
drag, startPoint x: 21, startPoint y: 87, endPoint x: 41, endPoint y: 169, distance: 84.4
click at [21, 87] on label "Pages" at bounding box center [30, 94] width 23 height 17
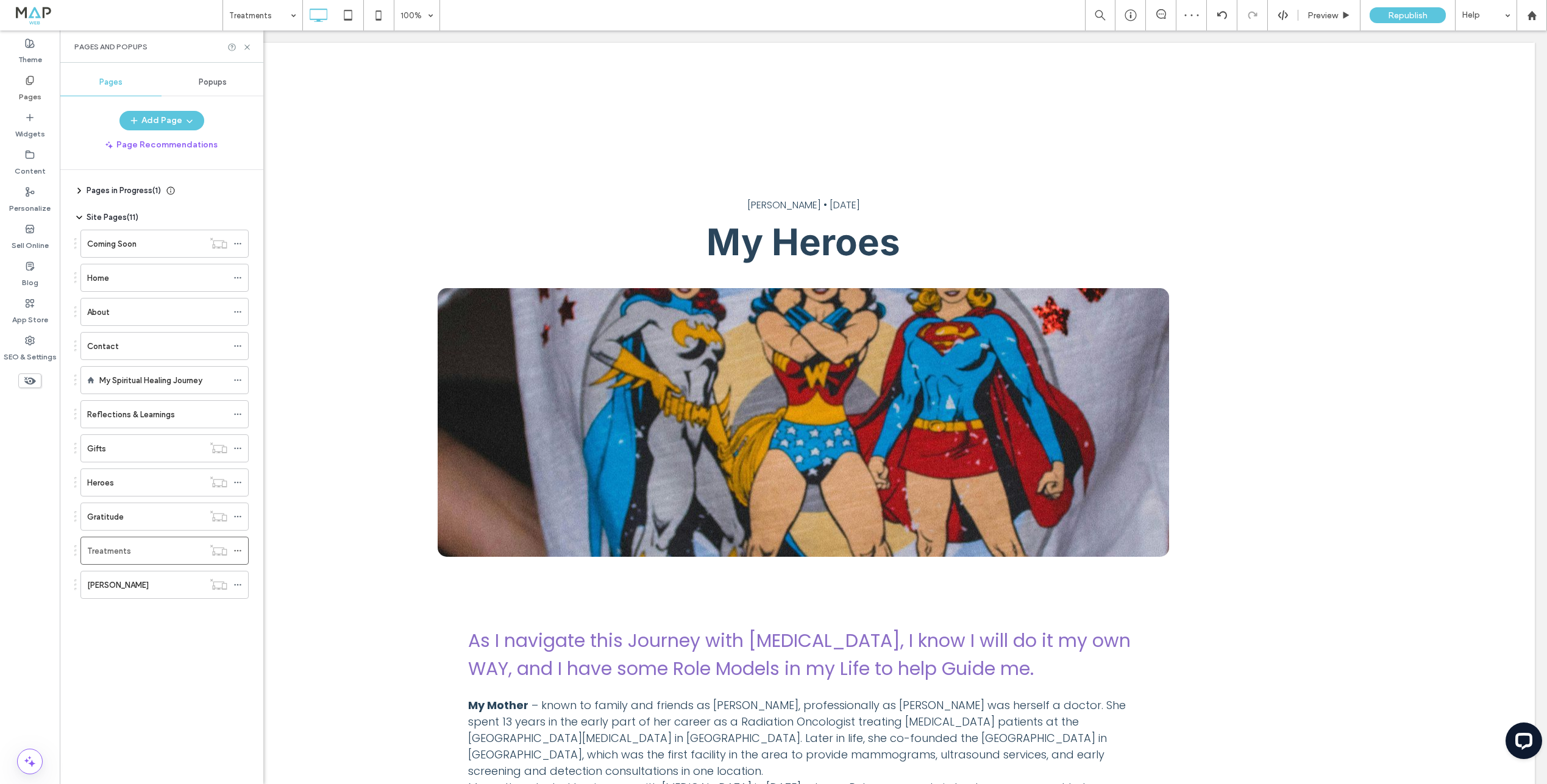
click at [140, 521] on div "Gratitude" at bounding box center [145, 517] width 116 height 13
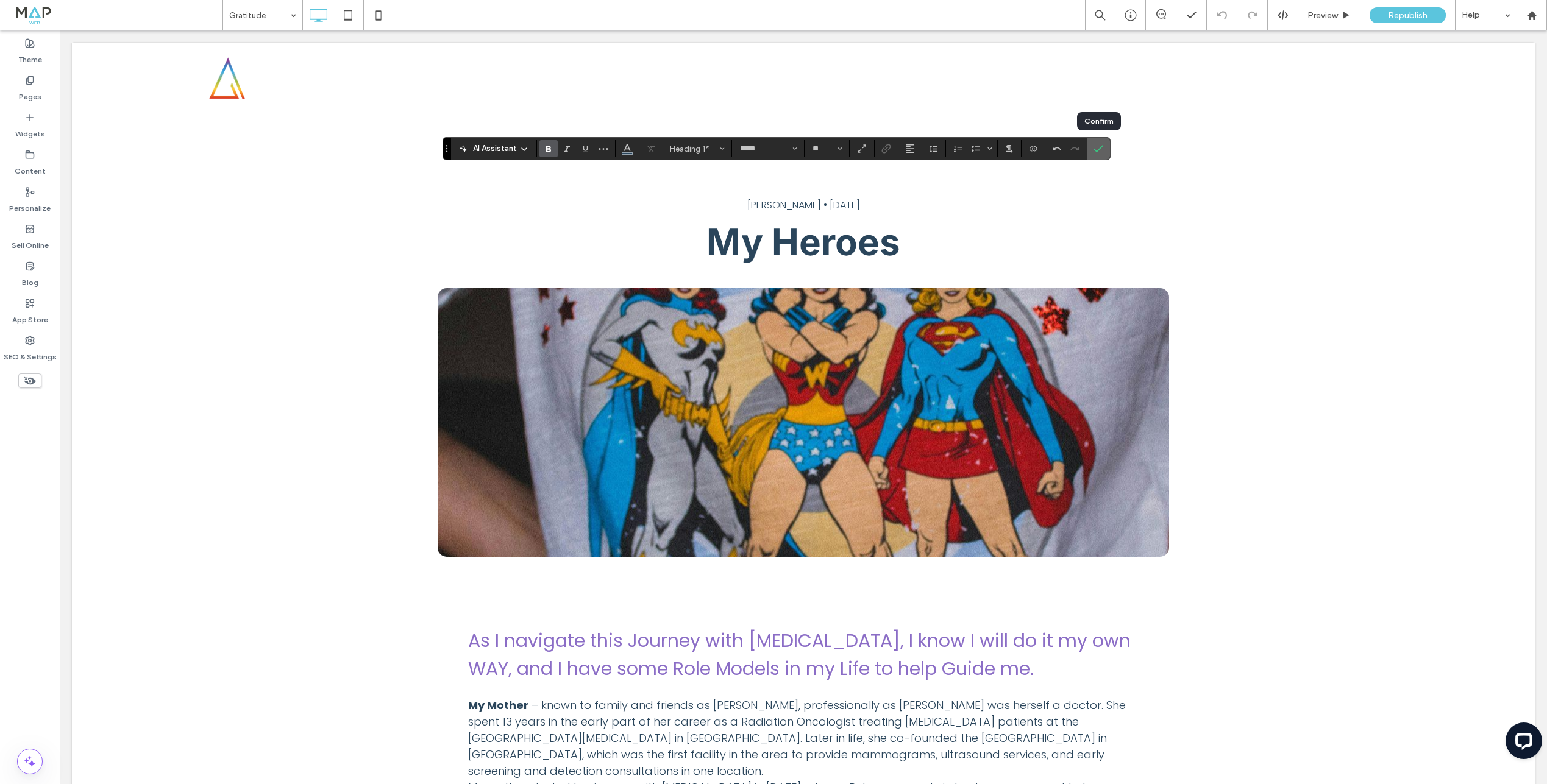
click at [1101, 152] on icon "Confirm" at bounding box center [1099, 149] width 10 height 10
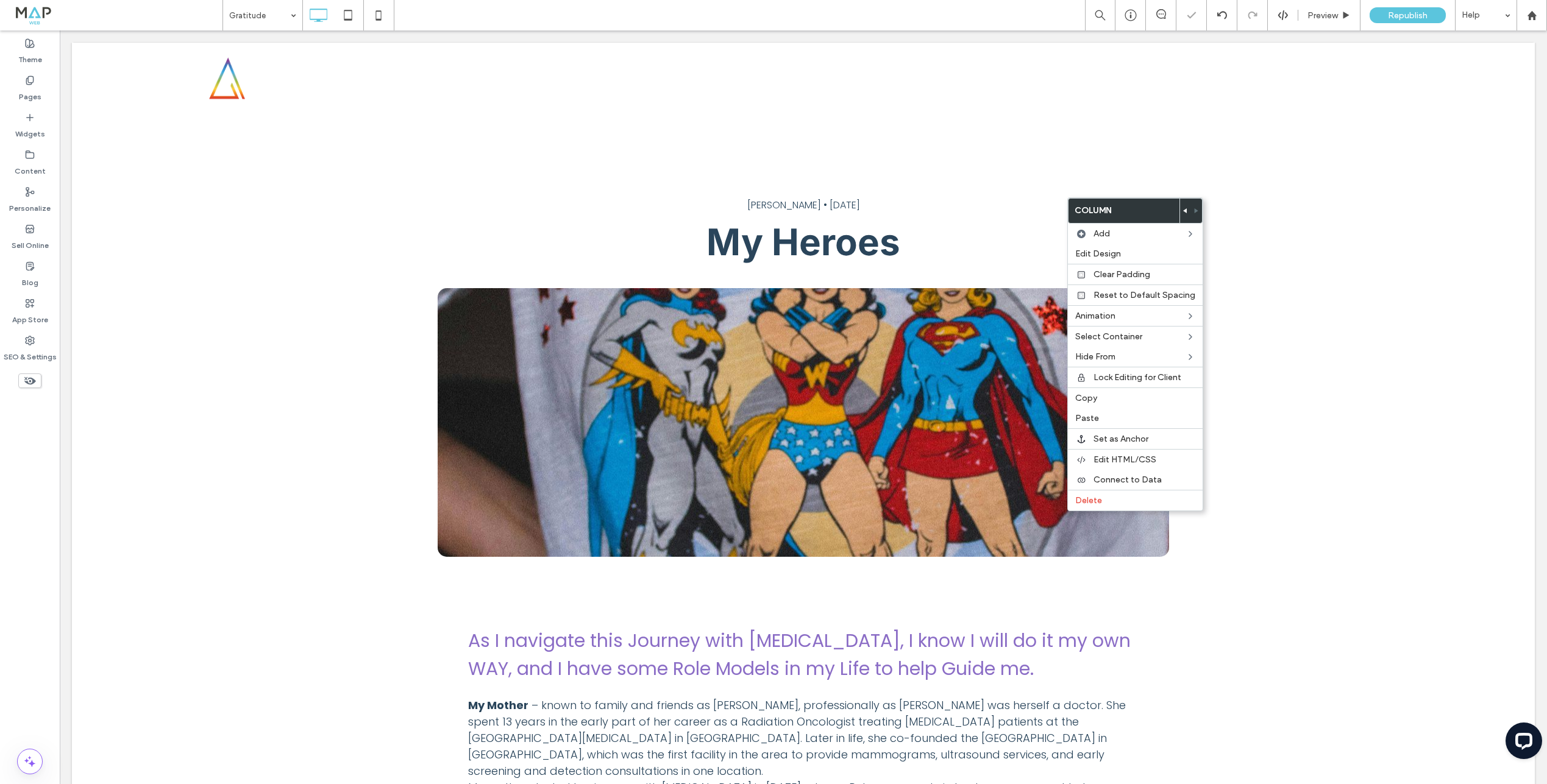
drag, startPoint x: 1109, startPoint y: 414, endPoint x: 665, endPoint y: 338, distance: 450.5
click at [1109, 414] on label "Paste" at bounding box center [1135, 419] width 120 height 11
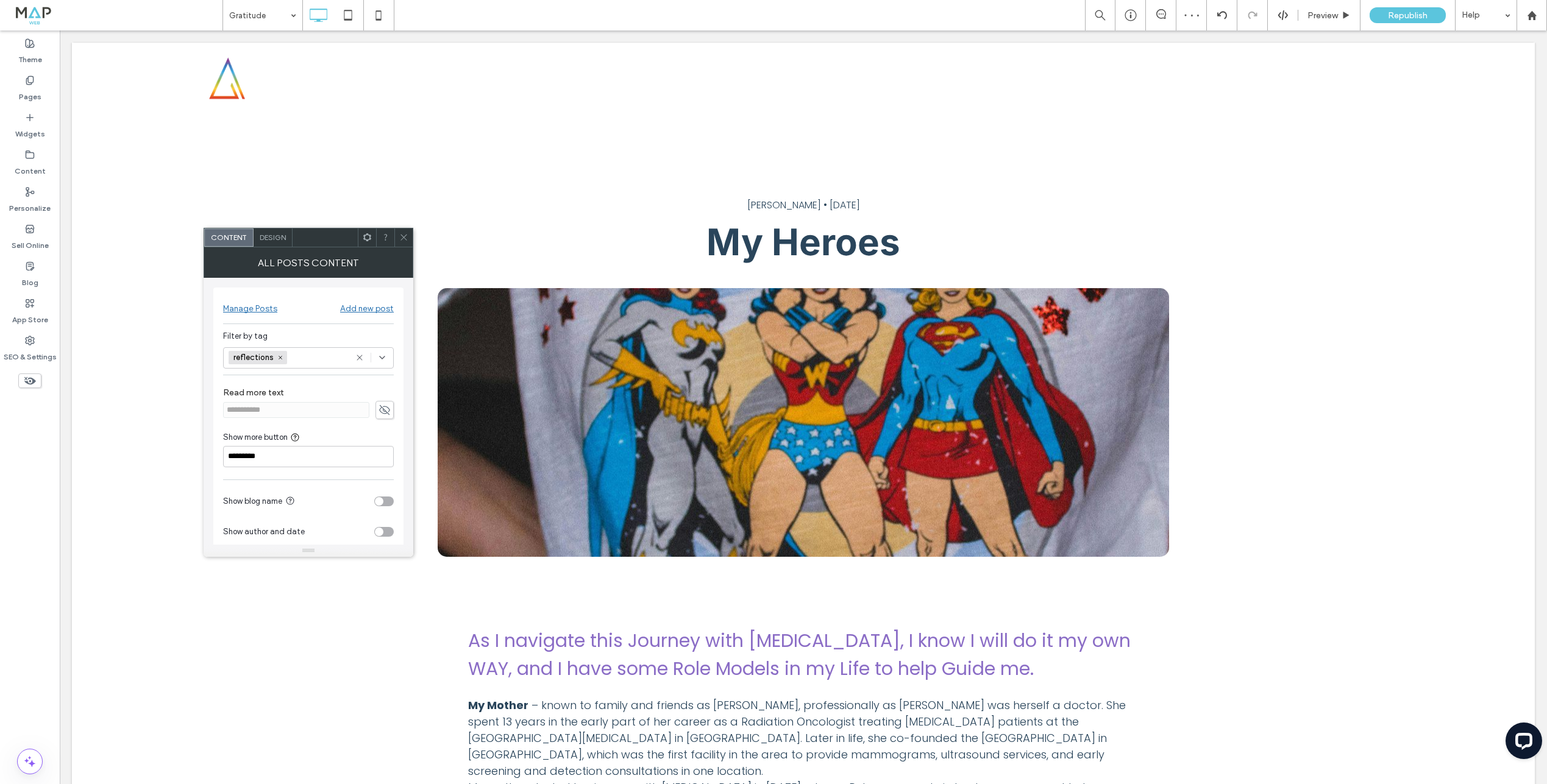
drag, startPoint x: 275, startPoint y: 359, endPoint x: 291, endPoint y: 360, distance: 16.0
click at [282, 359] on span "reflections" at bounding box center [258, 357] width 59 height 14
click at [295, 361] on div "Select" at bounding box center [309, 358] width 171 height 22
click at [277, 427] on span "gratitude" at bounding box center [264, 422] width 35 height 13
click at [403, 239] on icon at bounding box center [403, 238] width 9 height 9
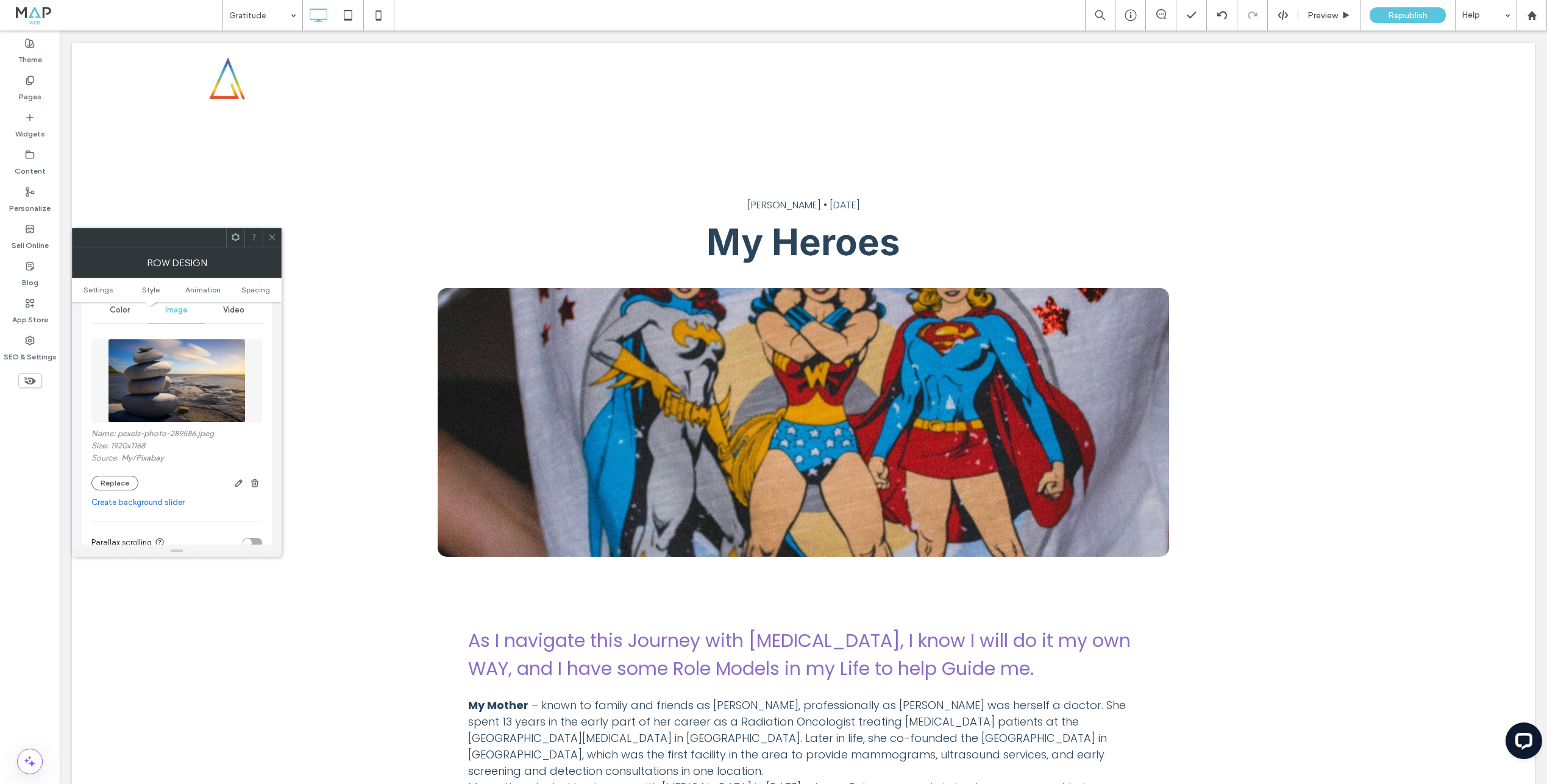
scroll to position [248, 0]
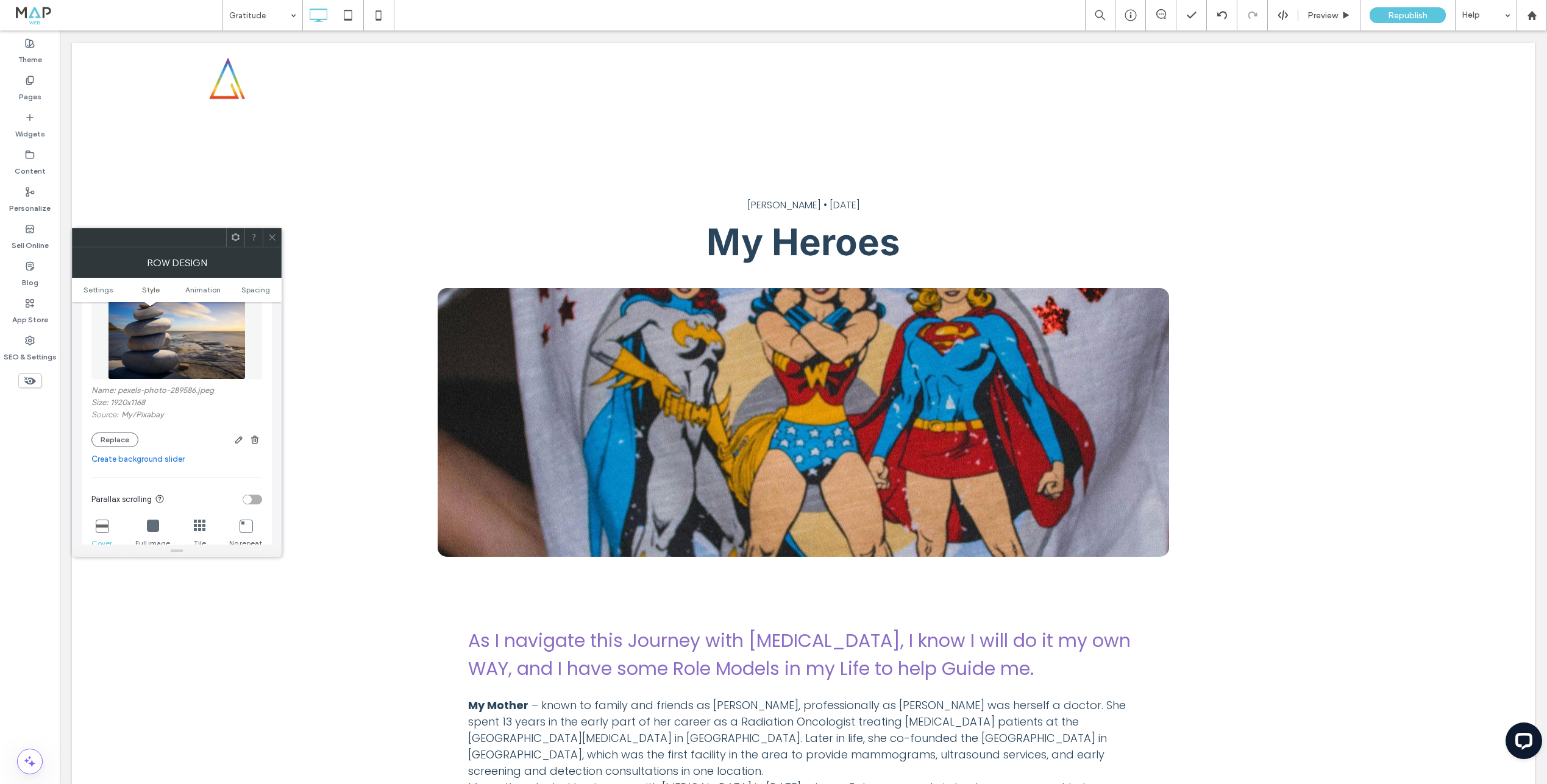
drag, startPoint x: 113, startPoint y: 442, endPoint x: 185, endPoint y: 437, distance: 72.2
click at [113, 442] on button "Replace" at bounding box center [115, 440] width 47 height 14
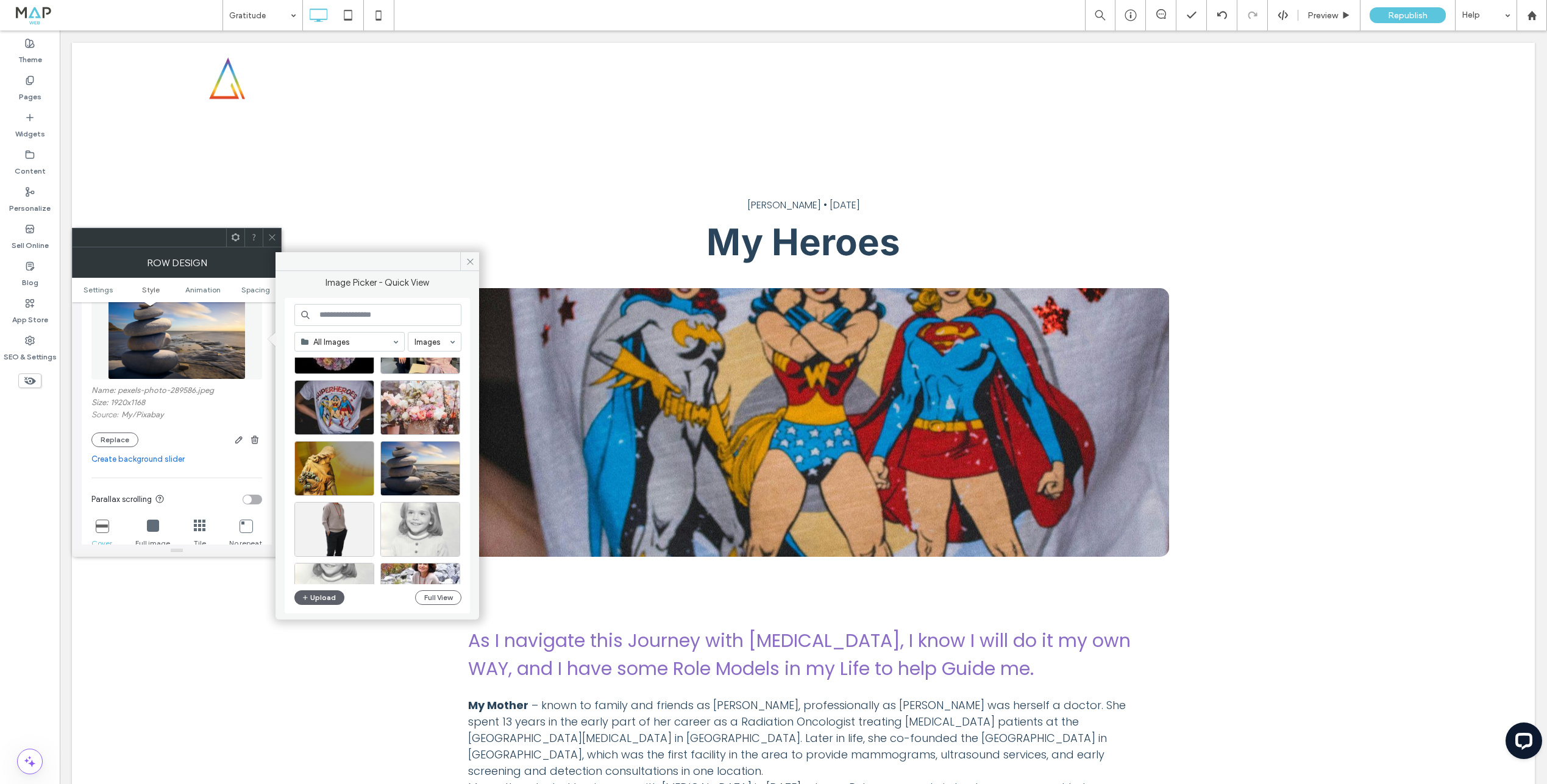
scroll to position [302, 0]
click at [347, 458] on div "Select" at bounding box center [334, 467] width 80 height 55
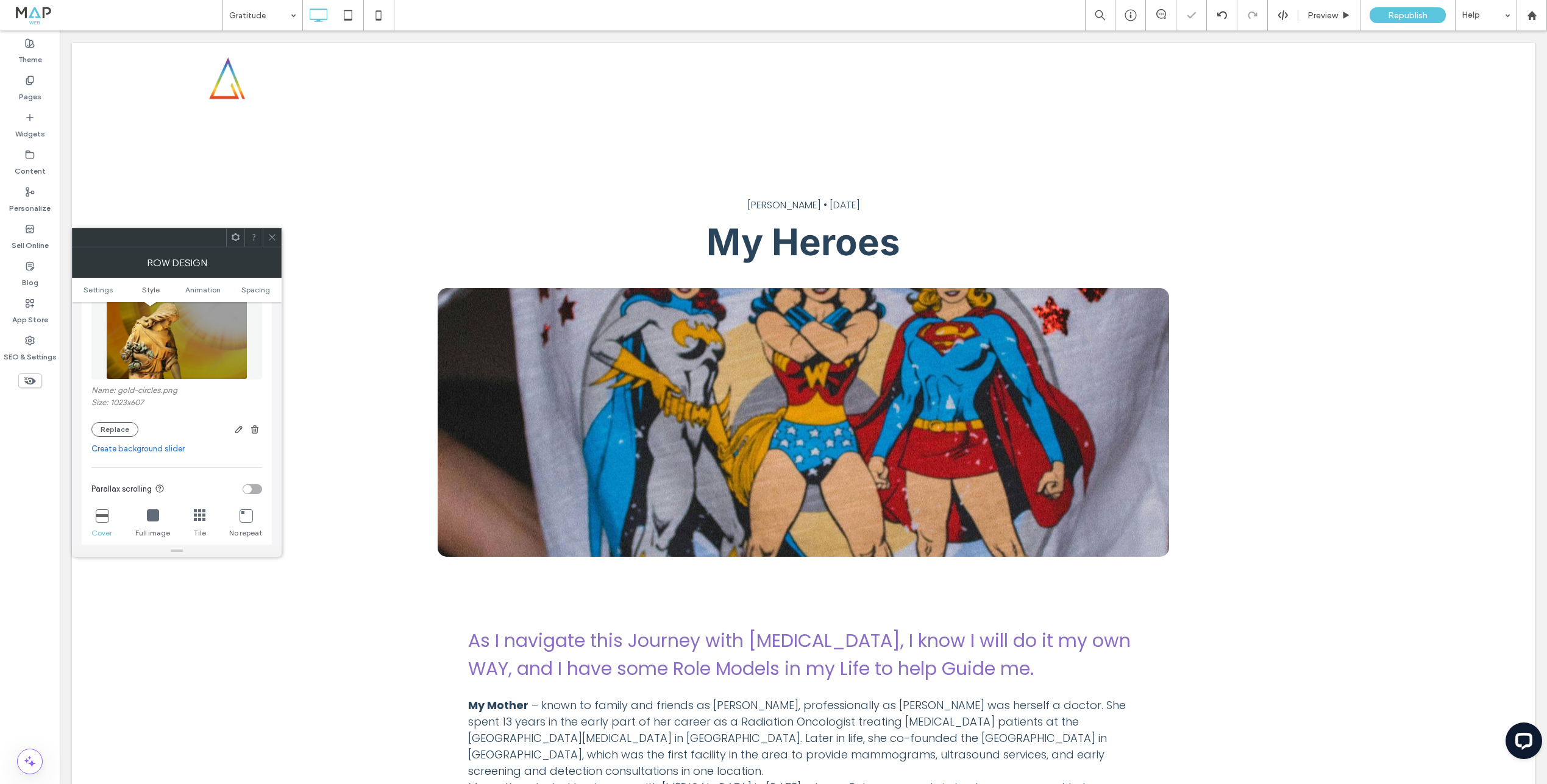
click at [273, 237] on icon at bounding box center [272, 238] width 9 height 9
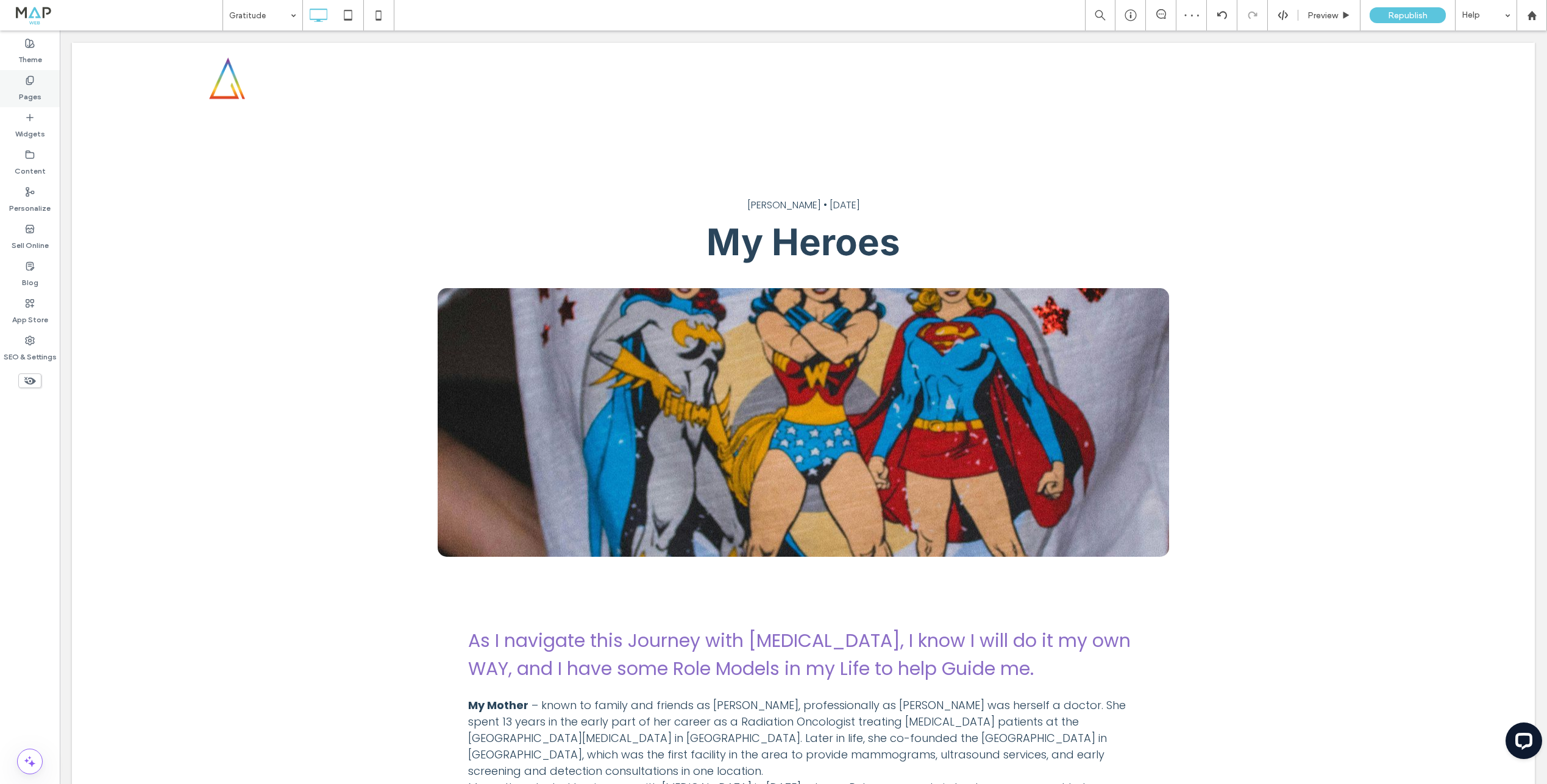
click at [30, 87] on label "Pages" at bounding box center [30, 94] width 23 height 17
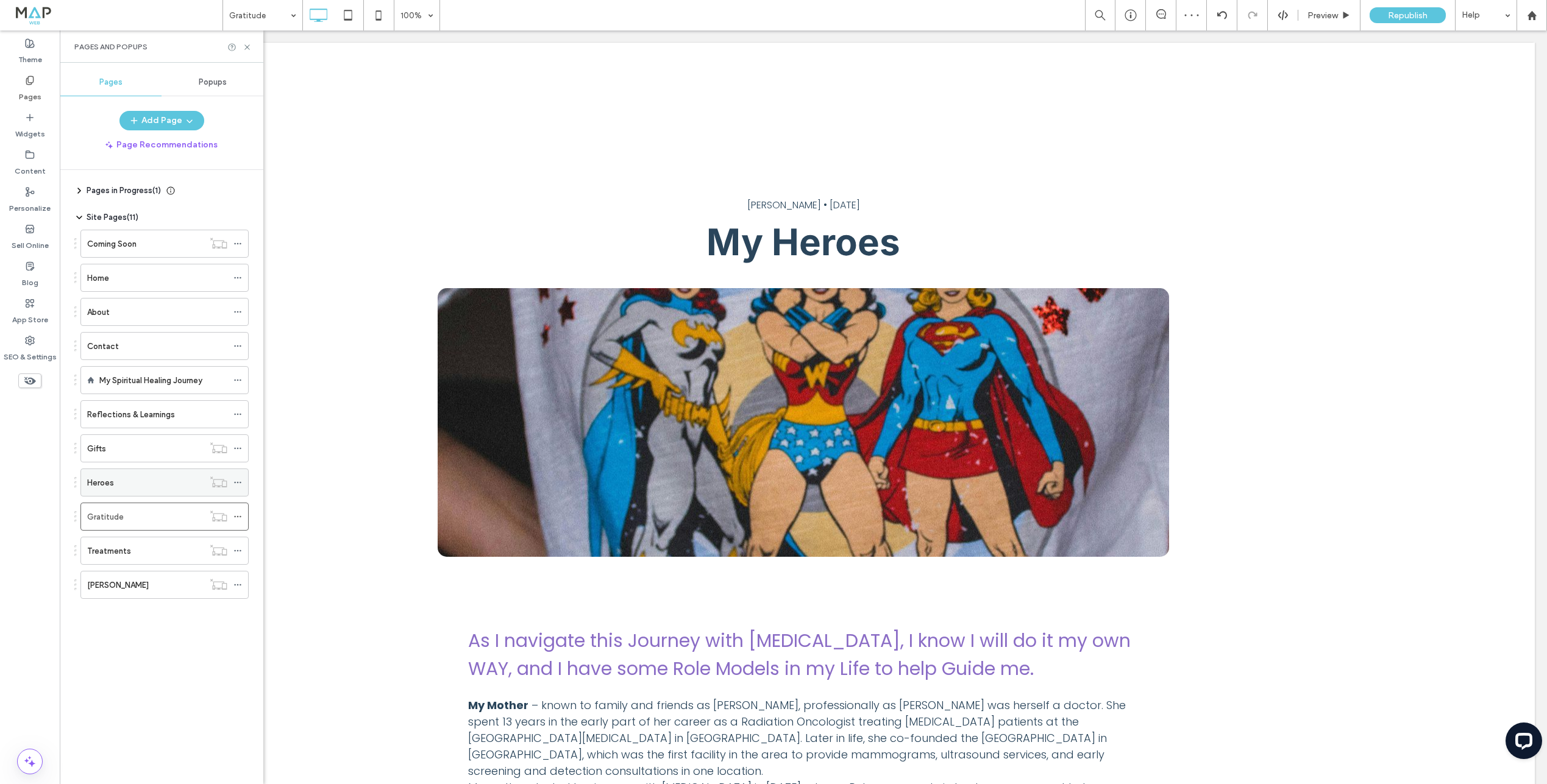
click at [123, 486] on div "Heroes" at bounding box center [145, 482] width 116 height 13
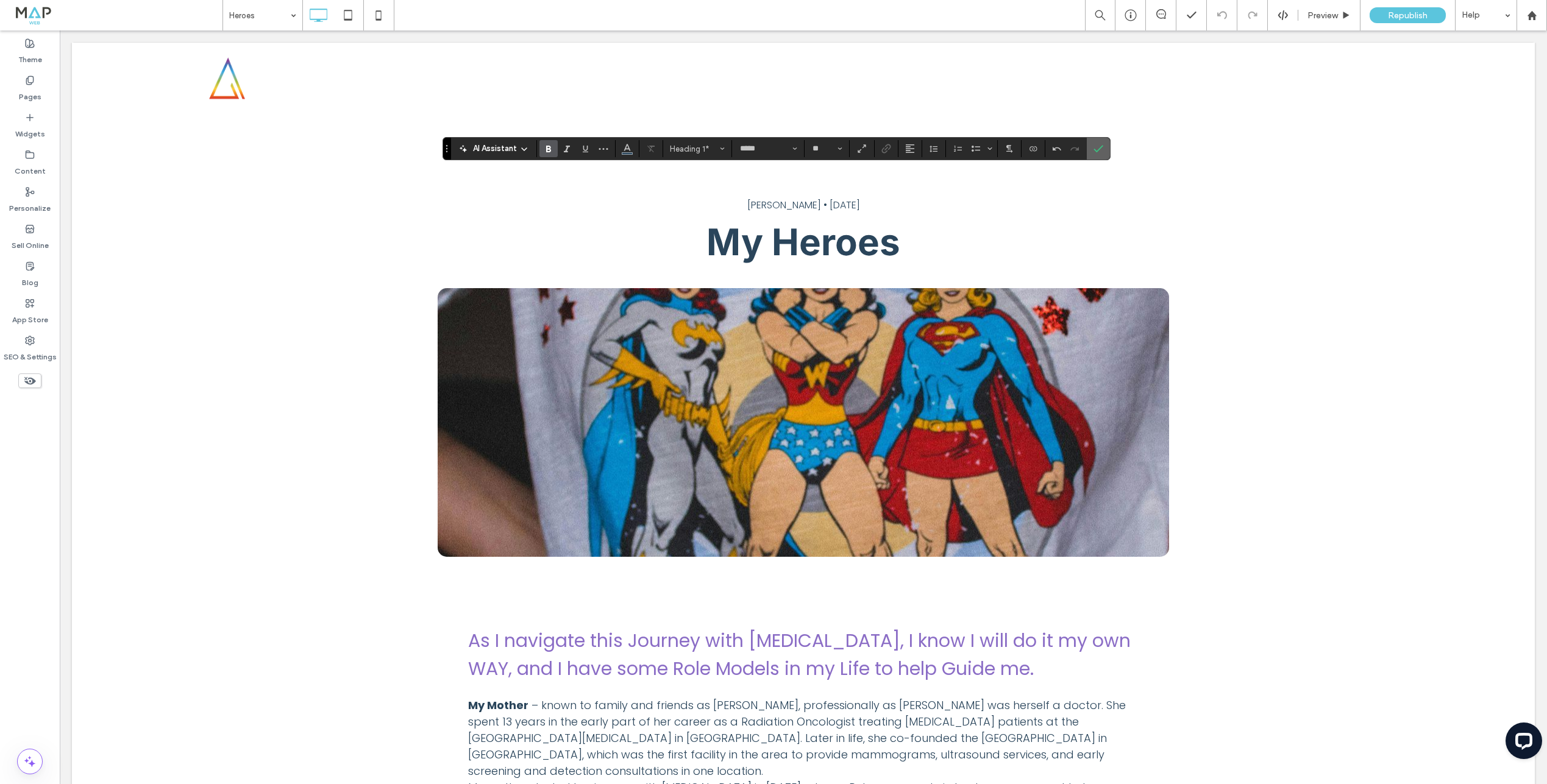
click at [1099, 143] on span "Confirm" at bounding box center [1099, 149] width 10 height 21
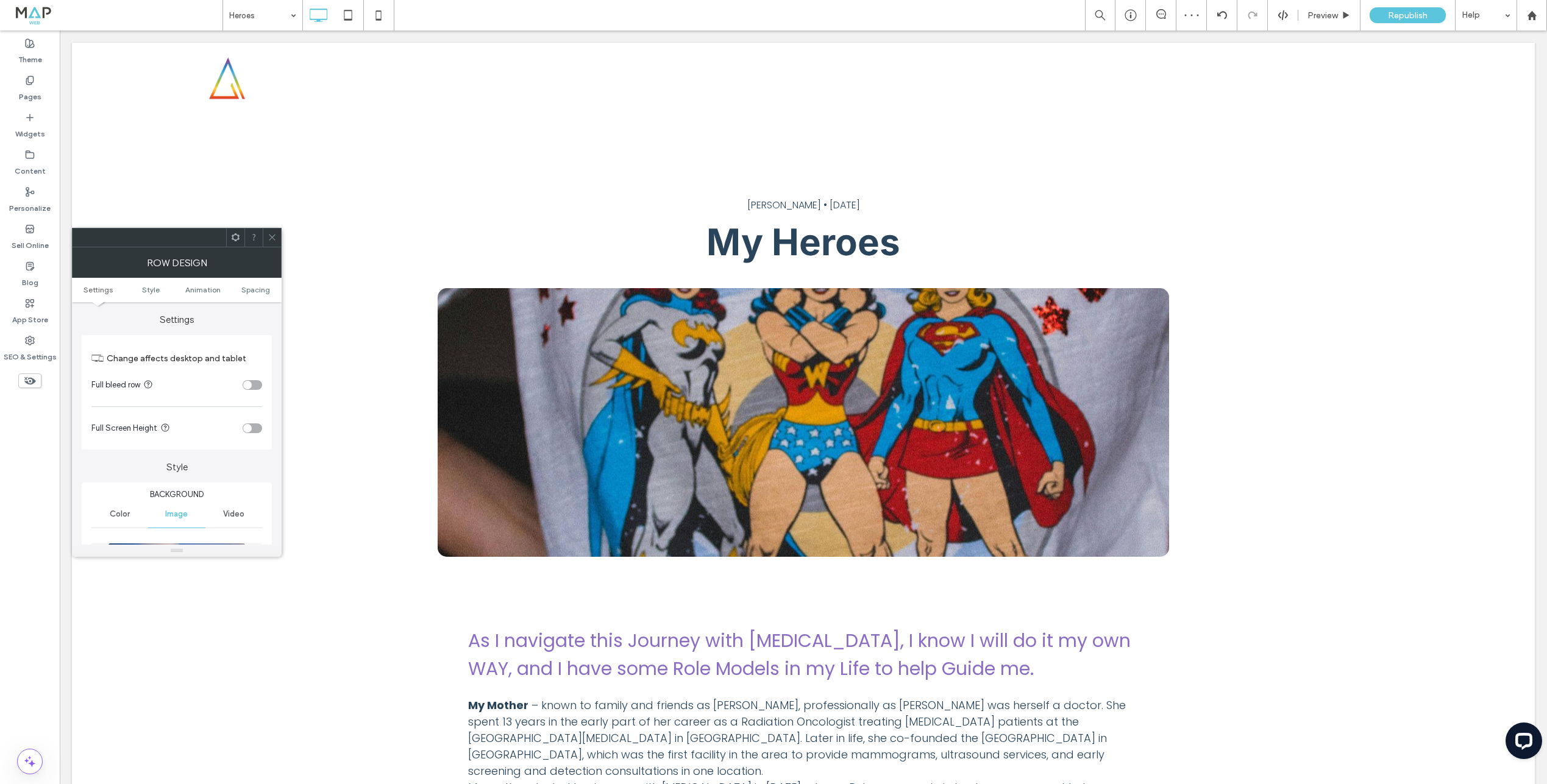
click at [276, 239] on div at bounding box center [272, 238] width 18 height 18
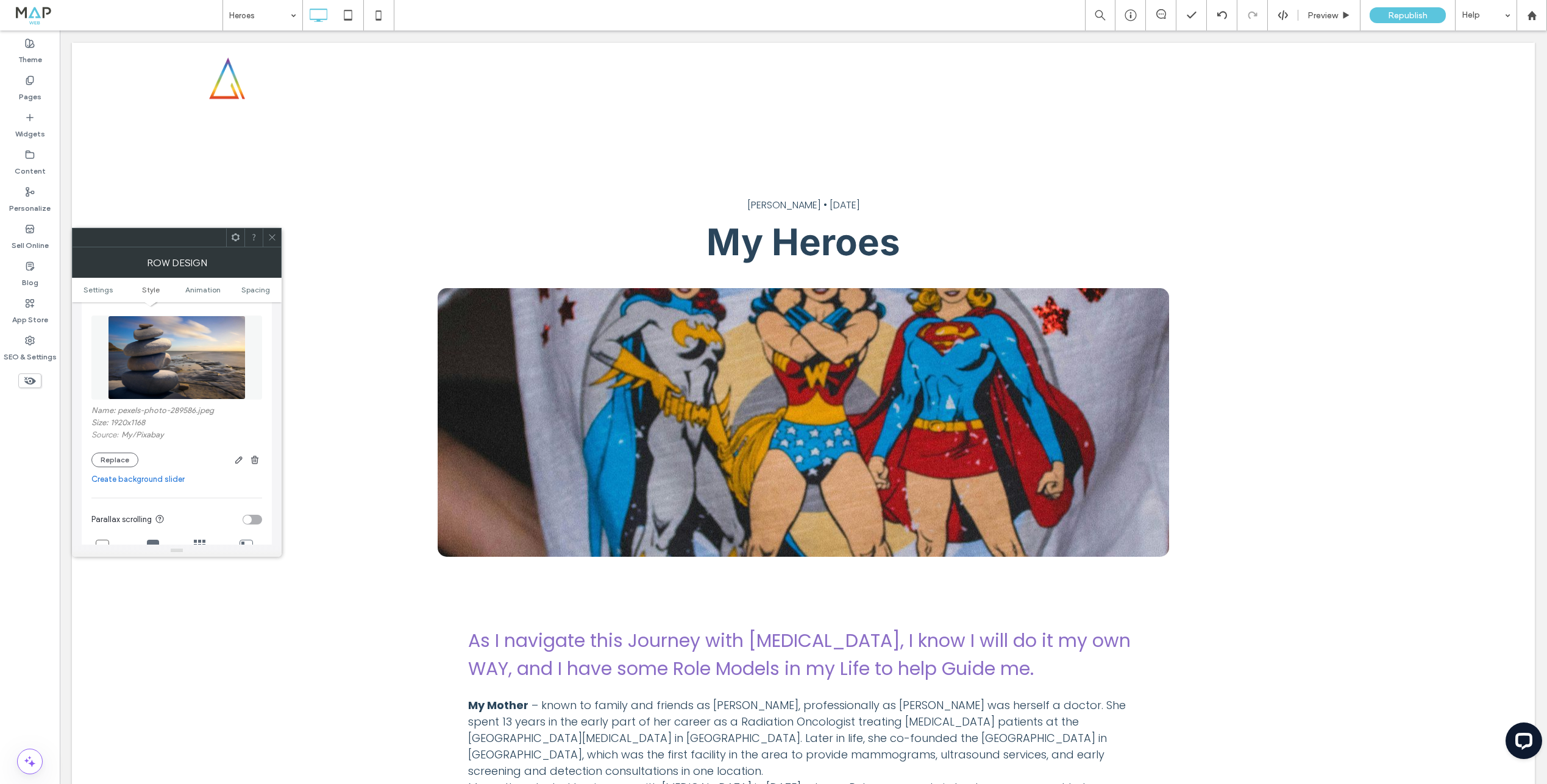
scroll to position [233, 0]
drag, startPoint x: 122, startPoint y: 453, endPoint x: 151, endPoint y: 450, distance: 29.2
click at [122, 453] on button "Replace" at bounding box center [115, 455] width 47 height 14
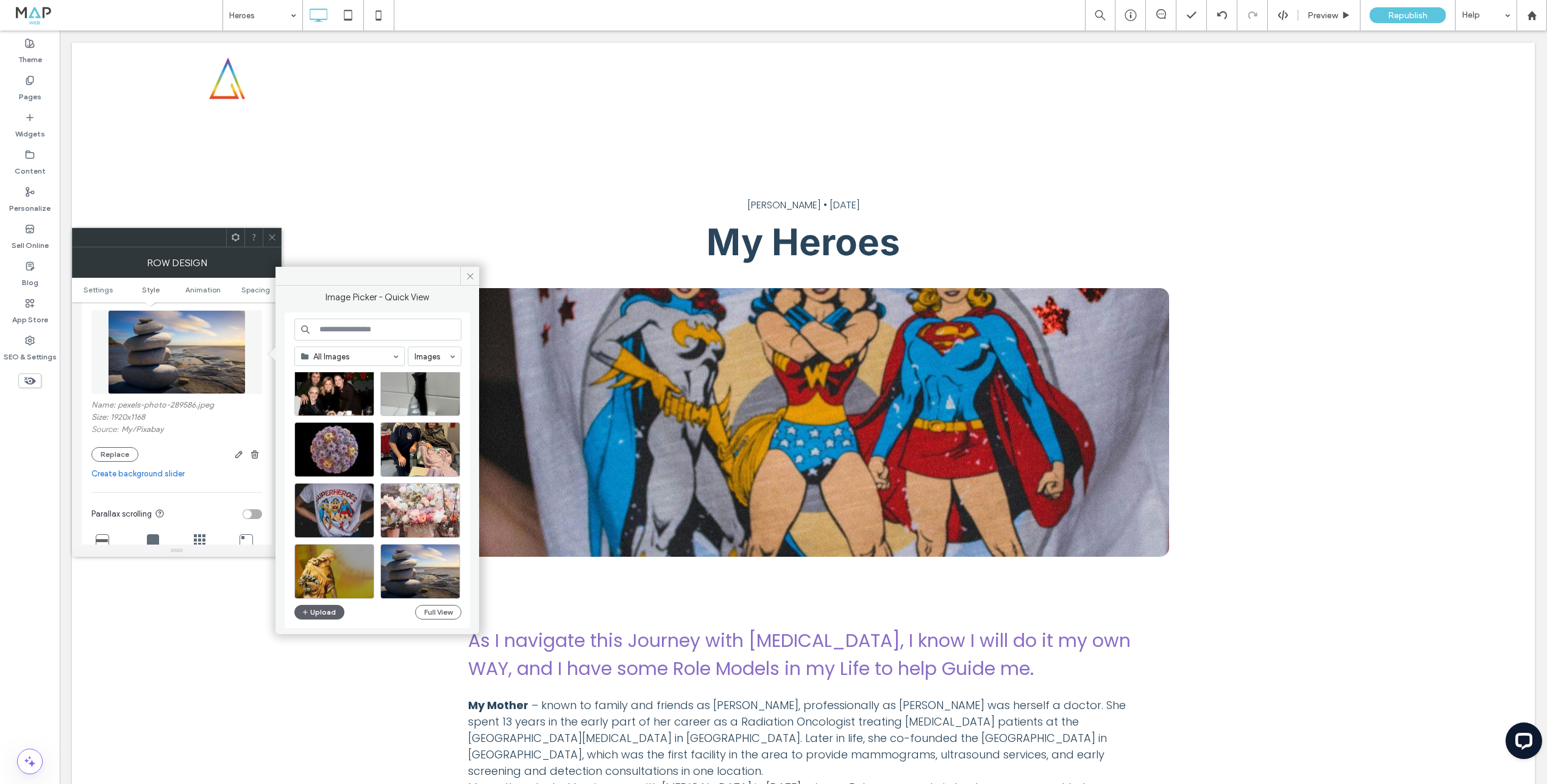
scroll to position [237, 0]
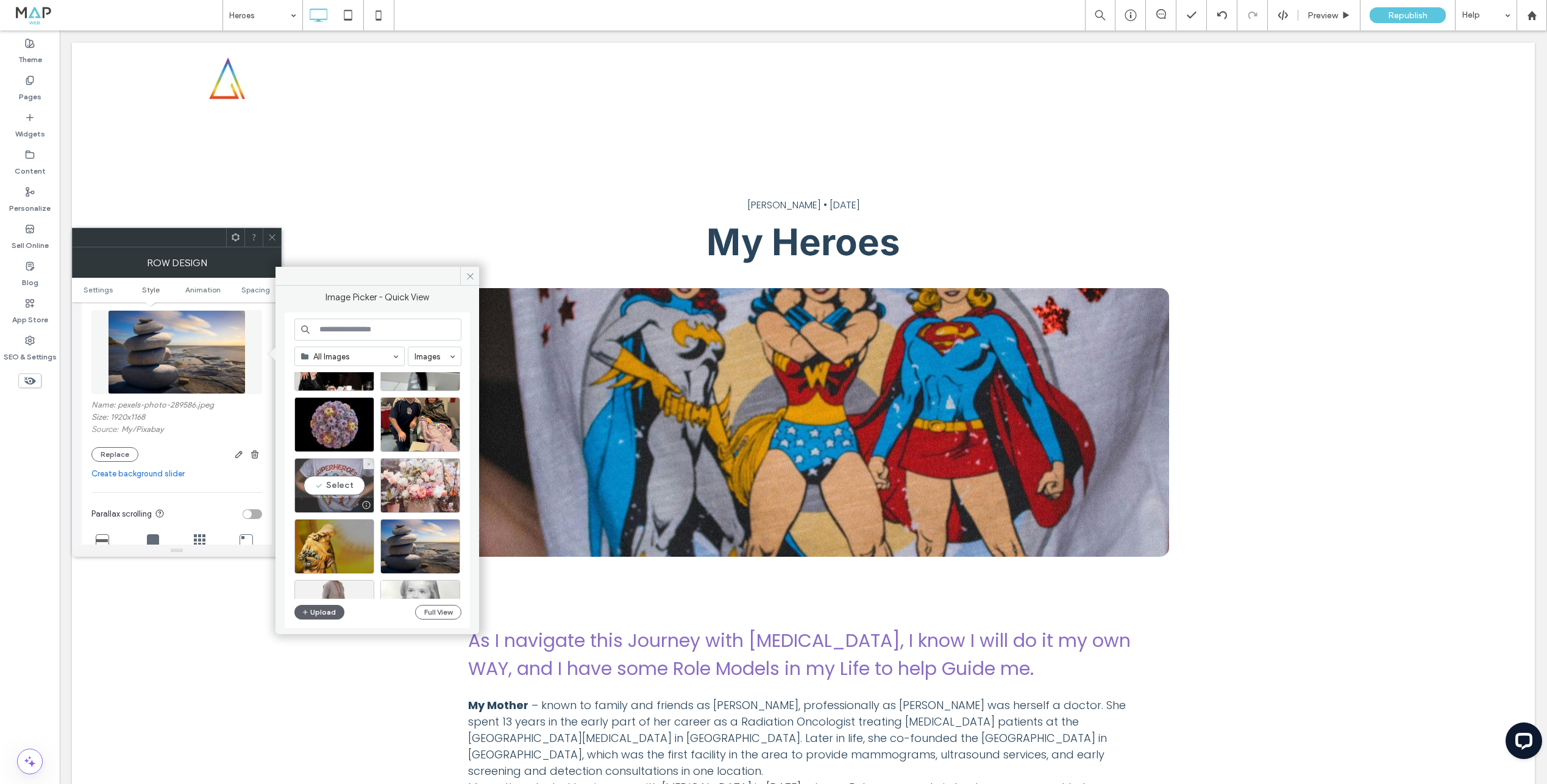
click at [337, 478] on div "Select" at bounding box center [334, 485] width 80 height 55
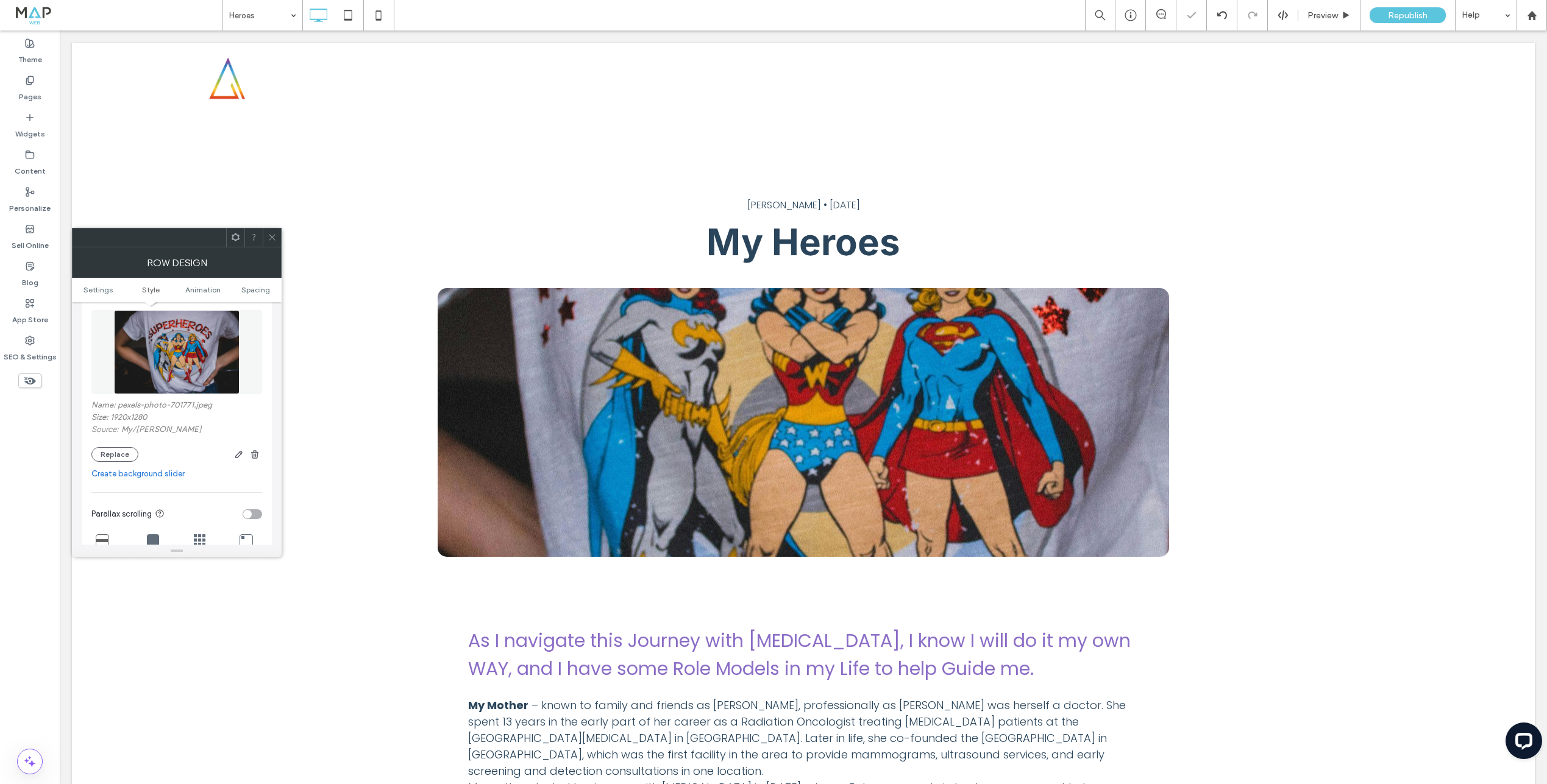
click at [271, 233] on icon at bounding box center [272, 238] width 9 height 9
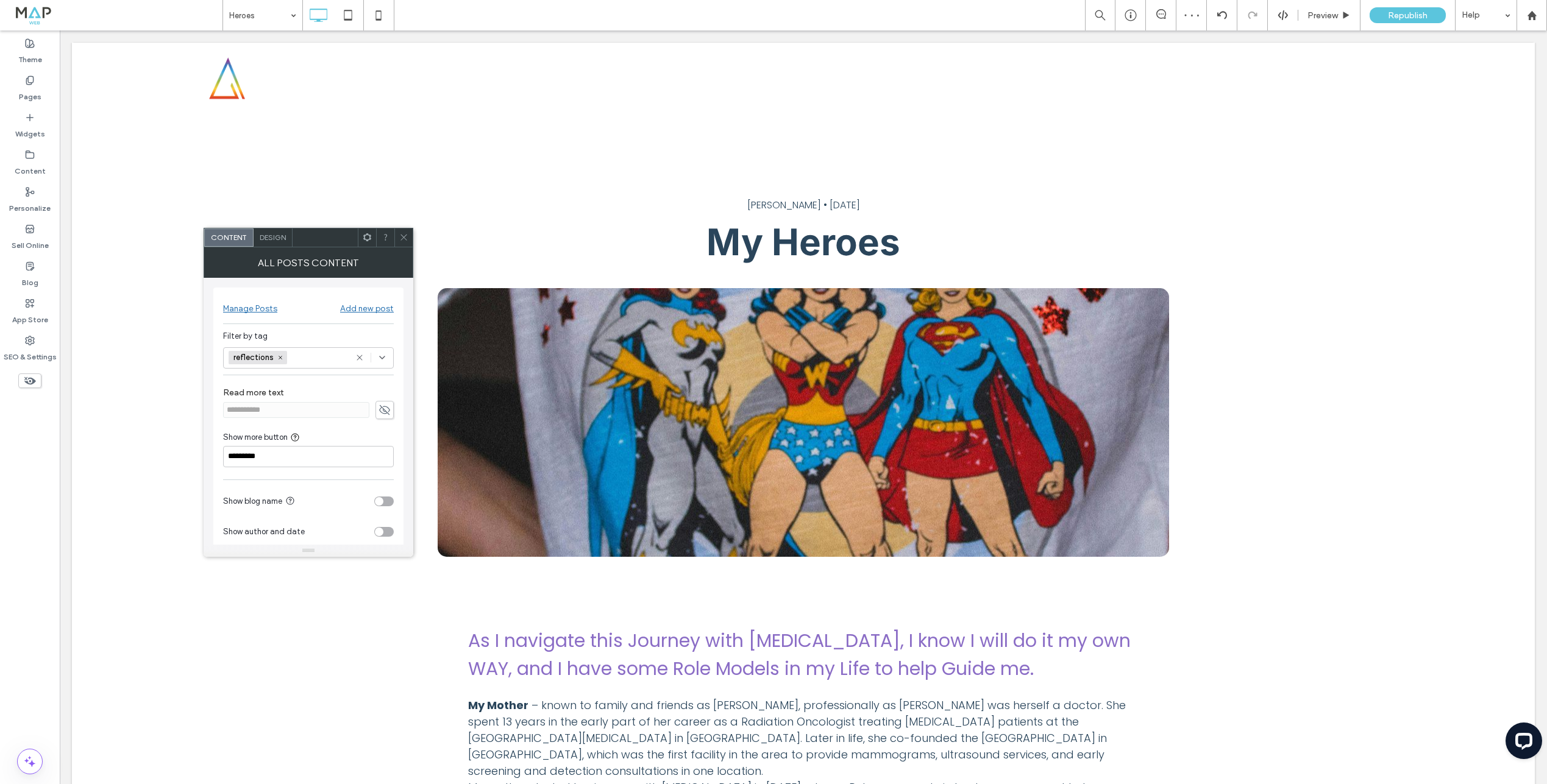
drag, startPoint x: 285, startPoint y: 354, endPoint x: 297, endPoint y: 356, distance: 12.2
click at [285, 354] on span "reflections" at bounding box center [258, 357] width 59 height 14
click at [350, 356] on div "Select" at bounding box center [309, 358] width 171 height 22
drag, startPoint x: 287, startPoint y: 439, endPoint x: 373, endPoint y: 269, distance: 190.5
click at [287, 439] on div "heroes" at bounding box center [312, 444] width 141 height 22
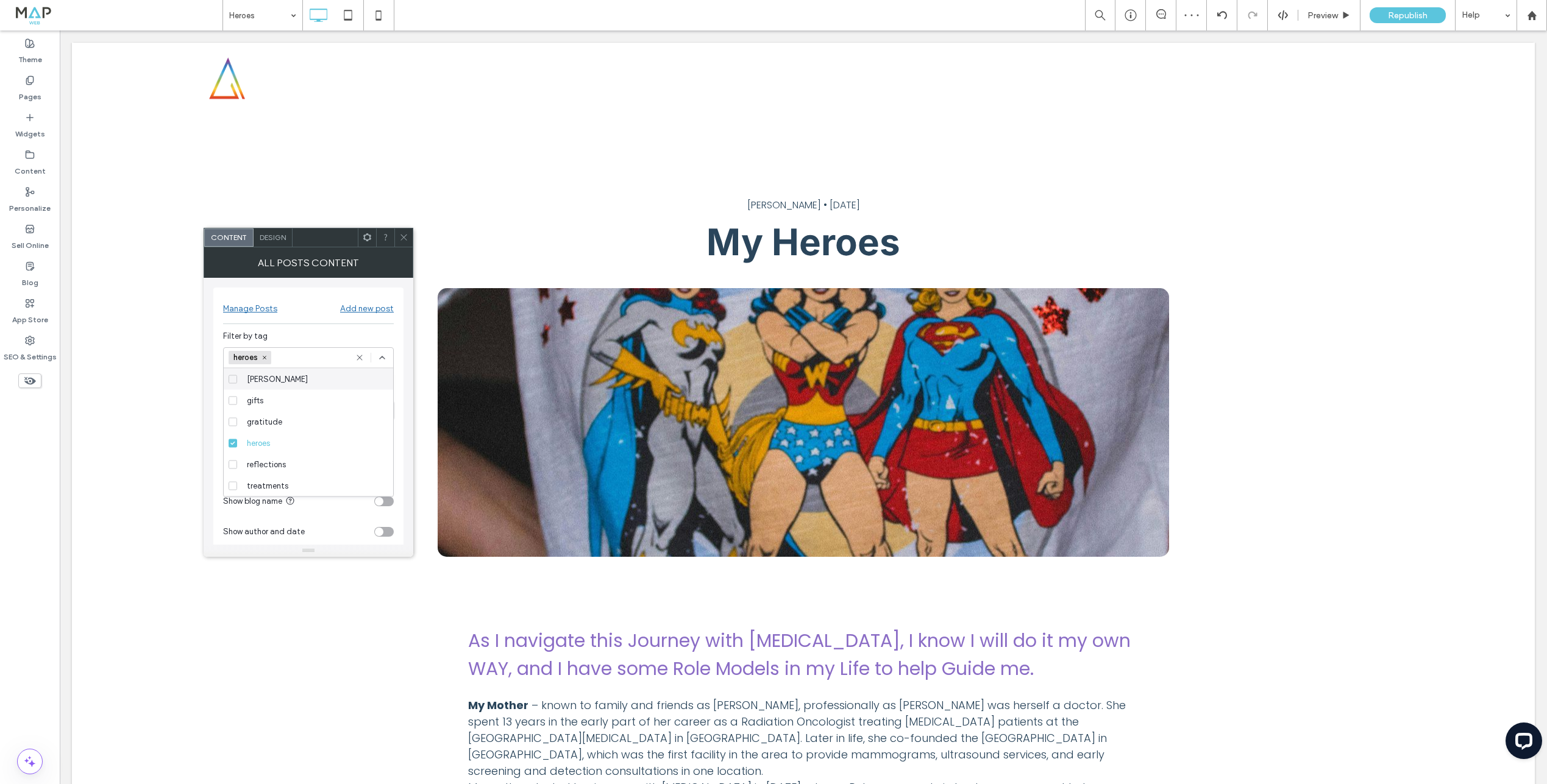
click at [394, 235] on div at bounding box center [385, 238] width 18 height 18
click at [400, 239] on icon at bounding box center [403, 238] width 9 height 9
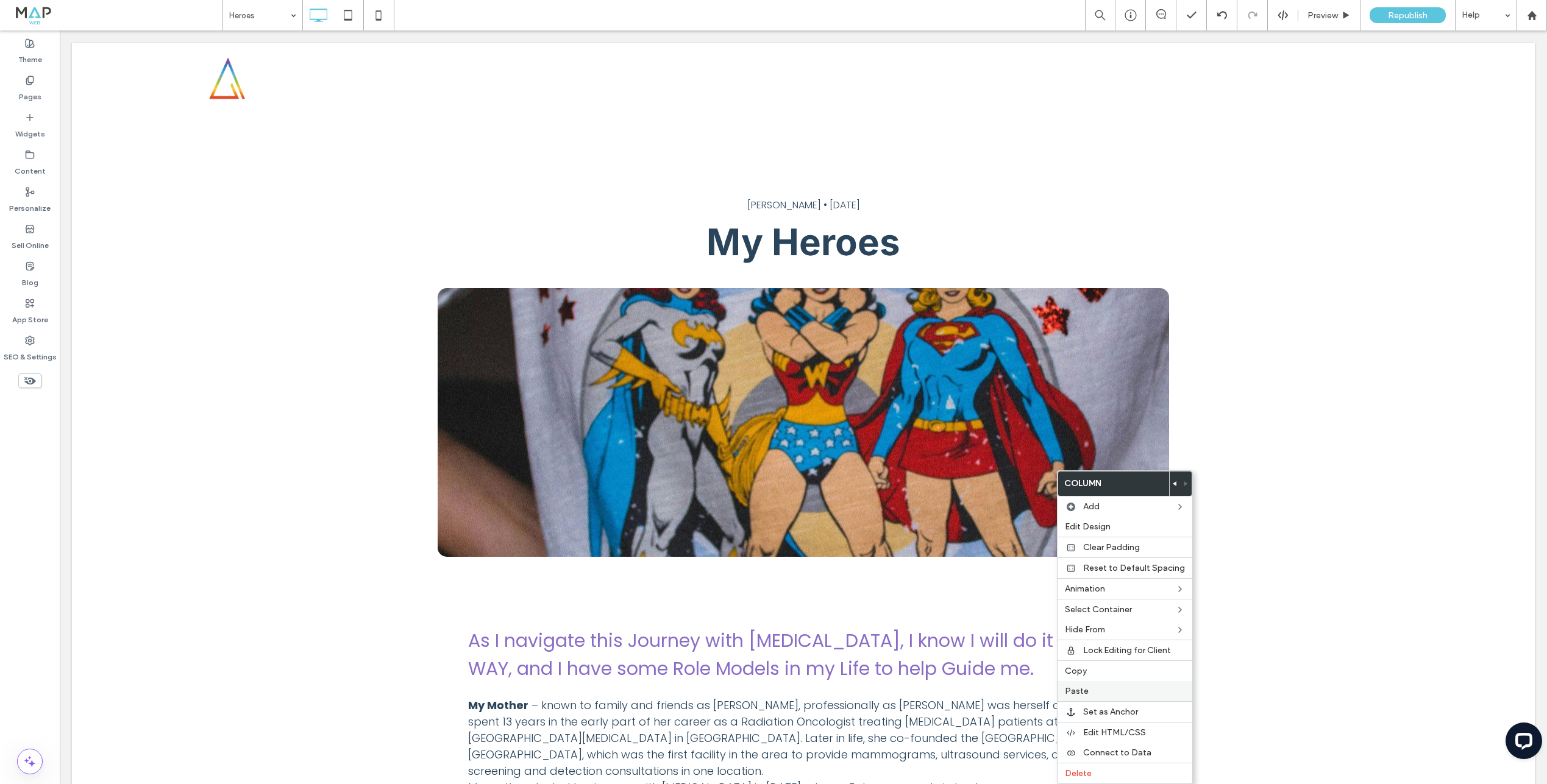
click at [1094, 695] on label "Paste" at bounding box center [1125, 691] width 120 height 11
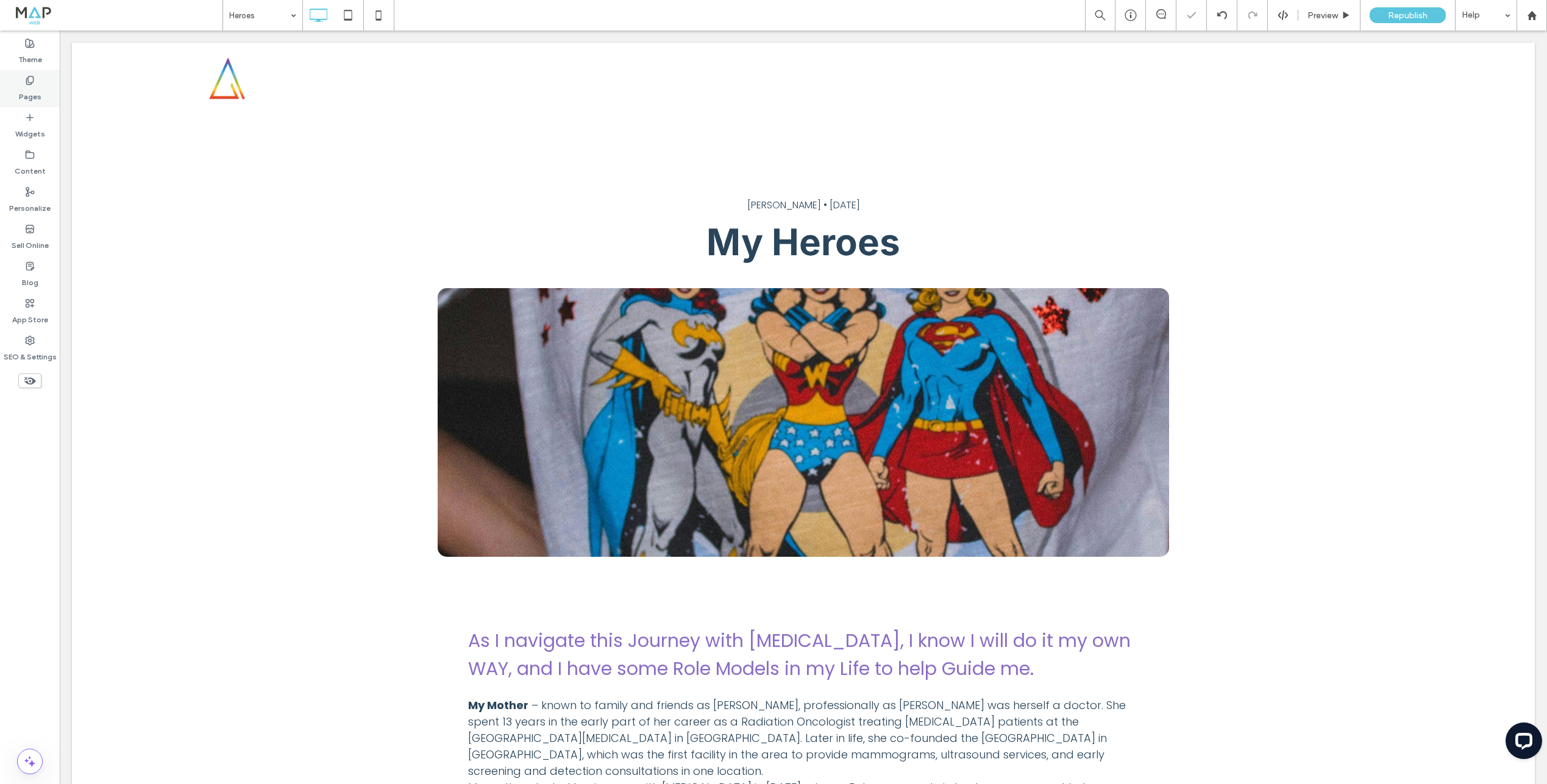
click at [39, 84] on div "Pages" at bounding box center [30, 88] width 59 height 37
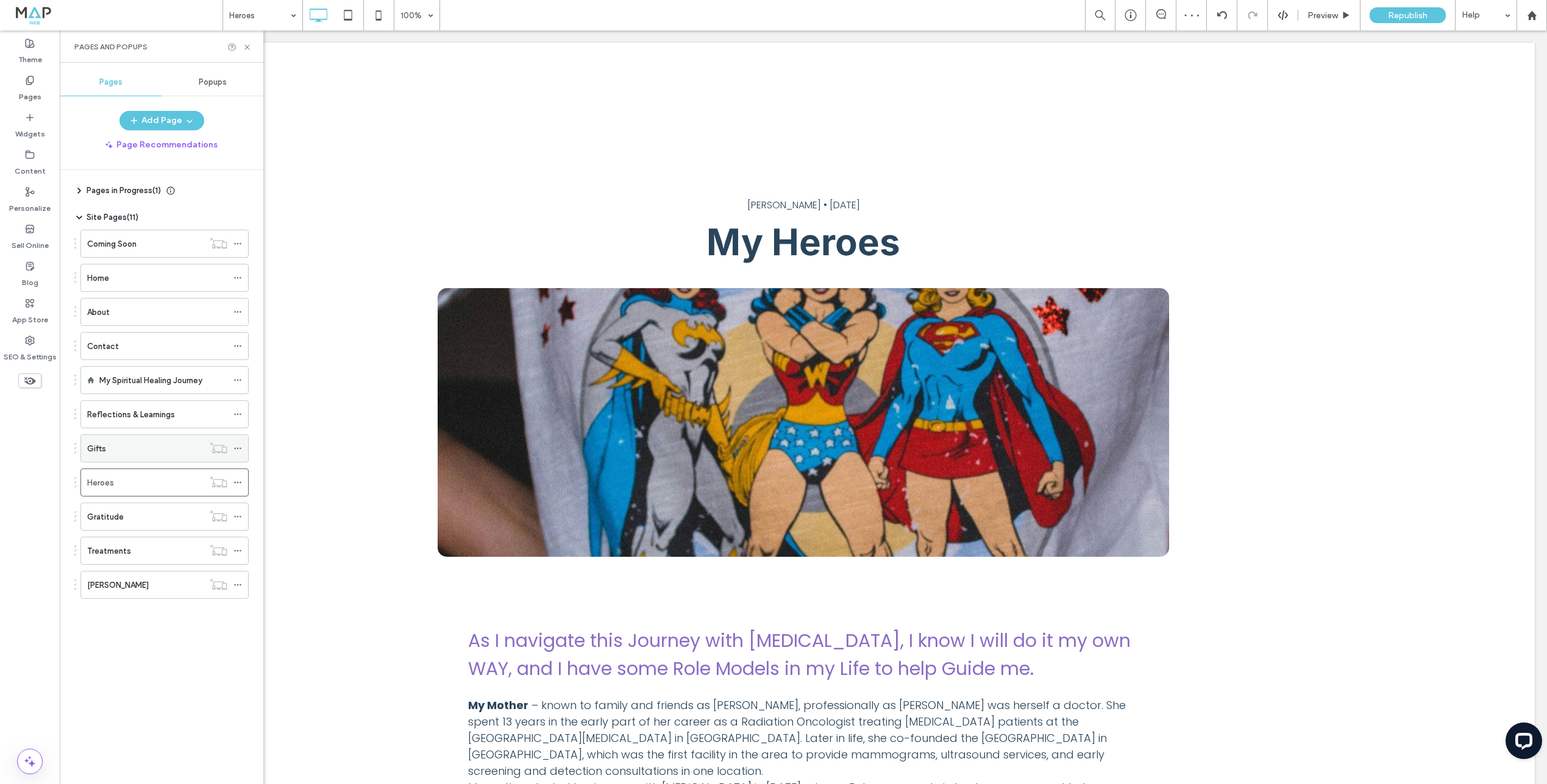
click at [165, 442] on div "Gifts" at bounding box center [145, 448] width 116 height 13
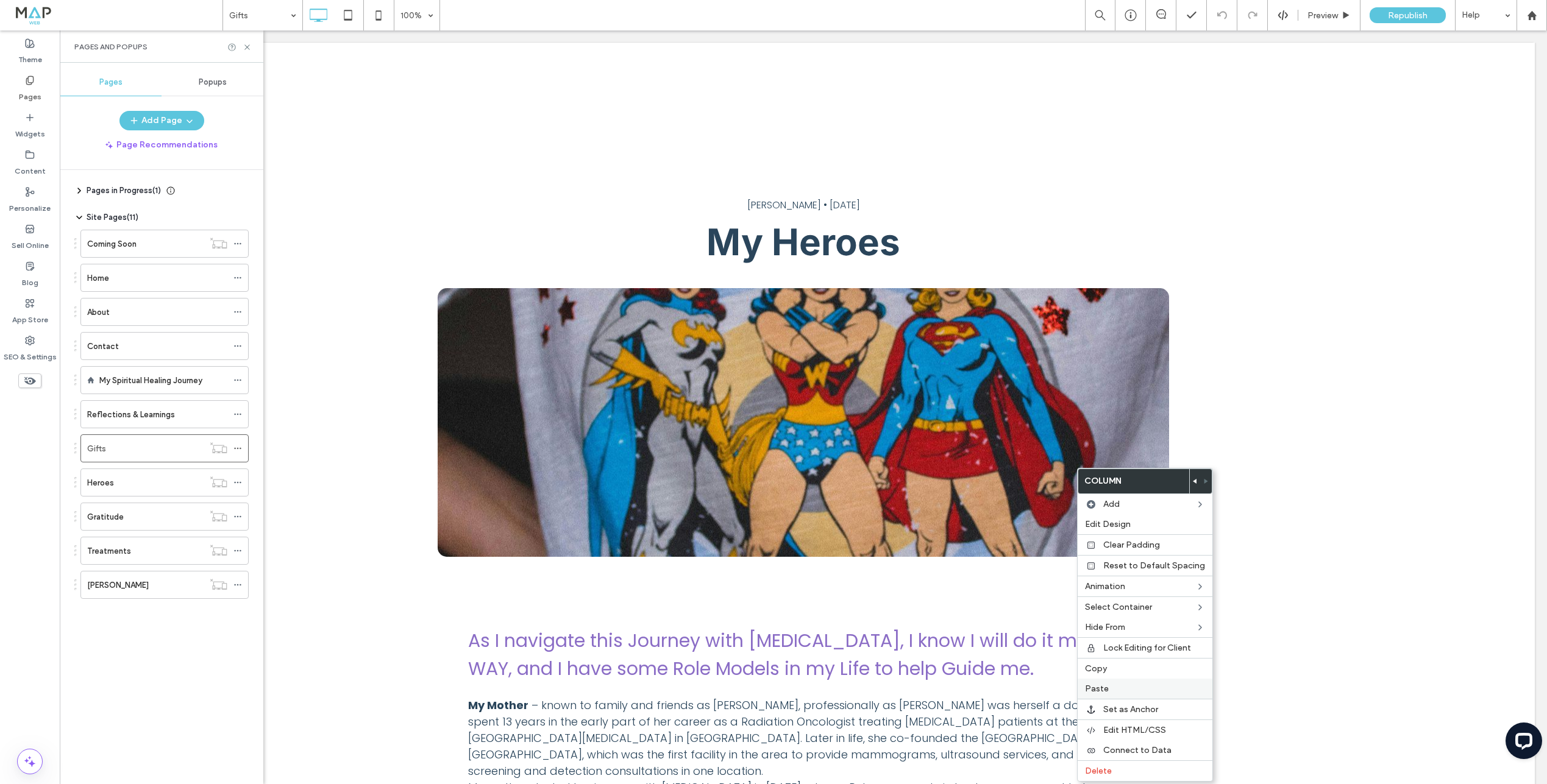
click at [1141, 683] on div "Paste" at bounding box center [1145, 689] width 135 height 20
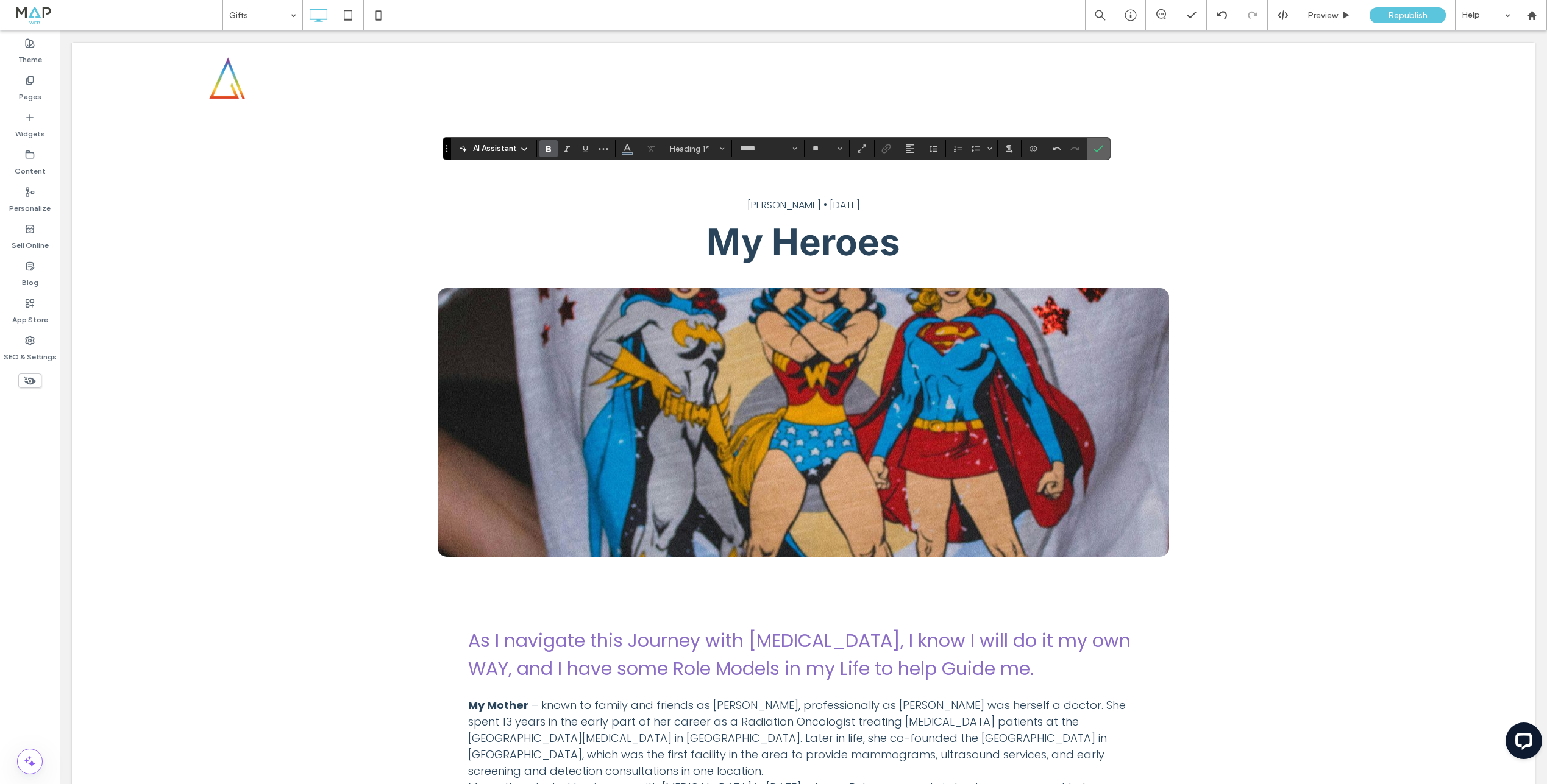
click at [1097, 146] on icon "Confirm" at bounding box center [1099, 149] width 10 height 10
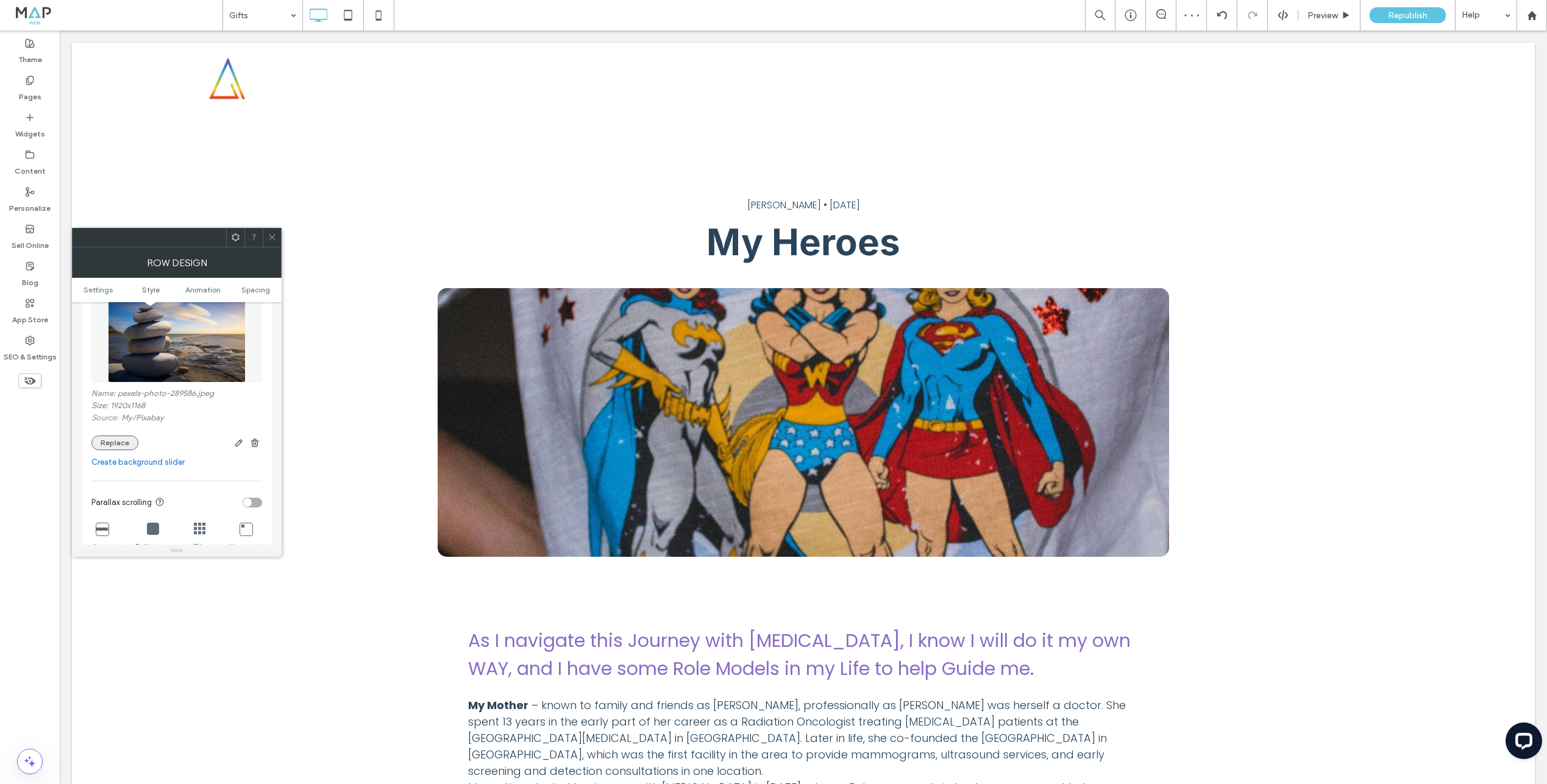
scroll to position [245, 0]
click at [122, 445] on button "Replace" at bounding box center [115, 442] width 47 height 14
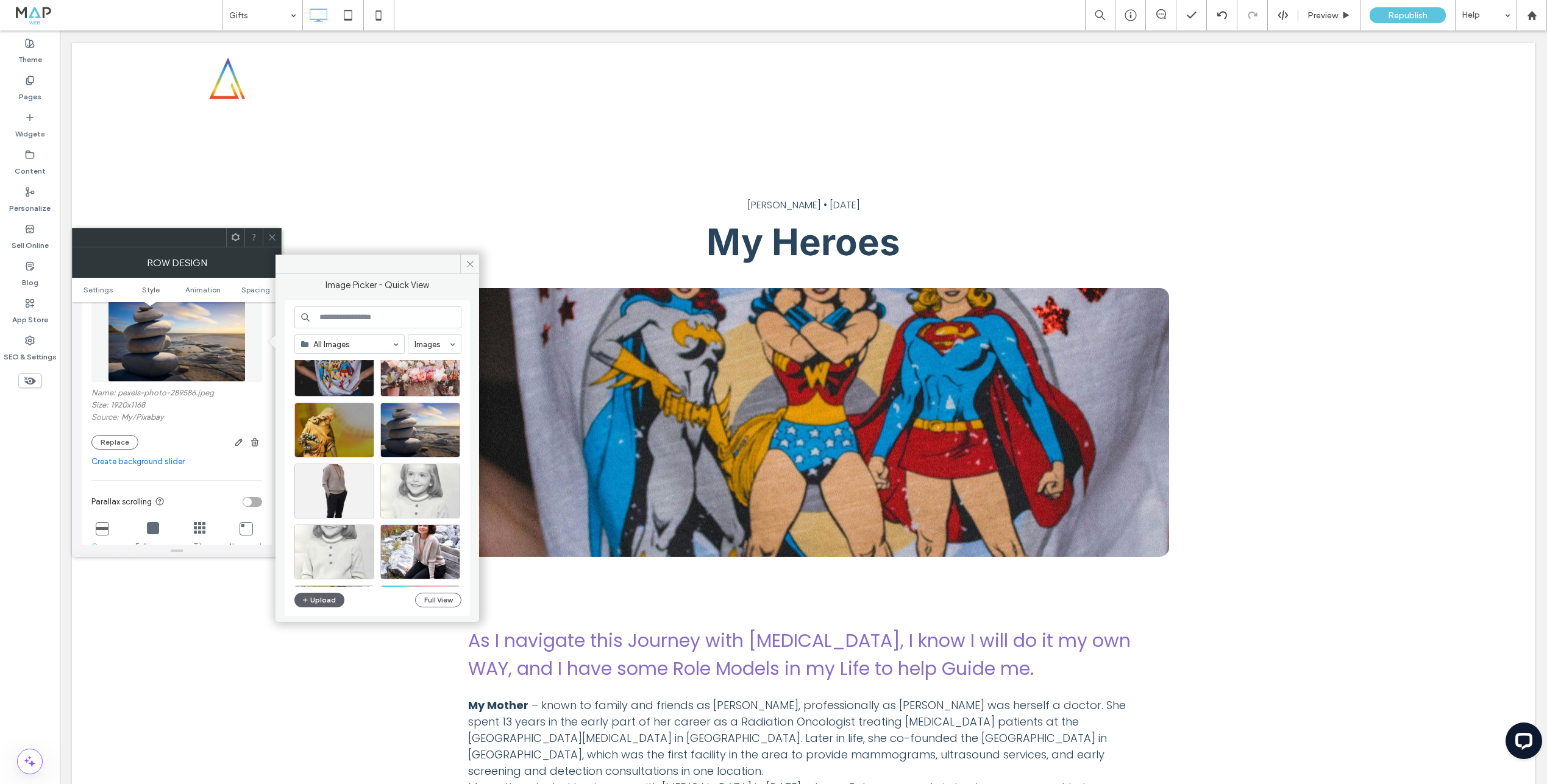
scroll to position [294, 0]
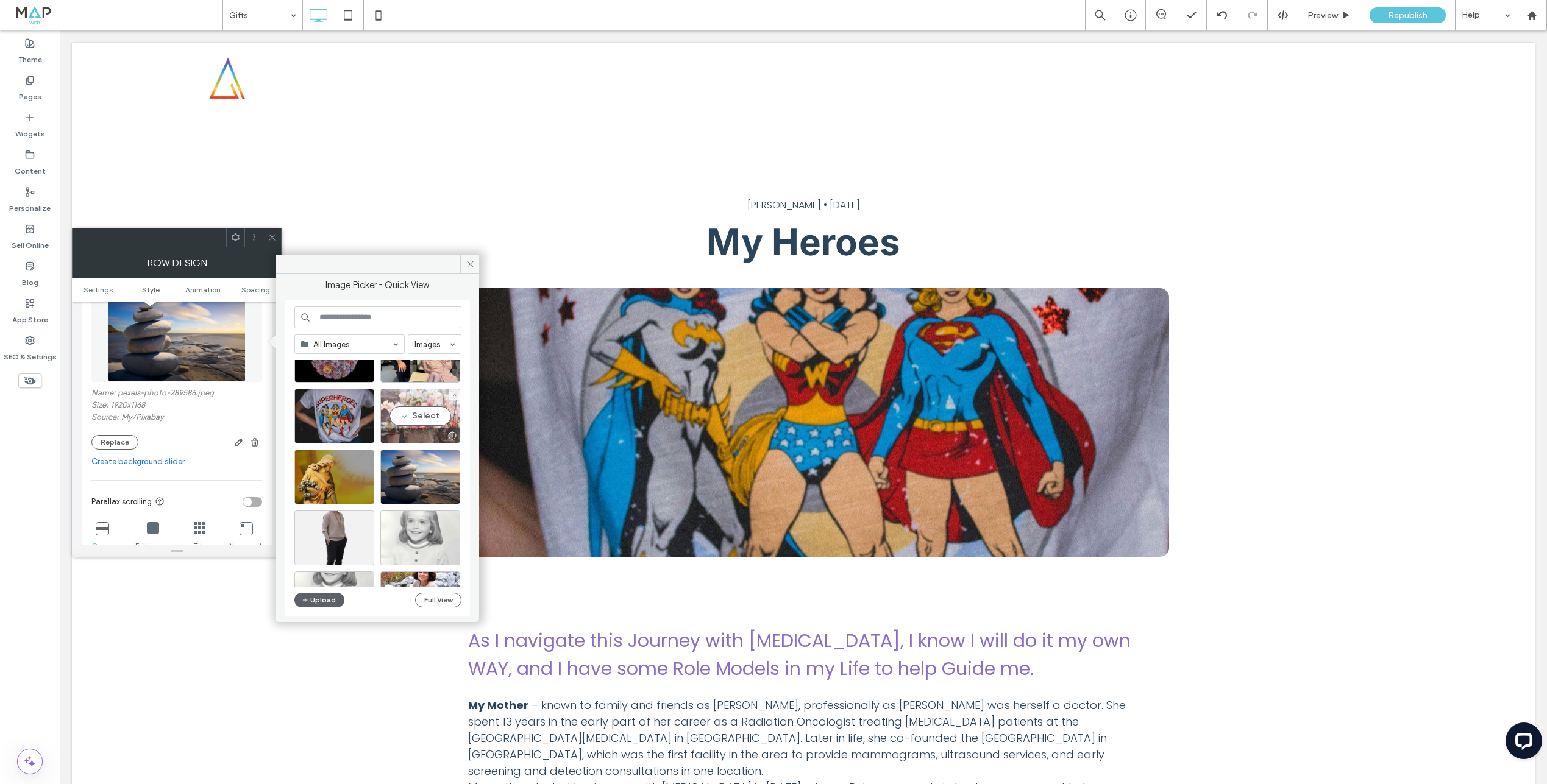
click at [418, 414] on div "Select" at bounding box center [420, 416] width 80 height 55
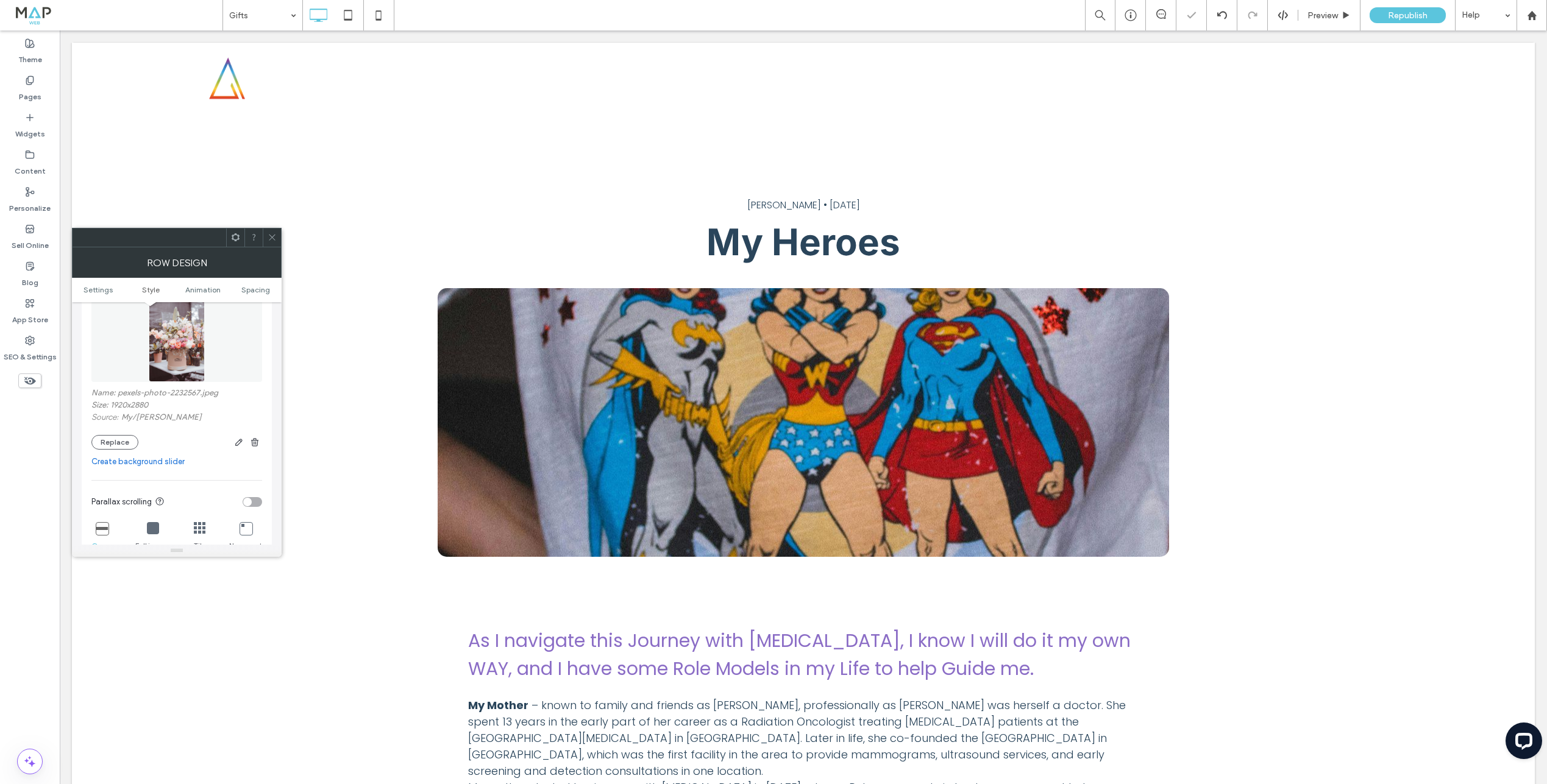
click at [273, 237] on icon at bounding box center [272, 238] width 9 height 9
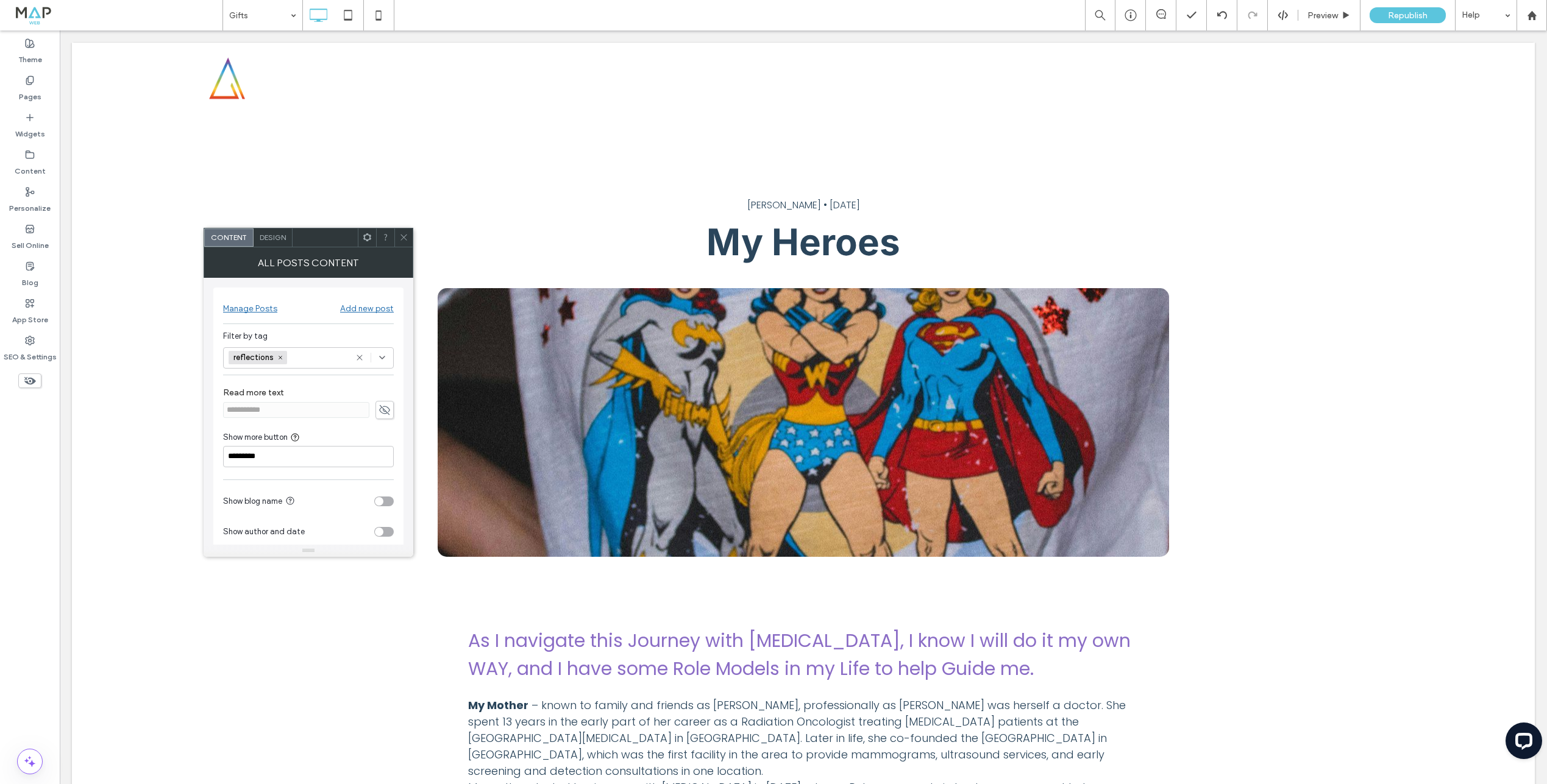
drag, startPoint x: 274, startPoint y: 357, endPoint x: 297, endPoint y: 360, distance: 23.2
click at [275, 358] on span "reflections" at bounding box center [254, 357] width 42 height 10
click at [300, 359] on div "Select" at bounding box center [309, 358] width 171 height 22
click at [290, 405] on div "gifts" at bounding box center [312, 401] width 141 height 22
drag, startPoint x: 406, startPoint y: 239, endPoint x: 403, endPoint y: 245, distance: 6.7
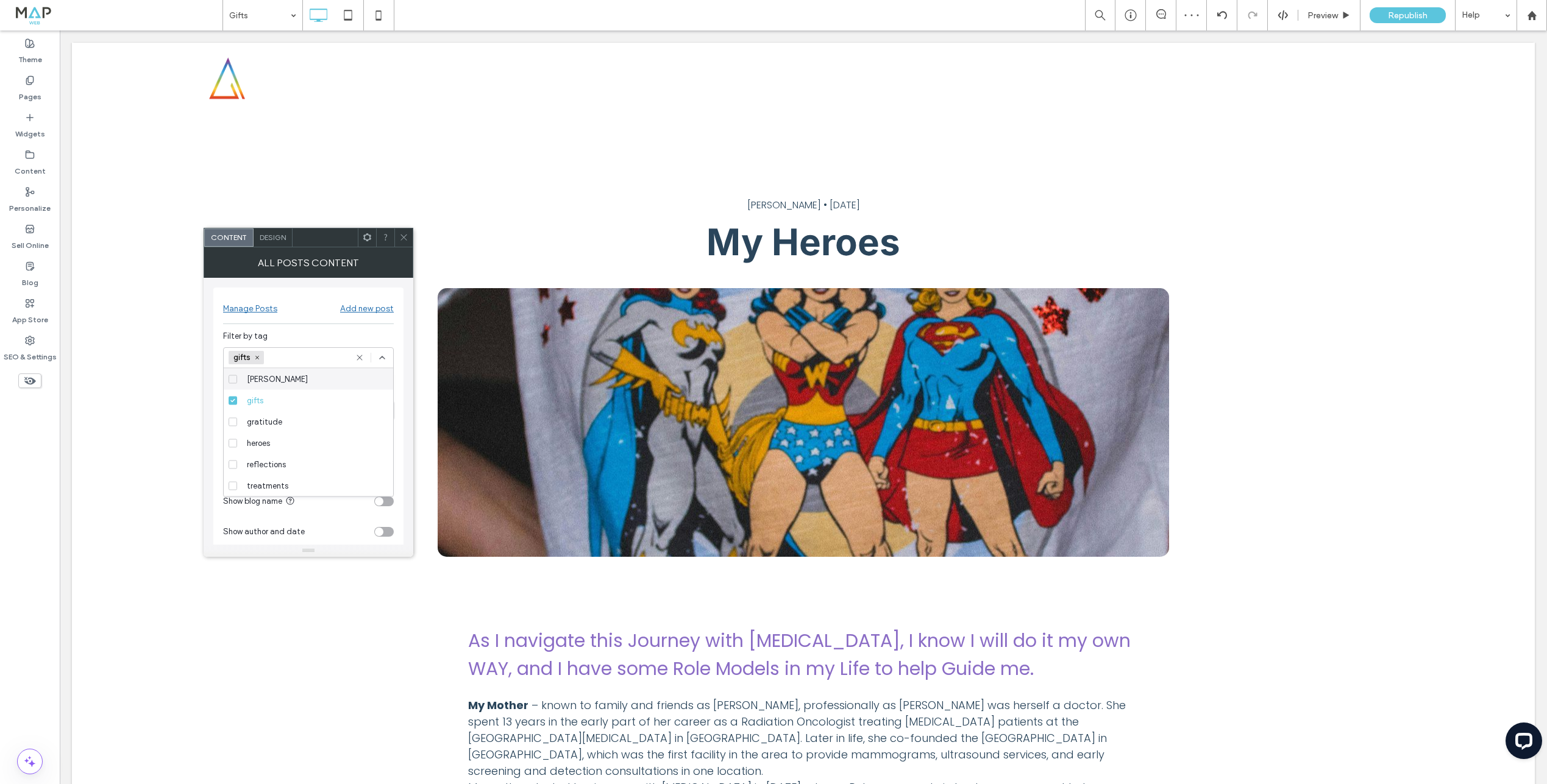
click at [406, 239] on icon at bounding box center [403, 238] width 9 height 9
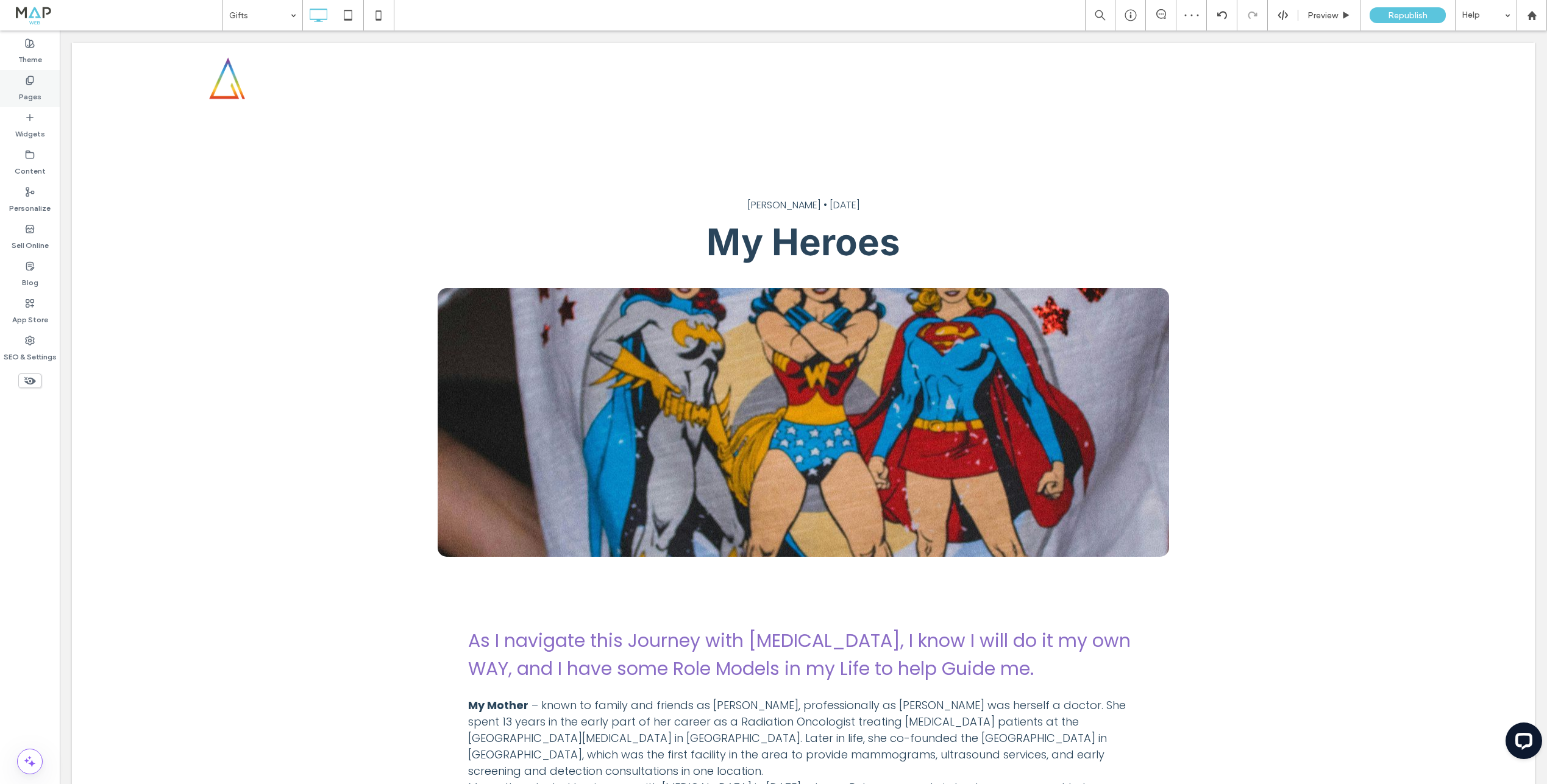
click at [44, 87] on div "Pages" at bounding box center [30, 88] width 59 height 37
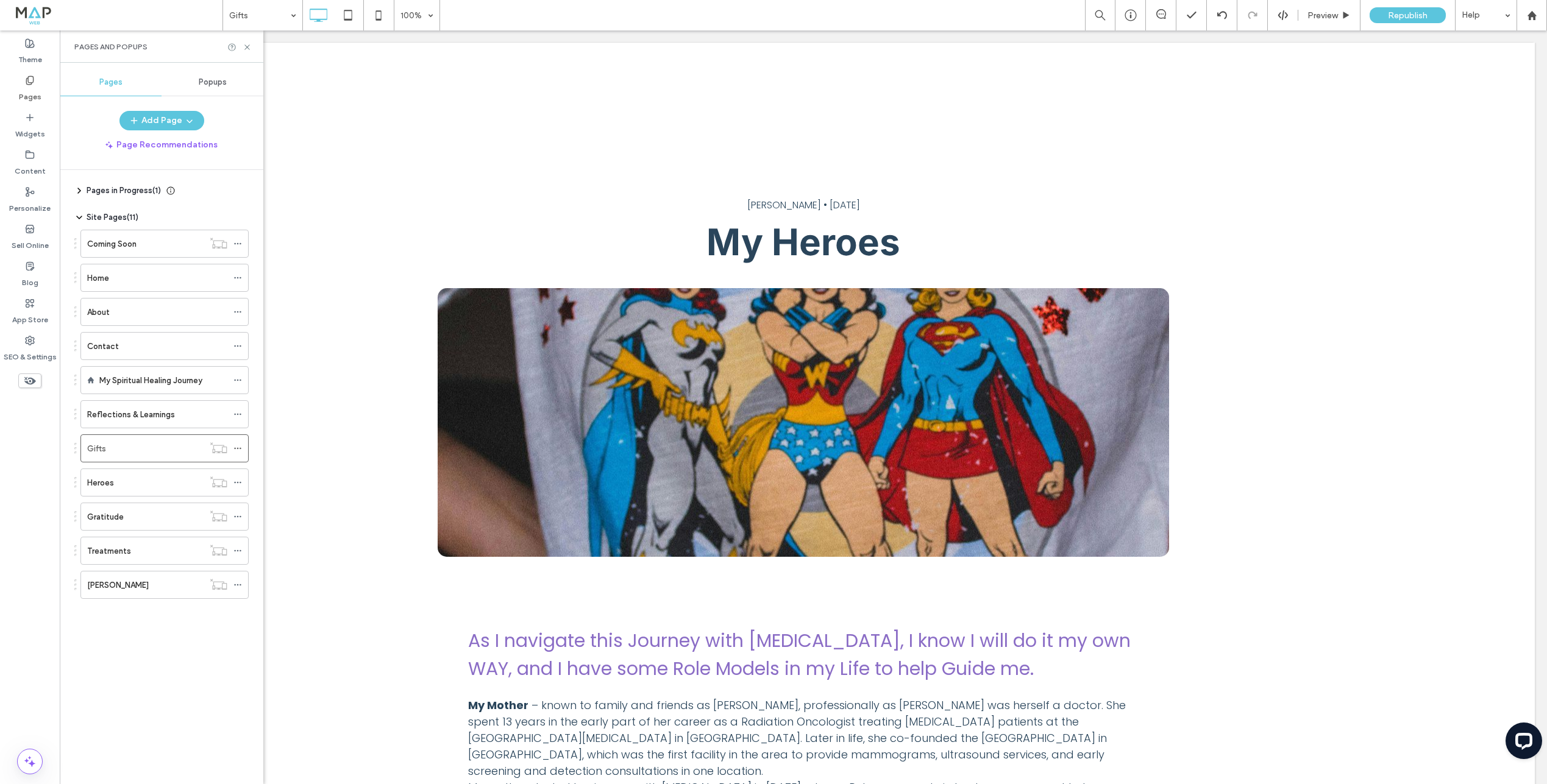
click at [158, 415] on label "Reflections & Learnings" at bounding box center [131, 415] width 87 height 22
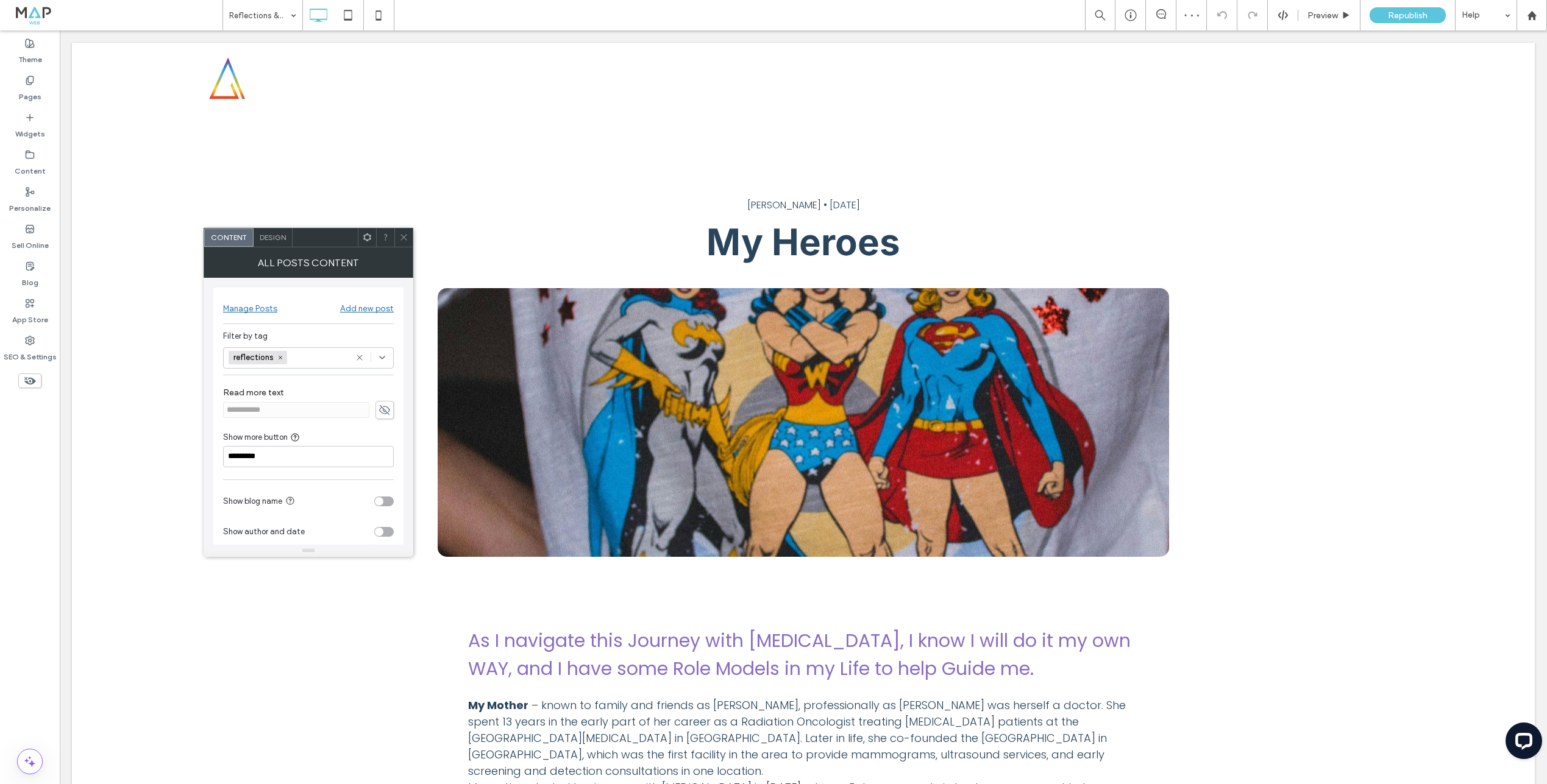
click at [396, 239] on div at bounding box center [403, 238] width 18 height 18
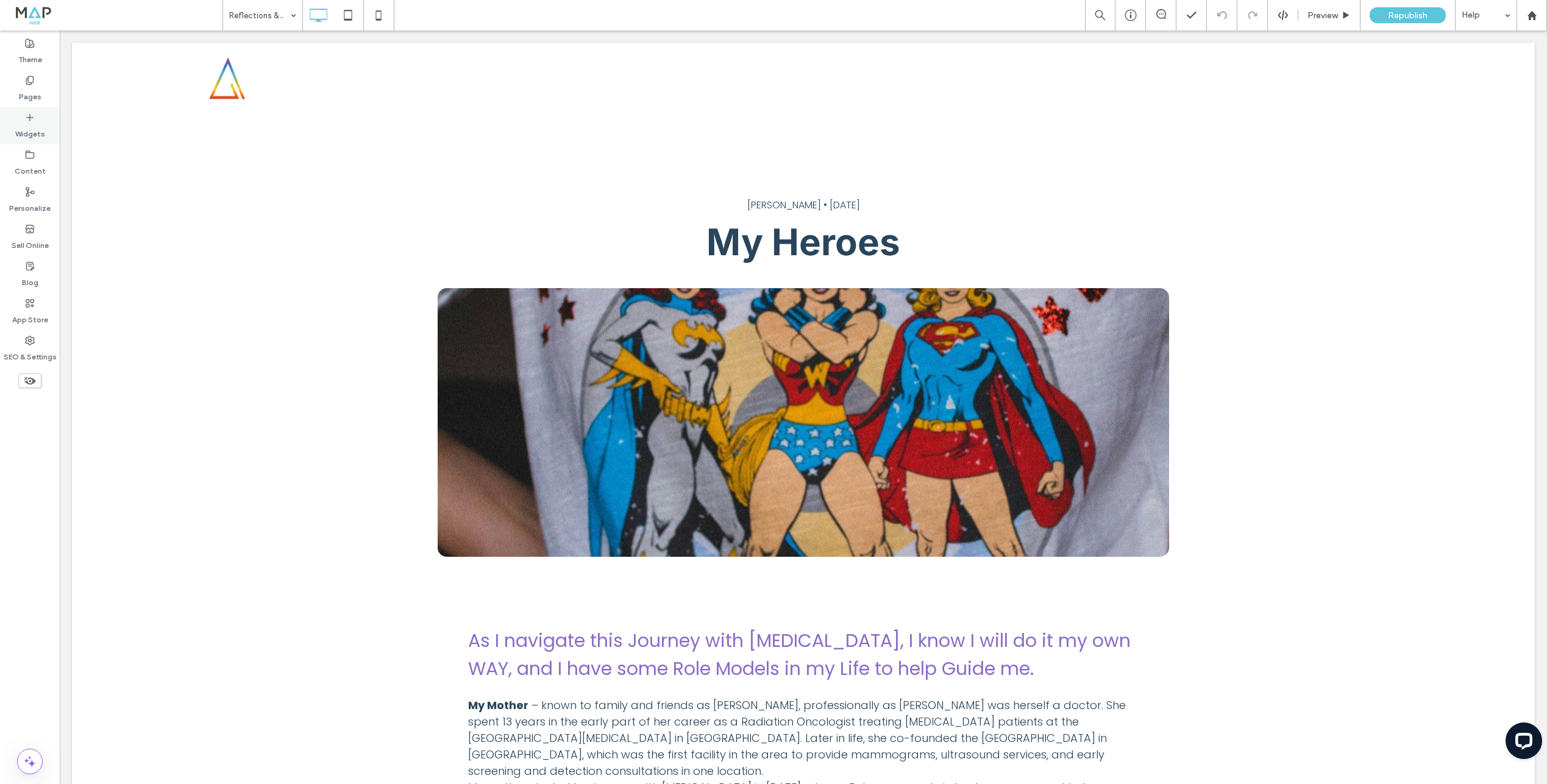
drag, startPoint x: 27, startPoint y: 75, endPoint x: 43, endPoint y: 131, distance: 58.2
click at [27, 75] on span at bounding box center [30, 80] width 10 height 11
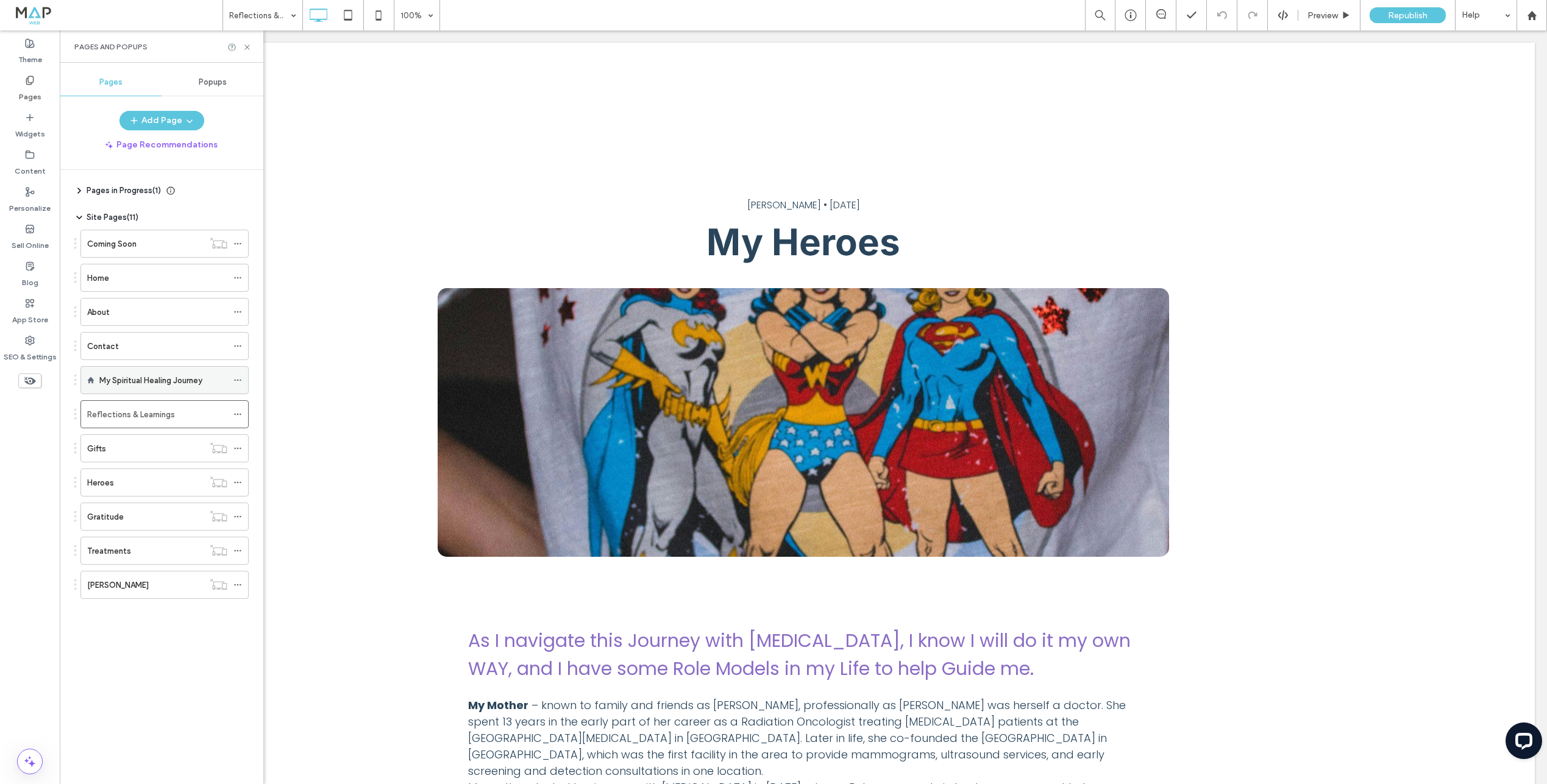
click at [133, 380] on label "My Spiritual Healing Journey" at bounding box center [150, 381] width 103 height 22
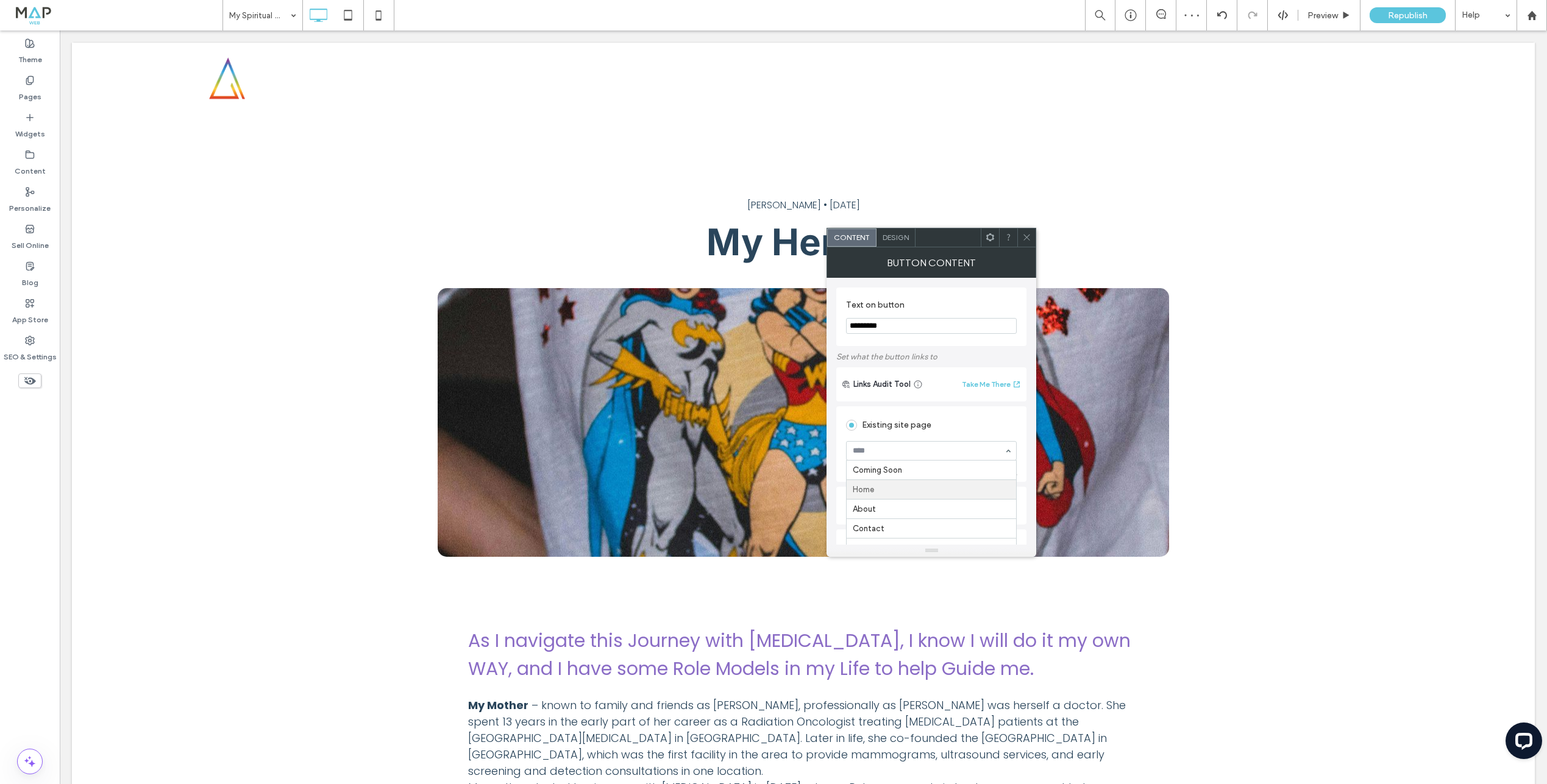
scroll to position [20, 0]
type input "**"
click at [1023, 235] on icon at bounding box center [1027, 238] width 9 height 9
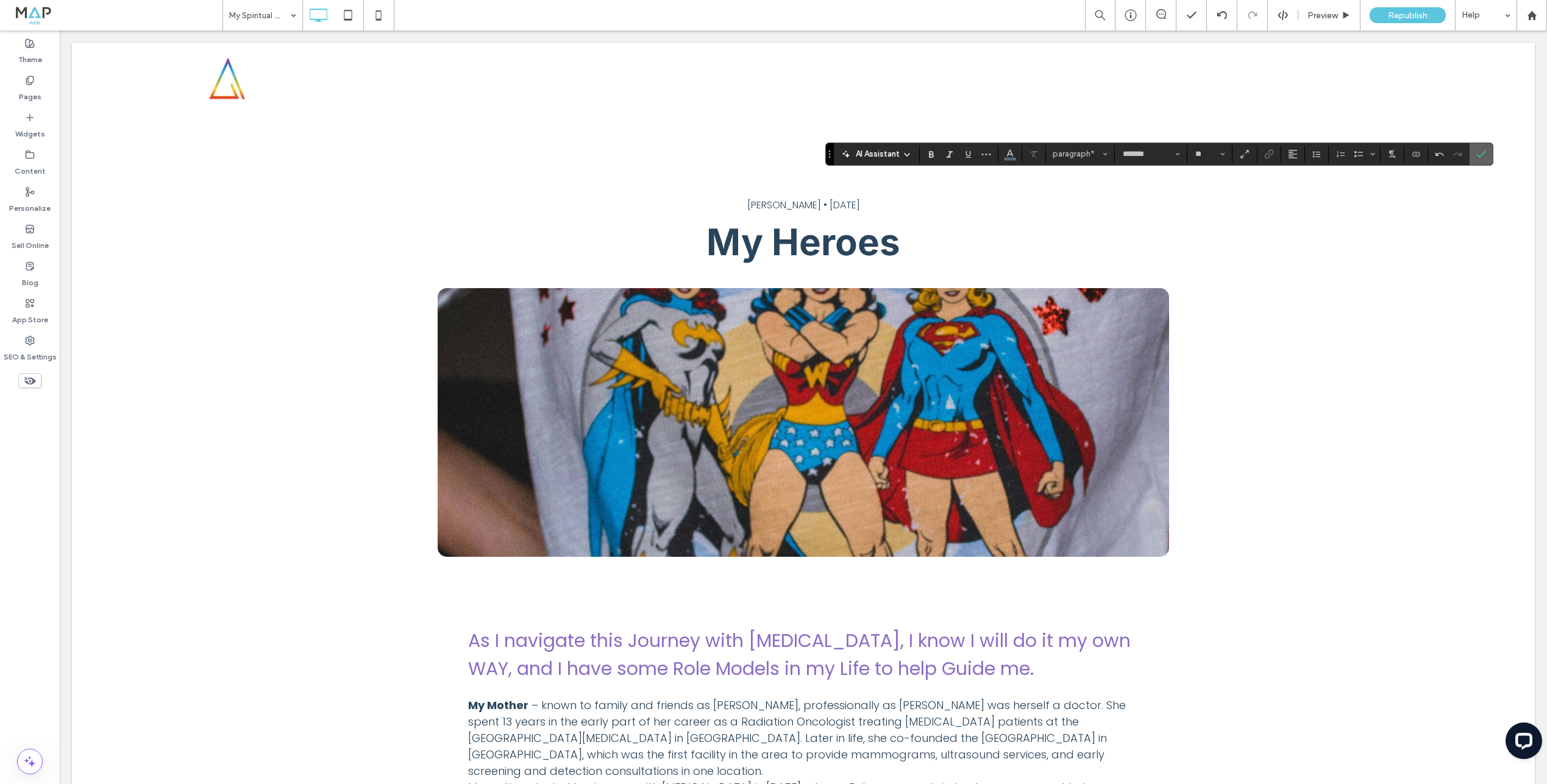
click at [1485, 158] on icon "Confirm" at bounding box center [1481, 154] width 10 height 10
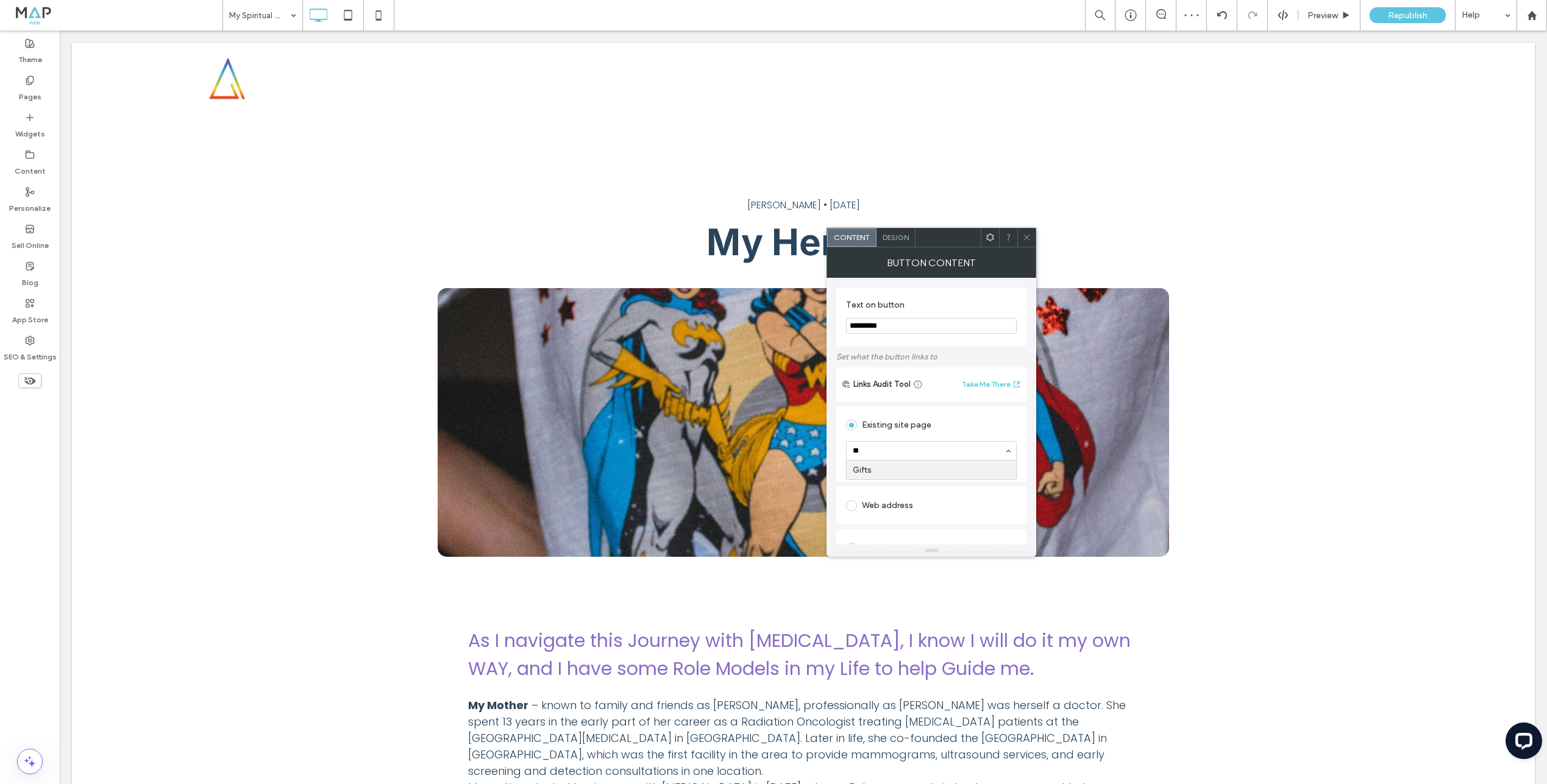
type input "***"
click at [1022, 244] on span at bounding box center [1027, 238] width 9 height 18
type input "***"
click at [1027, 237] on use at bounding box center [1027, 238] width 6 height 6
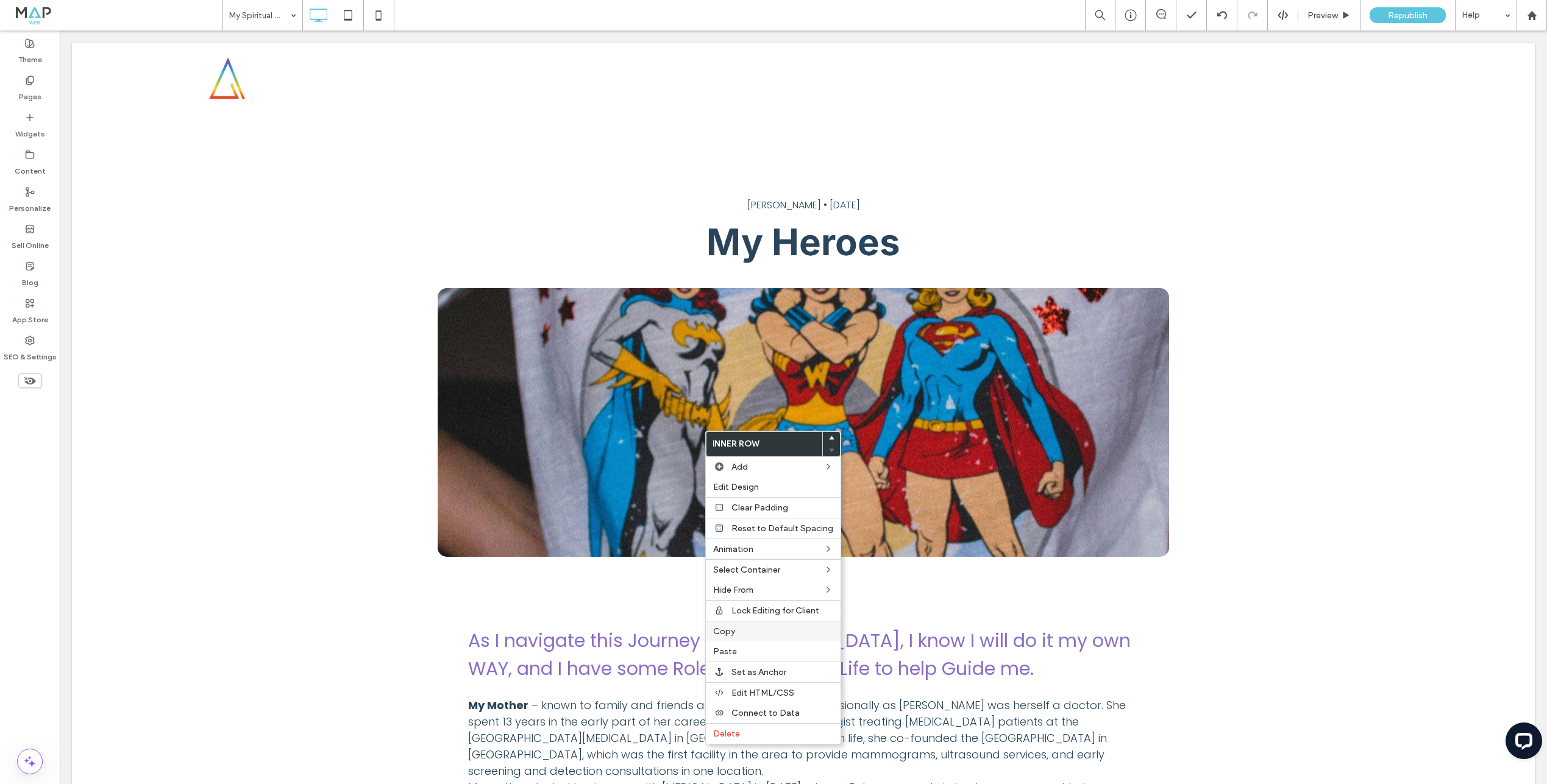
click at [736, 627] on label "Copy" at bounding box center [773, 632] width 120 height 11
click at [728, 651] on span "Paste" at bounding box center [725, 652] width 23 height 11
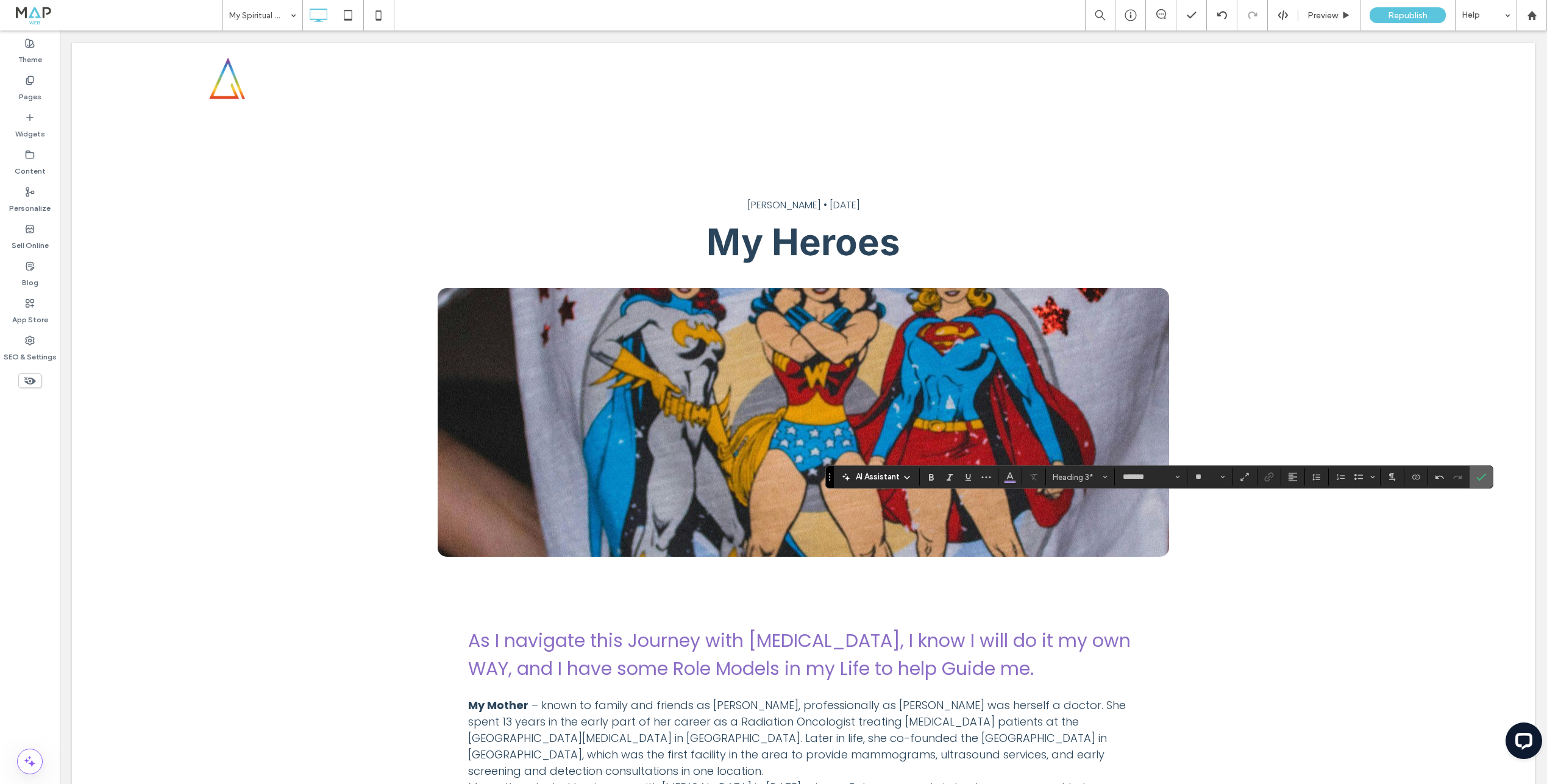
click at [1488, 477] on label "Confirm" at bounding box center [1481, 477] width 18 height 22
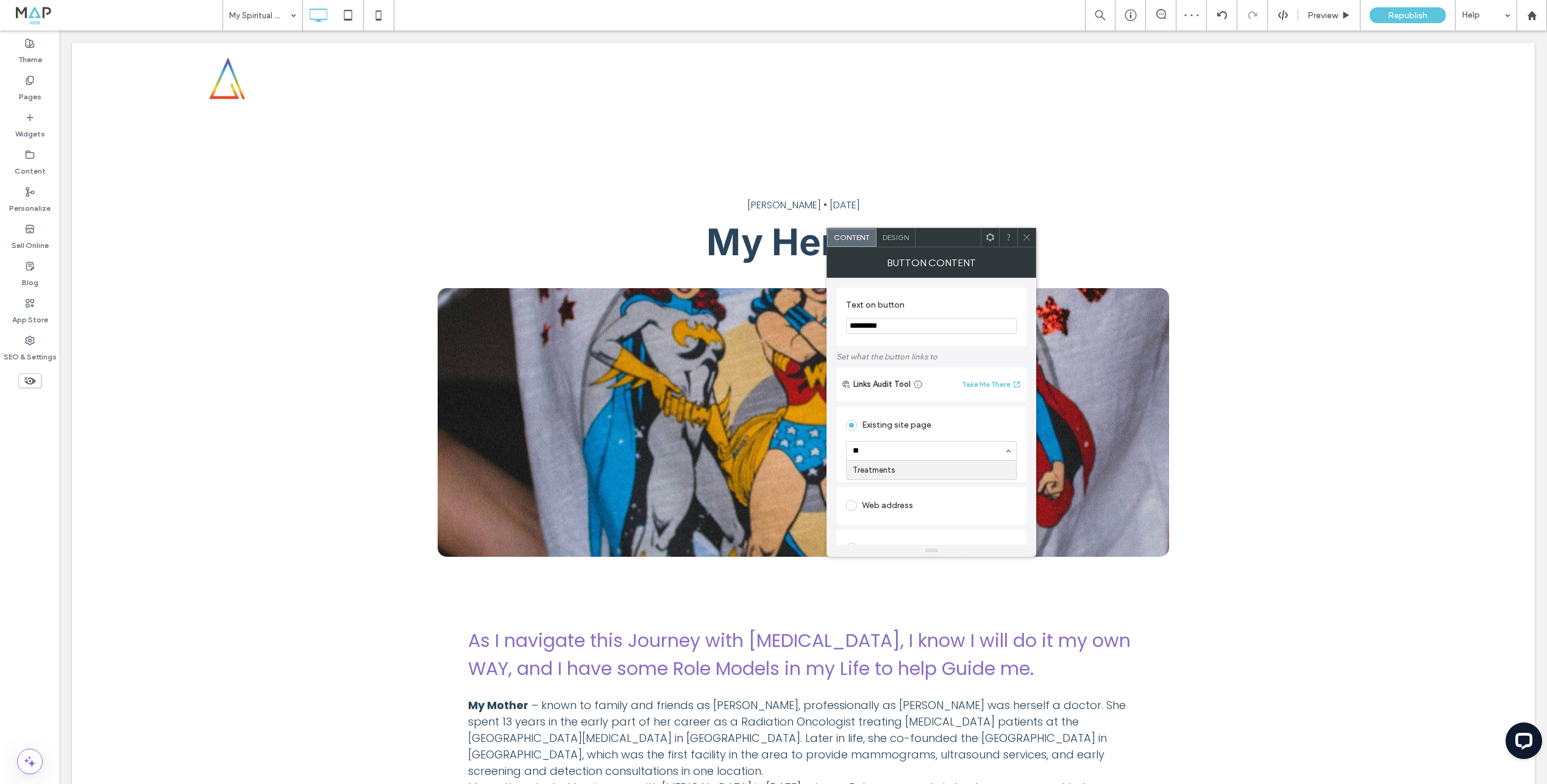
type input "***"
click at [1027, 238] on use at bounding box center [1027, 238] width 6 height 6
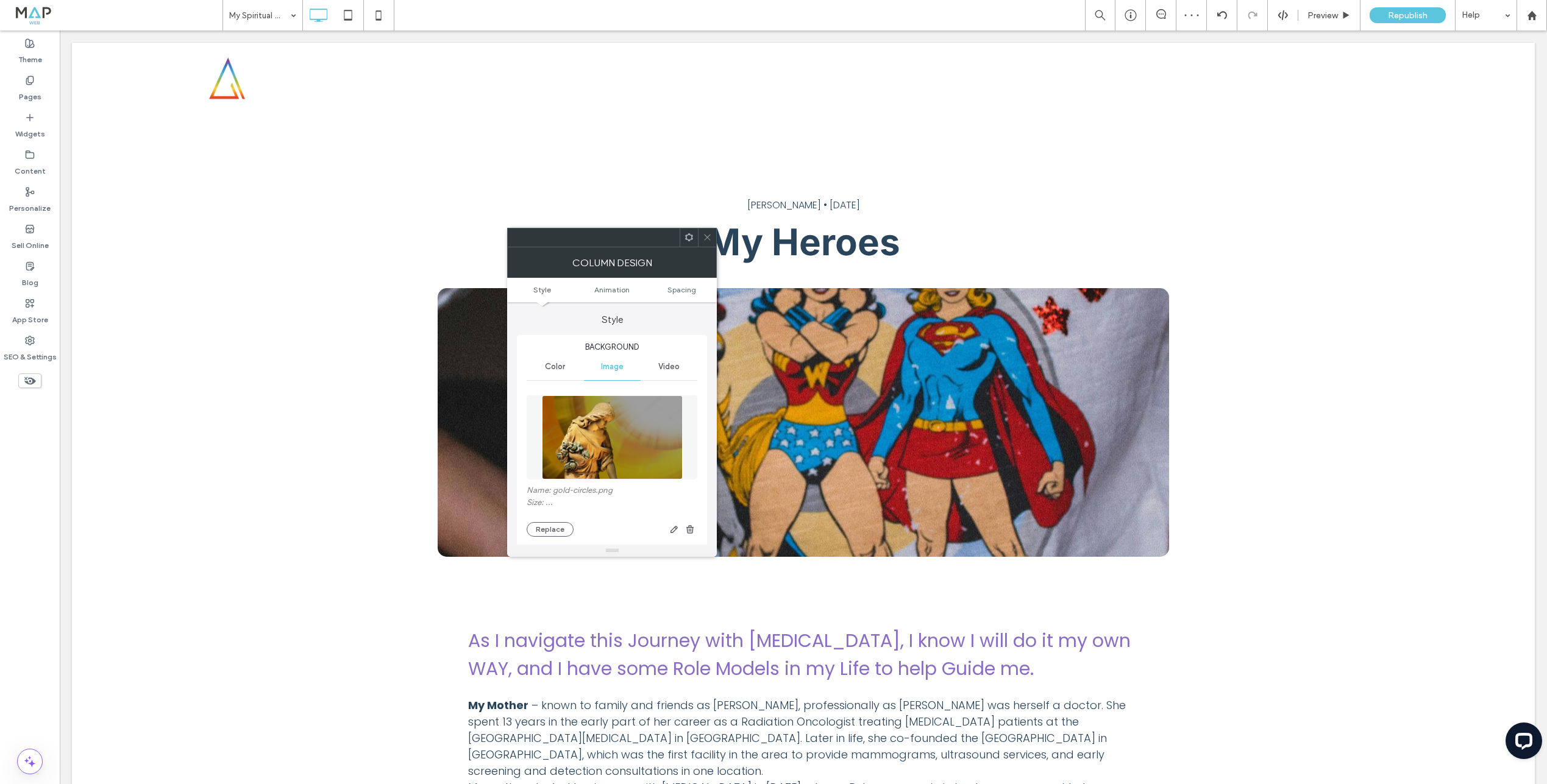
type input "*"
click at [543, 532] on button "Replace" at bounding box center [550, 529] width 47 height 14
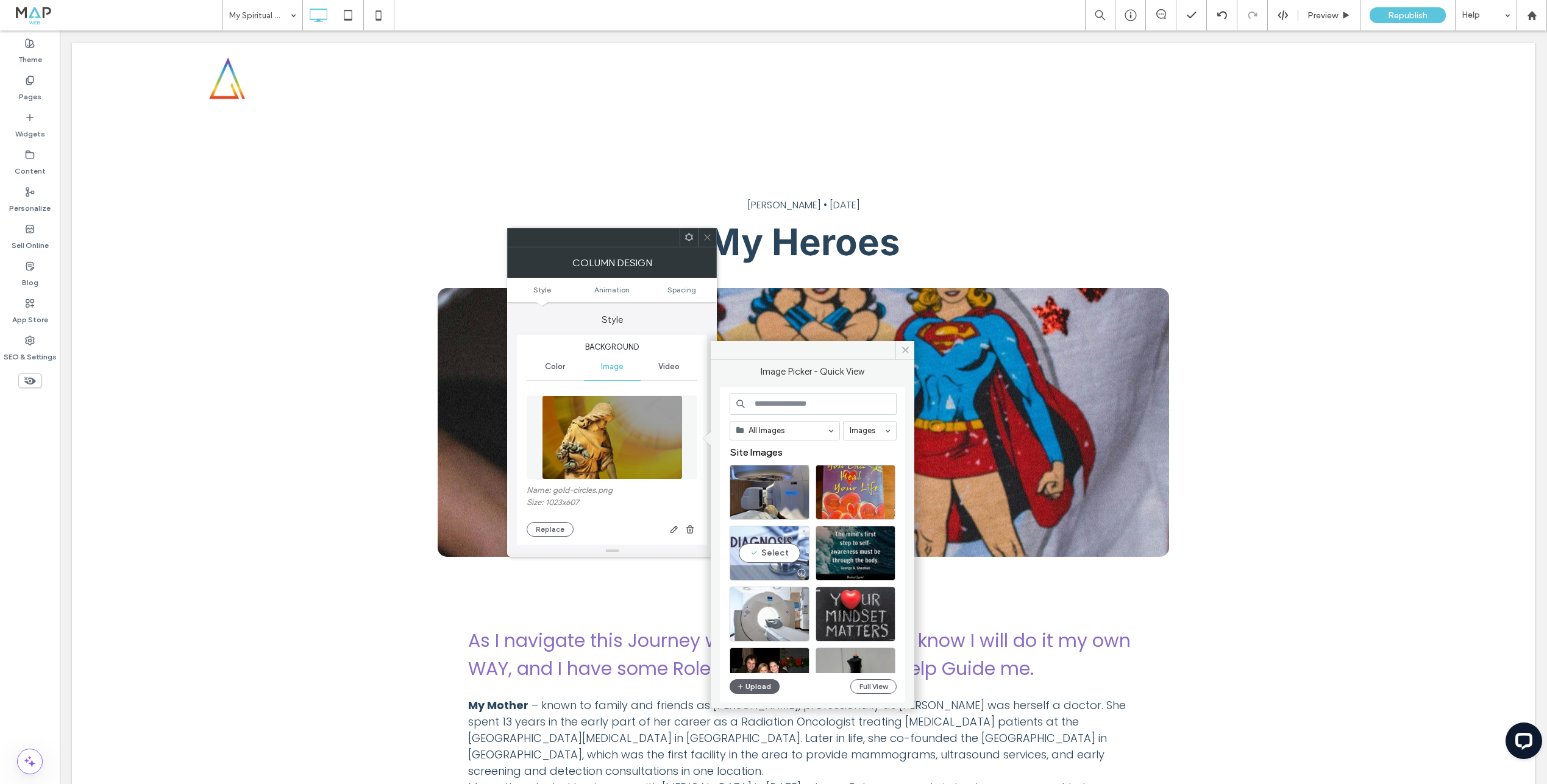
scroll to position [42, 0]
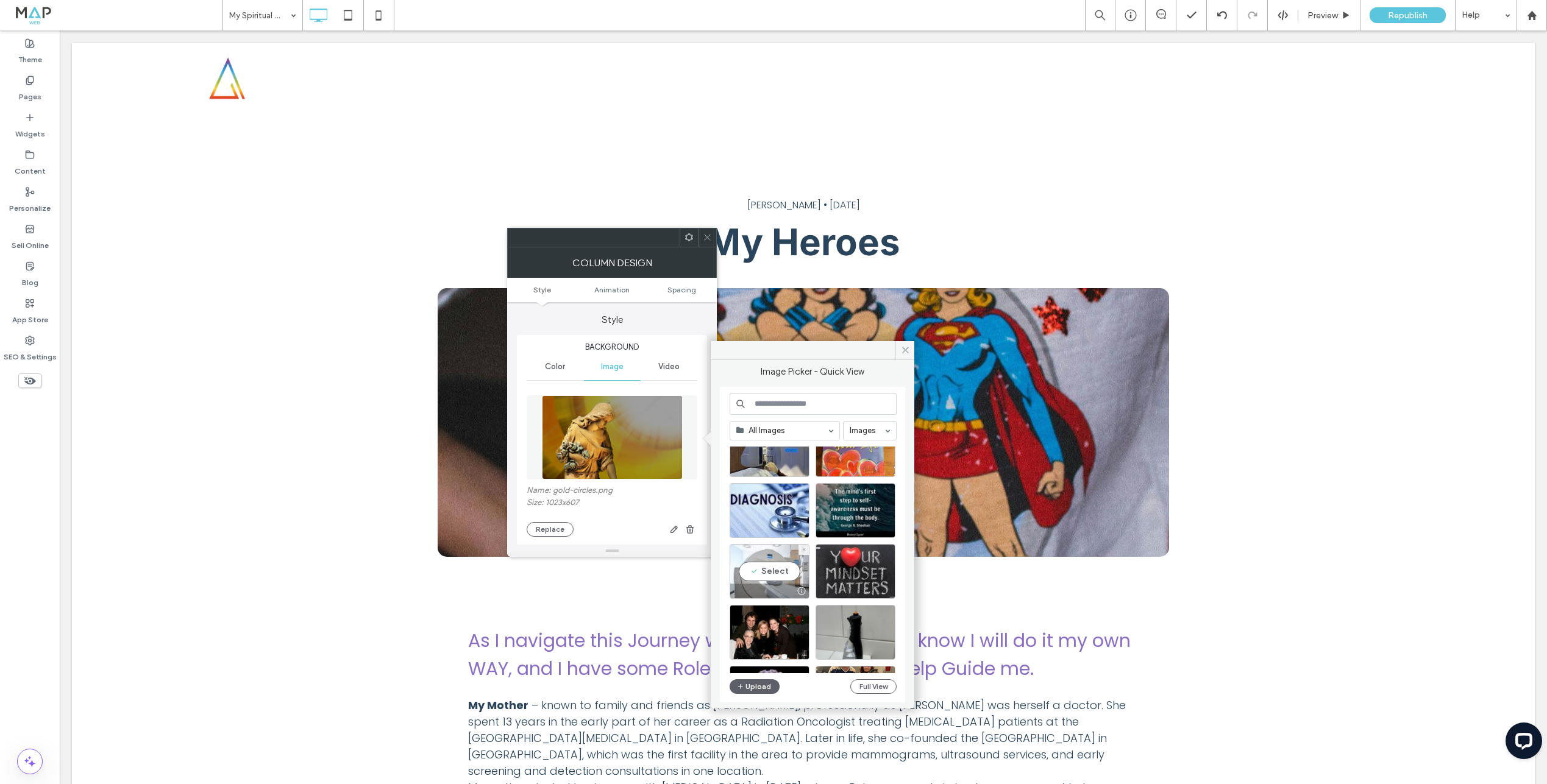
click at [781, 574] on div "Select" at bounding box center [769, 572] width 80 height 55
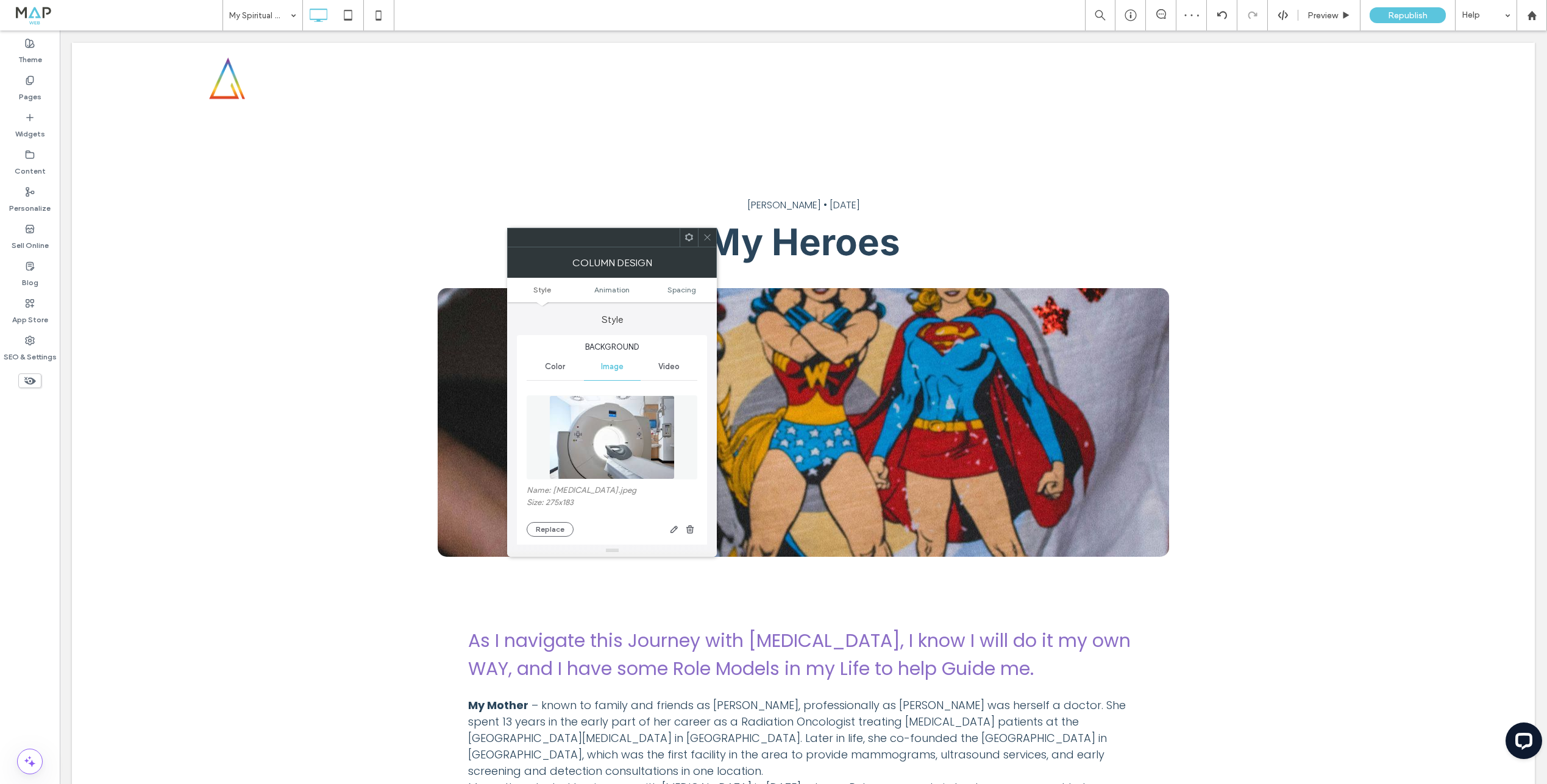
click at [710, 235] on icon at bounding box center [708, 238] width 9 height 9
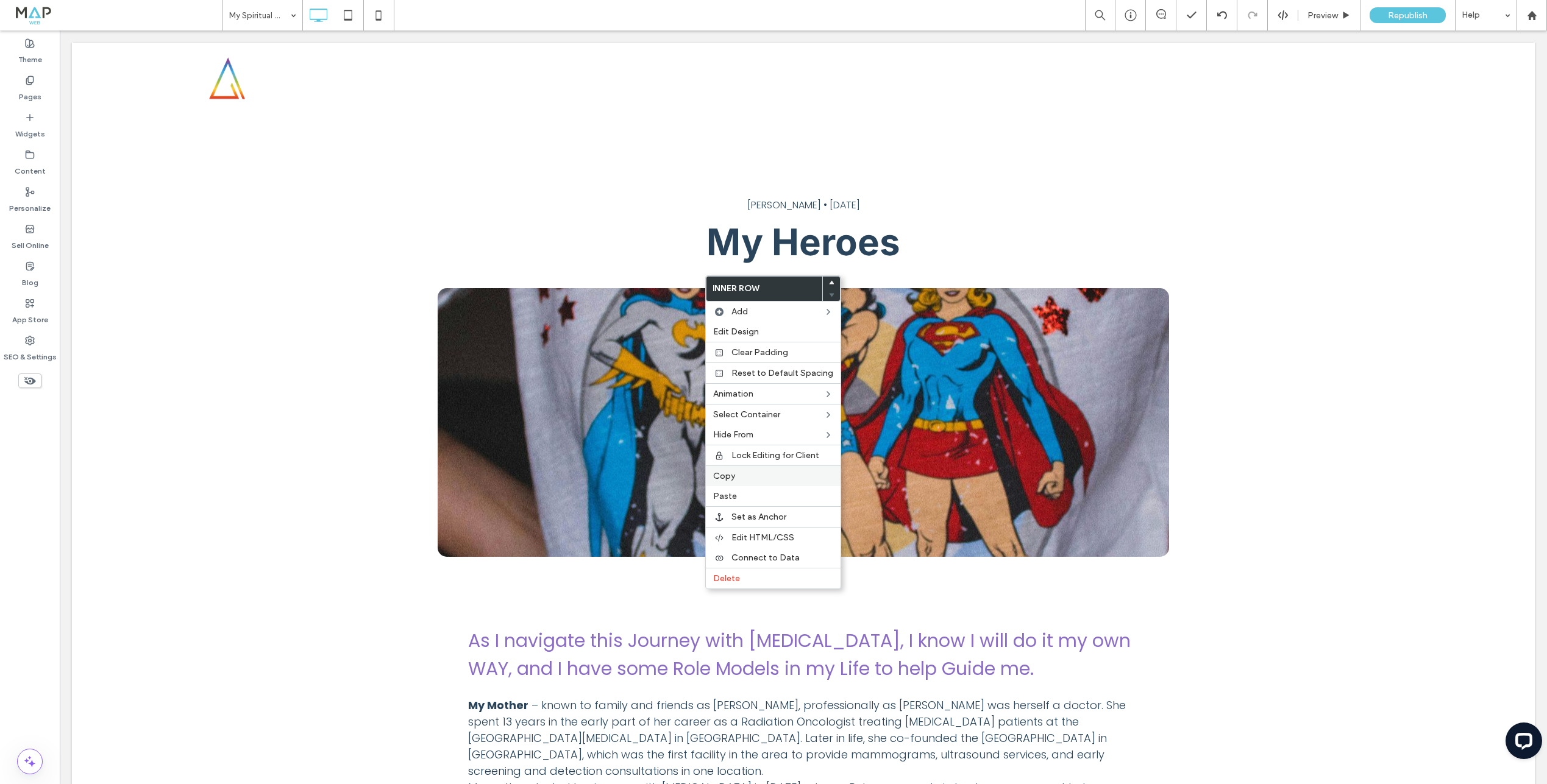
click at [734, 478] on span "Copy" at bounding box center [724, 476] width 22 height 11
drag, startPoint x: 741, startPoint y: 493, endPoint x: 776, endPoint y: 522, distance: 45.5
click at [741, 493] on label "Paste" at bounding box center [773, 497] width 120 height 11
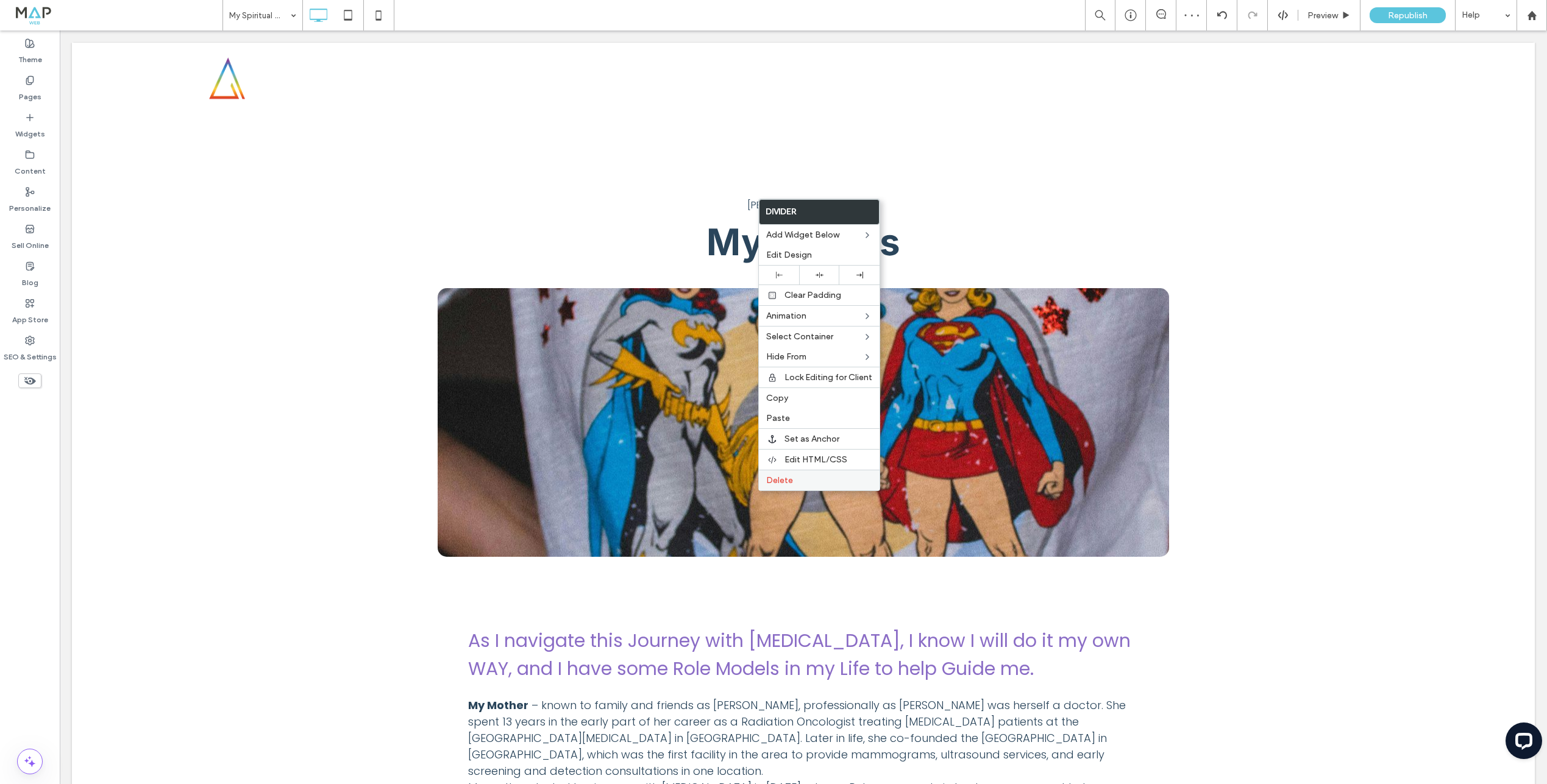
drag, startPoint x: 786, startPoint y: 390, endPoint x: 788, endPoint y: 471, distance: 81.0
click at [786, 390] on div "Copy" at bounding box center [819, 398] width 121 height 21
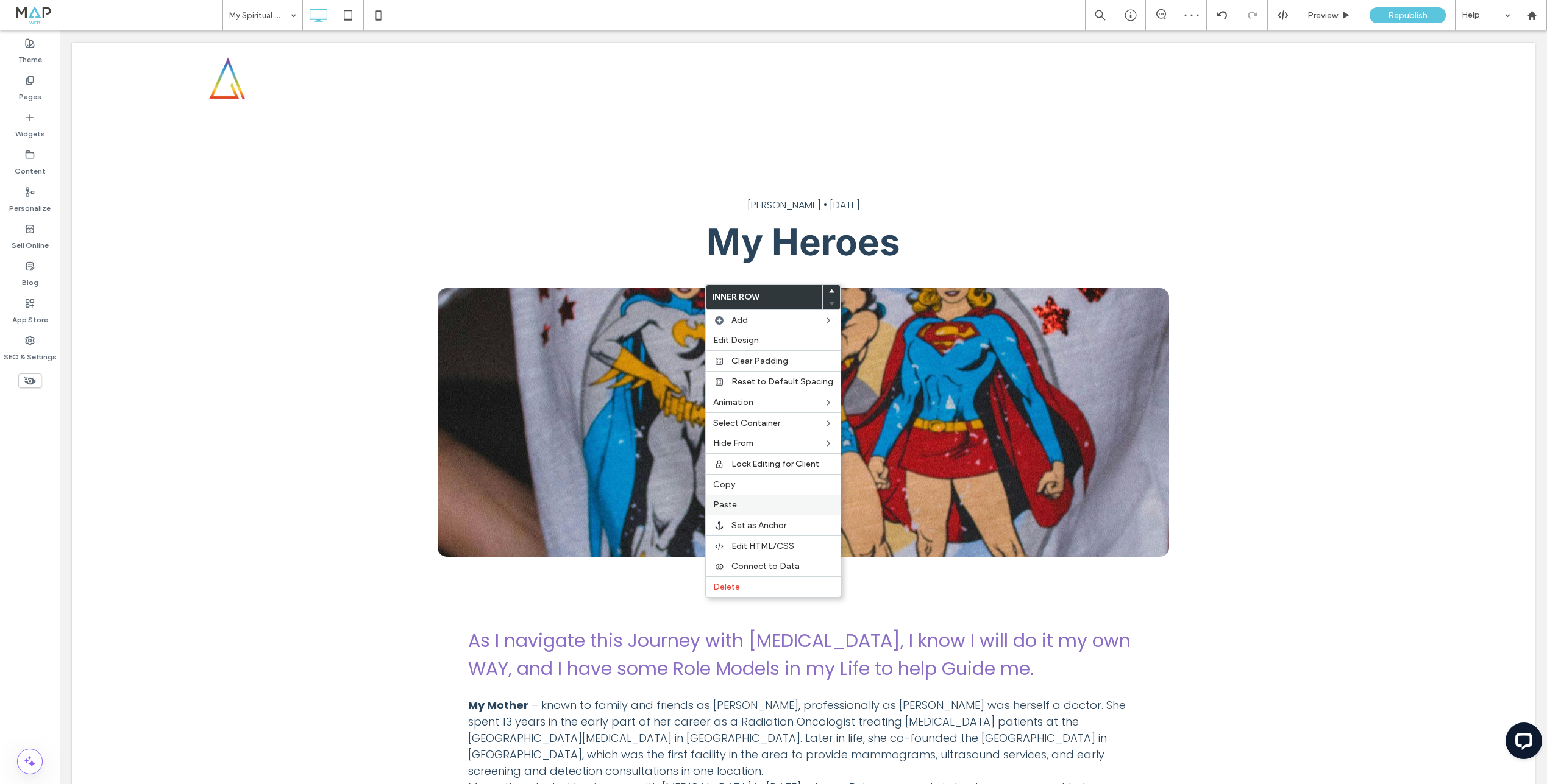
click at [728, 505] on span "Paste" at bounding box center [725, 505] width 23 height 11
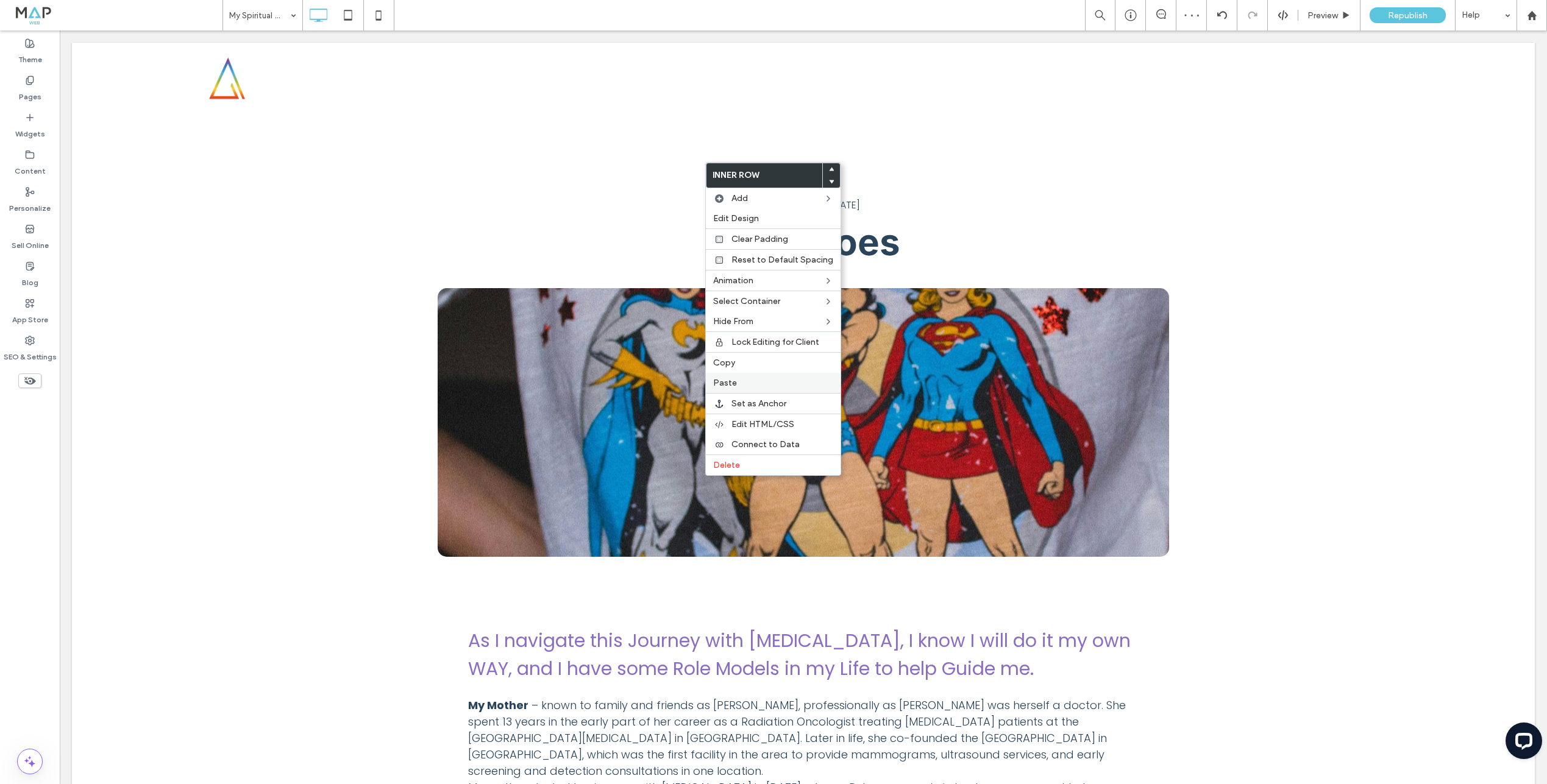
click at [735, 376] on div "Paste" at bounding box center [774, 383] width 135 height 20
click at [852, 199] on span "Row Above" at bounding box center [873, 200] width 45 height 11
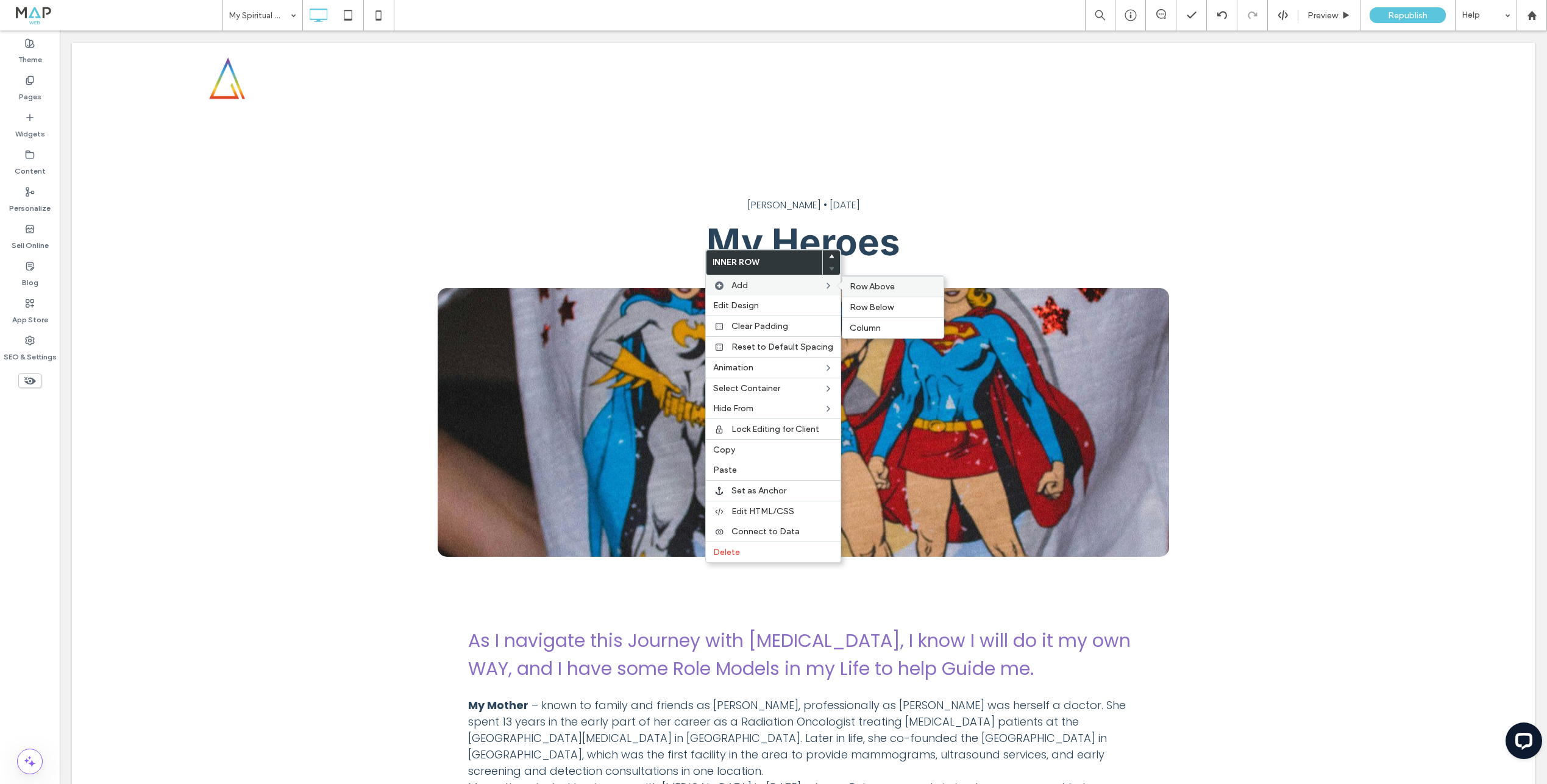
click at [885, 289] on span "Row Above" at bounding box center [873, 287] width 45 height 11
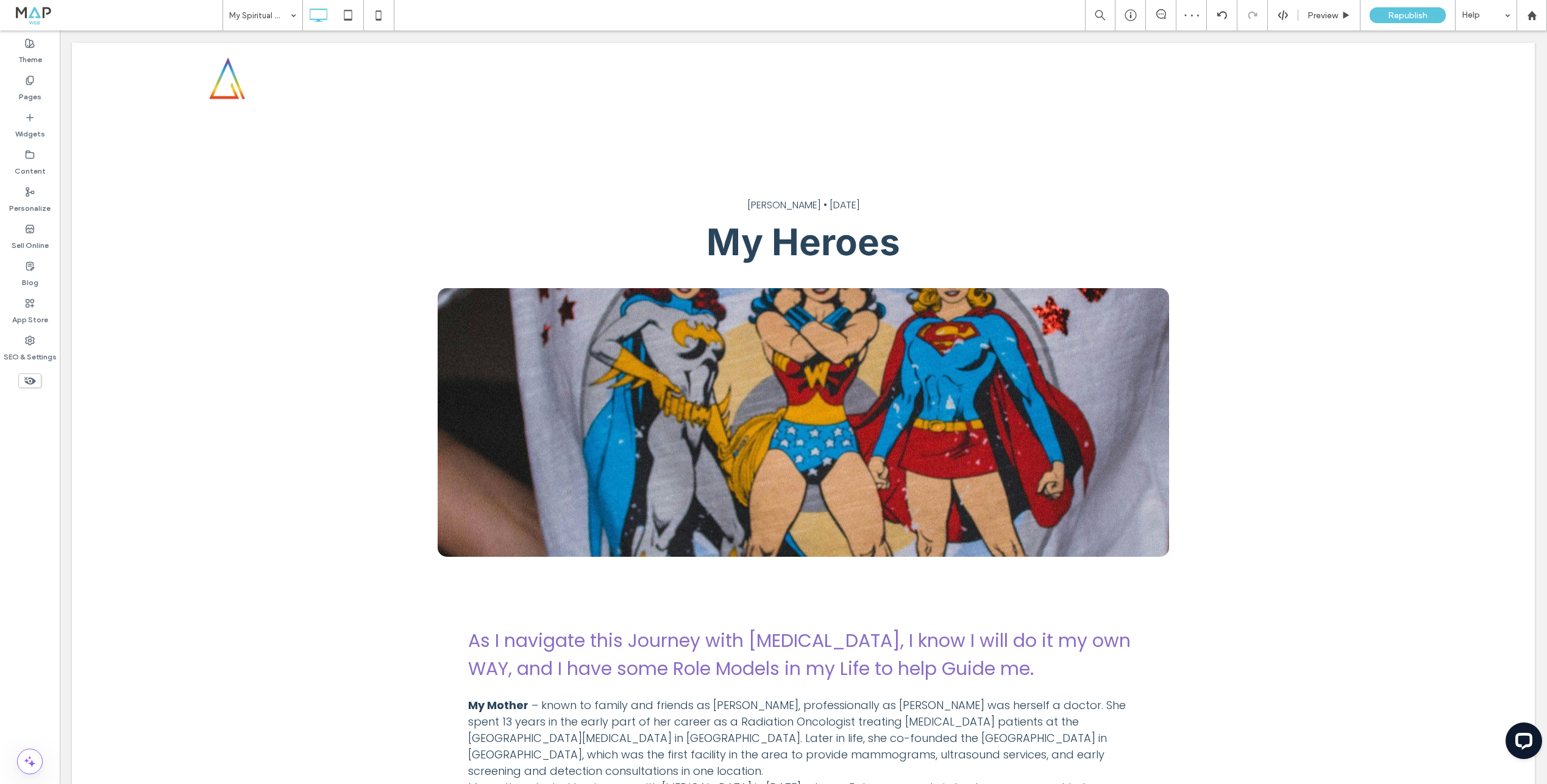
type input "*******"
type input "**"
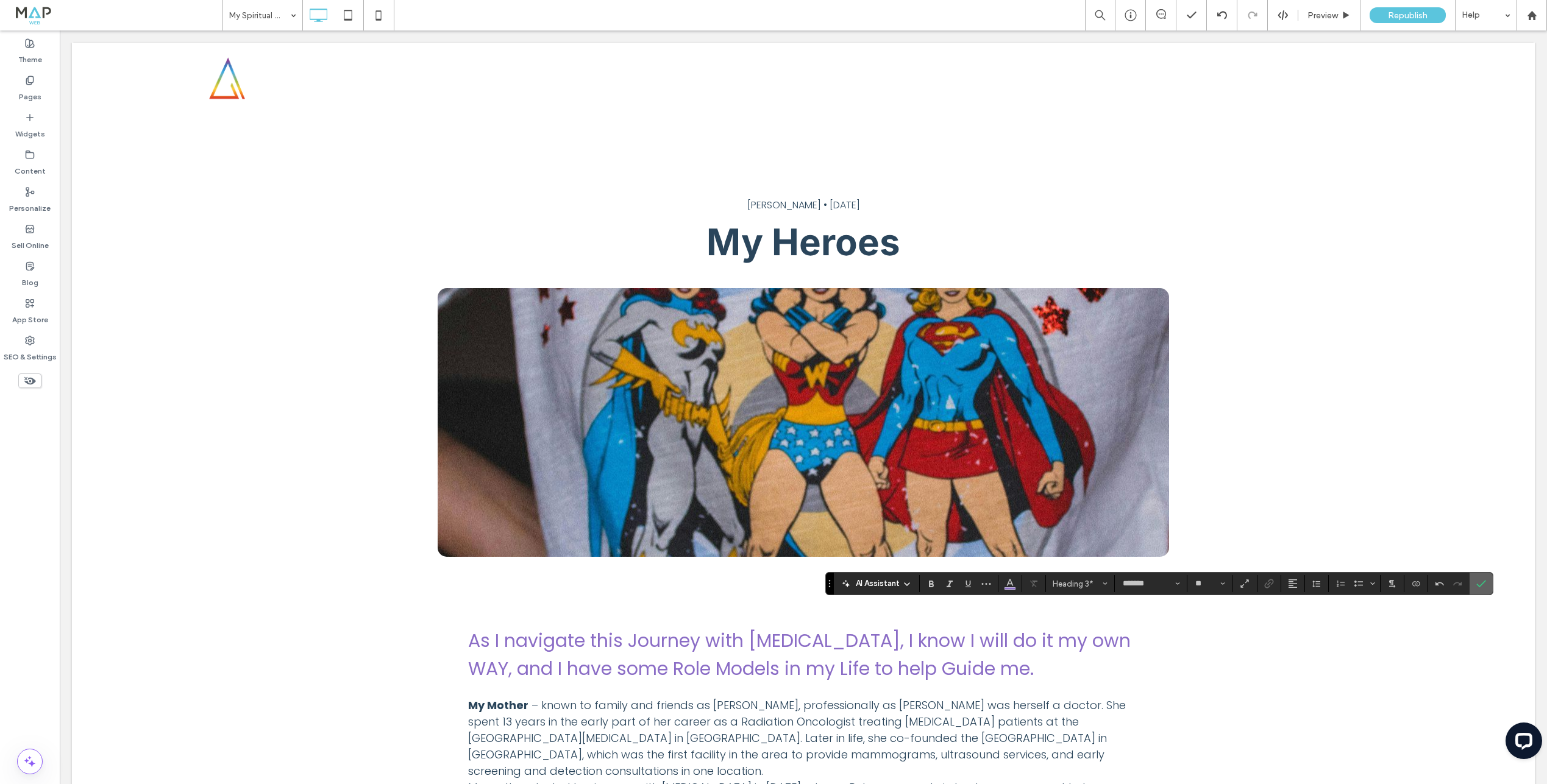
click at [1489, 582] on label "Confirm" at bounding box center [1481, 583] width 18 height 22
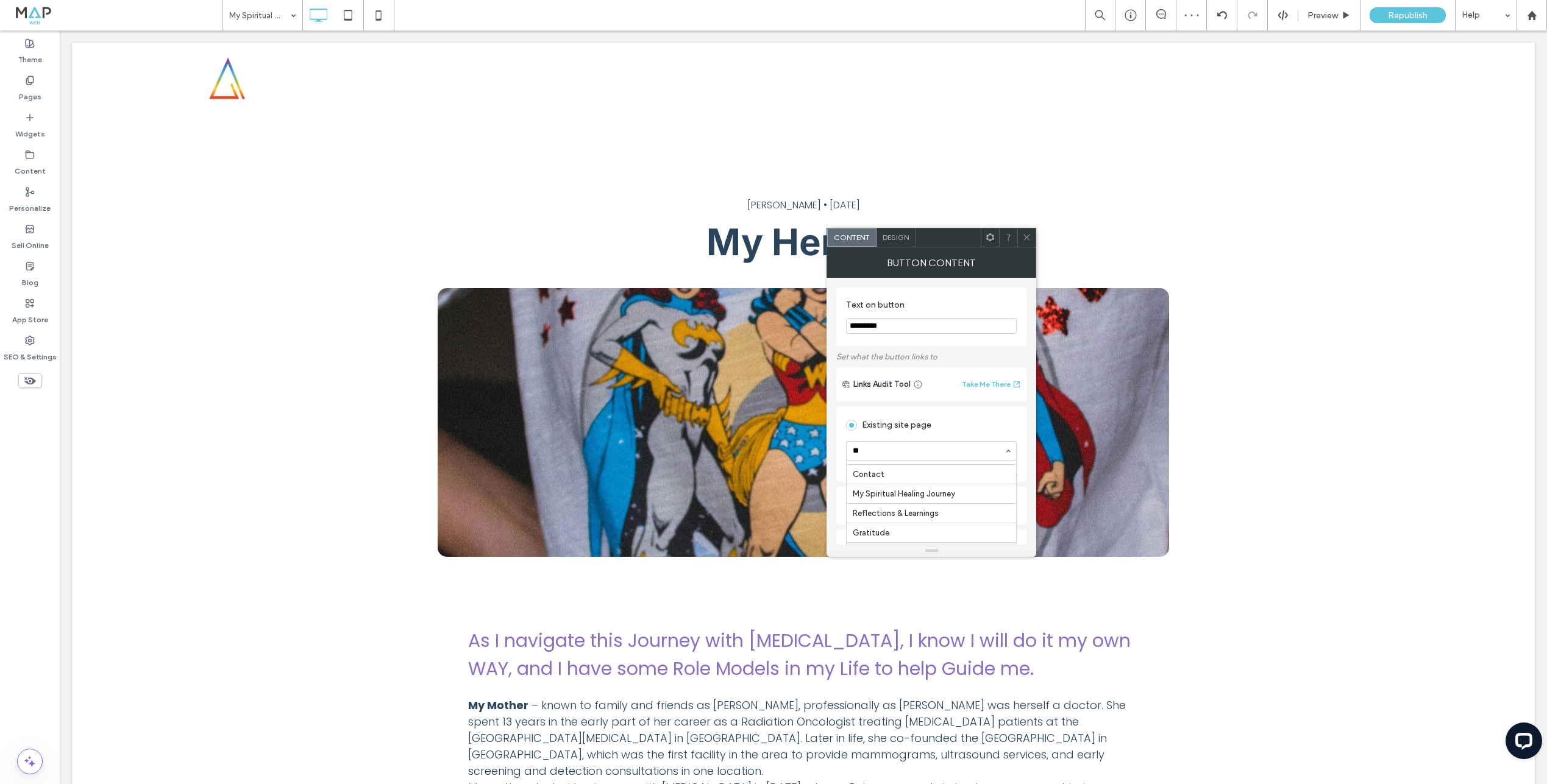
scroll to position [0, 0]
type input "***"
drag, startPoint x: 1030, startPoint y: 237, endPoint x: 942, endPoint y: 533, distance: 308.8
click at [1031, 239] on div at bounding box center [1027, 238] width 18 height 18
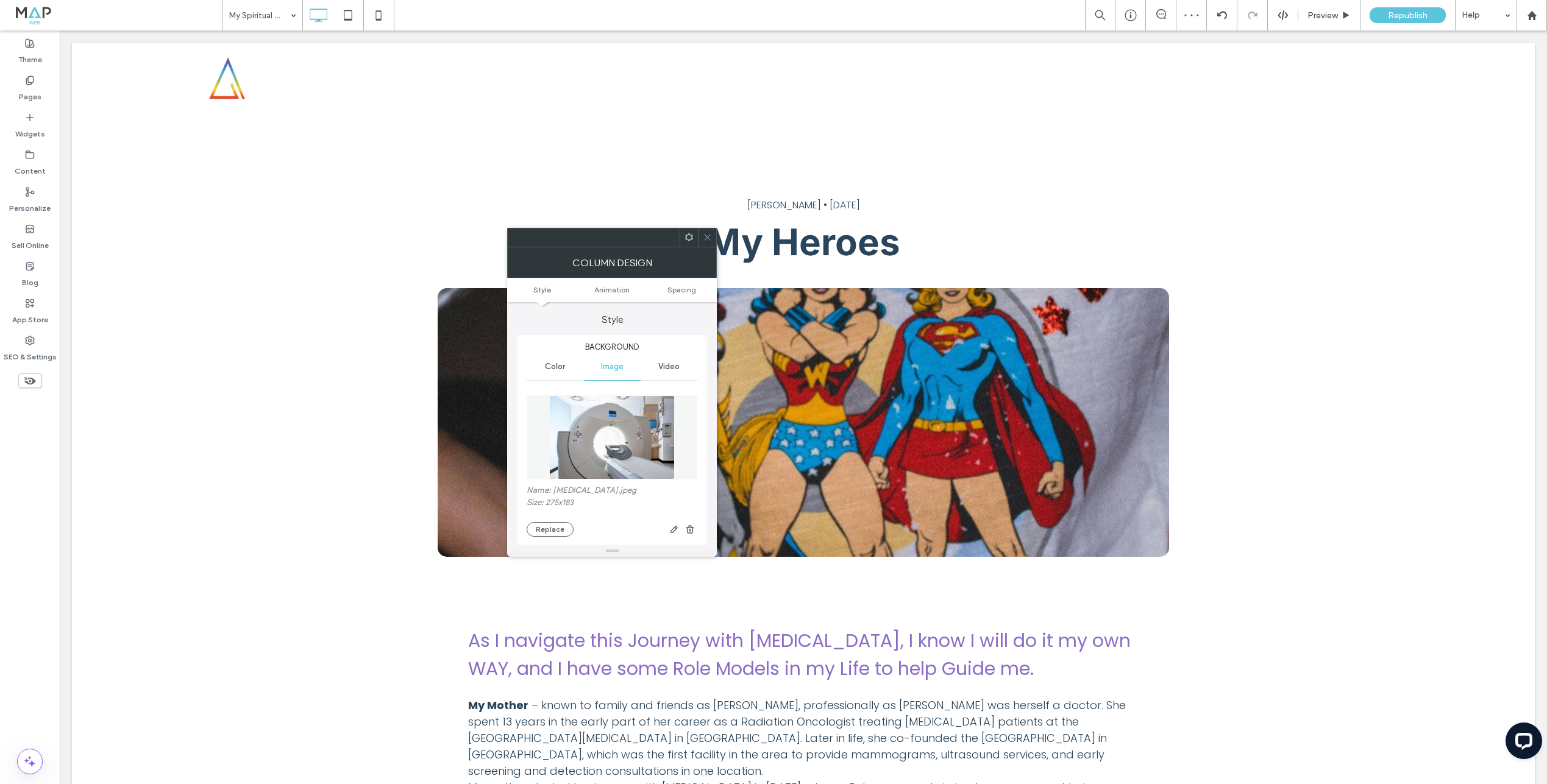
drag, startPoint x: 545, startPoint y: 527, endPoint x: 665, endPoint y: 426, distance: 156.8
click at [544, 527] on button "Replace" at bounding box center [550, 529] width 47 height 14
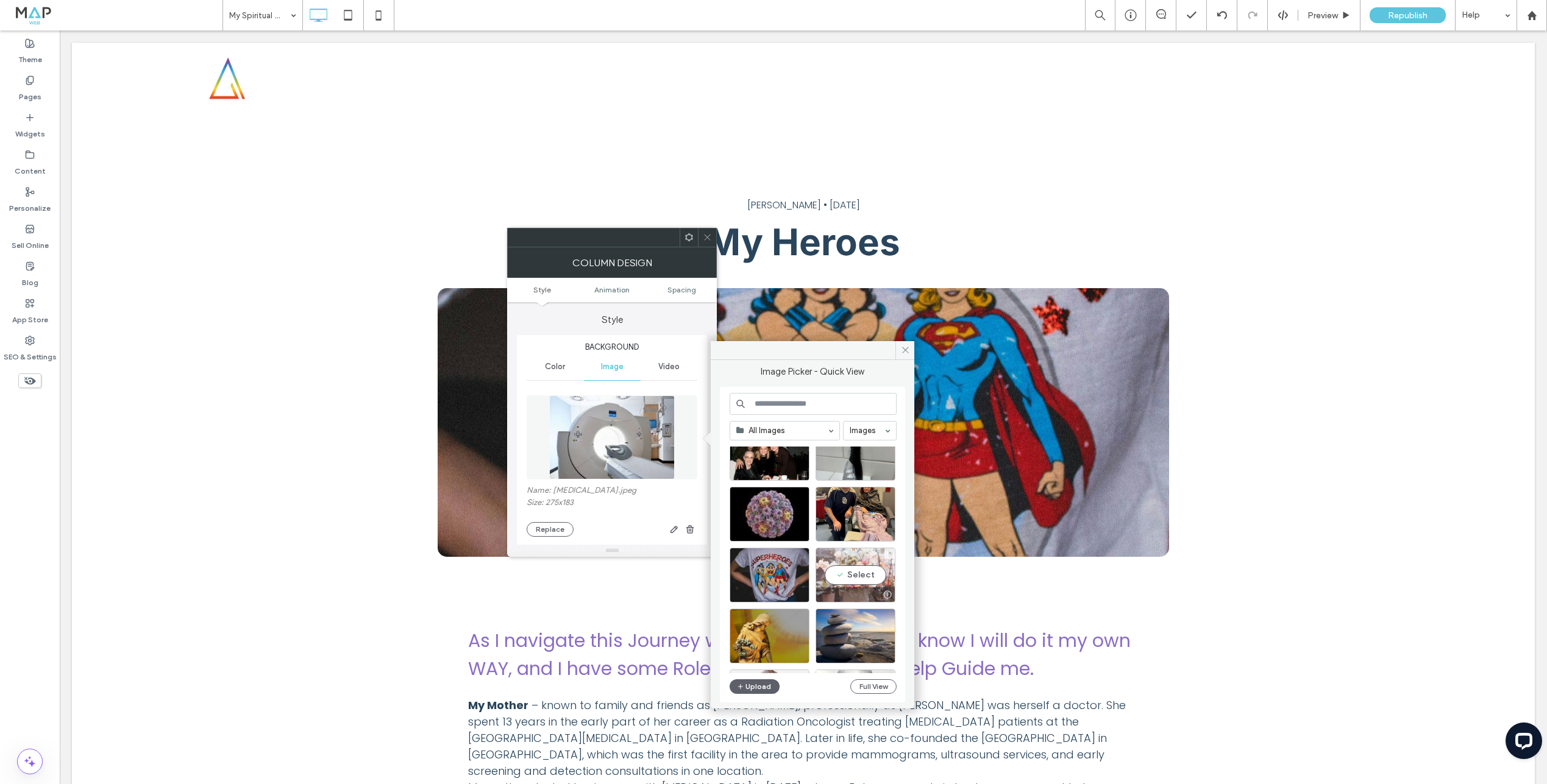
scroll to position [180, 0]
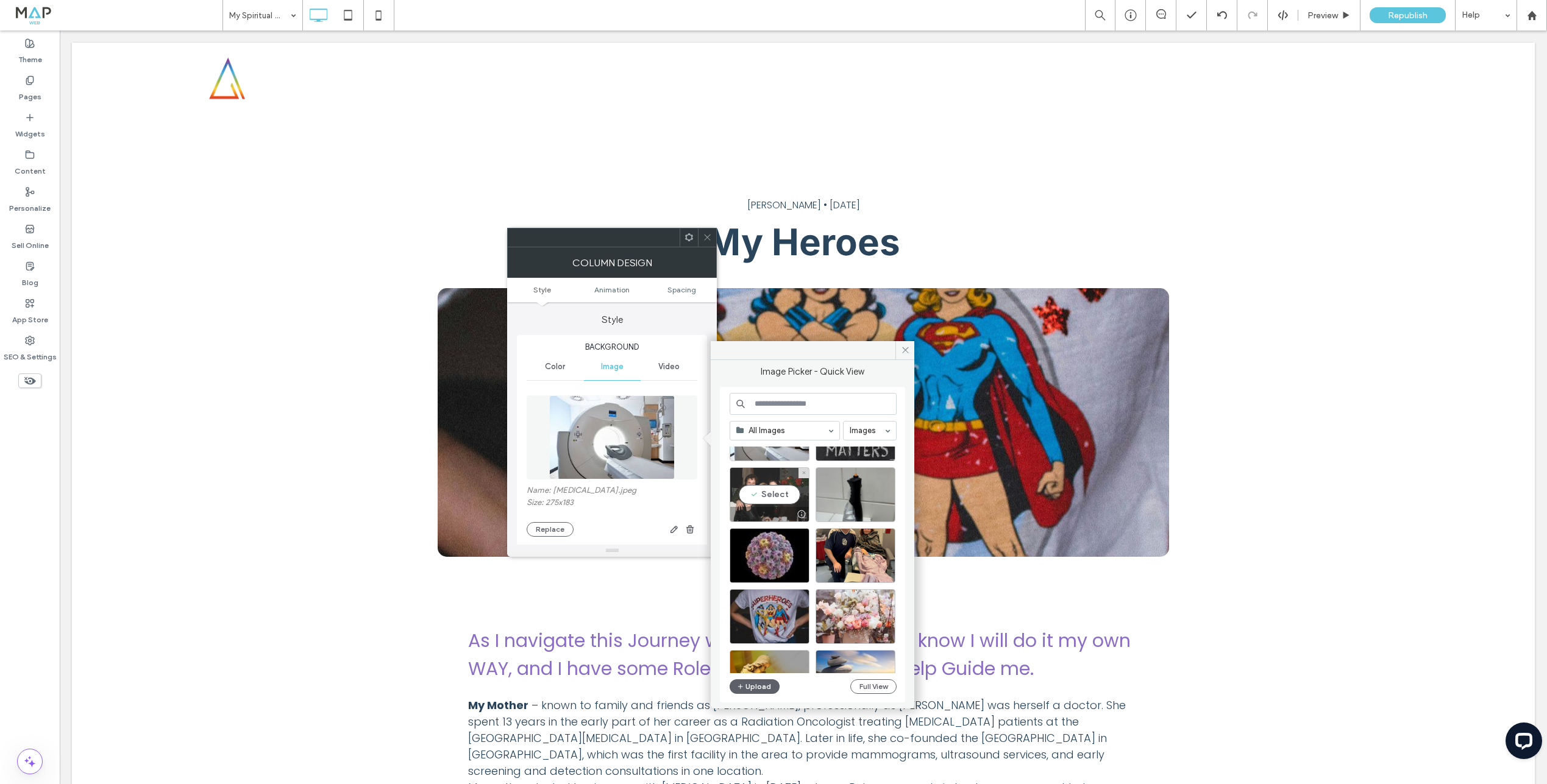
click at [774, 497] on div "Select" at bounding box center [769, 494] width 80 height 55
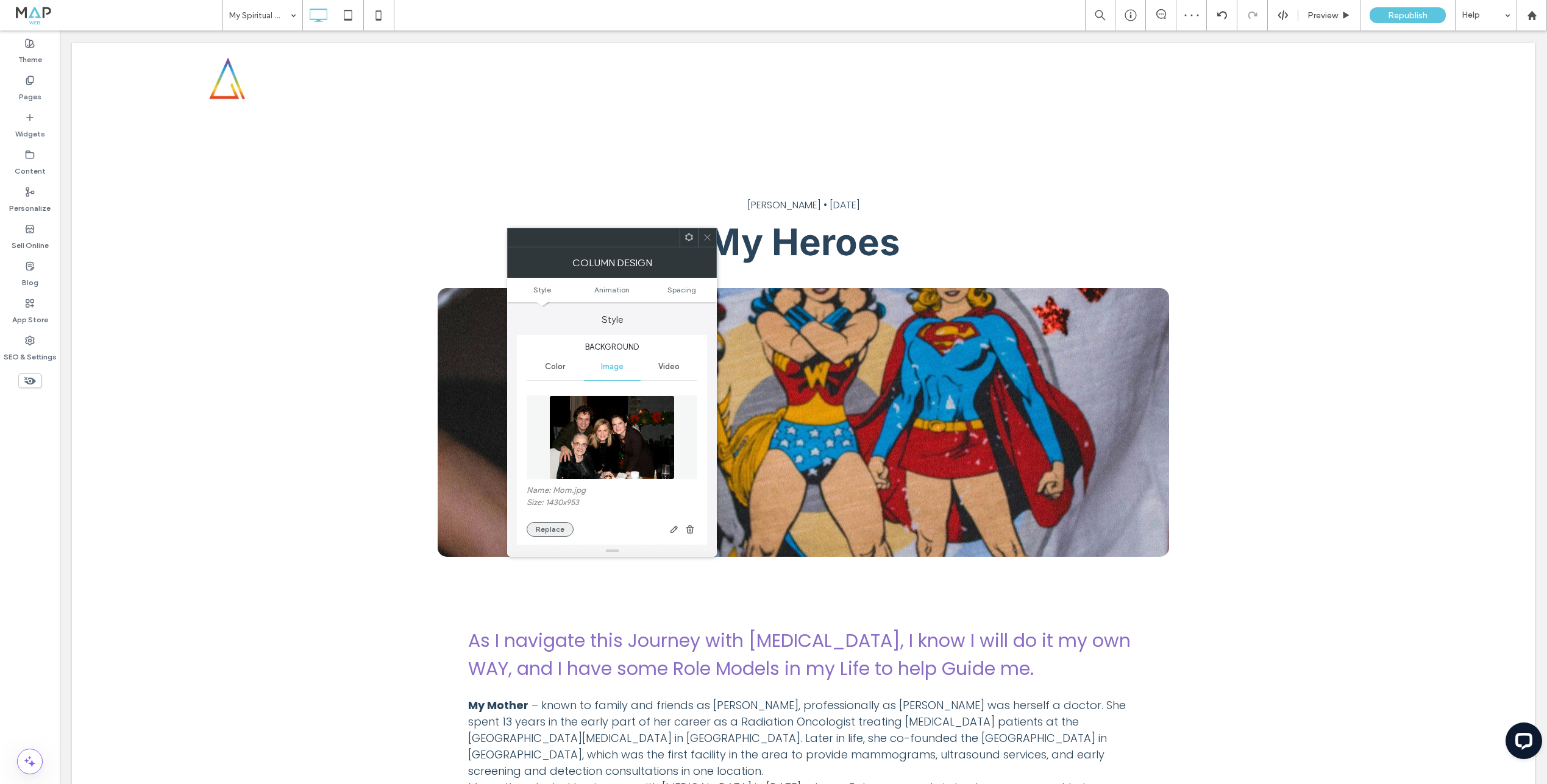
click at [545, 531] on button "Replace" at bounding box center [550, 529] width 47 height 14
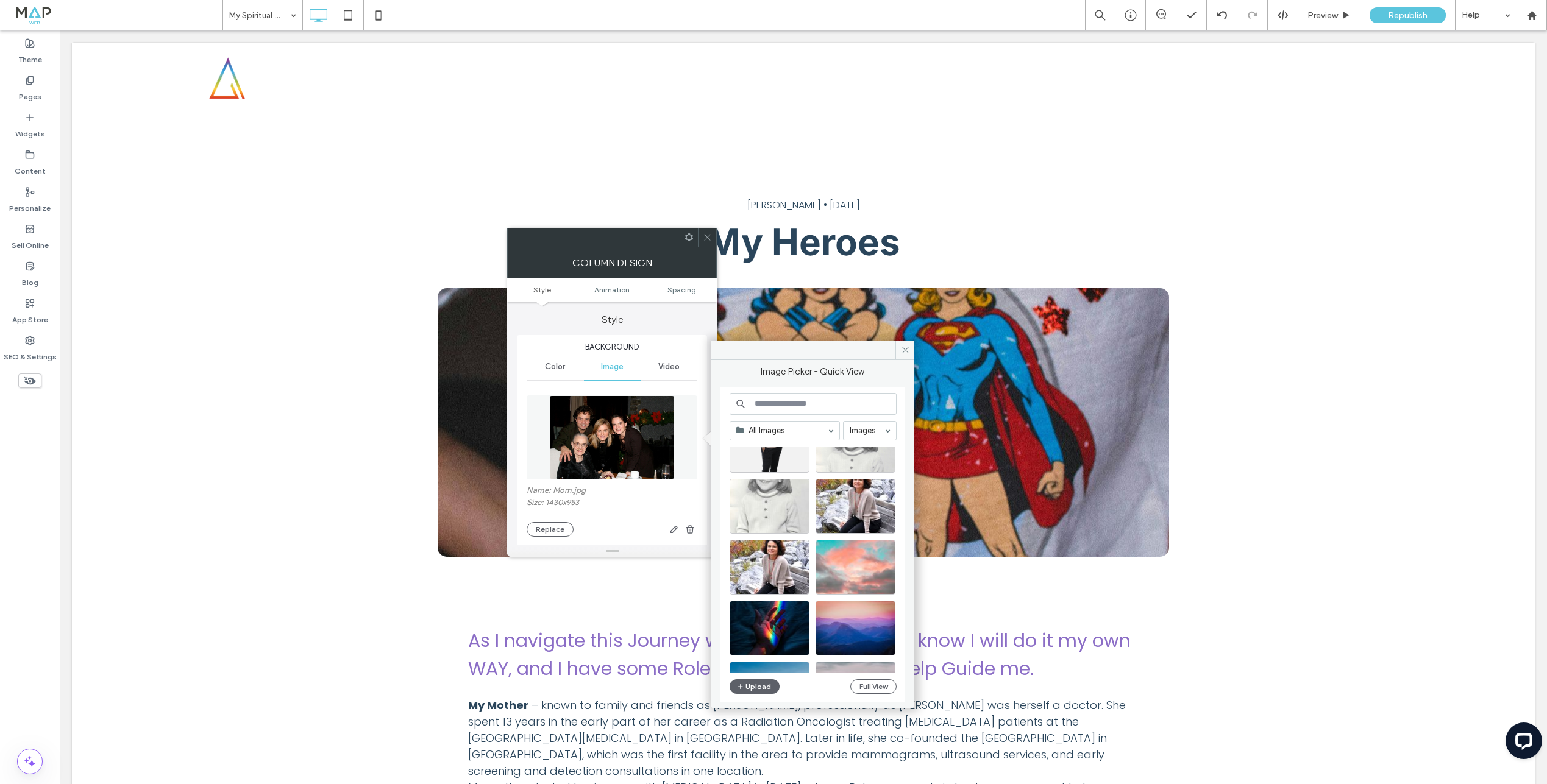
scroll to position [451, 0]
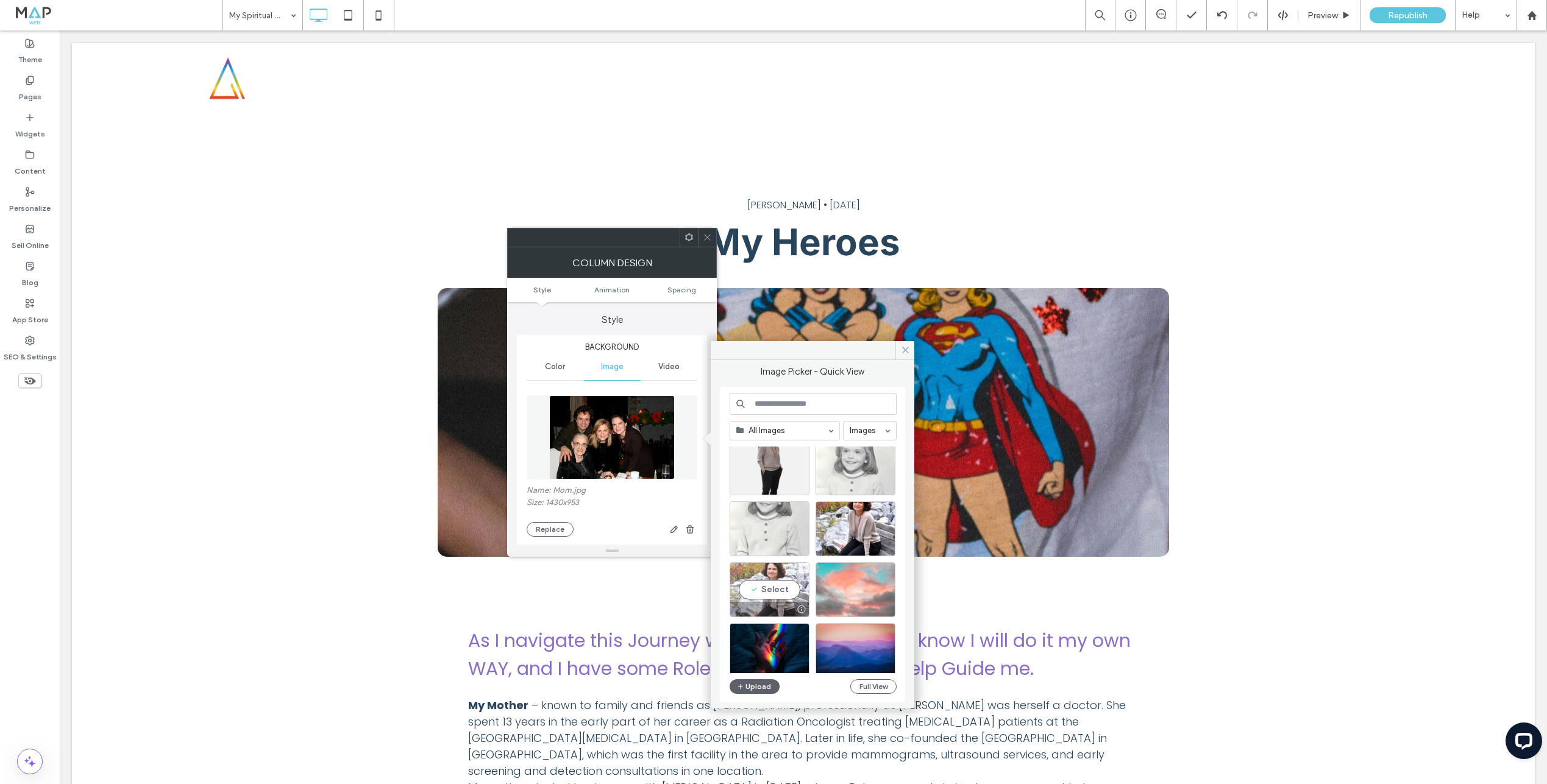
click at [783, 590] on div "Select" at bounding box center [769, 590] width 80 height 55
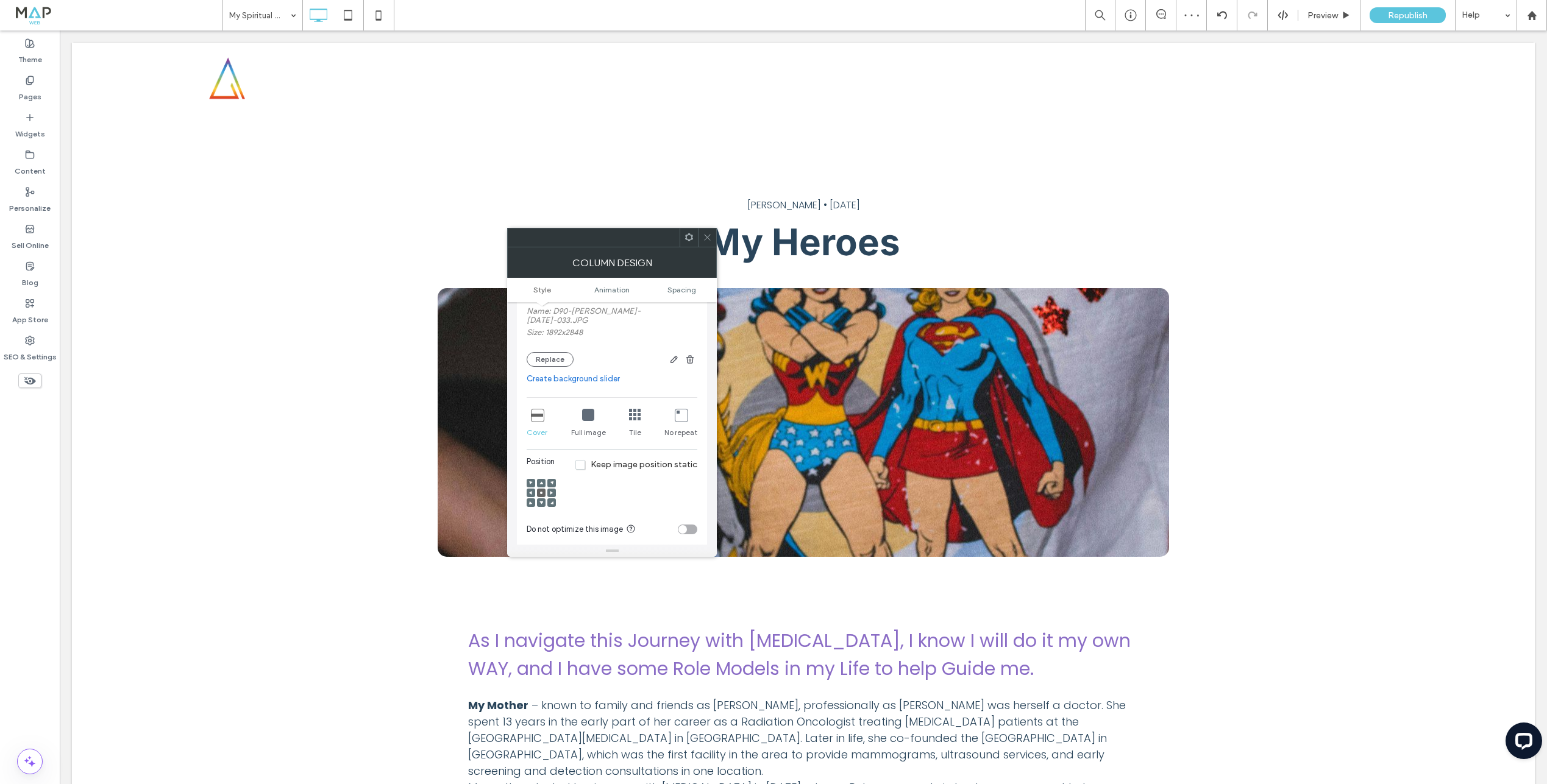
scroll to position [201, 0]
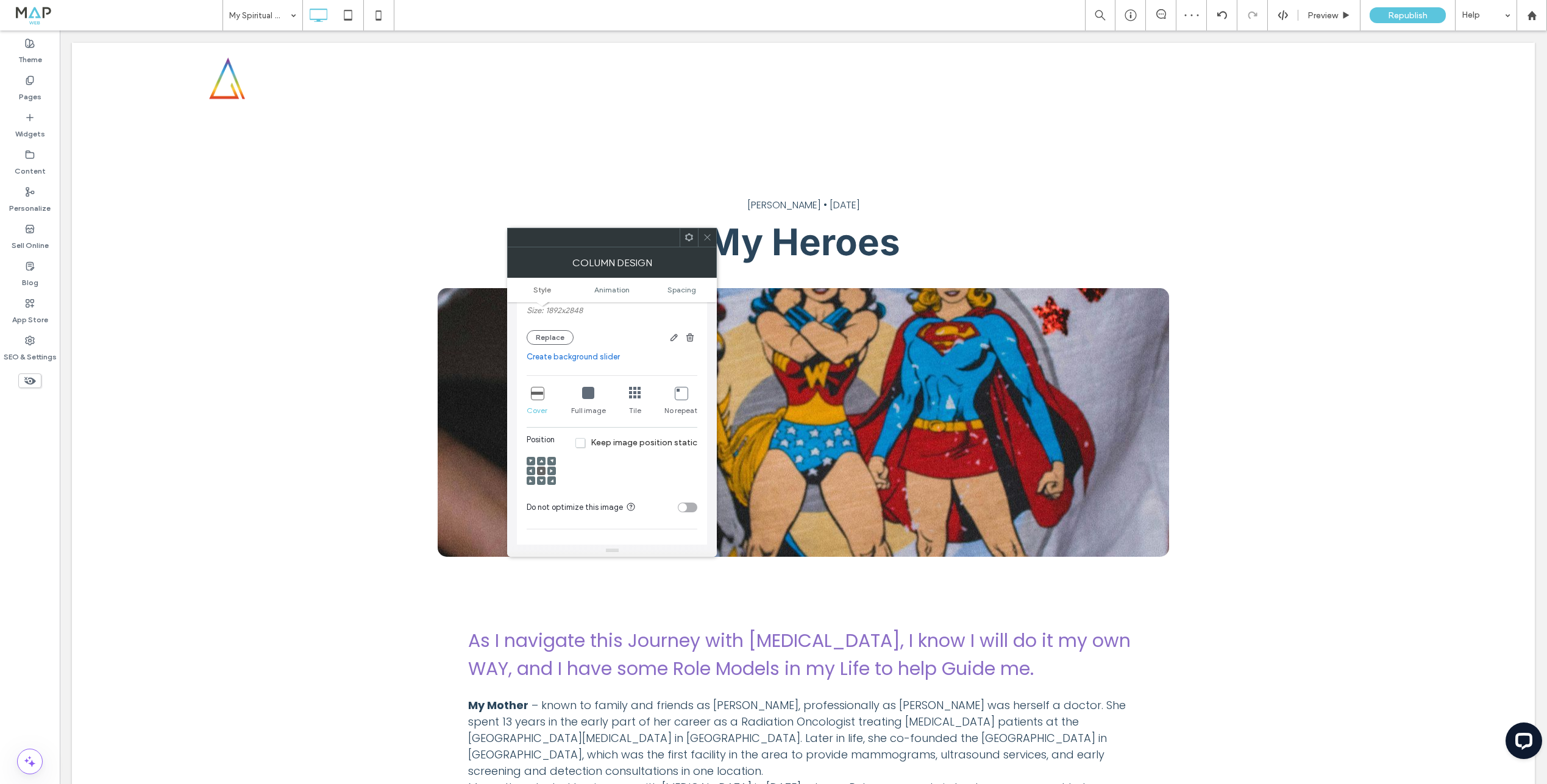
click at [540, 459] on icon at bounding box center [541, 461] width 4 height 4
click at [540, 467] on span at bounding box center [541, 471] width 4 height 8
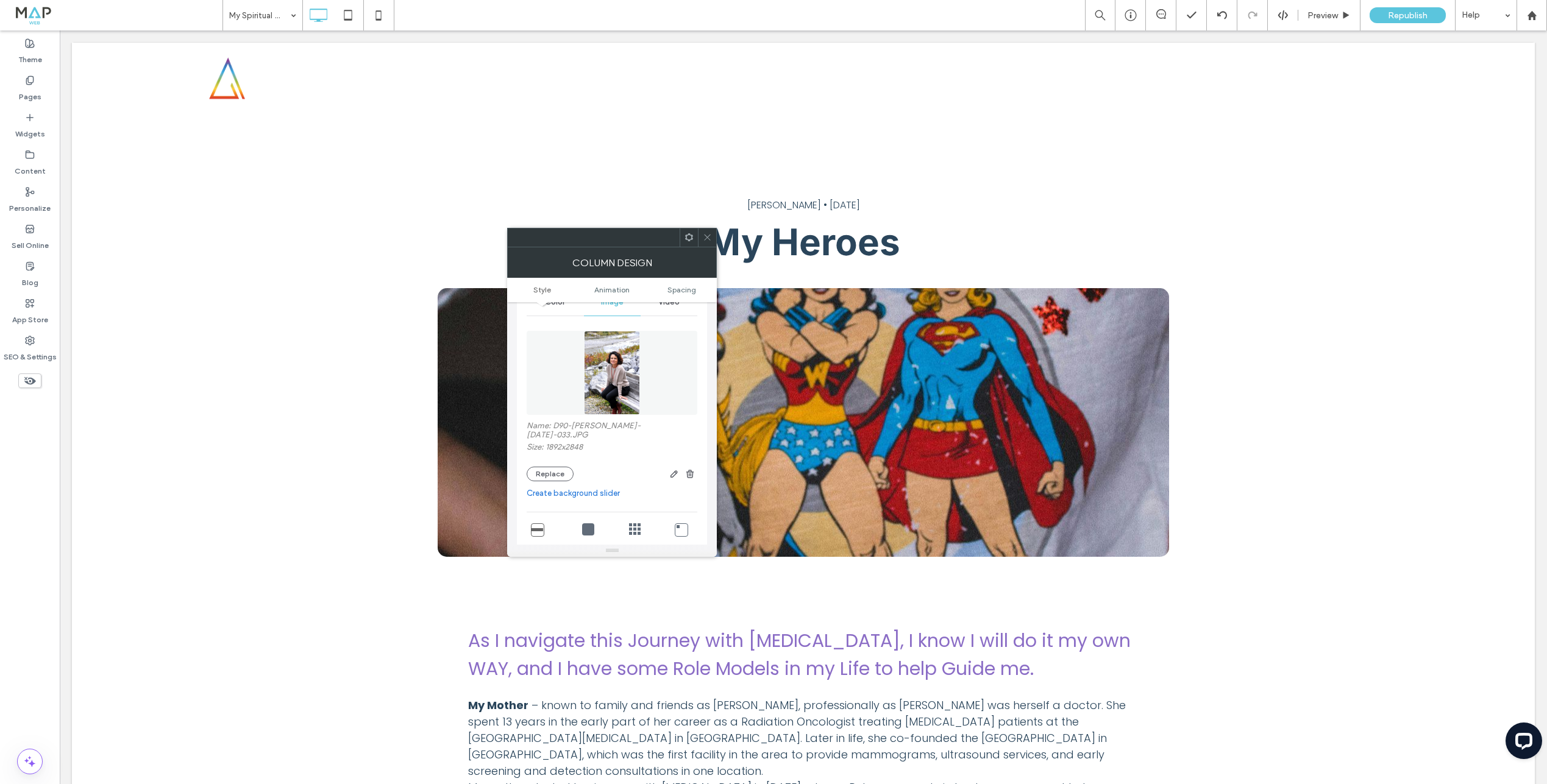
scroll to position [62, 0]
click at [673, 472] on icon "button" at bounding box center [674, 476] width 10 height 10
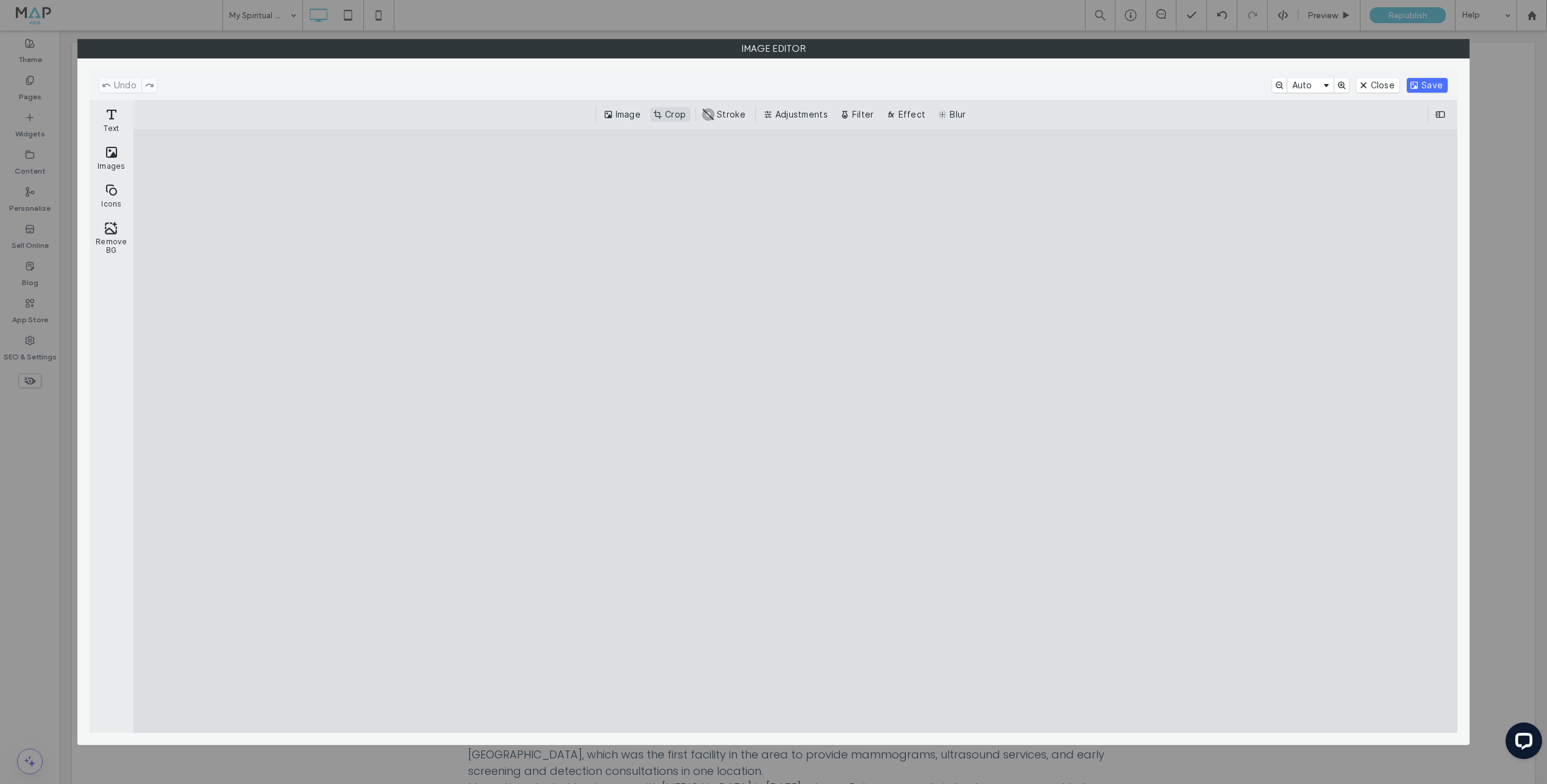
click at [677, 120] on button "Crop" at bounding box center [670, 114] width 41 height 14
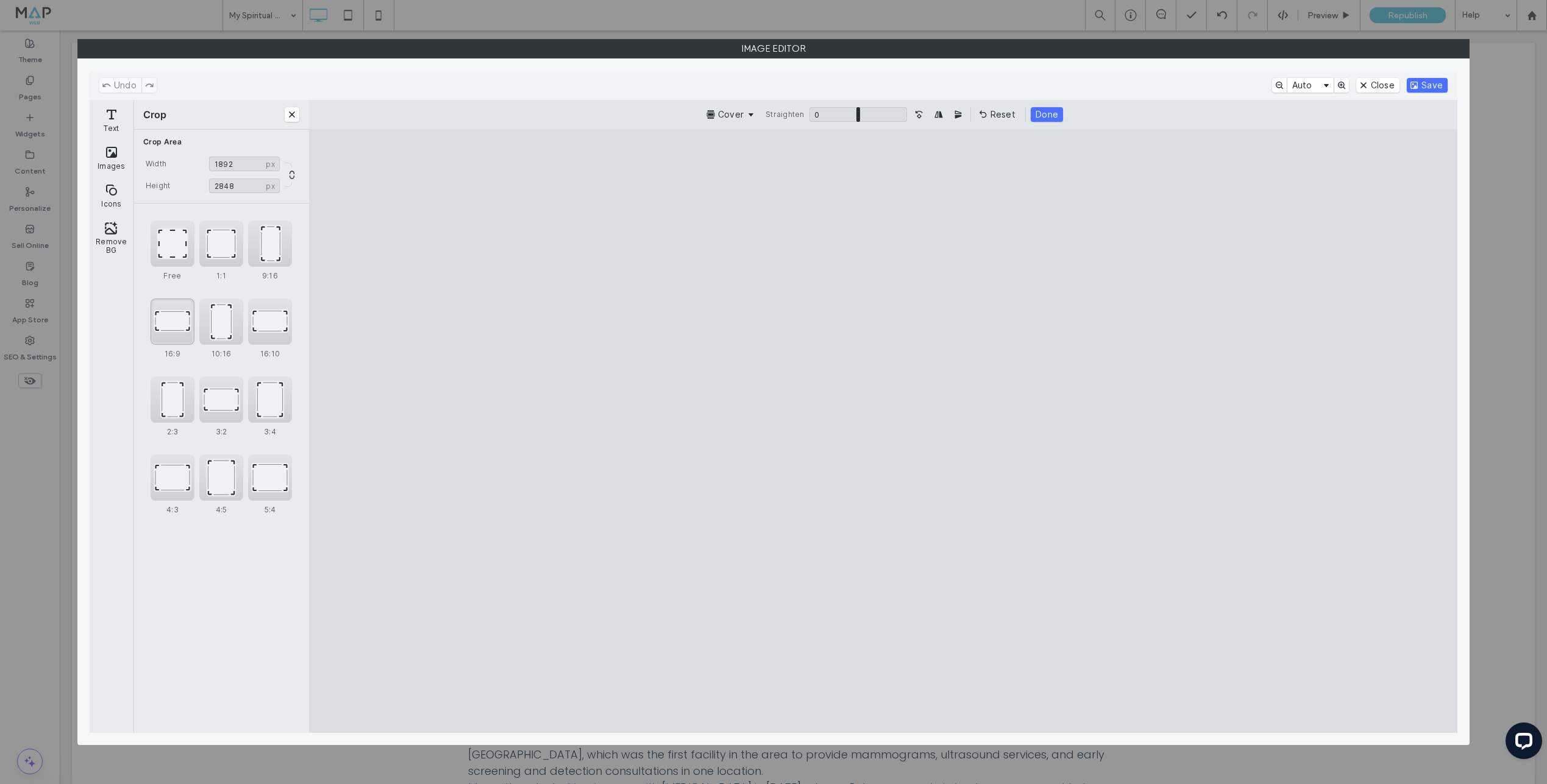
click at [182, 331] on div "16:9" at bounding box center [172, 321] width 44 height 46
type input "*******"
drag, startPoint x: 745, startPoint y: 388, endPoint x: 936, endPoint y: 414, distance: 192.8
click at [883, 431] on cesdk-canvas "Editor canvas" at bounding box center [883, 431] width 0 height 0
click at [1425, 90] on button "Save" at bounding box center [1426, 86] width 41 height 14
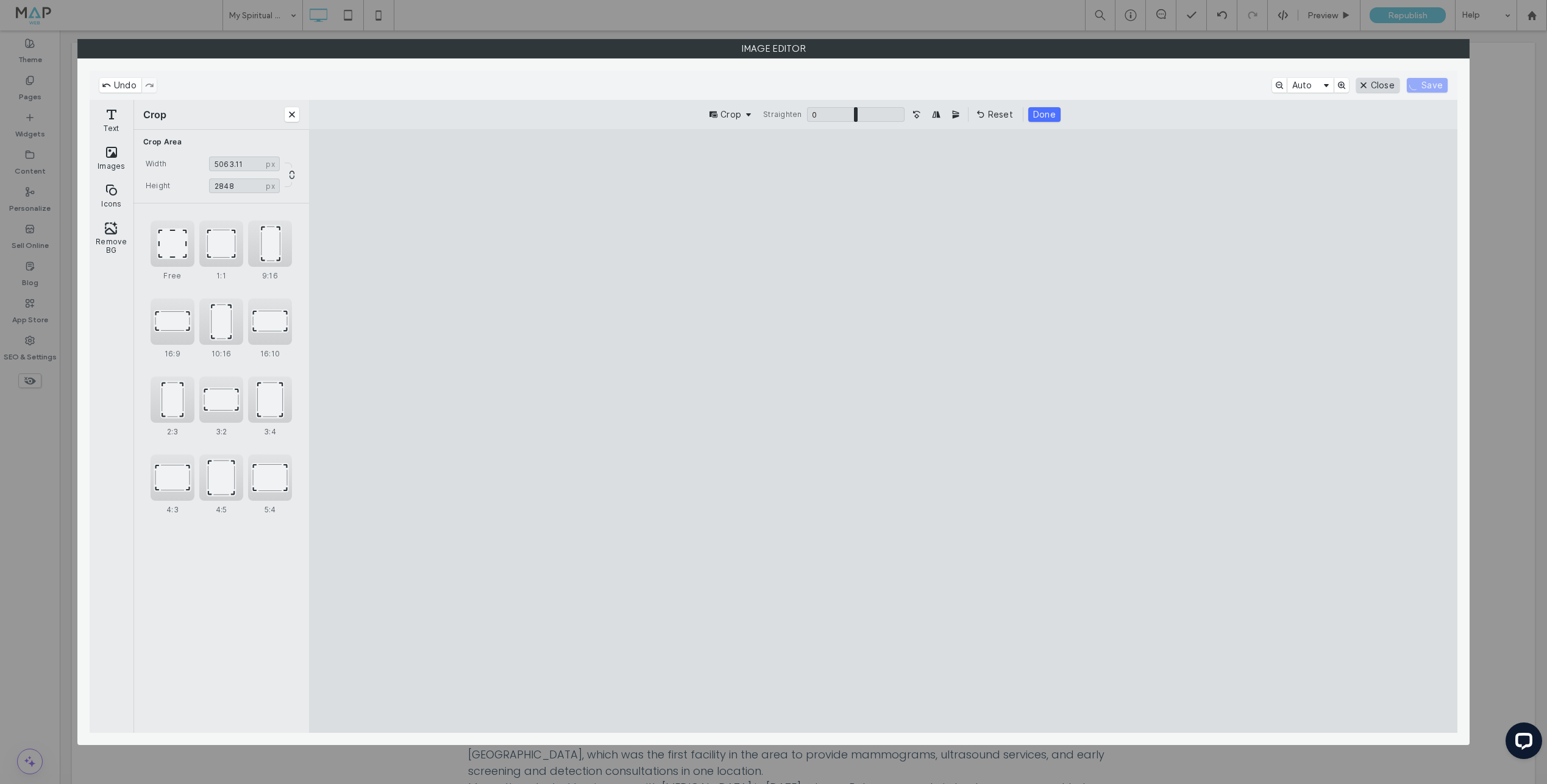
click at [1373, 84] on button "Close" at bounding box center [1378, 86] width 43 height 14
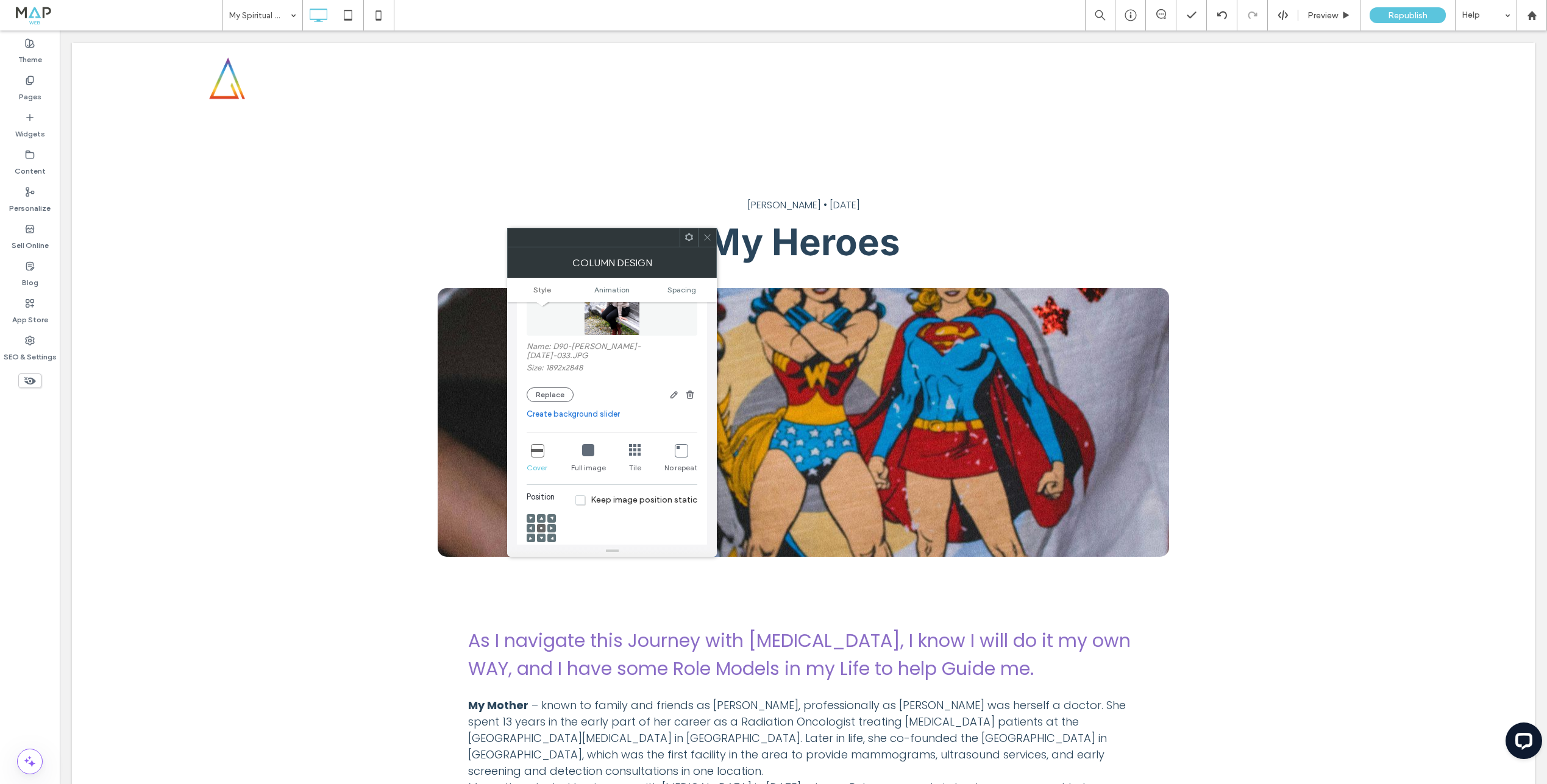
scroll to position [48, 0]
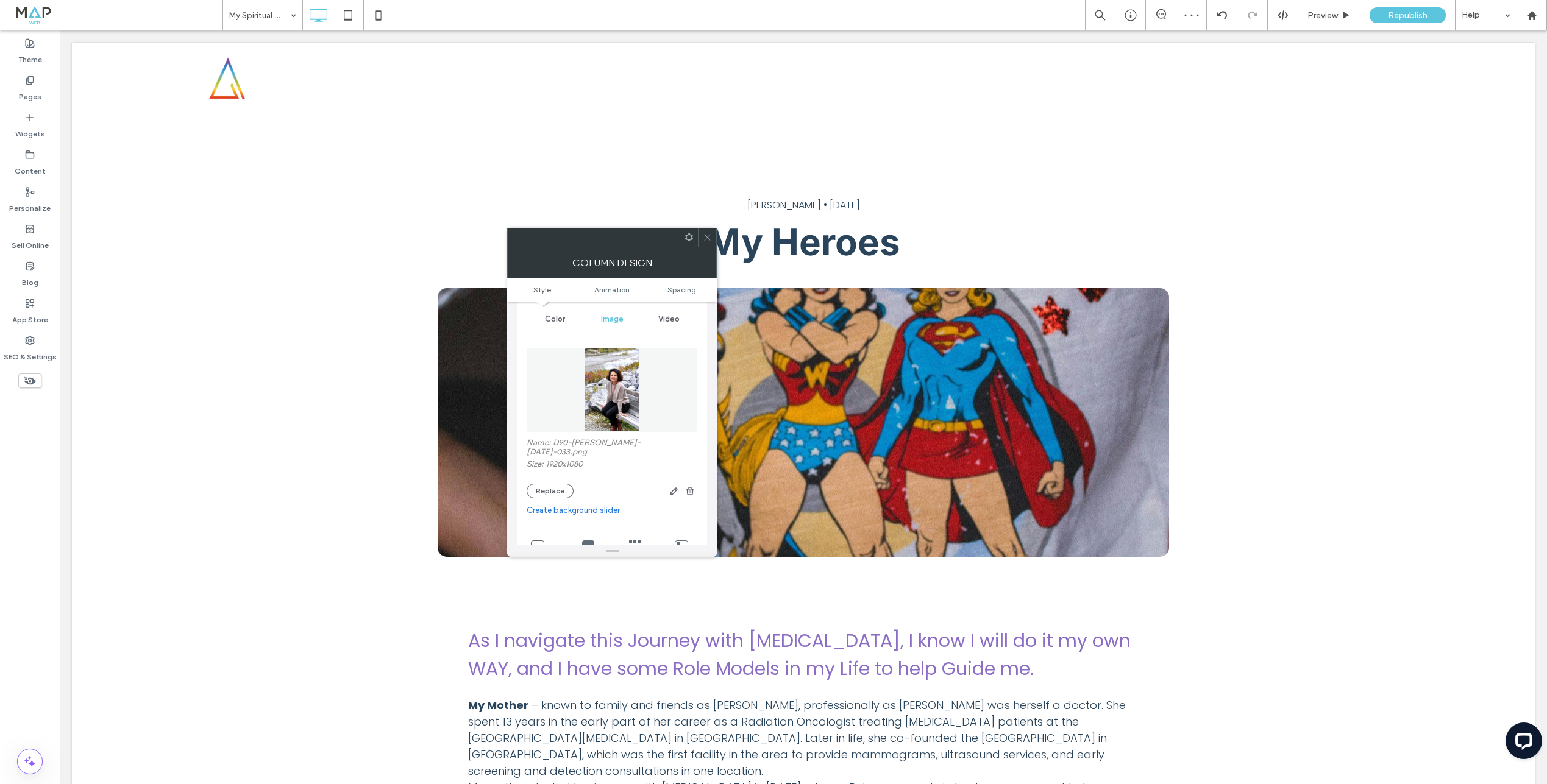
click at [710, 239] on icon at bounding box center [708, 238] width 9 height 9
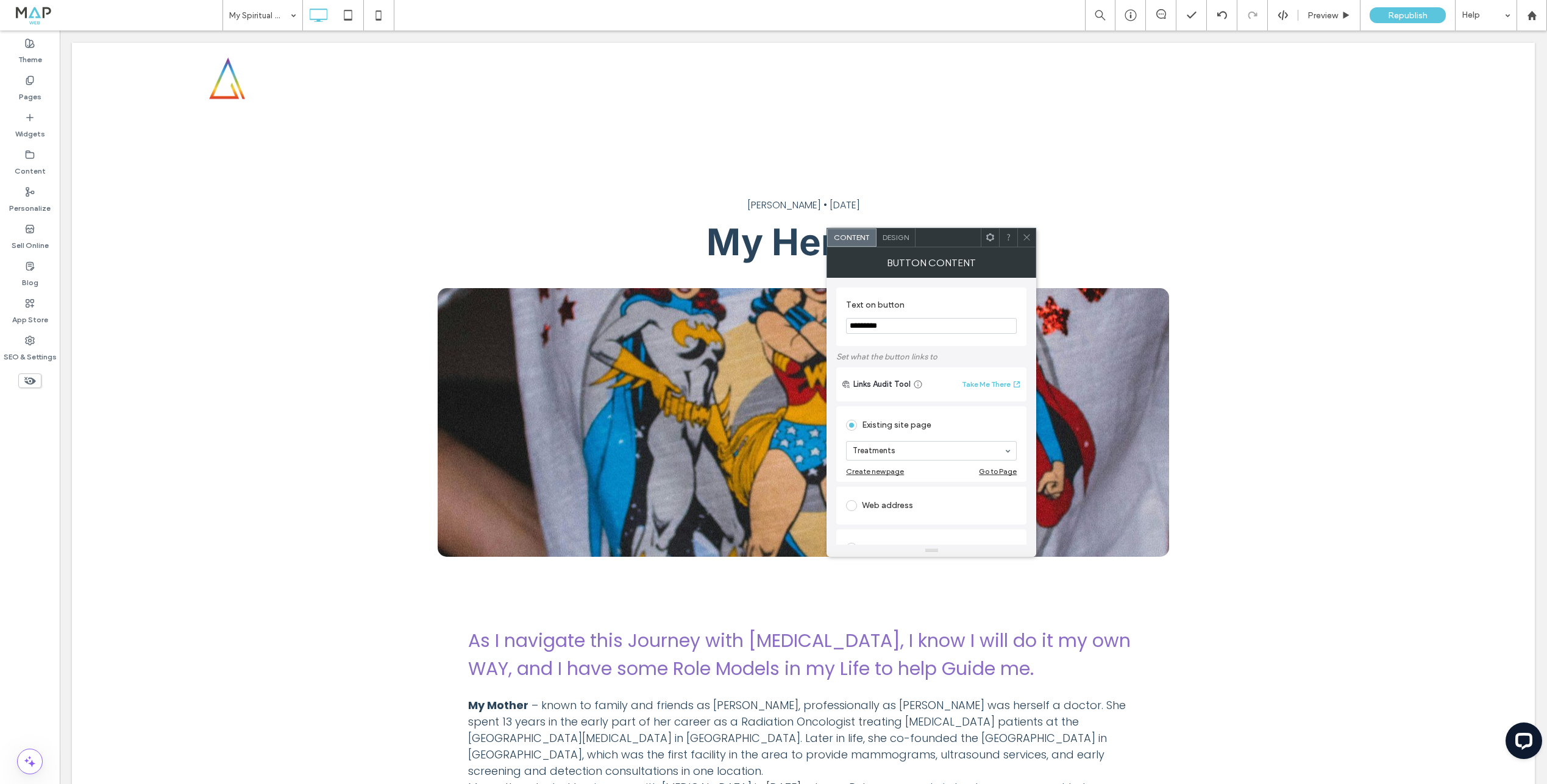
click at [1027, 235] on icon at bounding box center [1027, 238] width 9 height 9
click at [1023, 236] on icon at bounding box center [1027, 238] width 9 height 9
type input "***"
drag, startPoint x: 929, startPoint y: 473, endPoint x: 951, endPoint y: 405, distance: 71.5
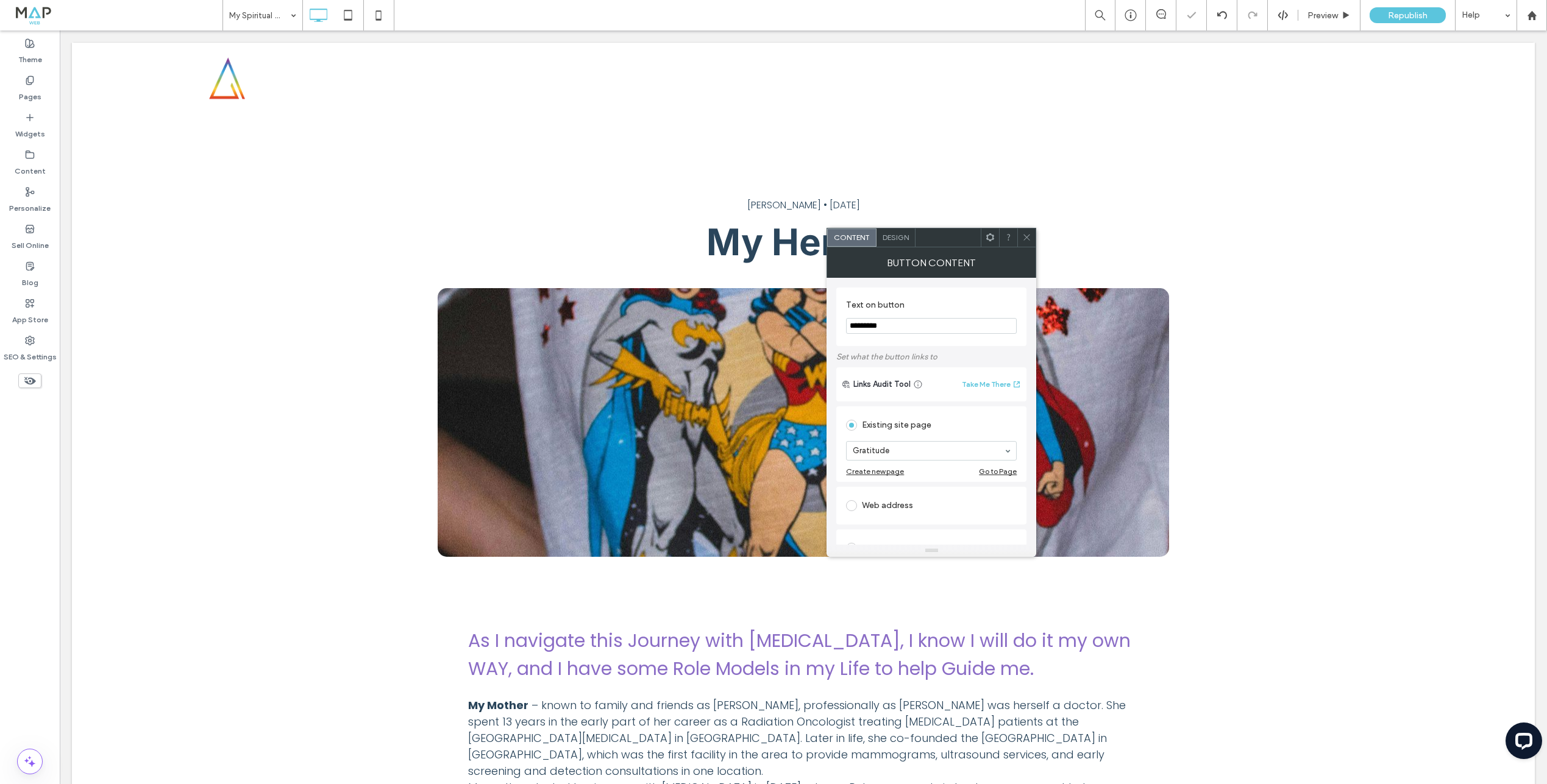
click at [1024, 237] on icon at bounding box center [1027, 238] width 9 height 9
drag, startPoint x: 1026, startPoint y: 242, endPoint x: 1036, endPoint y: 239, distance: 10.4
click at [1026, 243] on span at bounding box center [1027, 238] width 9 height 18
drag, startPoint x: 1025, startPoint y: 235, endPoint x: 1029, endPoint y: 328, distance: 93.1
click at [1025, 235] on use at bounding box center [1027, 238] width 6 height 6
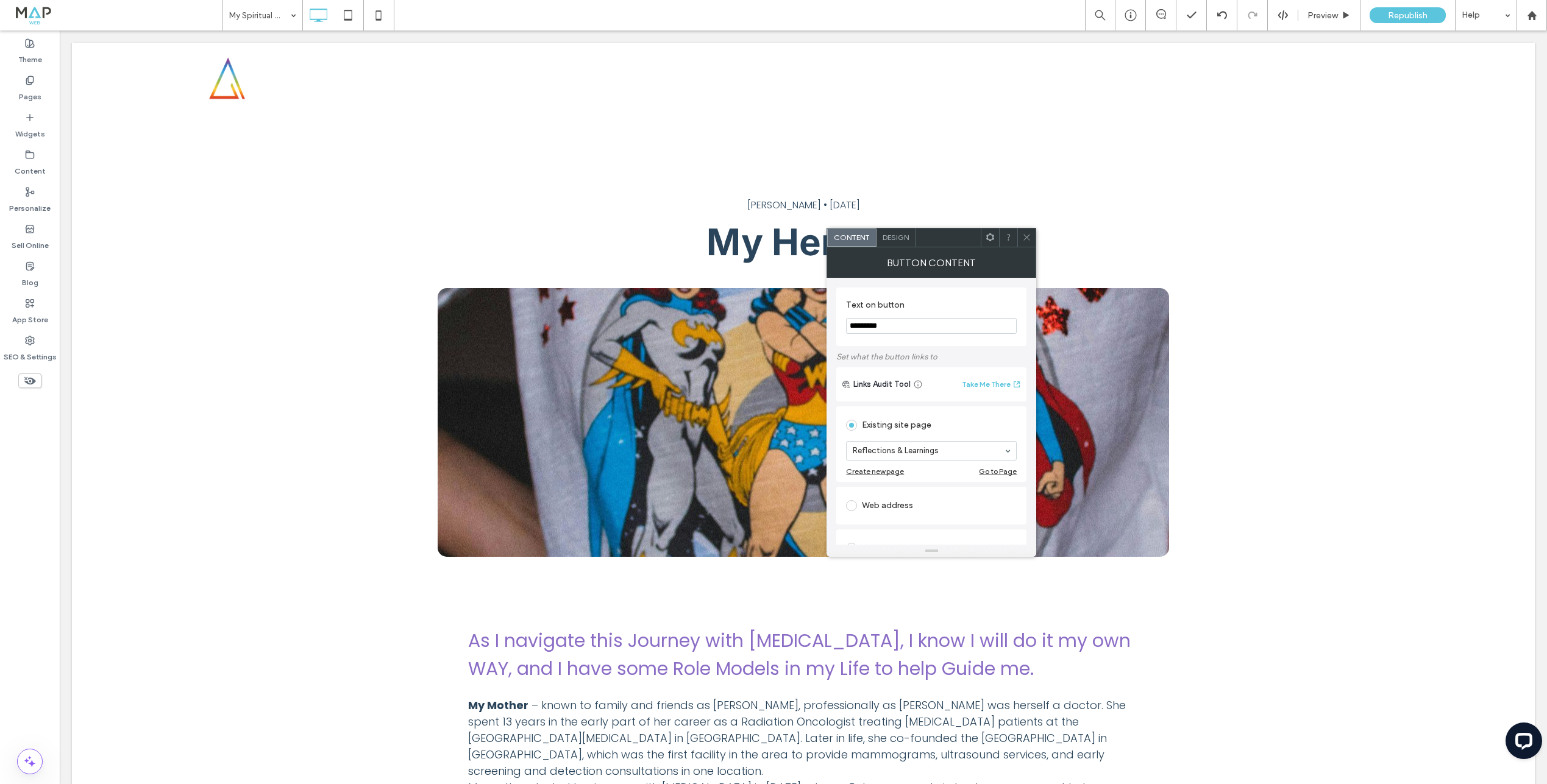
drag, startPoint x: 1027, startPoint y: 239, endPoint x: 1009, endPoint y: 239, distance: 18.0
click at [1027, 239] on icon at bounding box center [1027, 238] width 9 height 9
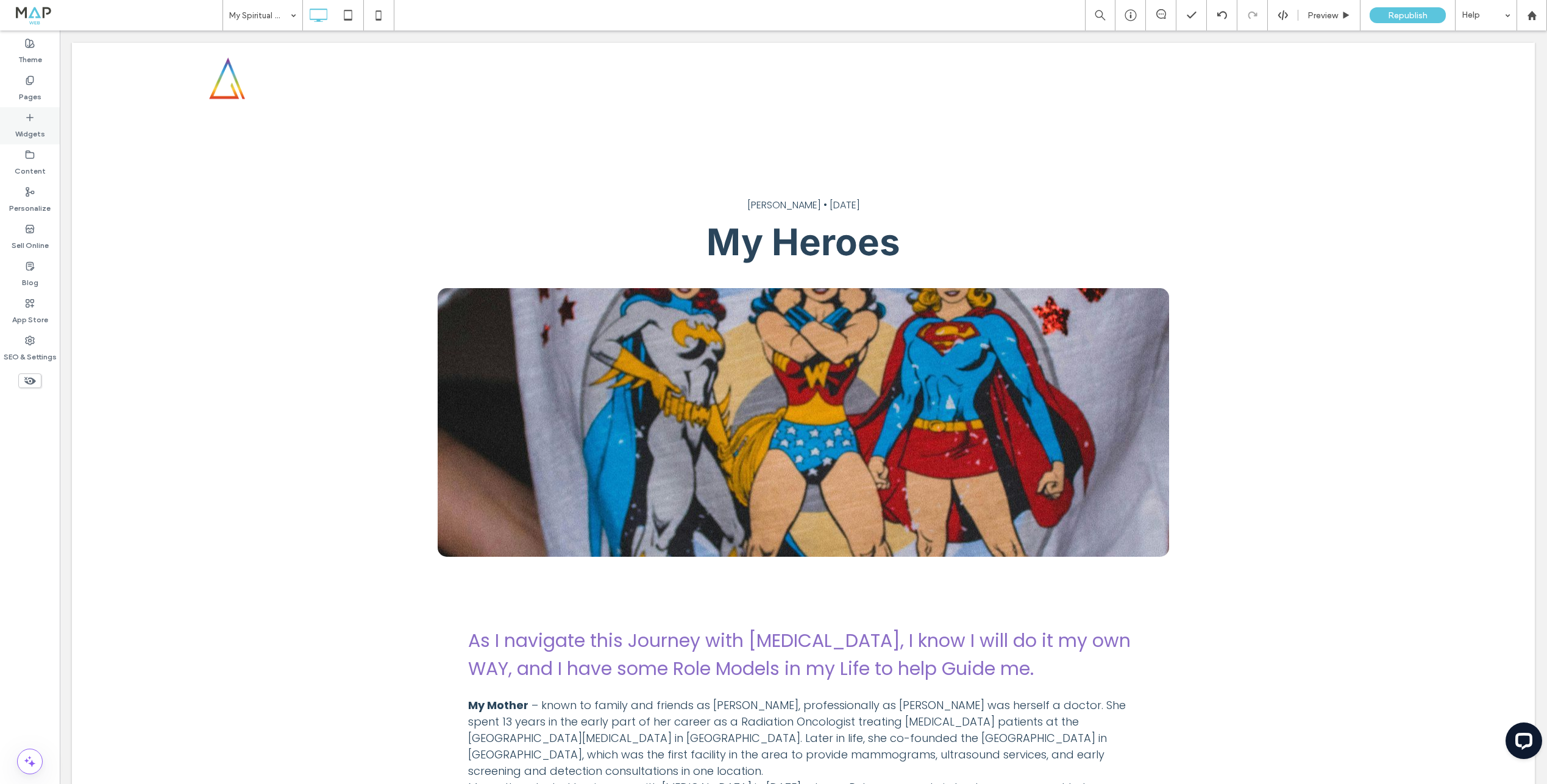
click at [42, 83] on div "Pages" at bounding box center [30, 88] width 59 height 37
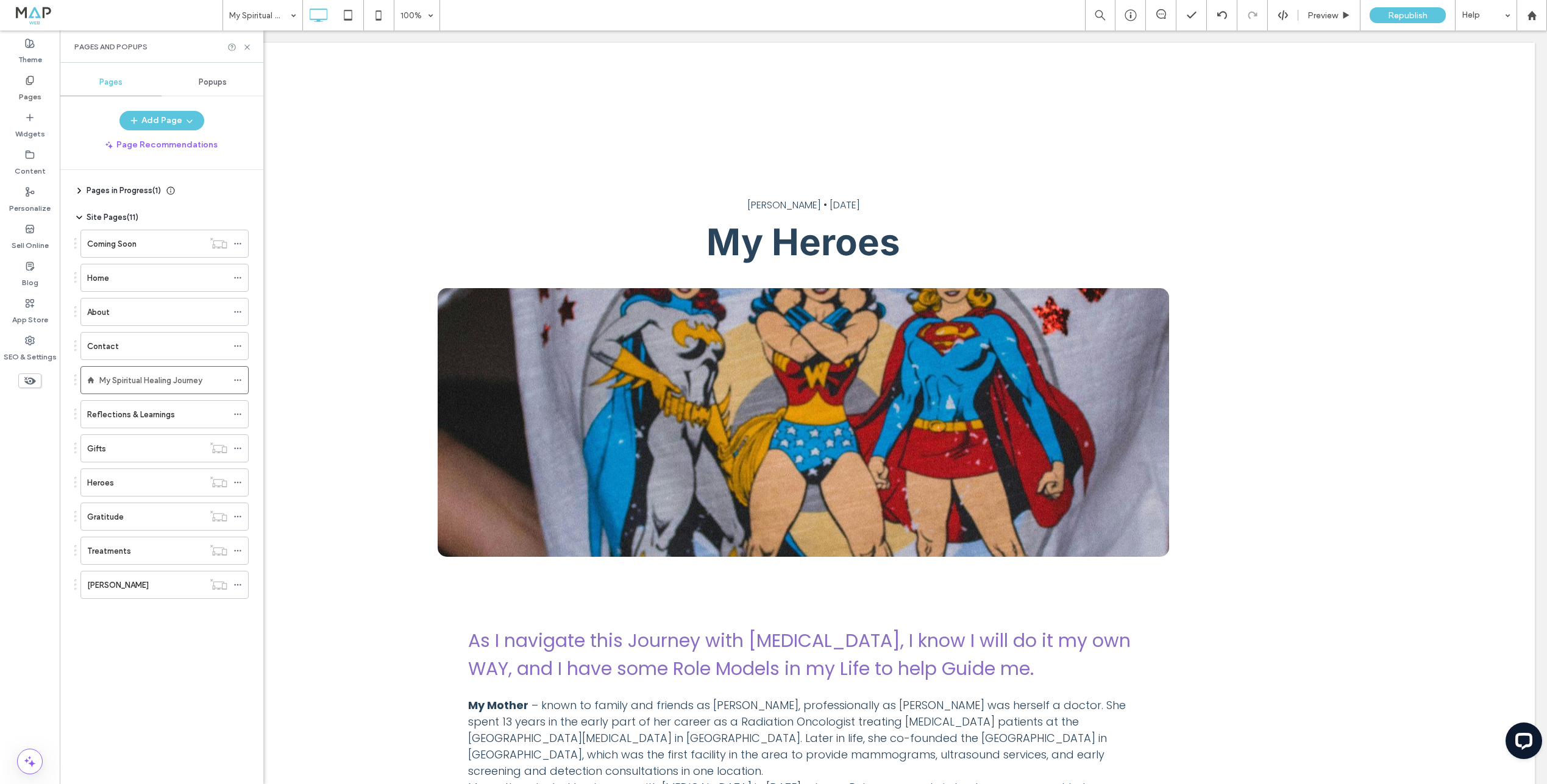
click at [149, 521] on div "Gratitude" at bounding box center [145, 517] width 116 height 13
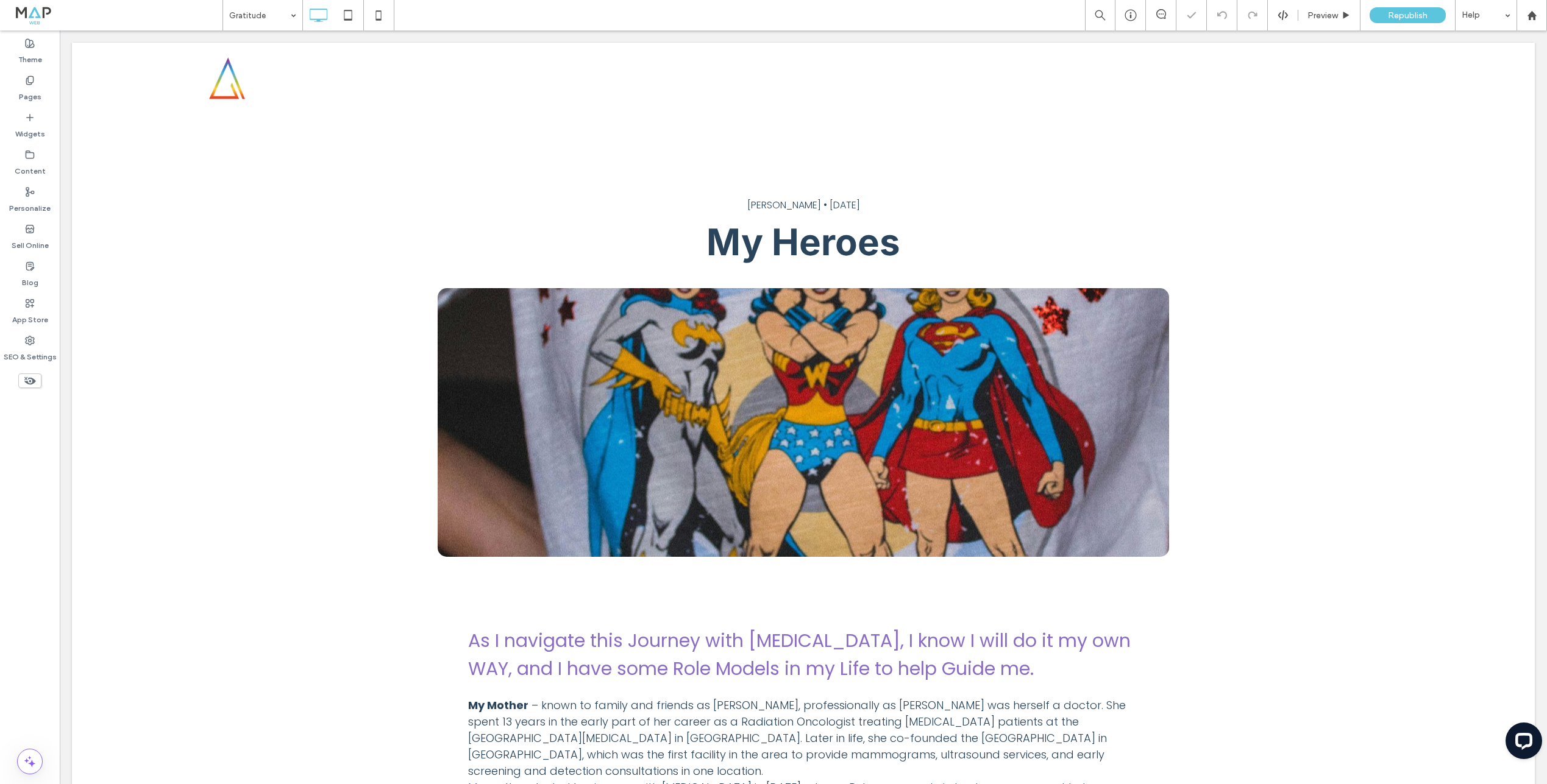
type input "*****"
type input "**"
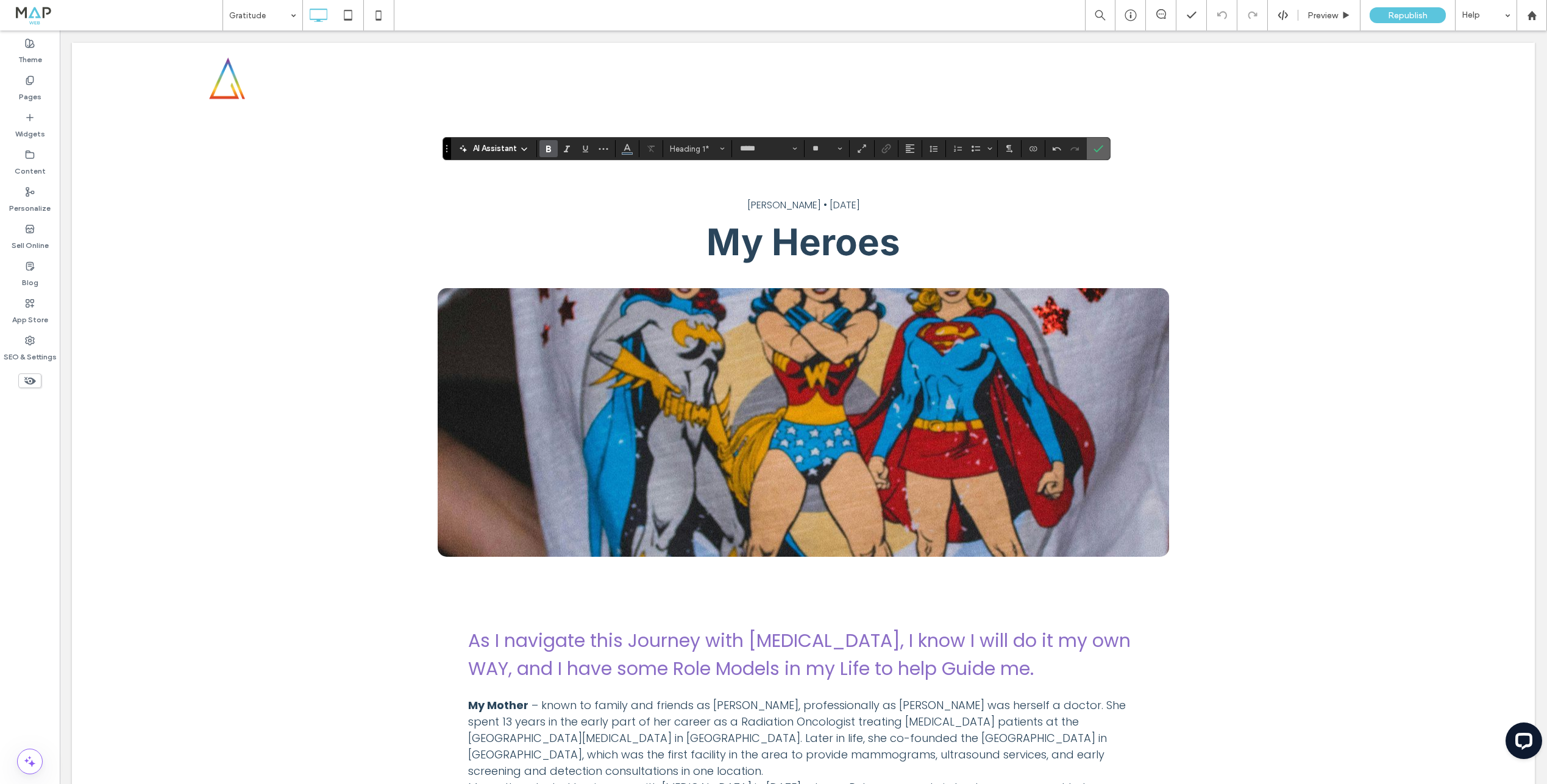
click at [1101, 146] on icon "Confirm" at bounding box center [1099, 149] width 10 height 10
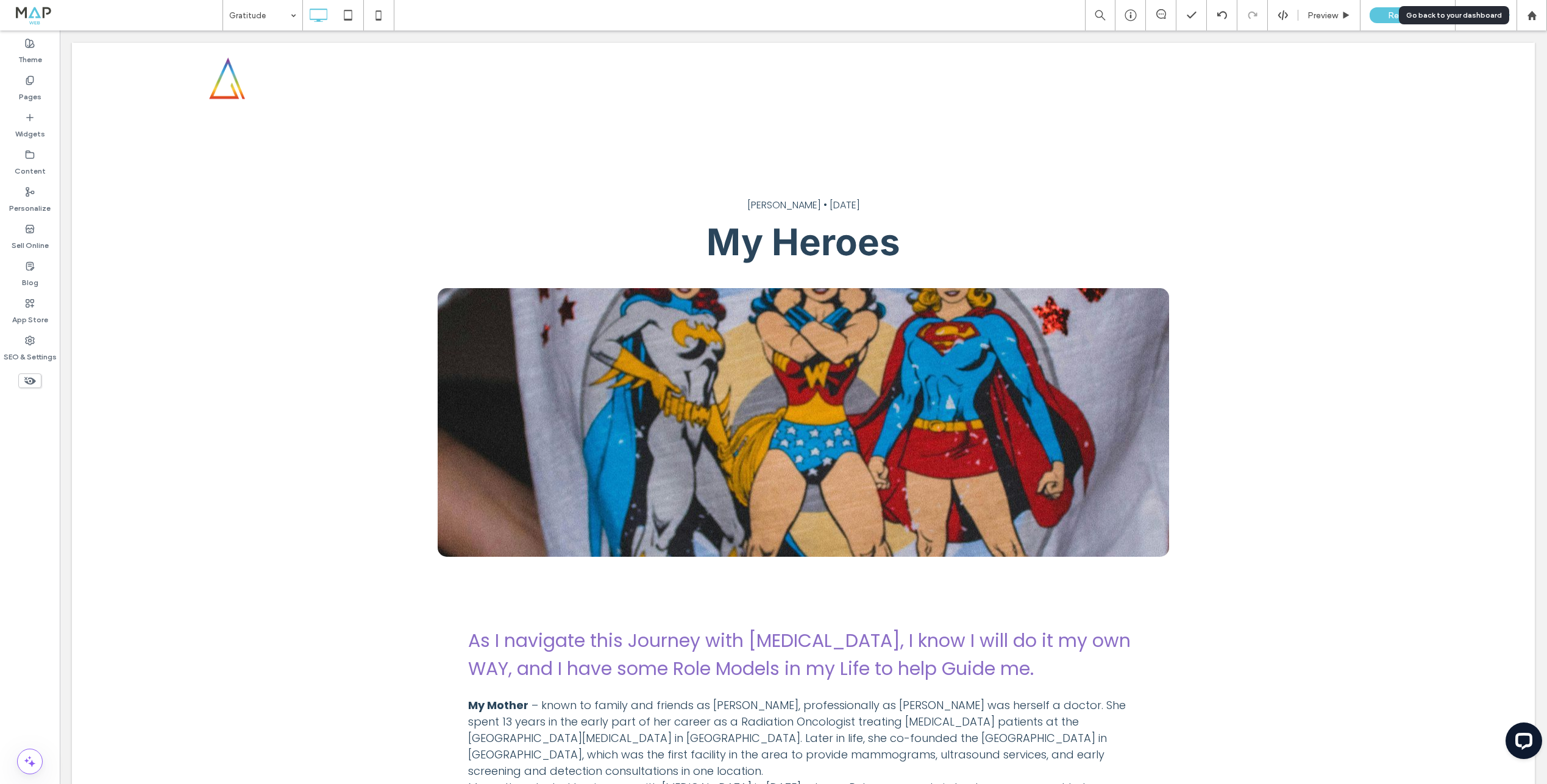
click at [1533, 14] on use at bounding box center [1532, 15] width 9 height 9
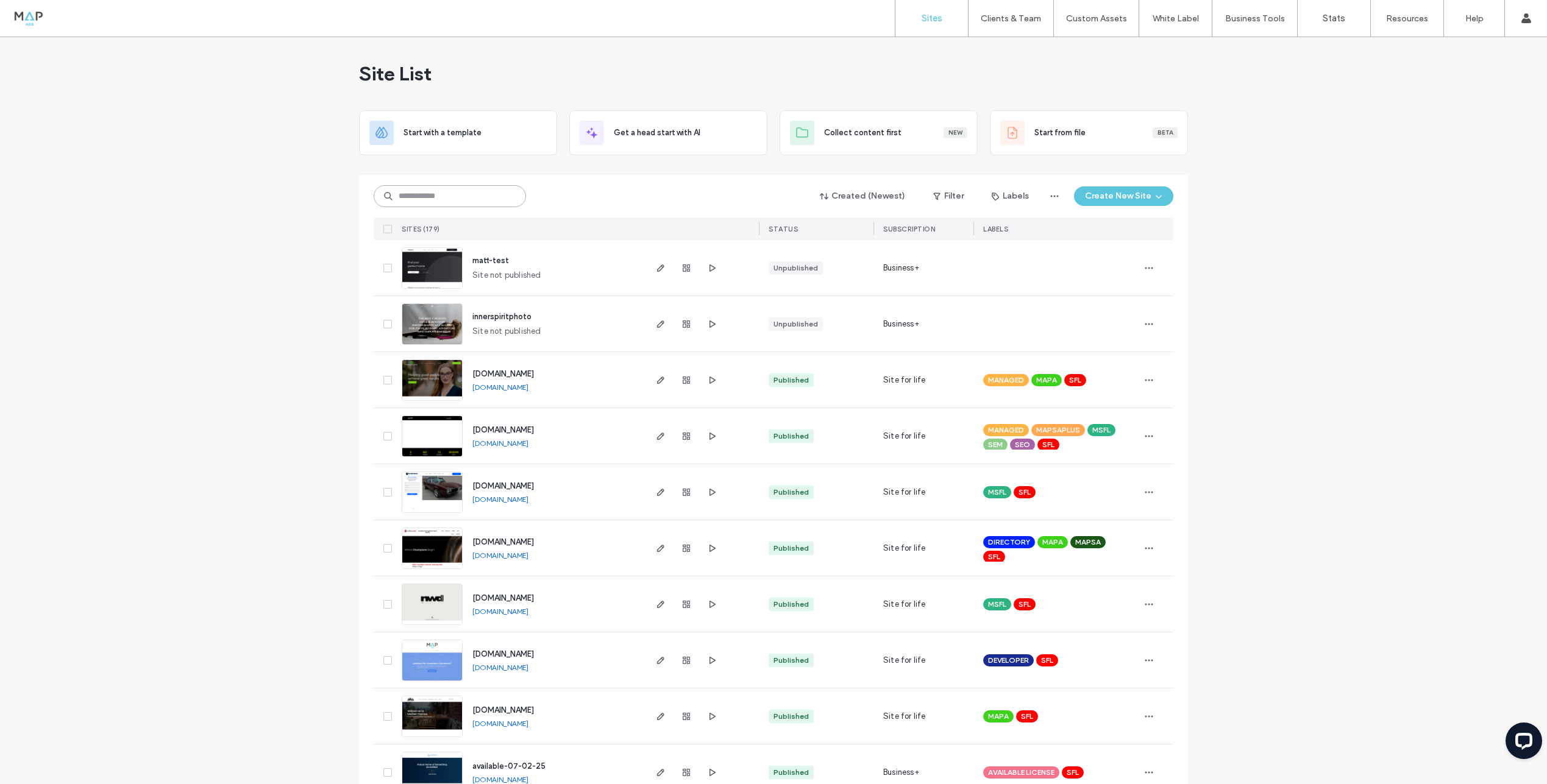
click at [436, 187] on input at bounding box center [449, 196] width 152 height 22
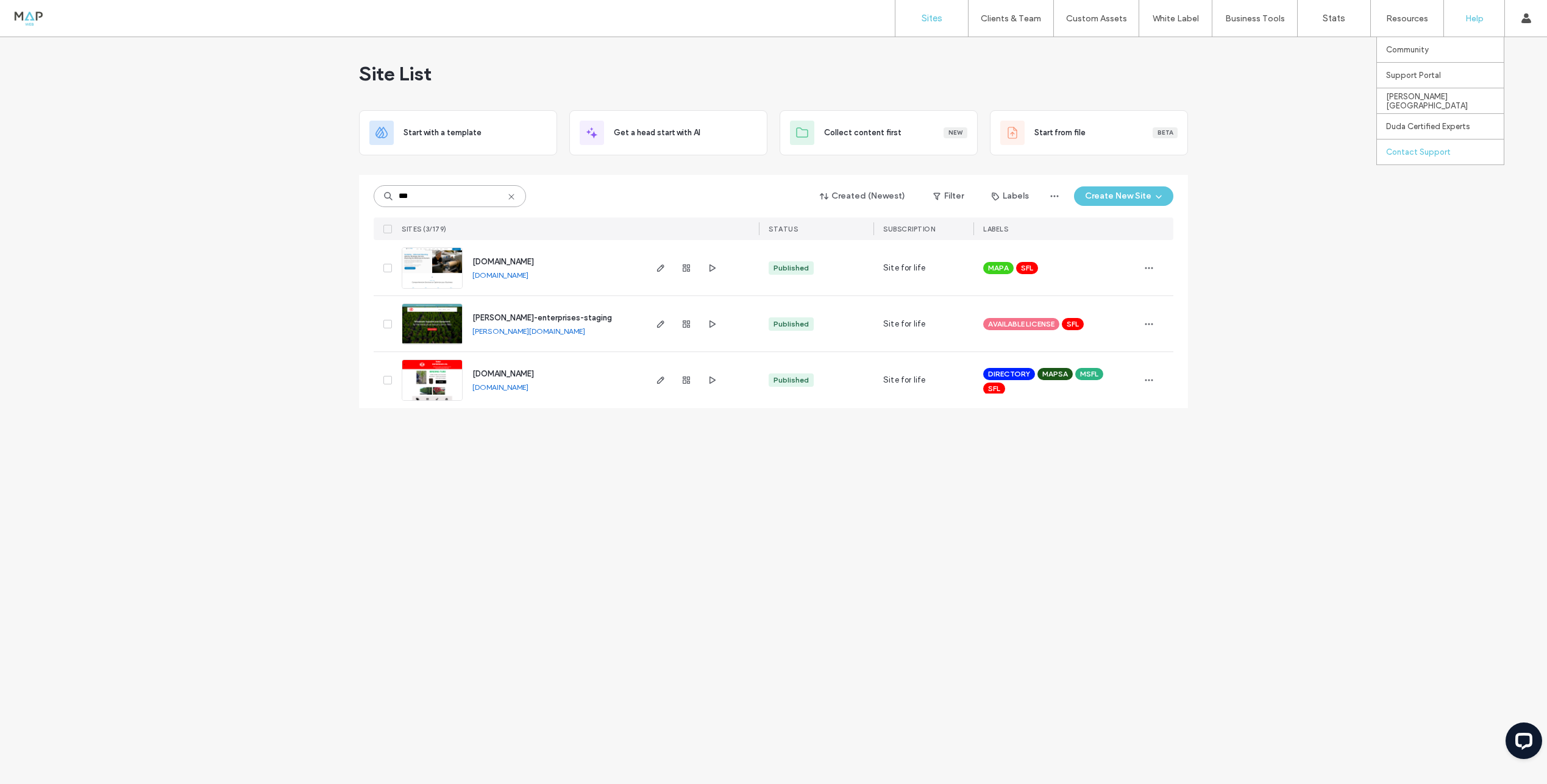
type input "***"
click at [1435, 148] on label "Contact Support" at bounding box center [1418, 152] width 65 height 9
click at [418, 320] on img at bounding box center [432, 346] width 59 height 83
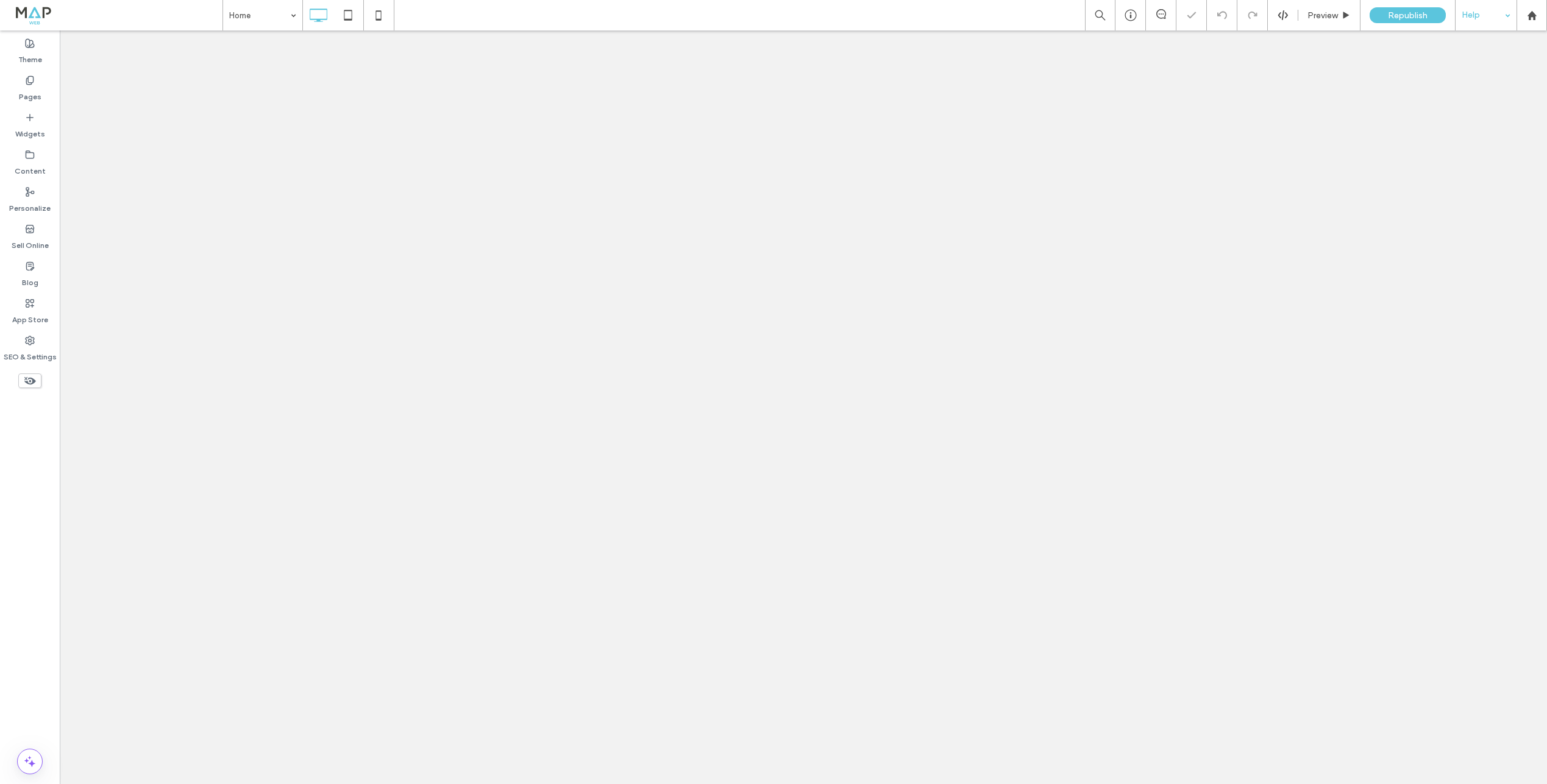
click at [1505, 11] on div "Help" at bounding box center [1487, 15] width 61 height 31
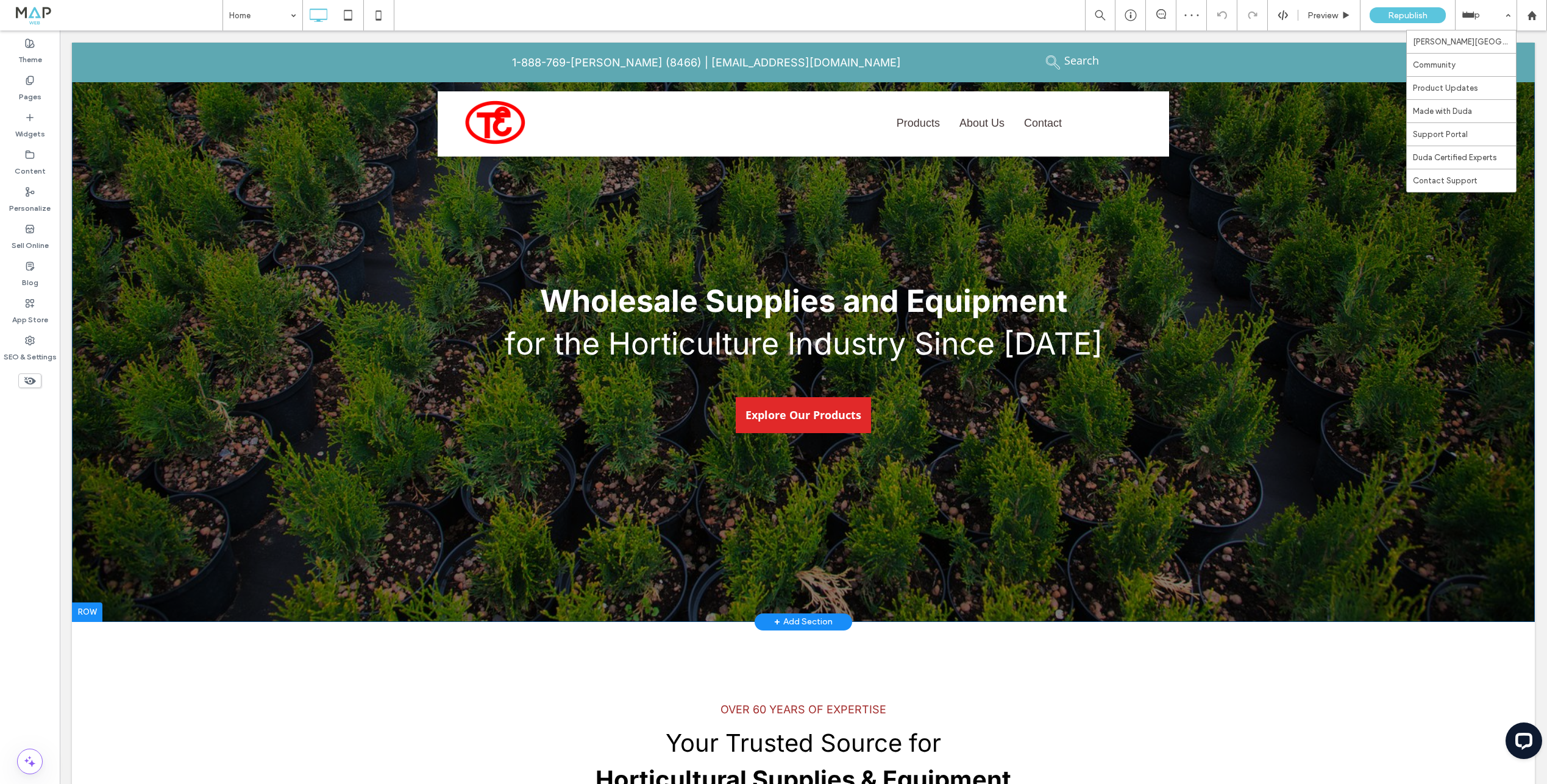
drag, startPoint x: 1515, startPoint y: 216, endPoint x: 1456, endPoint y: 185, distance: 66.6
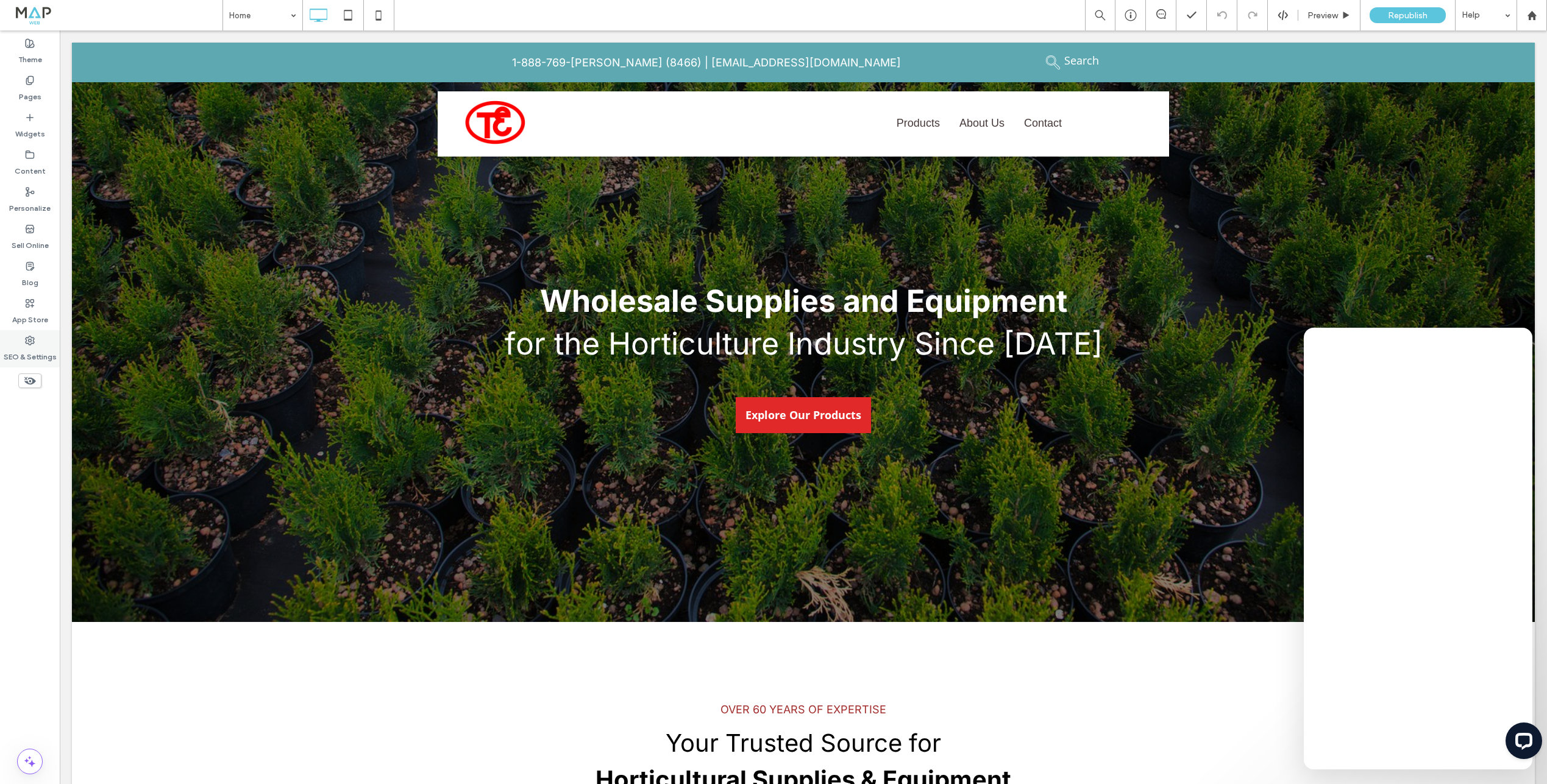
click at [46, 346] on label "SEO & Settings" at bounding box center [30, 354] width 53 height 17
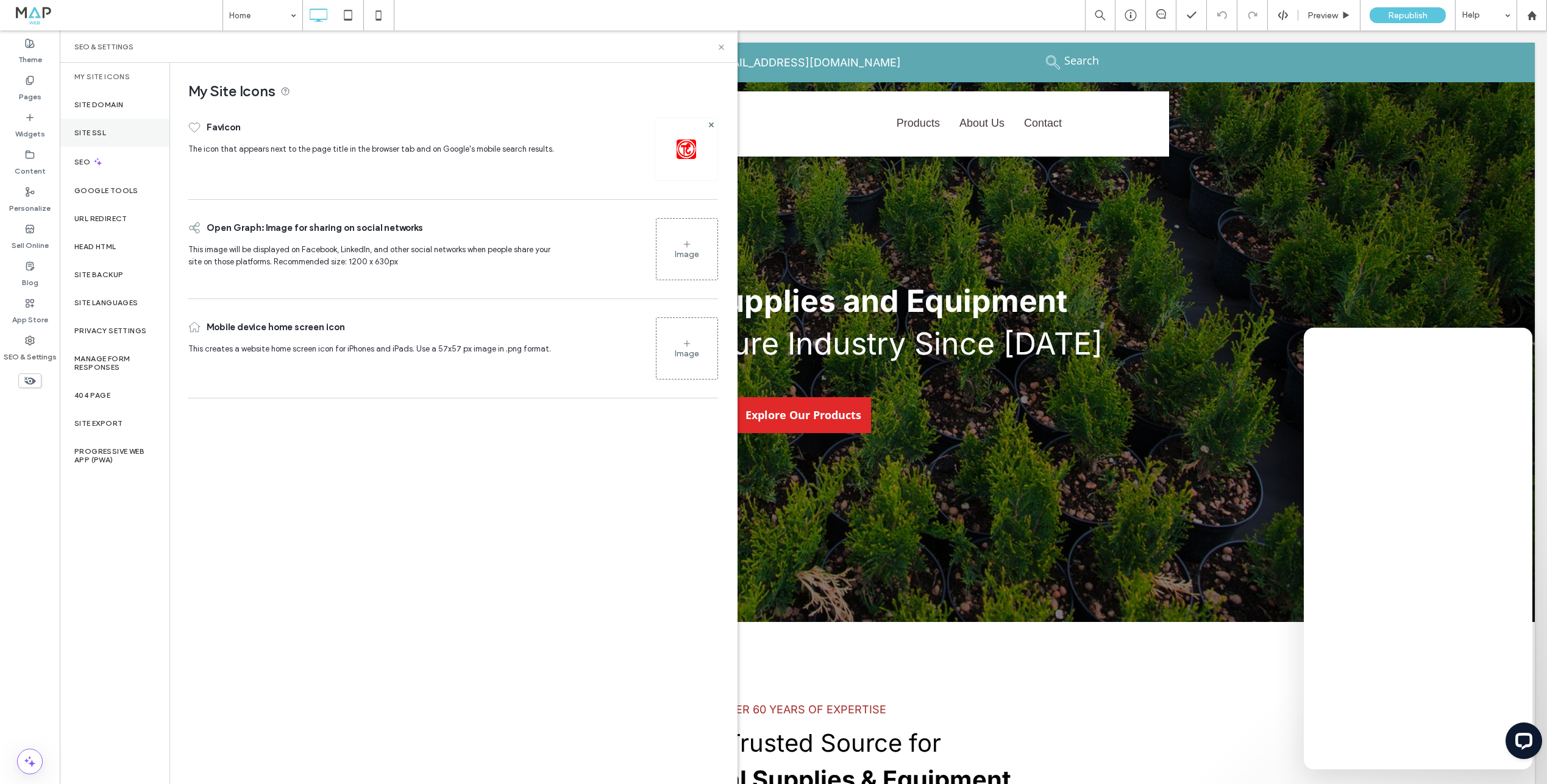
drag, startPoint x: 101, startPoint y: 134, endPoint x: 109, endPoint y: 136, distance: 8.2
click at [101, 134] on label "Site SSL" at bounding box center [90, 132] width 32 height 8
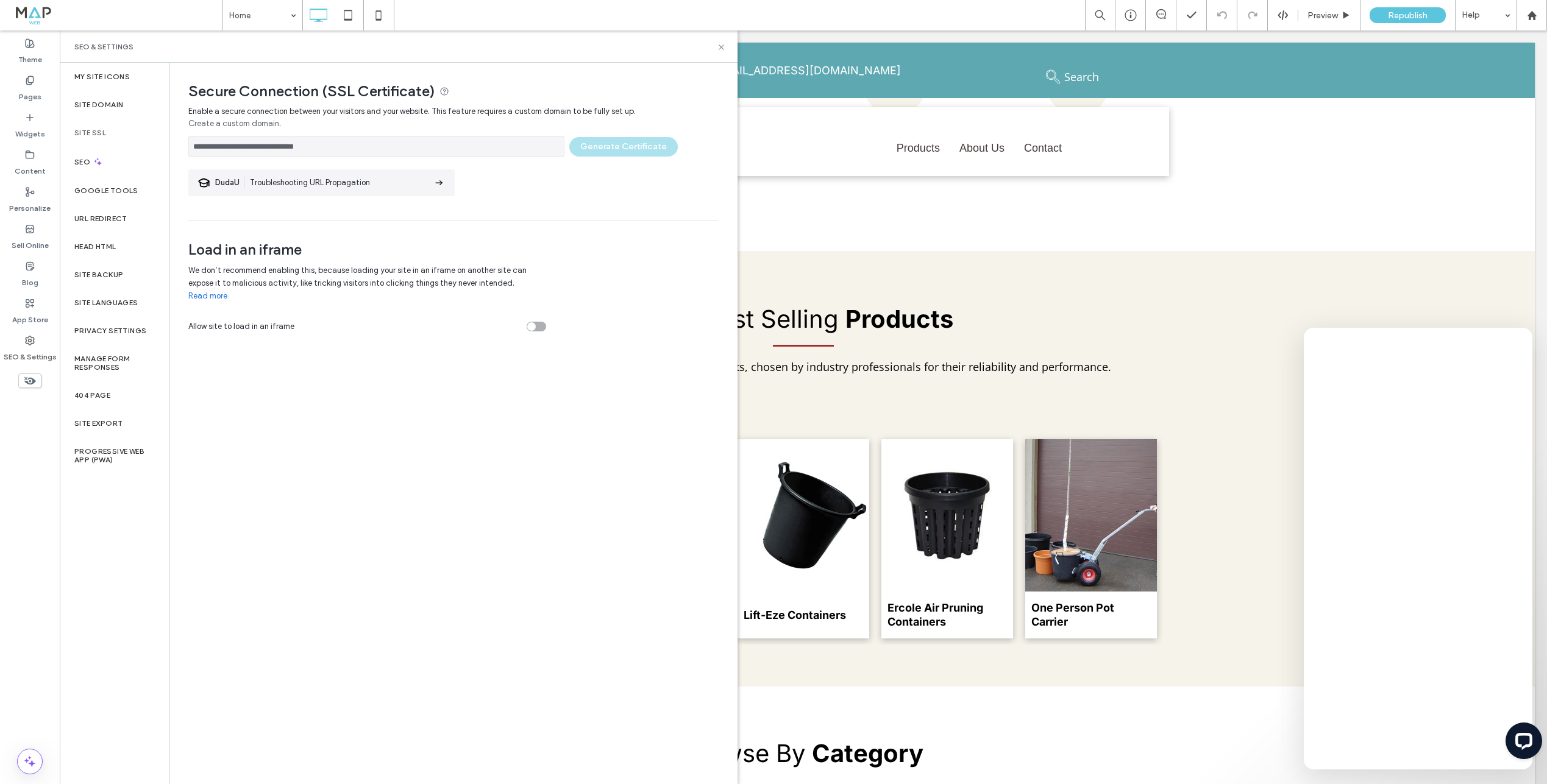
scroll to position [1113, 0]
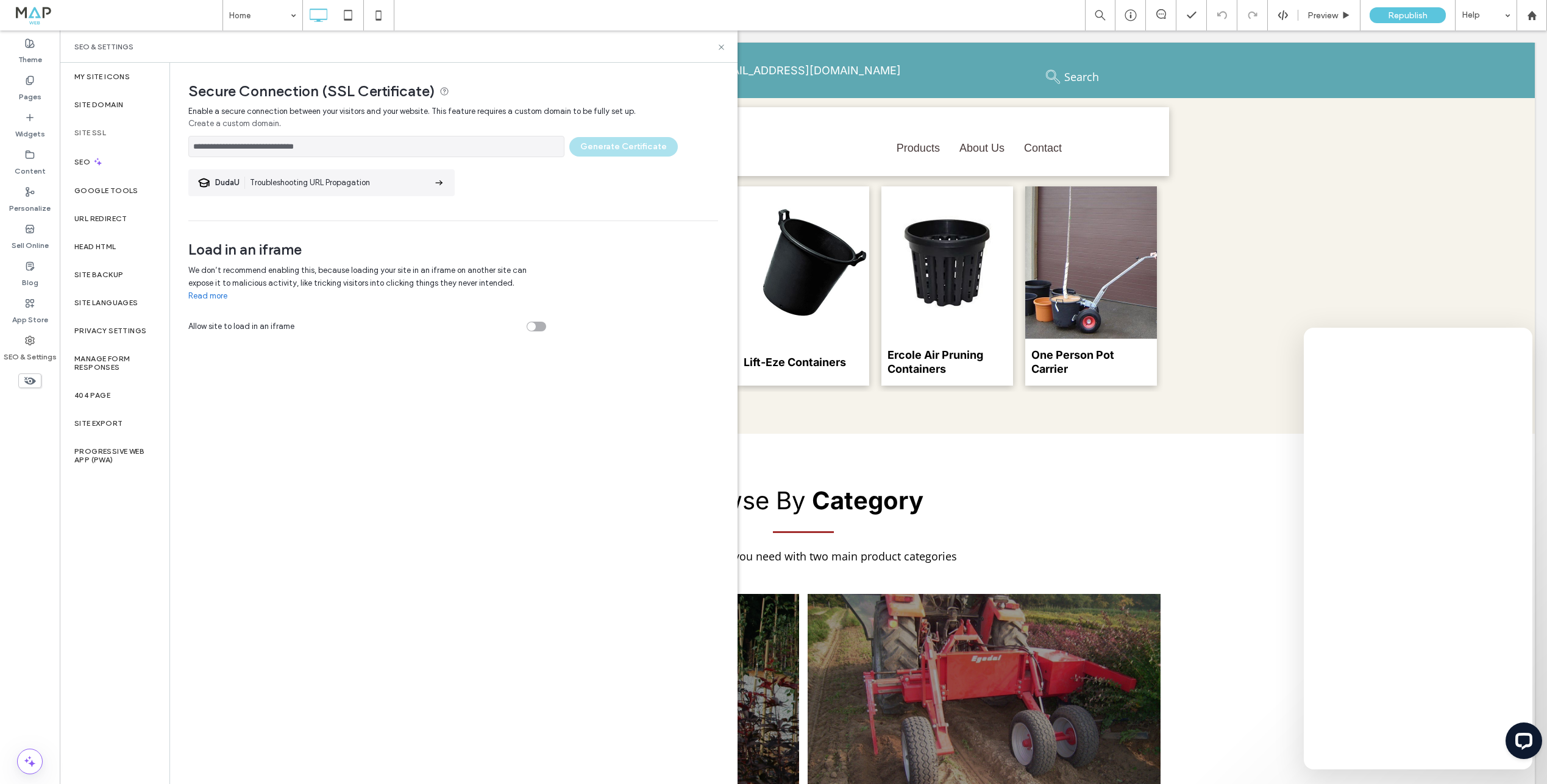
drag, startPoint x: 333, startPoint y: 149, endPoint x: 143, endPoint y: 142, distance: 190.1
click at [144, 142] on div "**********" at bounding box center [398, 424] width 678 height 722
click at [452, 138] on input "**********" at bounding box center [376, 147] width 376 height 22
click at [416, 152] on input "**********" at bounding box center [376, 147] width 376 height 22
click at [617, 147] on div "**********" at bounding box center [453, 143] width 529 height 27
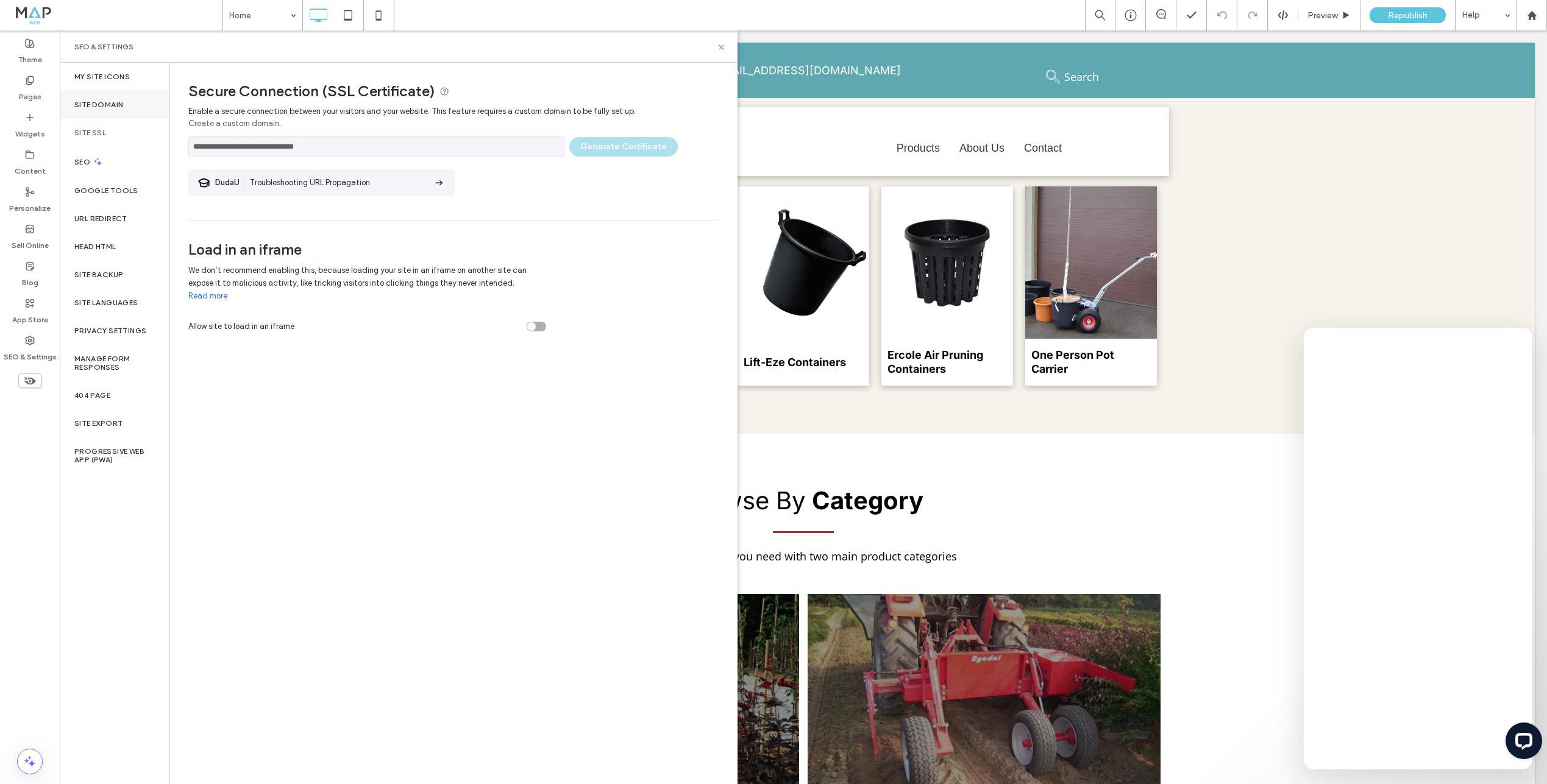
click at [132, 112] on div "Site Domain" at bounding box center [114, 104] width 110 height 28
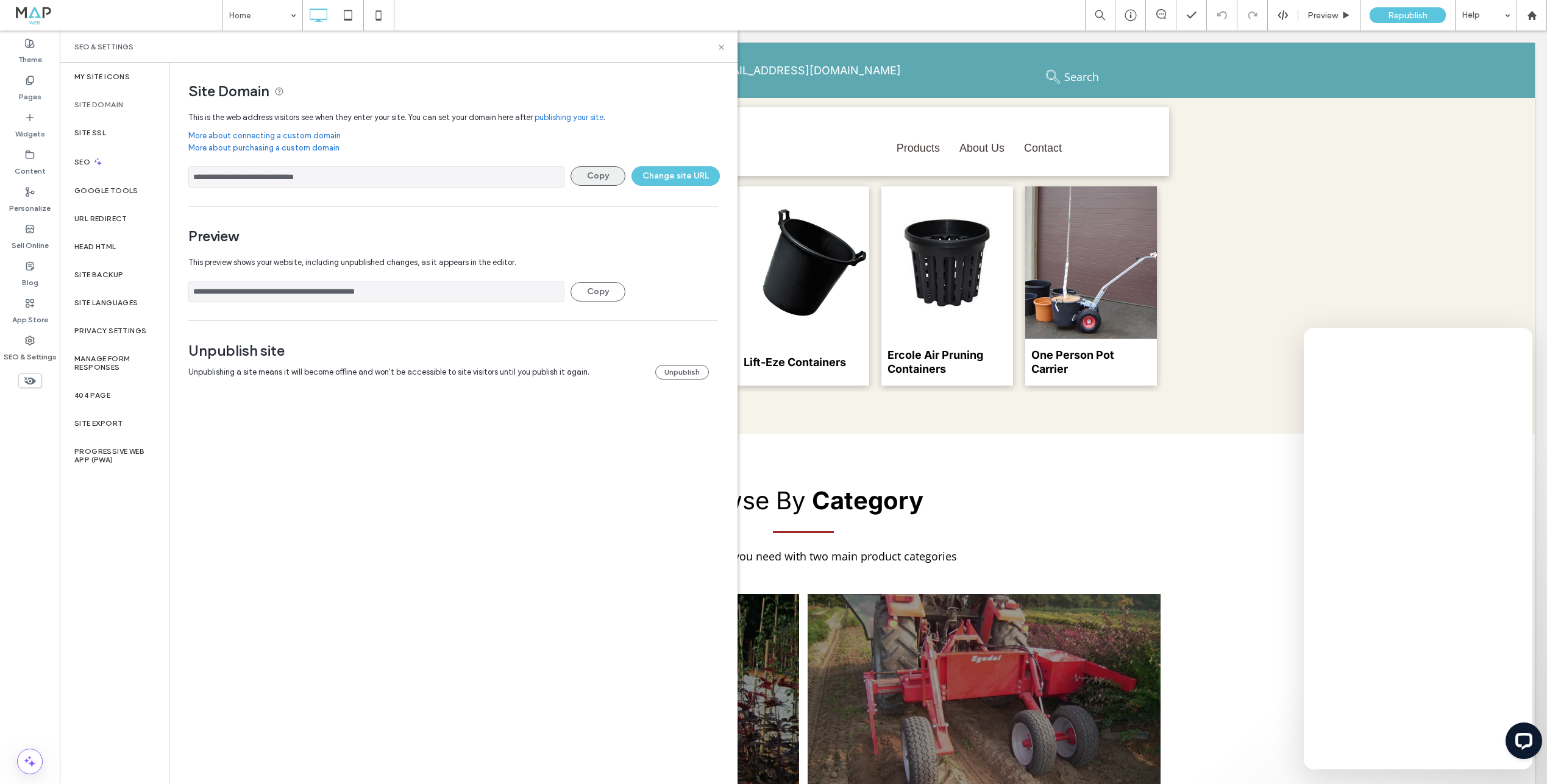
click at [601, 180] on button "Copy" at bounding box center [598, 176] width 55 height 20
click at [1528, 17] on icon at bounding box center [1533, 16] width 11 height 11
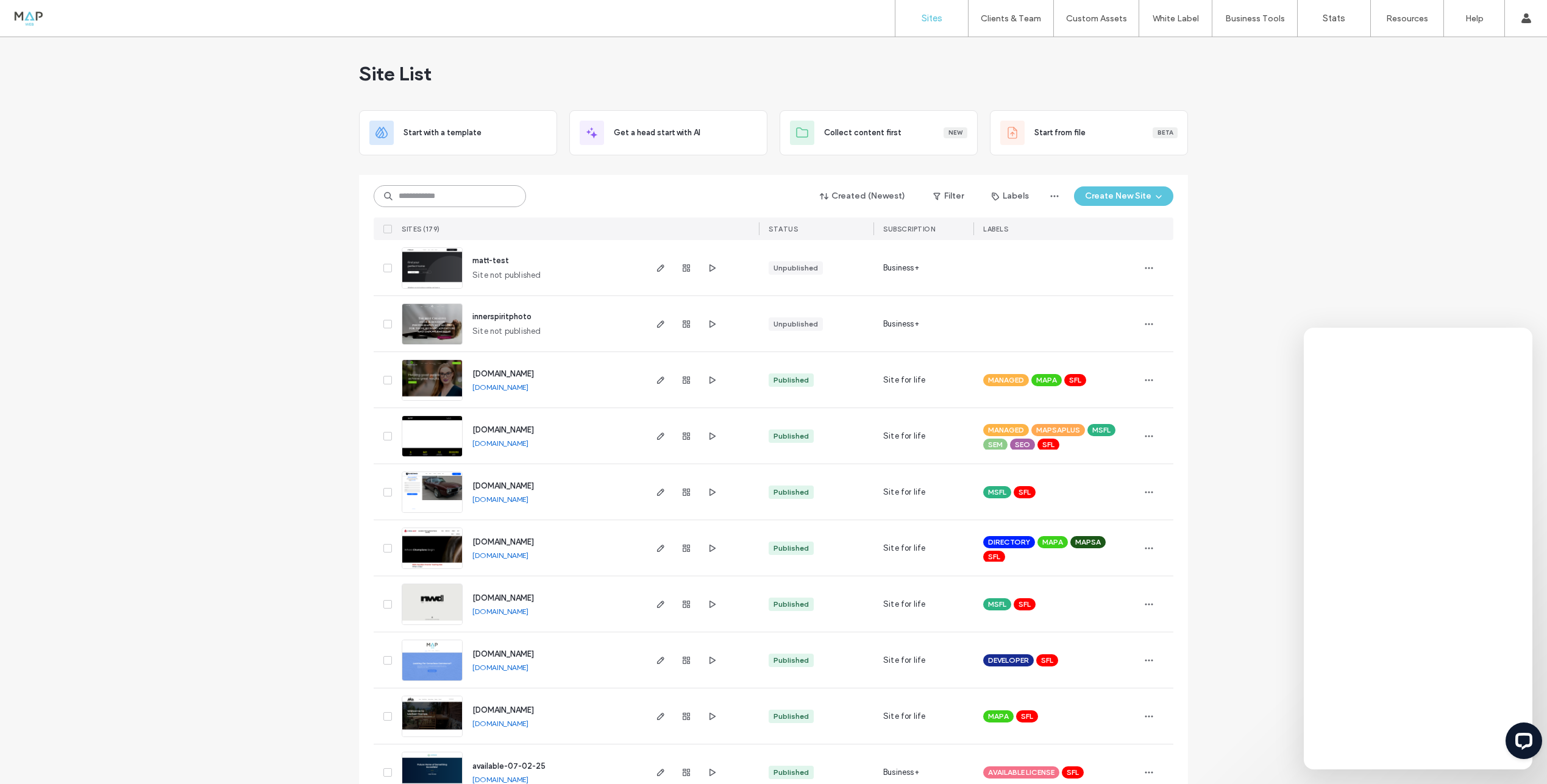
click at [449, 197] on input at bounding box center [449, 196] width 152 height 22
type input "****"
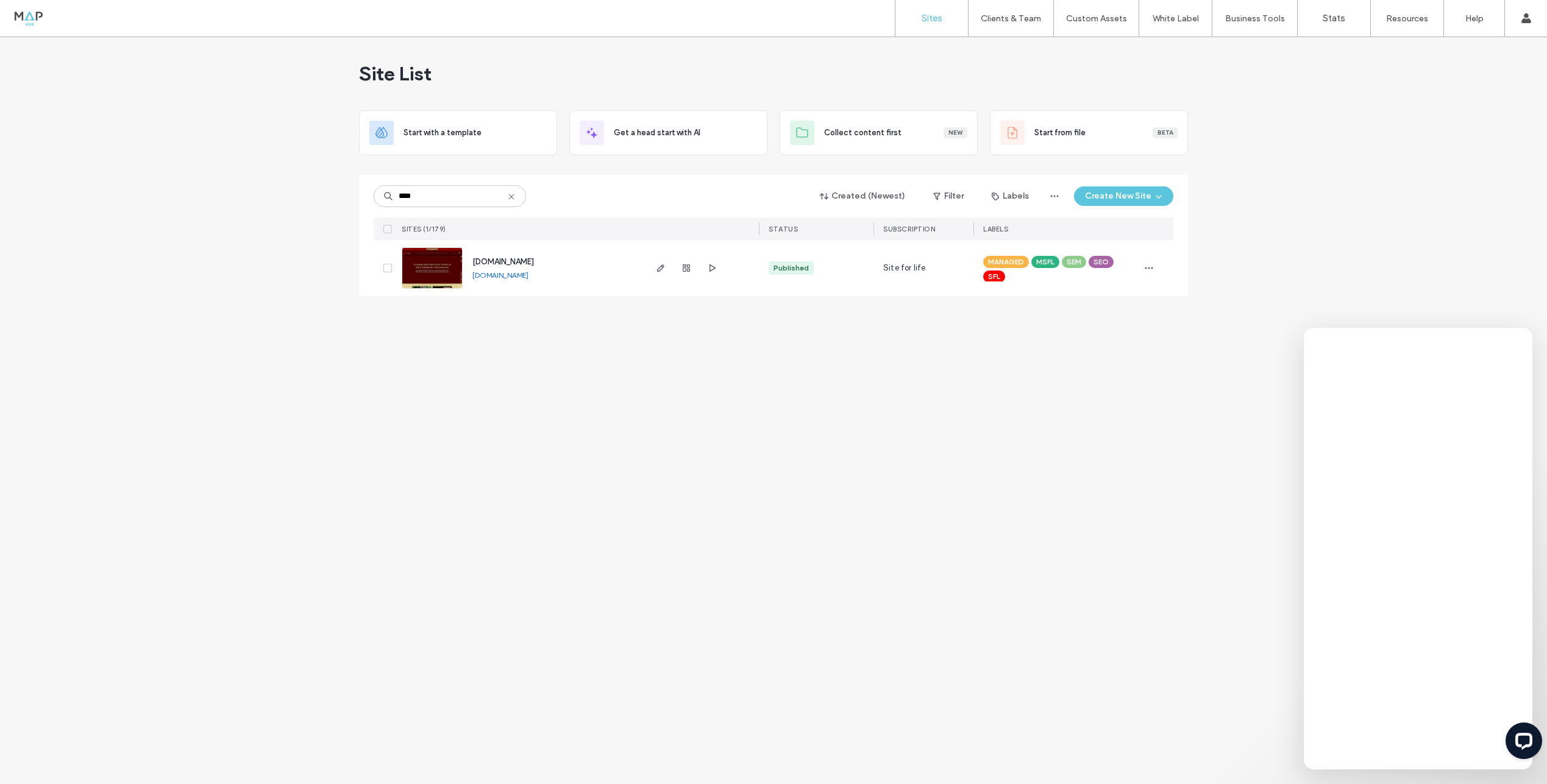
click at [520, 278] on link "[DOMAIN_NAME]" at bounding box center [501, 275] width 56 height 9
click at [686, 266] on use "button" at bounding box center [686, 268] width 7 height 7
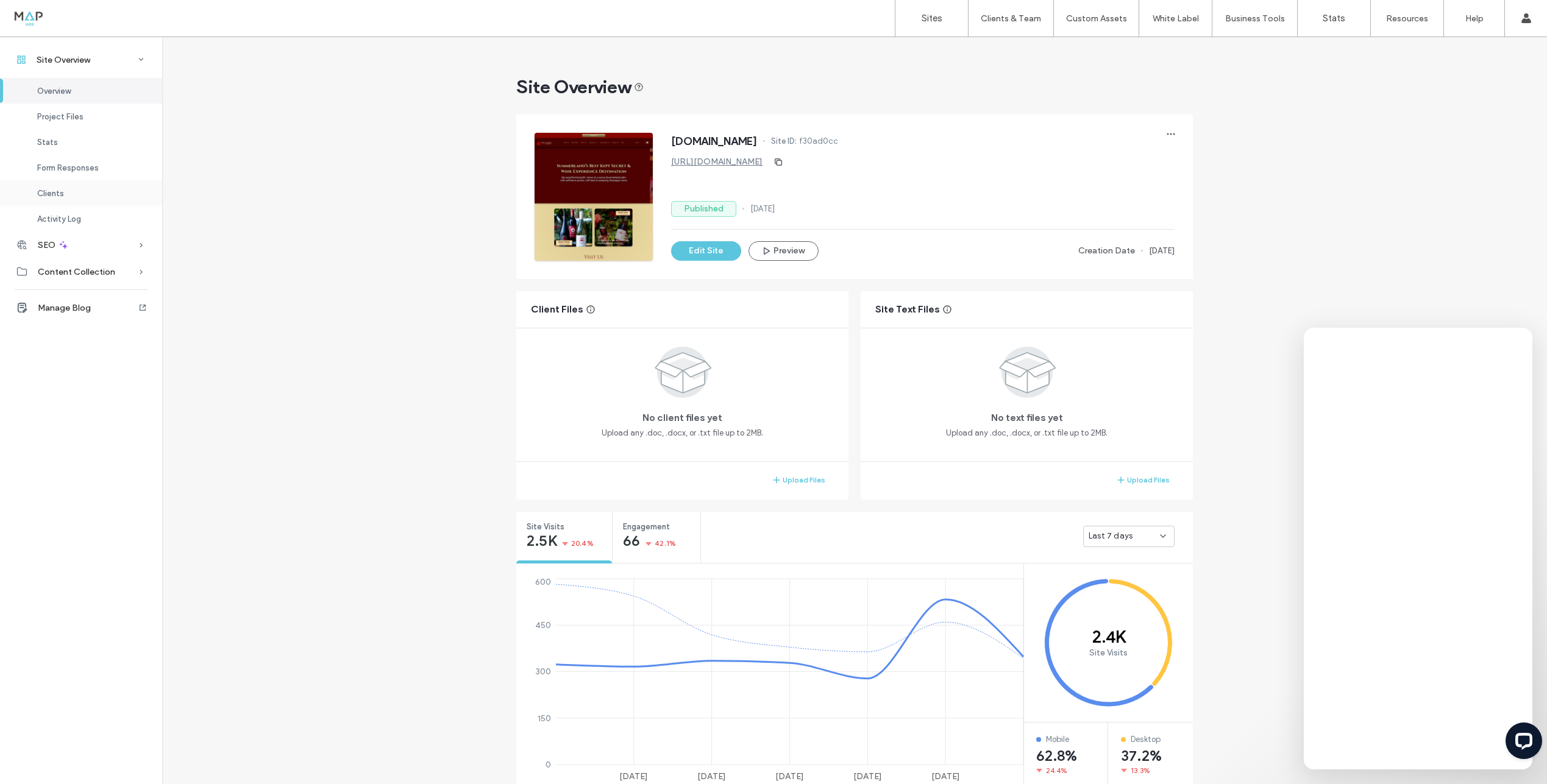
drag, startPoint x: 67, startPoint y: 163, endPoint x: 99, endPoint y: 180, distance: 36.2
click at [67, 163] on span "Form Responses" at bounding box center [68, 167] width 61 height 9
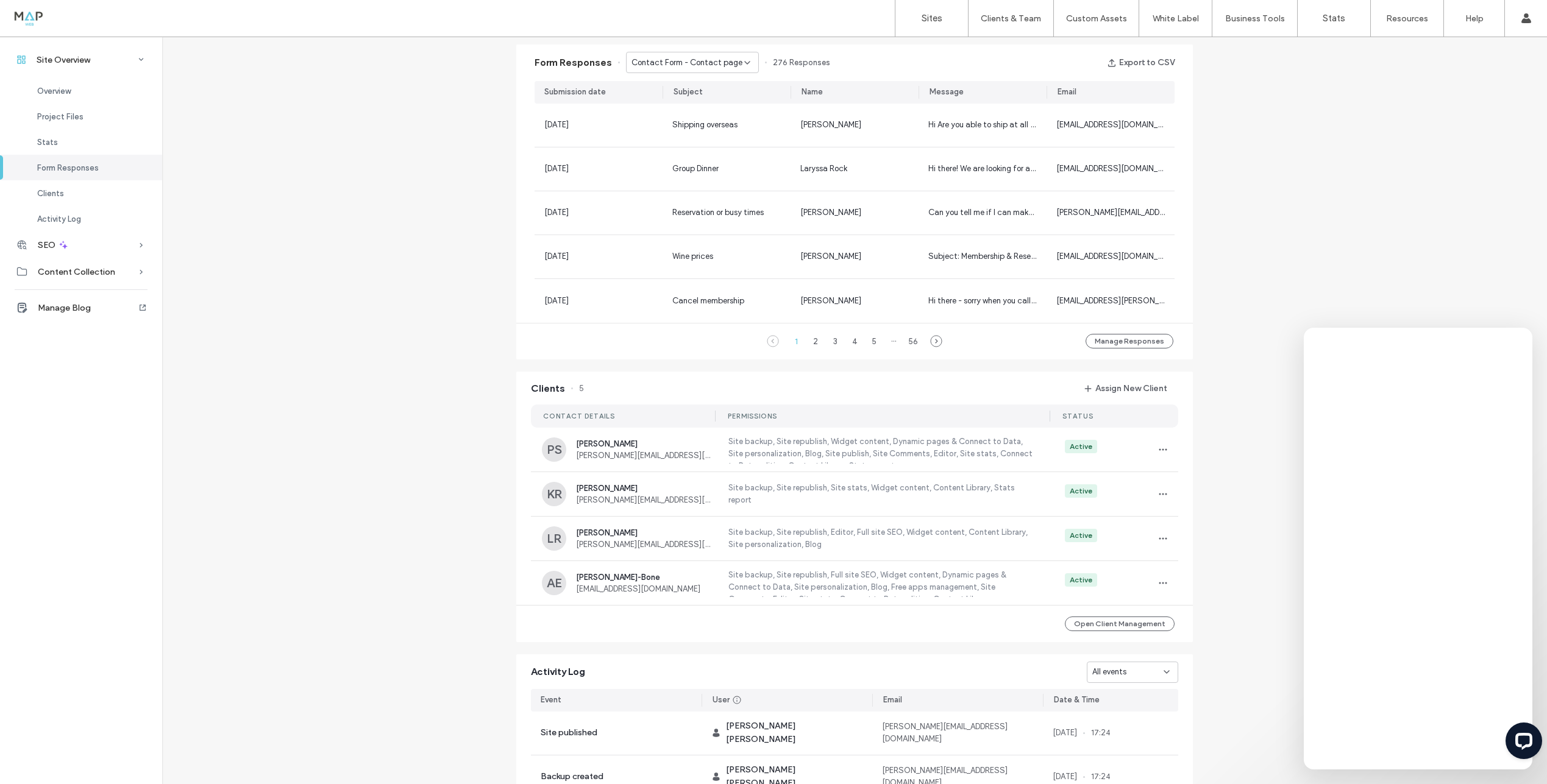
scroll to position [795, 0]
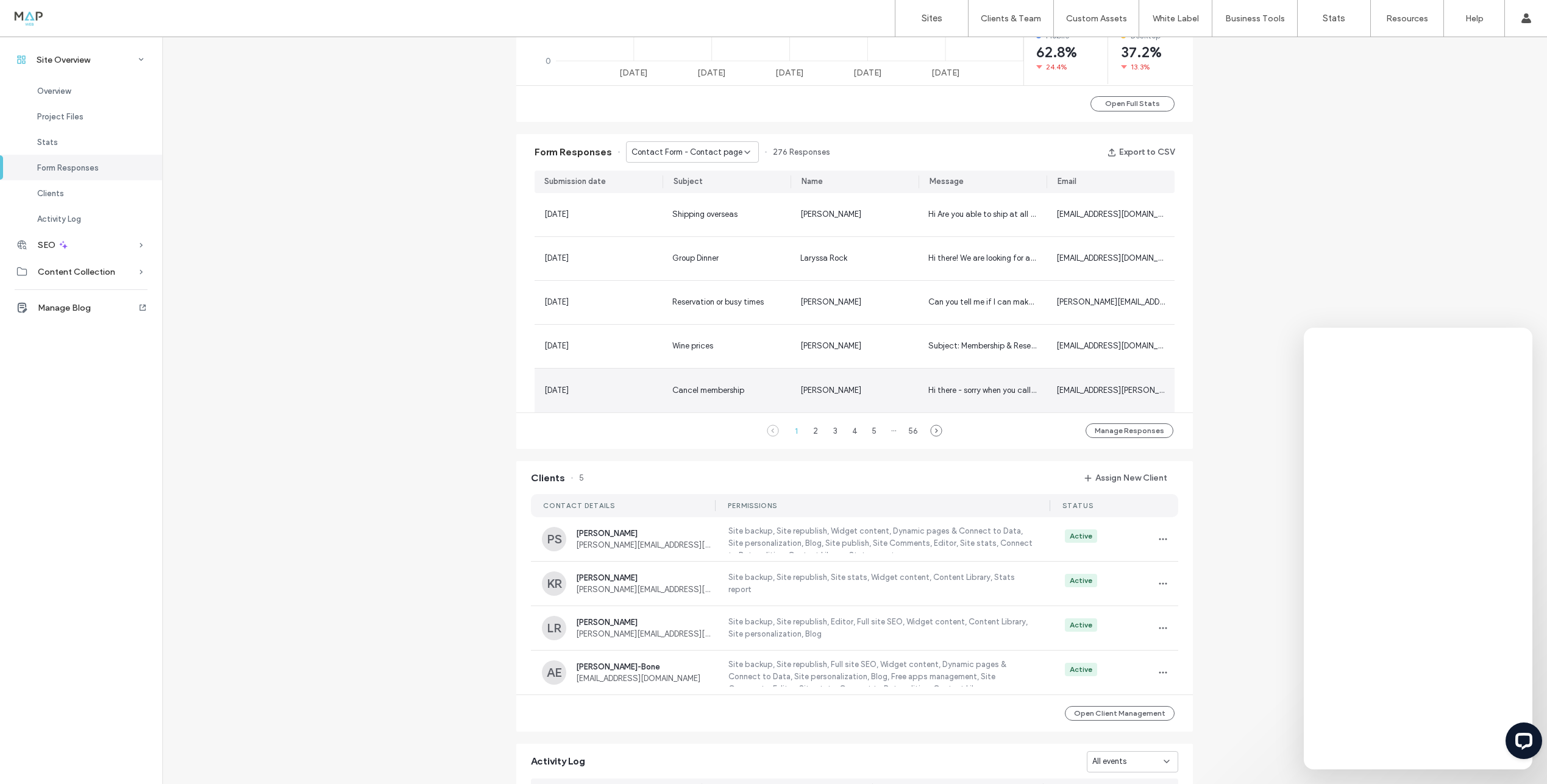
scroll to position [520, 0]
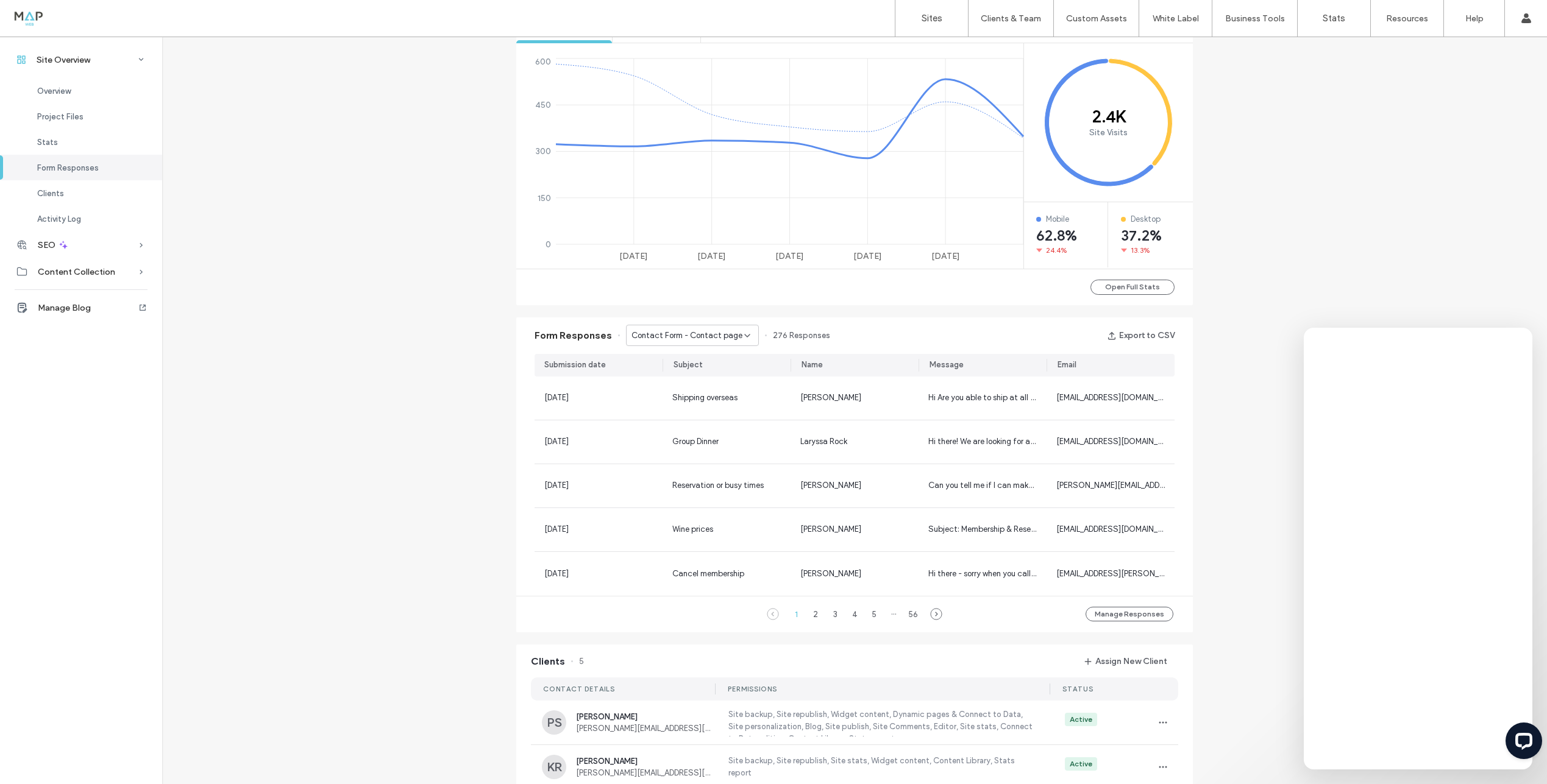
click at [743, 337] on icon at bounding box center [747, 336] width 10 height 10
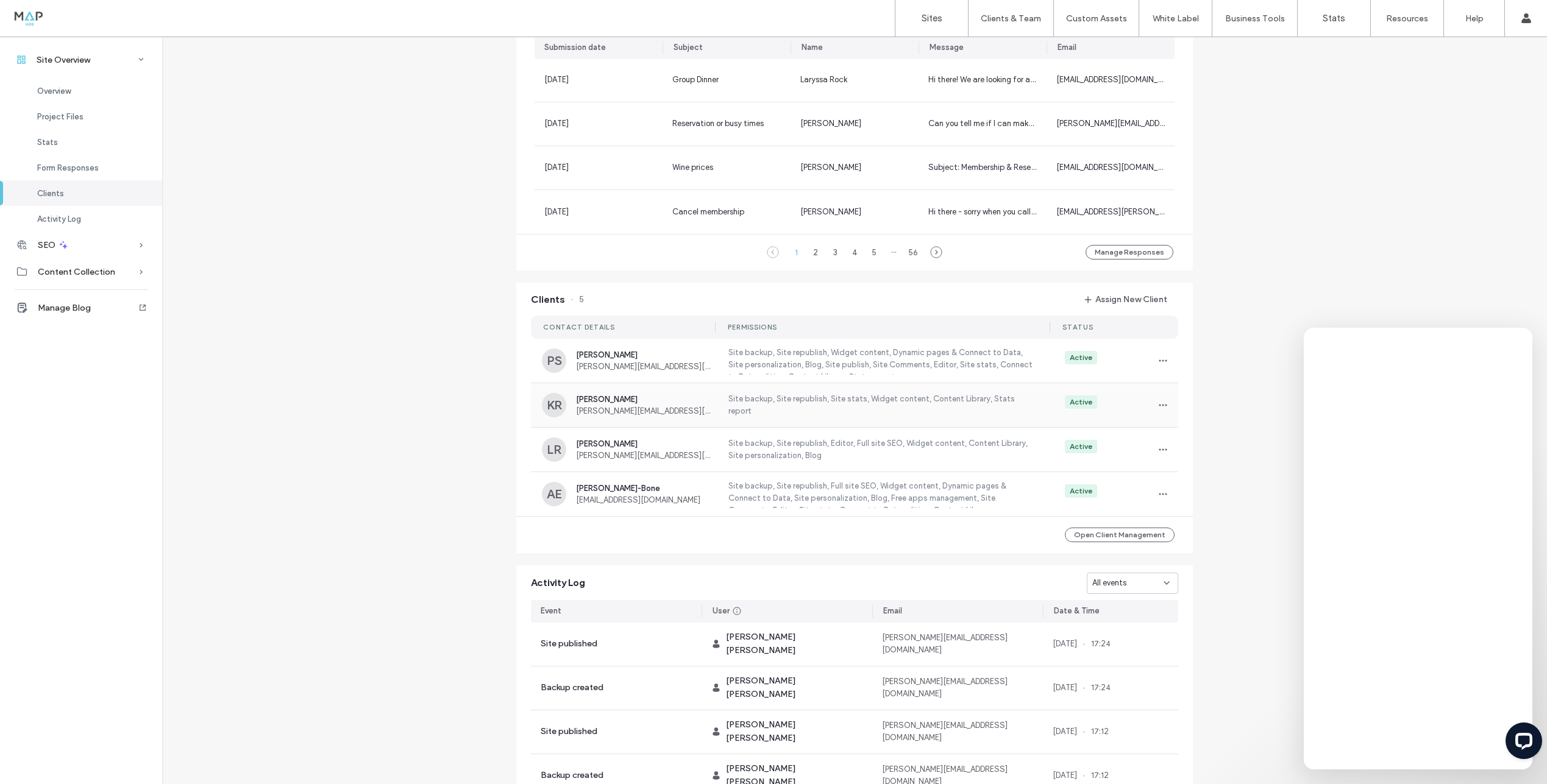
scroll to position [44, 0]
click at [992, 494] on label "Site backup, Site republish, Widget content, Site personalization, Blog, Site C…" at bounding box center [881, 493] width 309 height 28
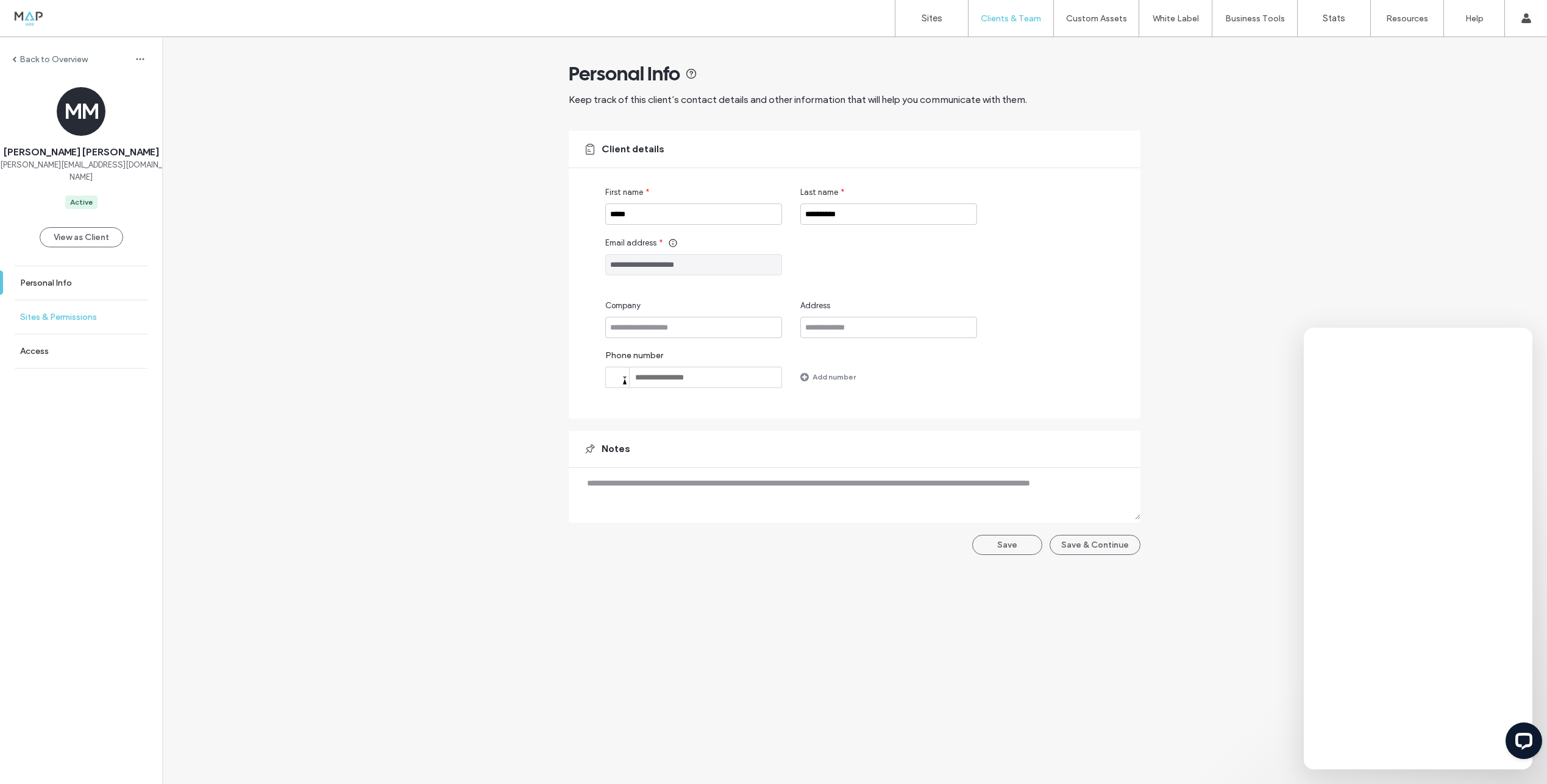
click at [59, 312] on label "Sites & Permissions" at bounding box center [58, 318] width 77 height 11
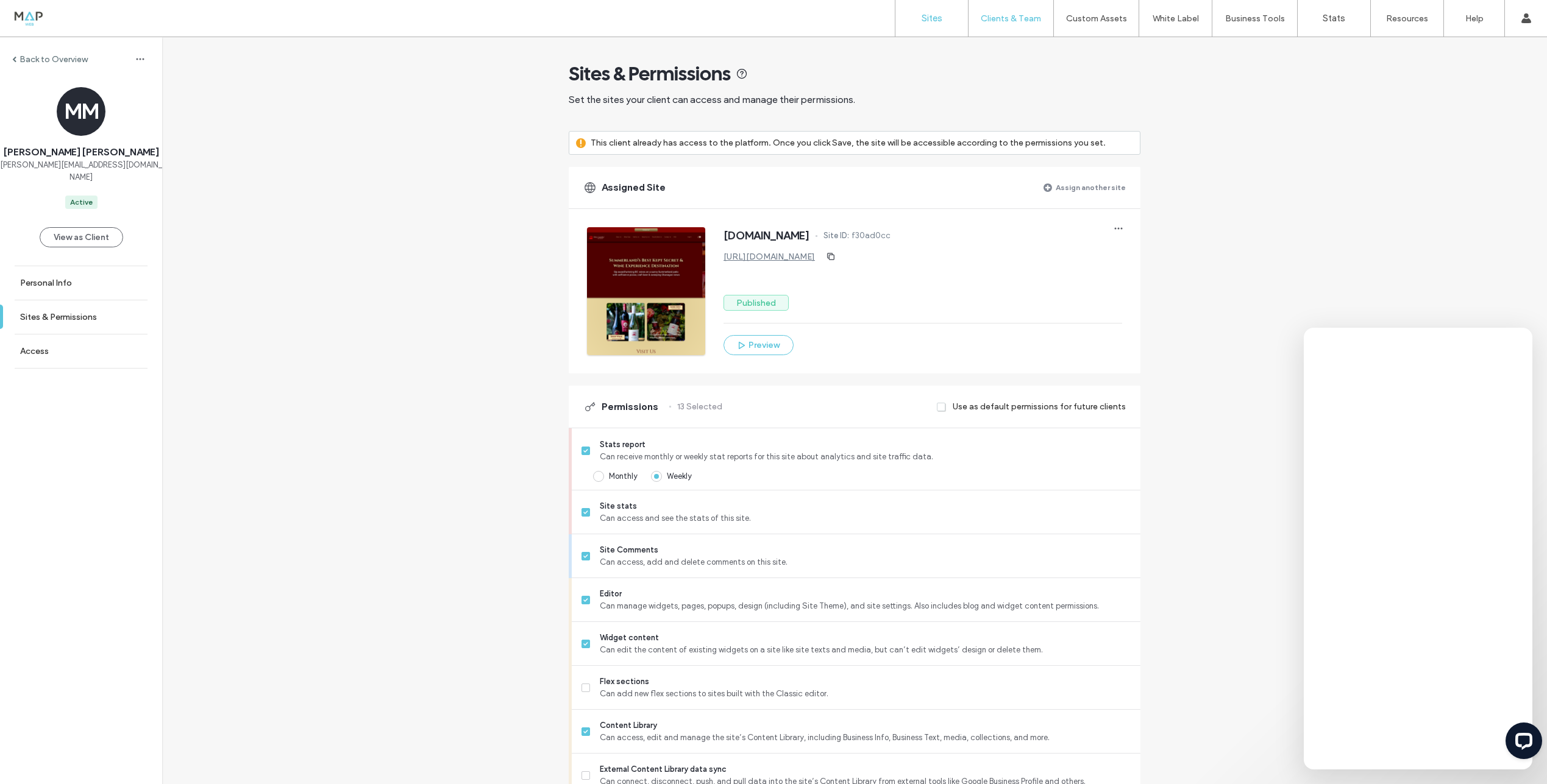
drag, startPoint x: 924, startPoint y: 25, endPoint x: 903, endPoint y: 13, distance: 24.2
click at [924, 25] on link "Sites" at bounding box center [931, 18] width 73 height 37
